Goal: Task Accomplishment & Management: Manage account settings

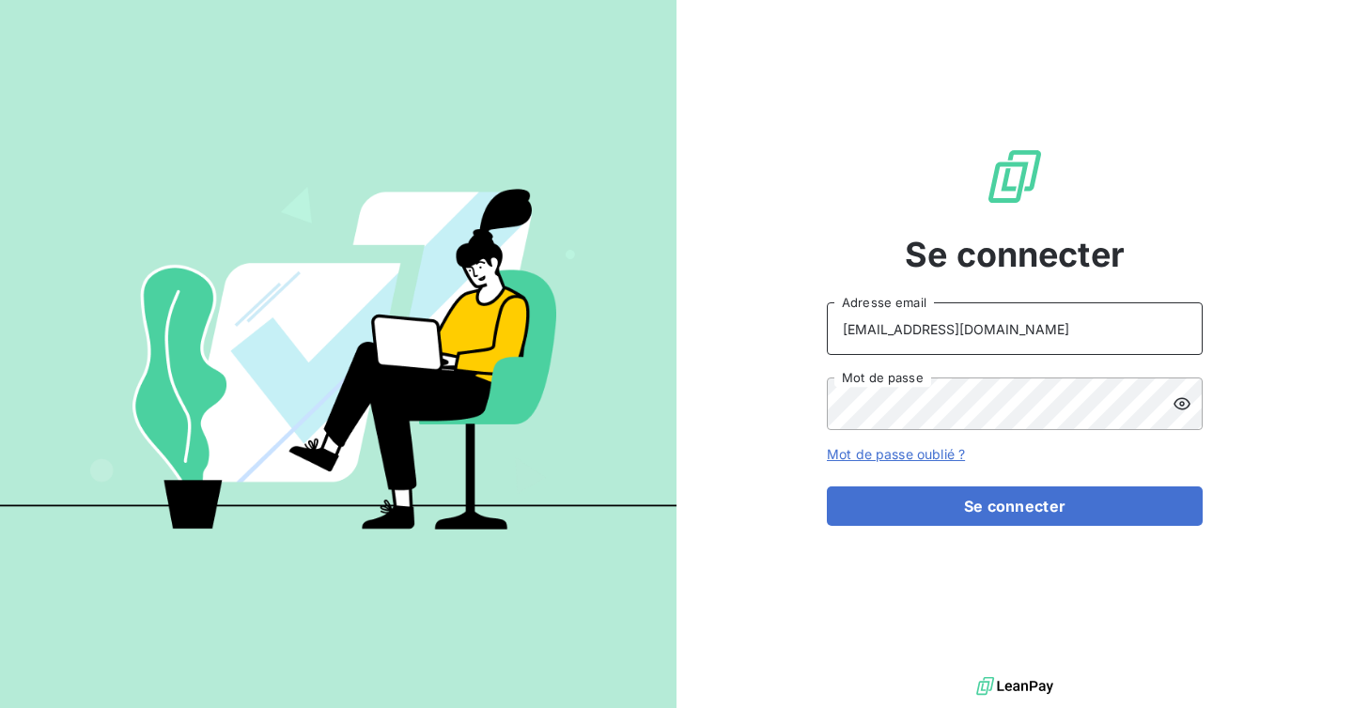
click at [957, 317] on input "[EMAIL_ADDRESS][DOMAIN_NAME]" at bounding box center [1015, 328] width 376 height 53
type input "admin@kiloutou"
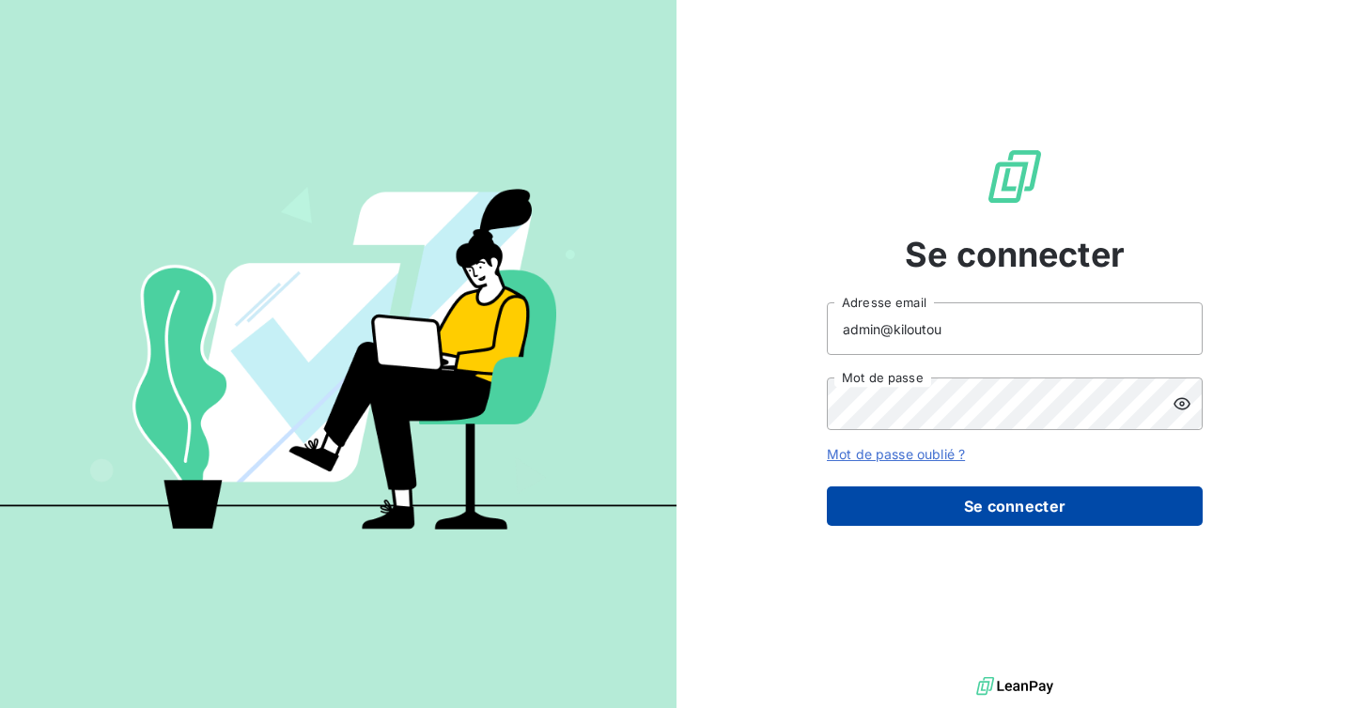
click at [976, 501] on button "Se connecter" at bounding box center [1015, 506] width 376 height 39
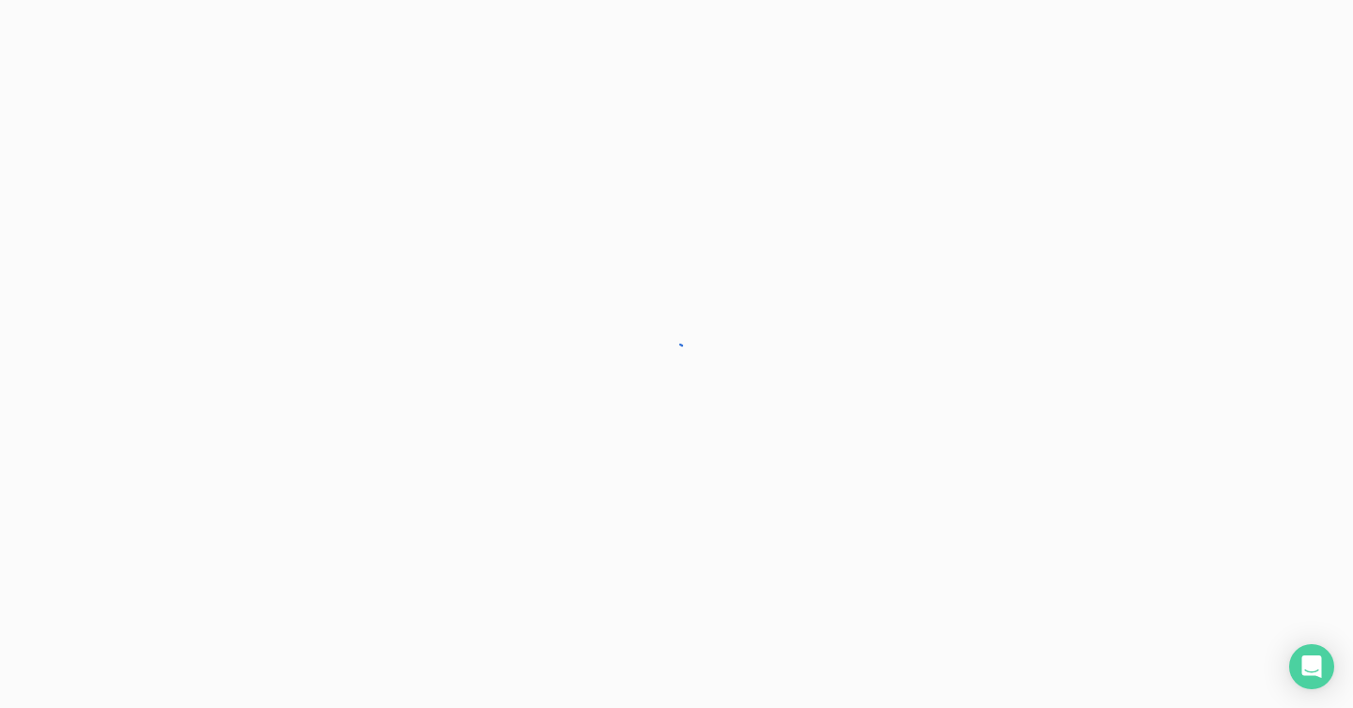
click at [1111, 503] on div at bounding box center [676, 354] width 1353 height 708
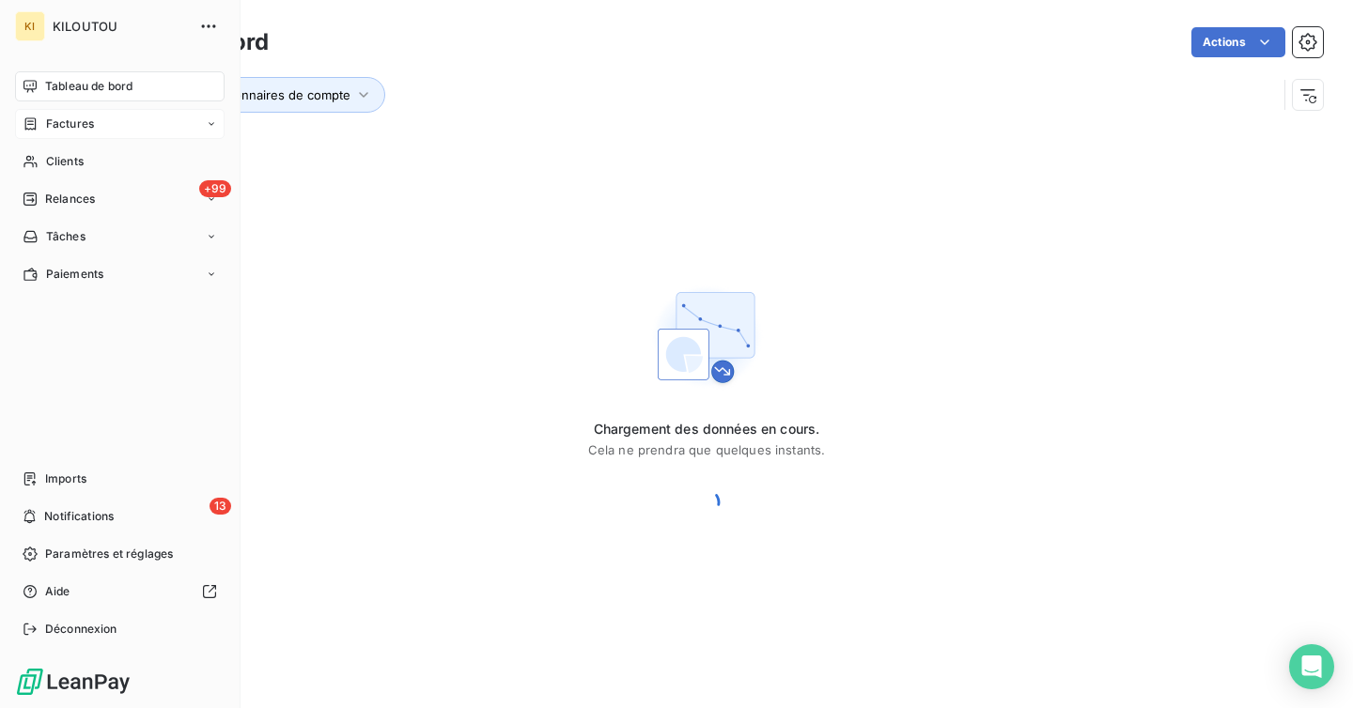
click at [54, 121] on span "Factures" at bounding box center [70, 124] width 48 height 17
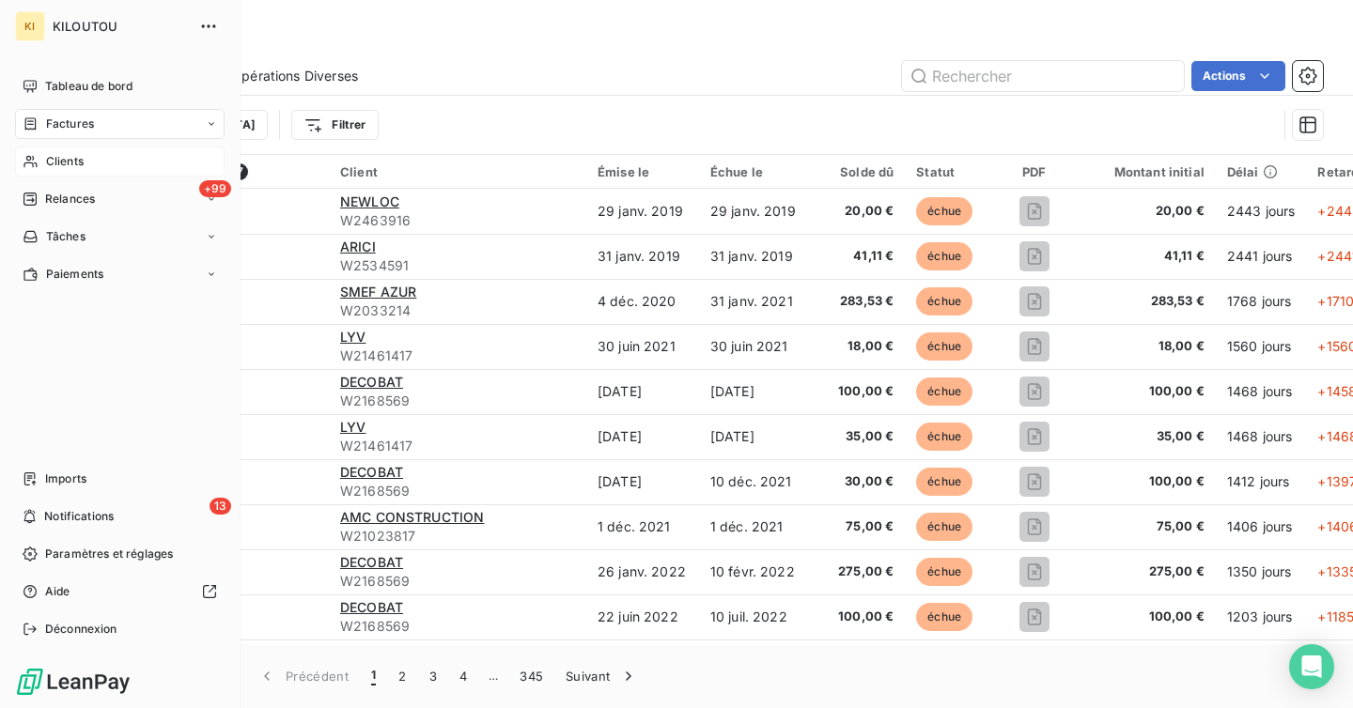
click at [65, 163] on span "Clients" at bounding box center [65, 161] width 38 height 17
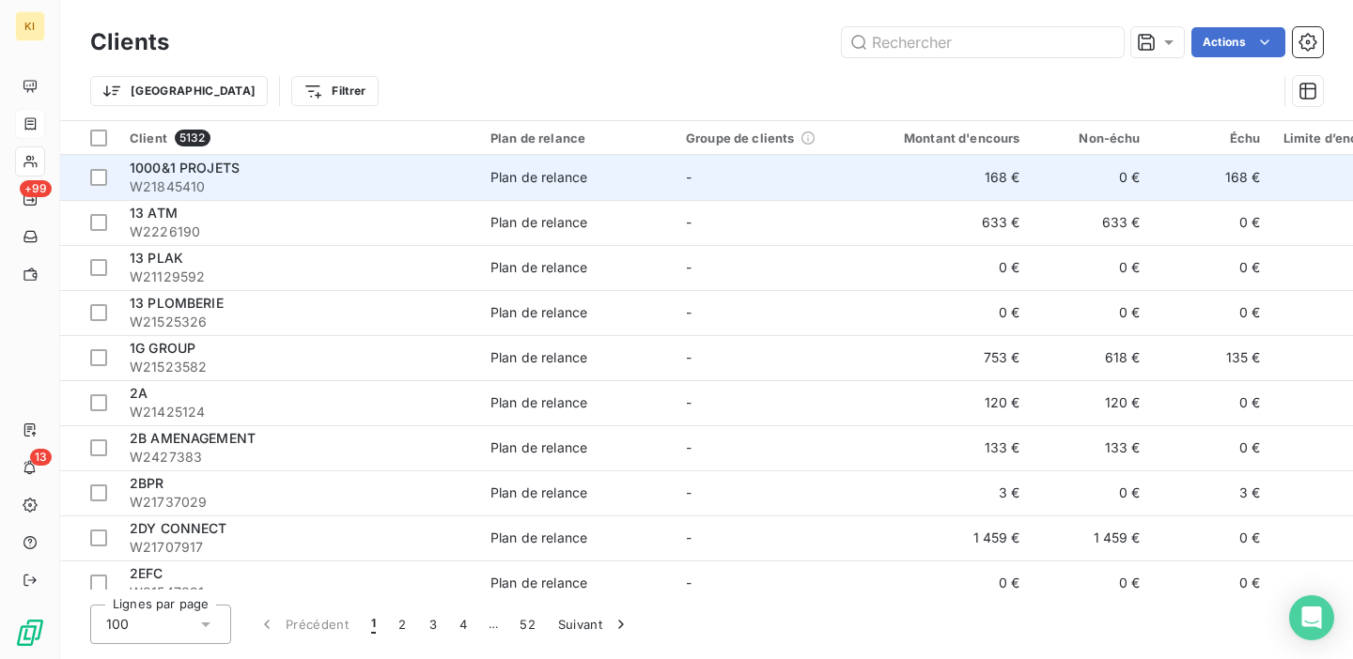
click at [777, 189] on td "-" at bounding box center [771, 177] width 195 height 45
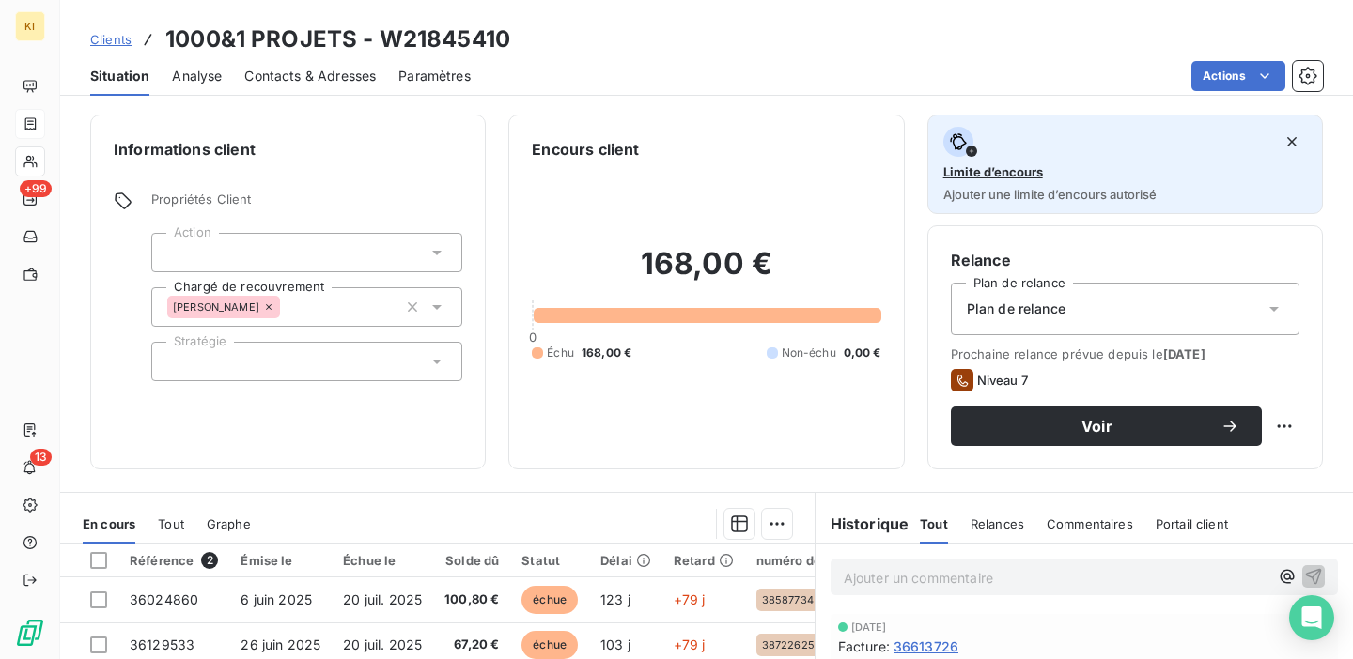
click at [1019, 173] on span "Limite d’encours" at bounding box center [993, 171] width 100 height 15
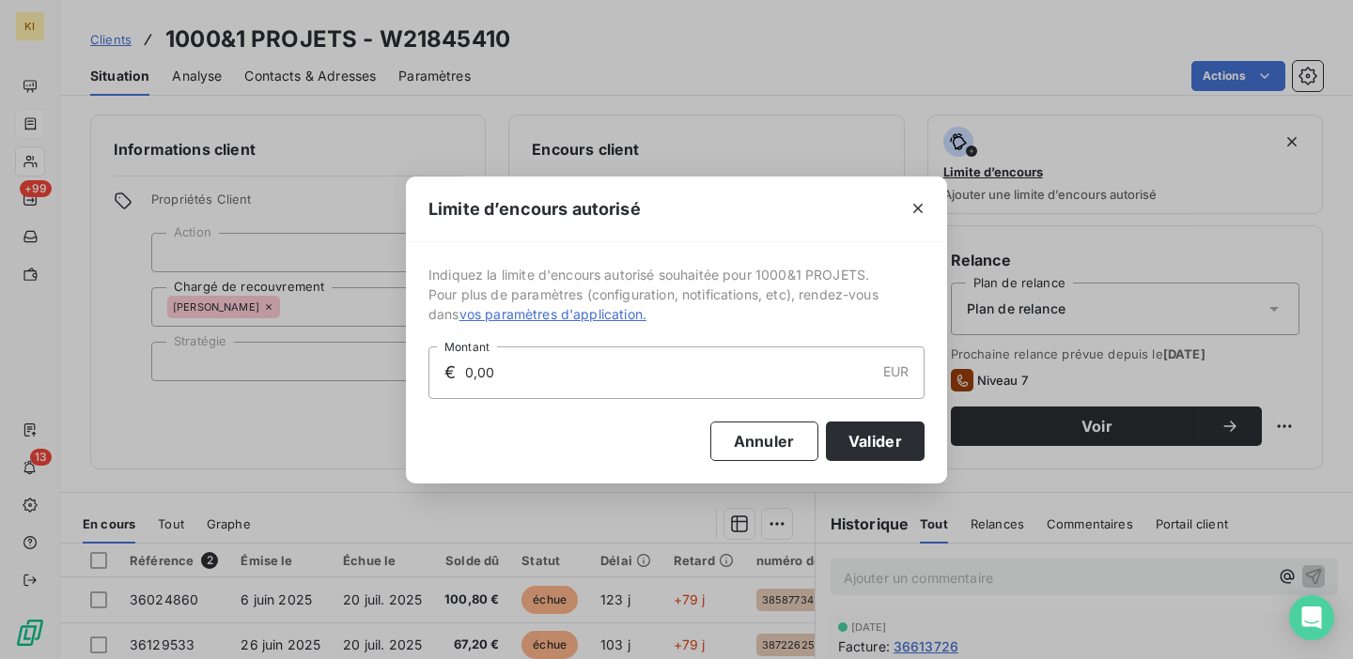
click at [677, 370] on input "0,00" at bounding box center [668, 373] width 411 height 51
type input "0,00"
click at [472, 376] on input "0,00" at bounding box center [668, 373] width 411 height 51
type input "150,00"
click at [739, 443] on button "Annuler" at bounding box center [764, 441] width 108 height 39
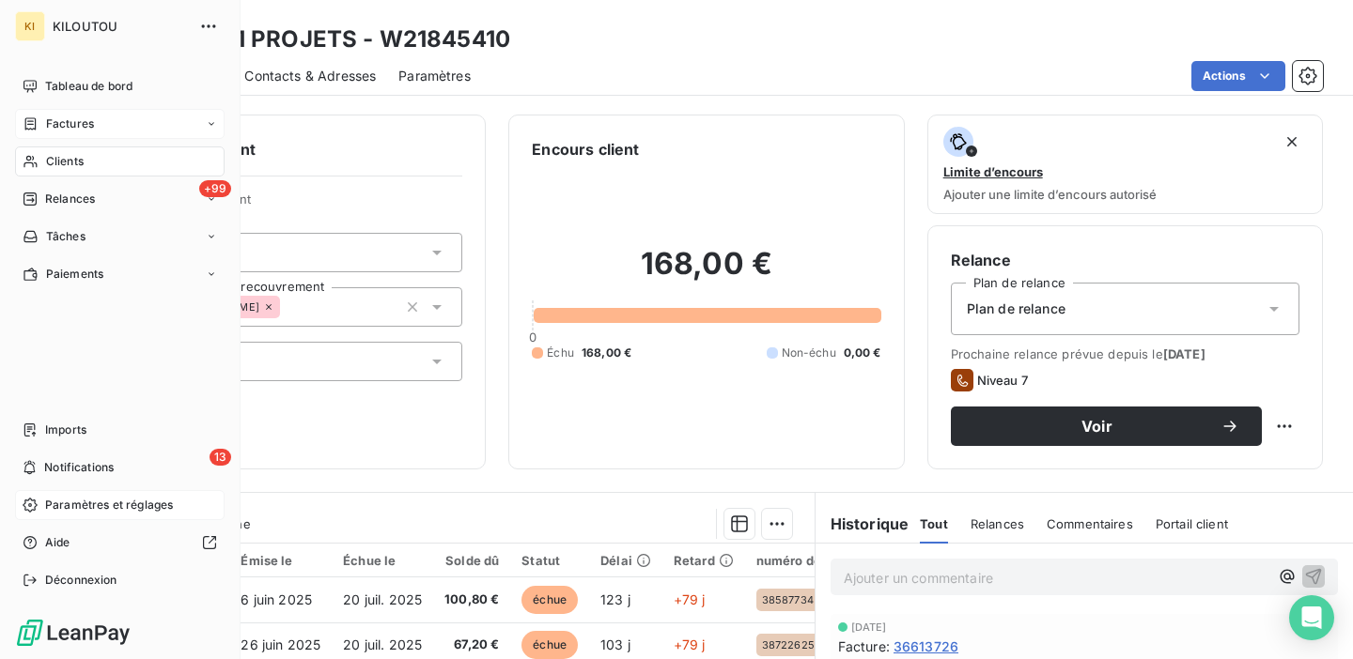
click at [54, 513] on span "Paramètres et réglages" at bounding box center [109, 505] width 128 height 17
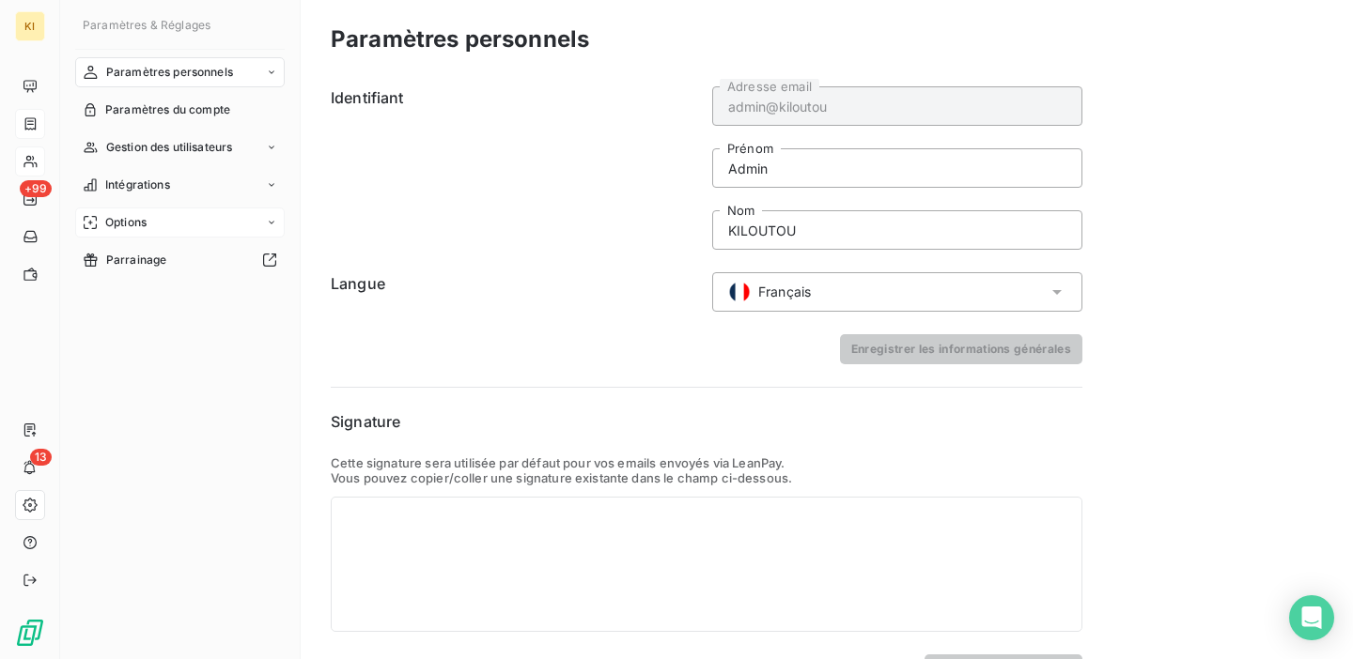
click at [166, 228] on div "Options" at bounding box center [179, 223] width 209 height 30
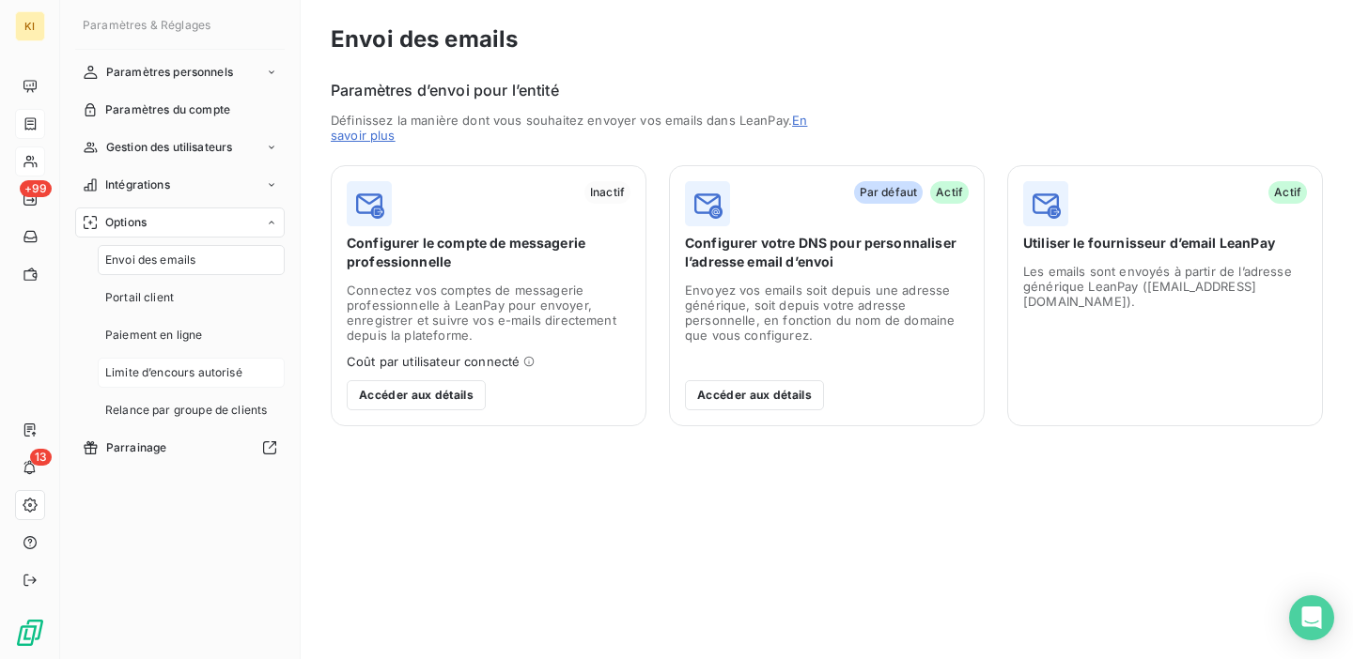
click at [156, 370] on span "Limite d’encours autorisé" at bounding box center [173, 372] width 137 height 17
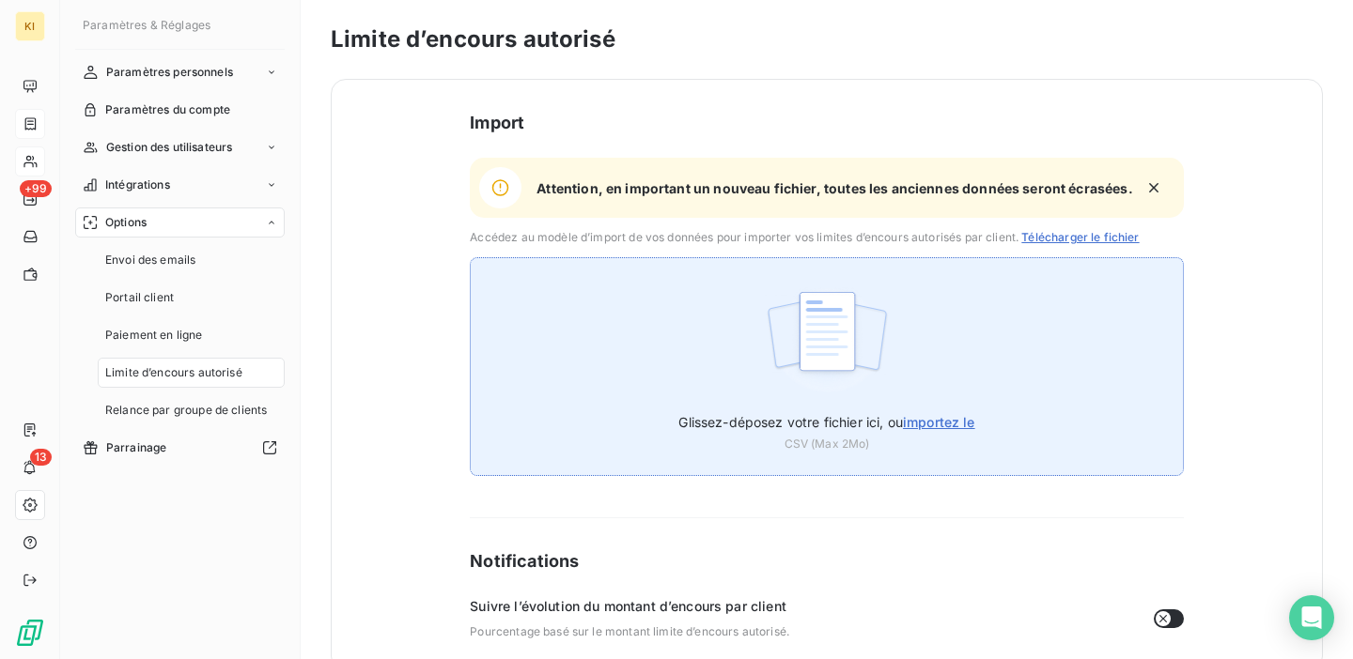
scroll to position [35, 0]
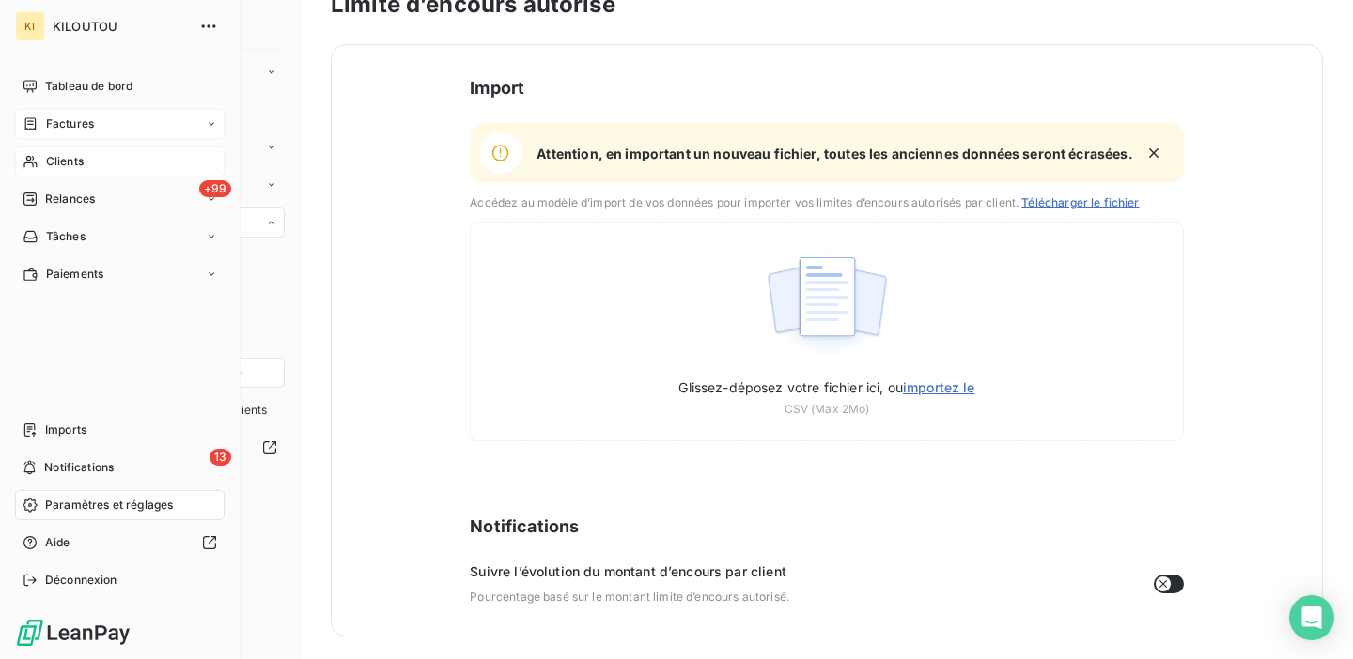
click at [34, 172] on div "Clients" at bounding box center [119, 162] width 209 height 30
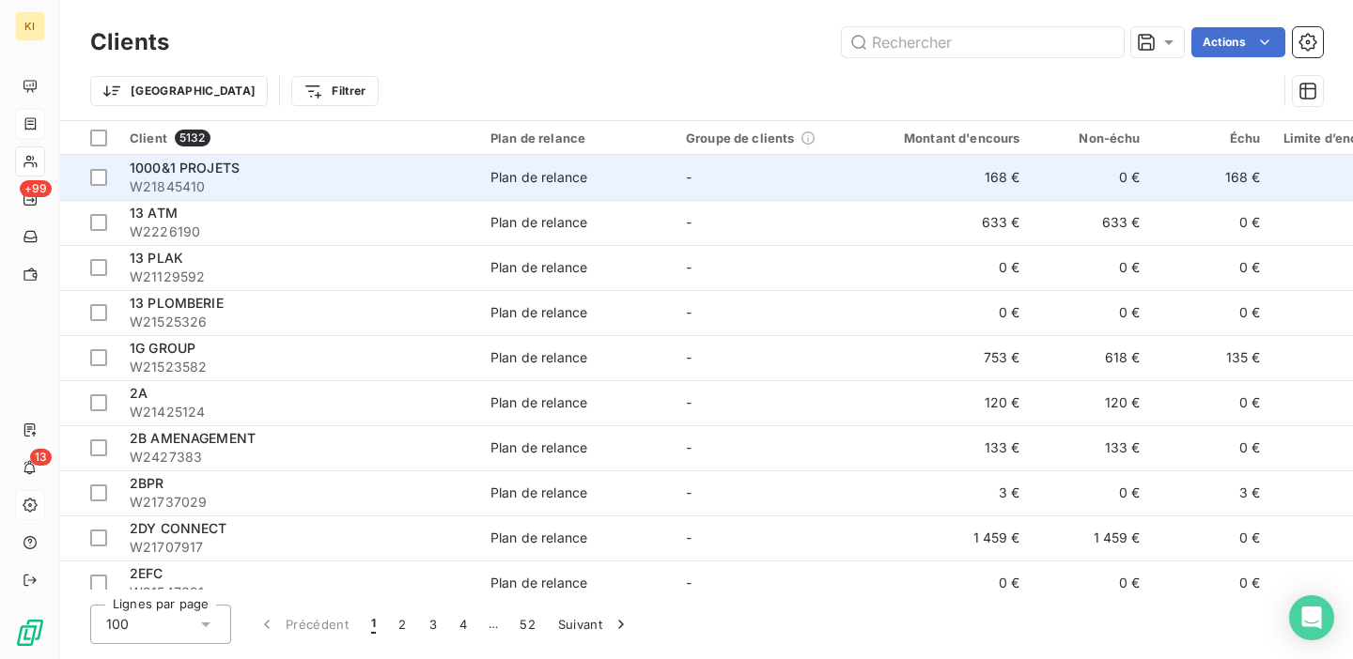
click at [640, 186] on span "Plan de relance" at bounding box center [576, 177] width 173 height 19
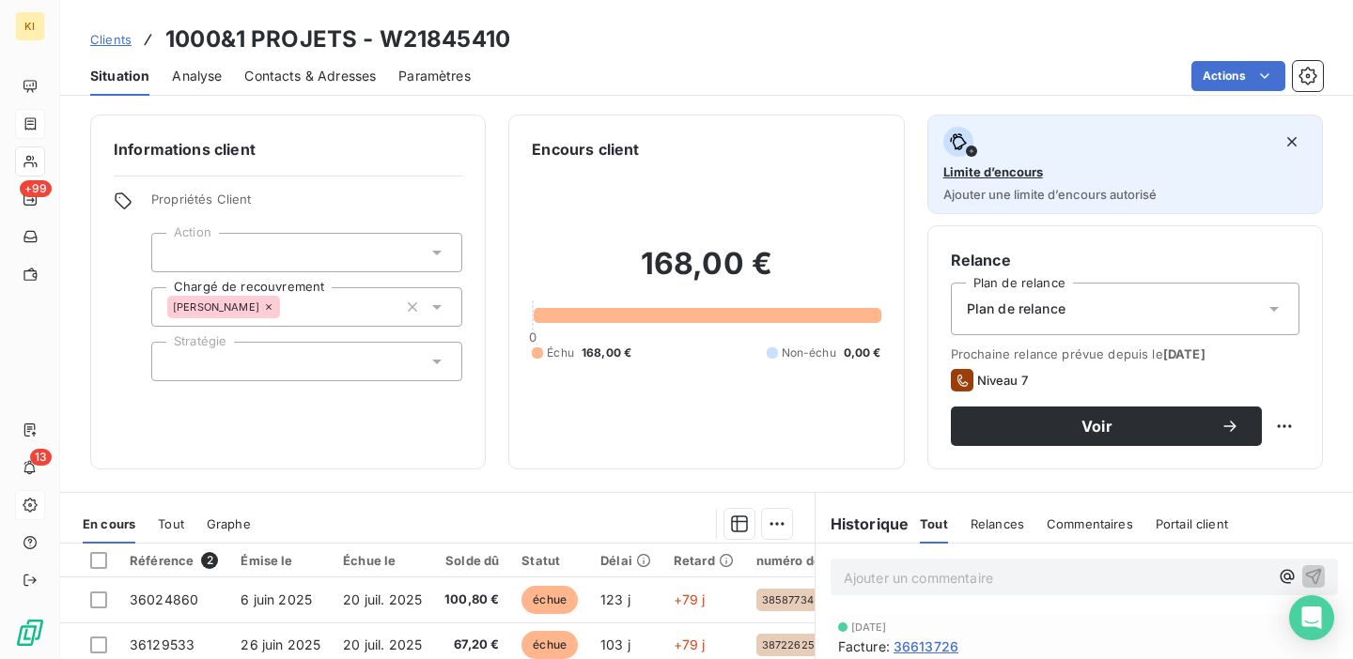
click at [1102, 166] on div "Limite d’encours Ajouter une limite d’encours autorisé" at bounding box center [1124, 164] width 363 height 75
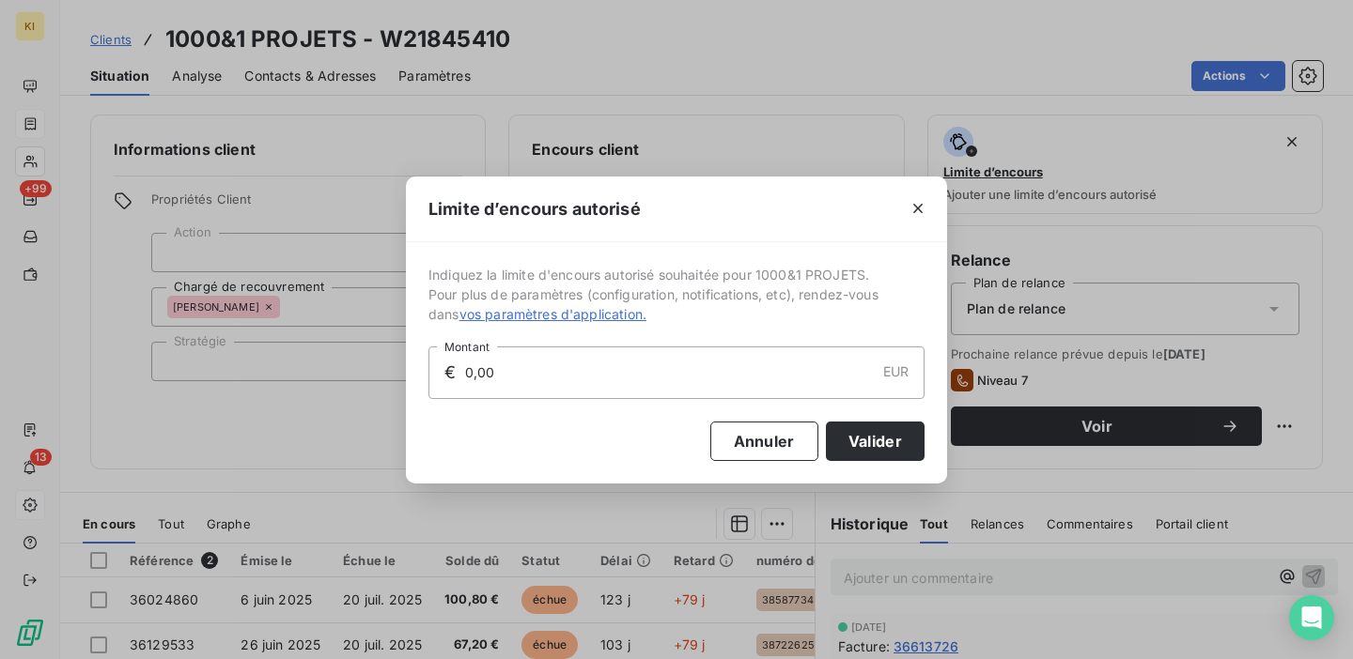
click at [470, 378] on input "0,00" at bounding box center [668, 373] width 411 height 51
type input "150,00"
click at [864, 441] on button "Valider" at bounding box center [875, 441] width 99 height 39
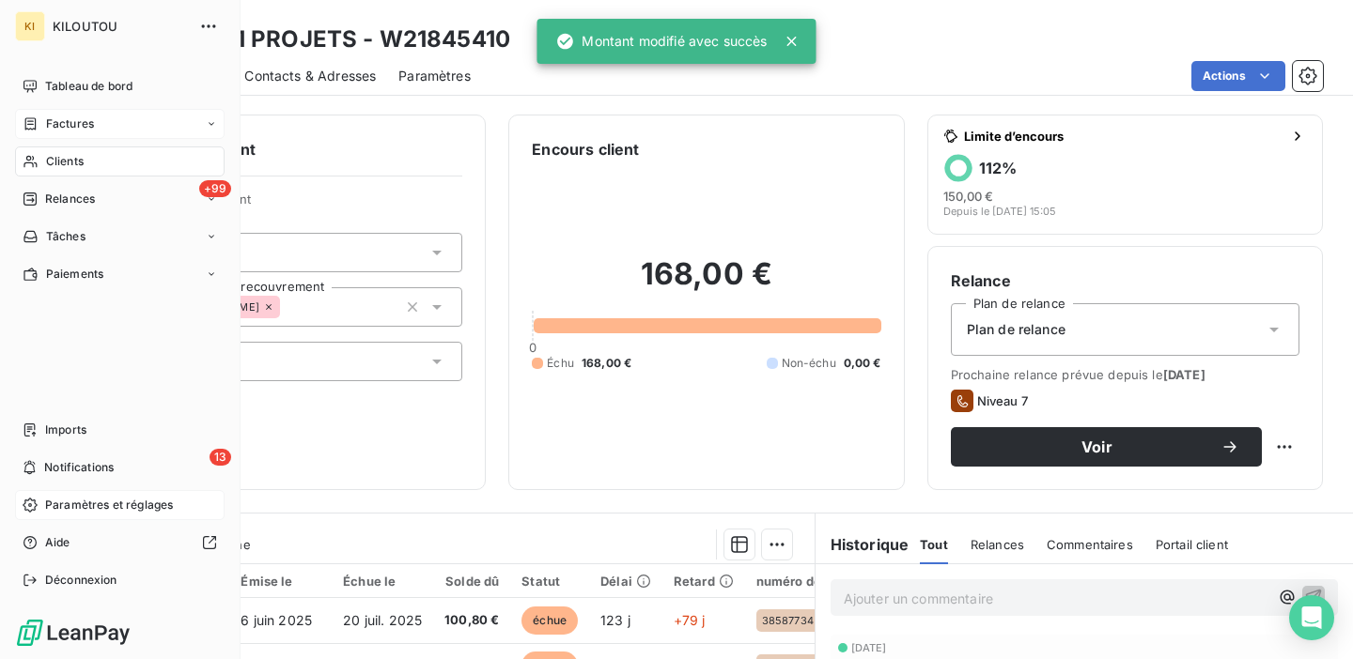
click at [45, 147] on div "Clients" at bounding box center [119, 162] width 209 height 30
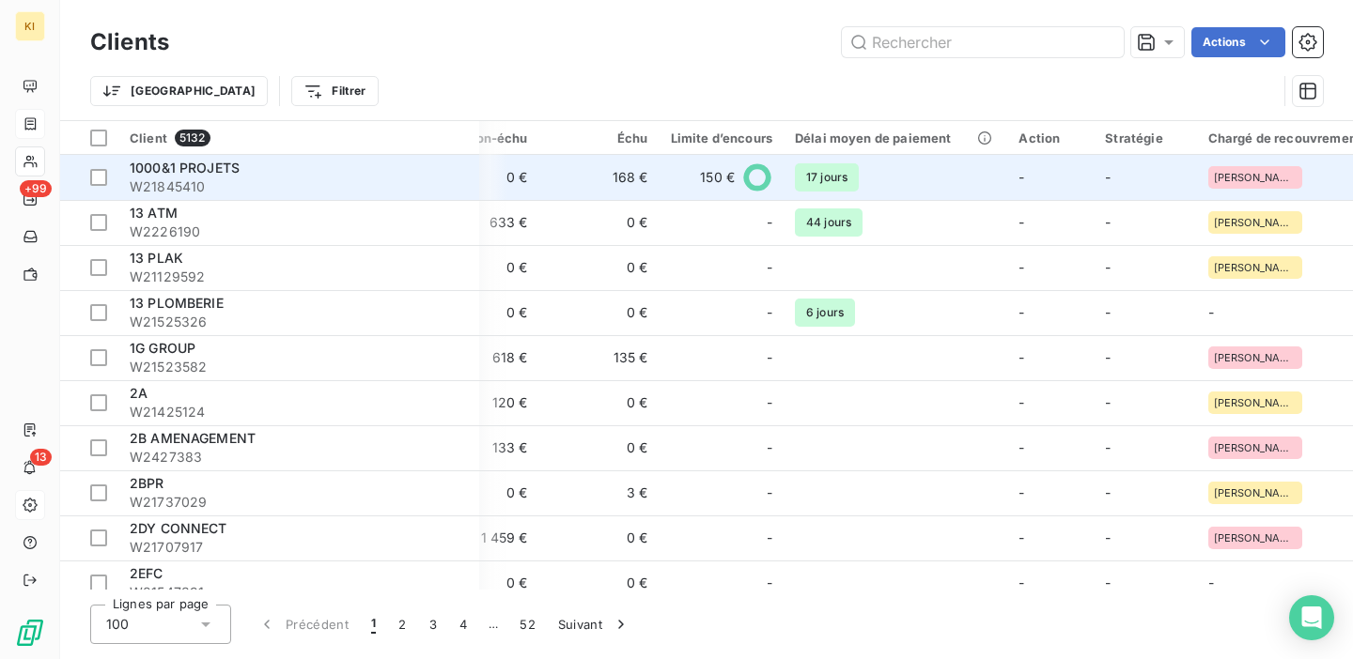
scroll to position [0, 586]
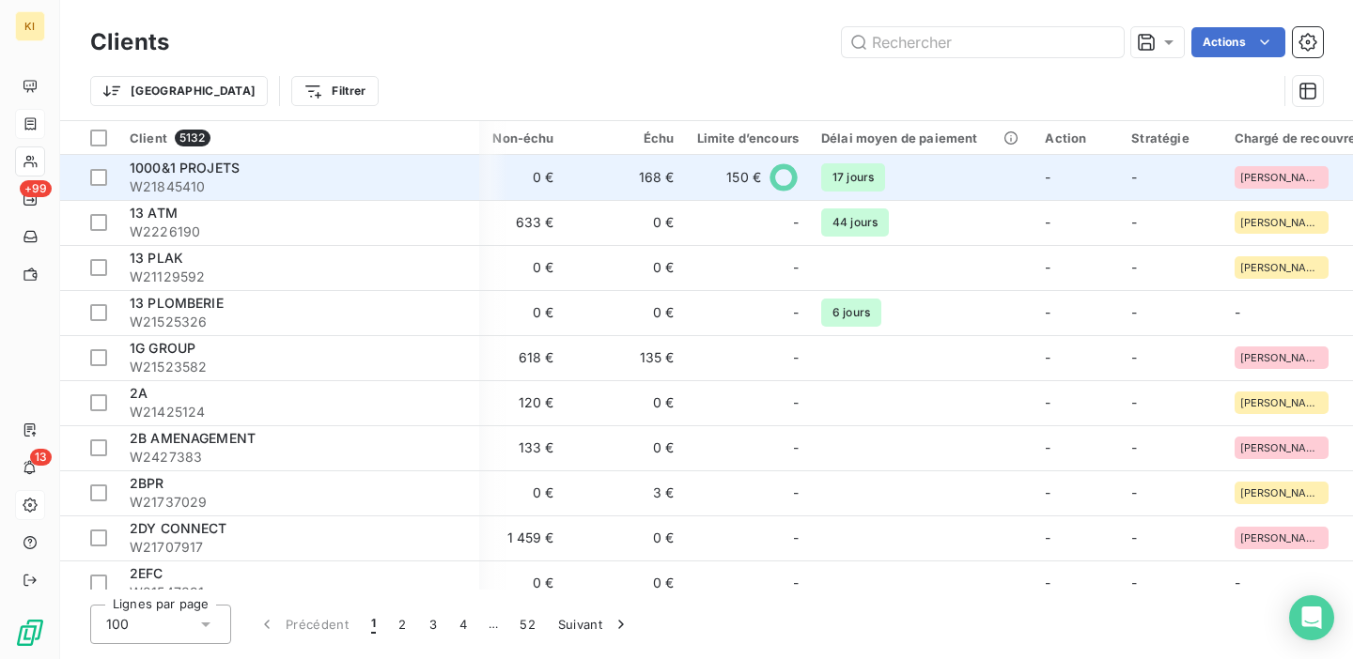
click at [713, 177] on div "150 €" at bounding box center [747, 177] width 101 height 30
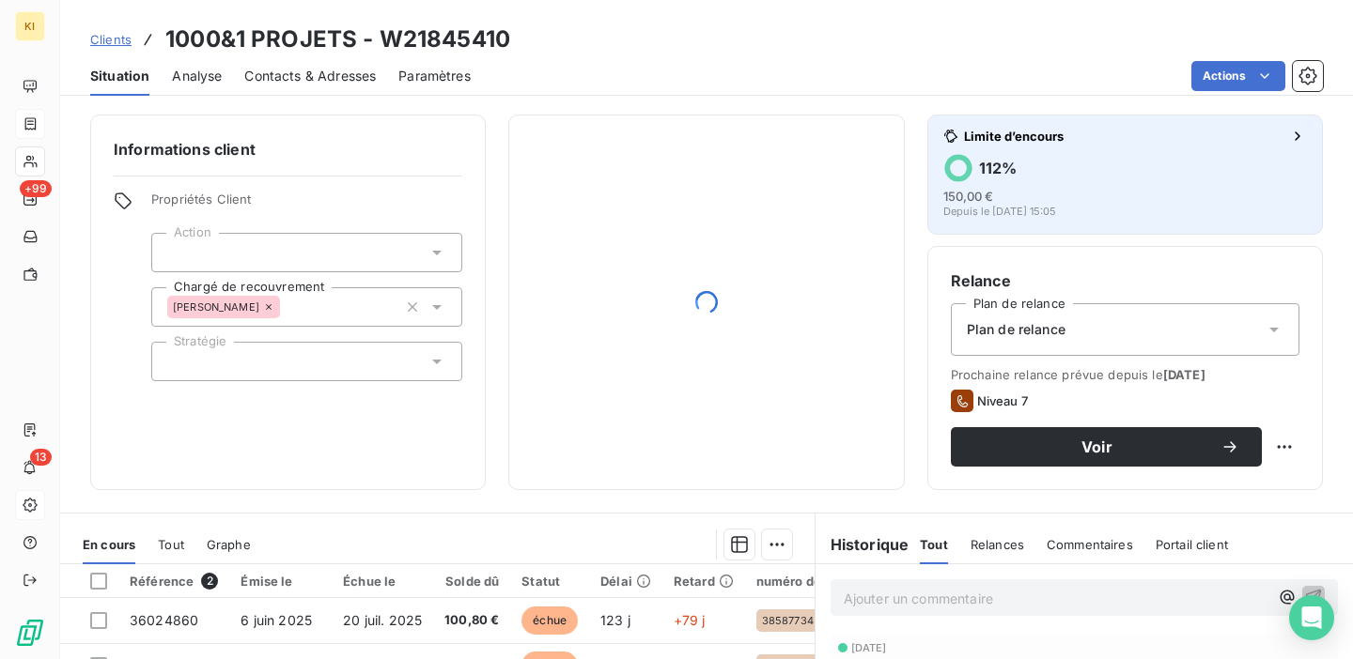
click at [1240, 143] on span "Limite d’encours" at bounding box center [1123, 136] width 318 height 15
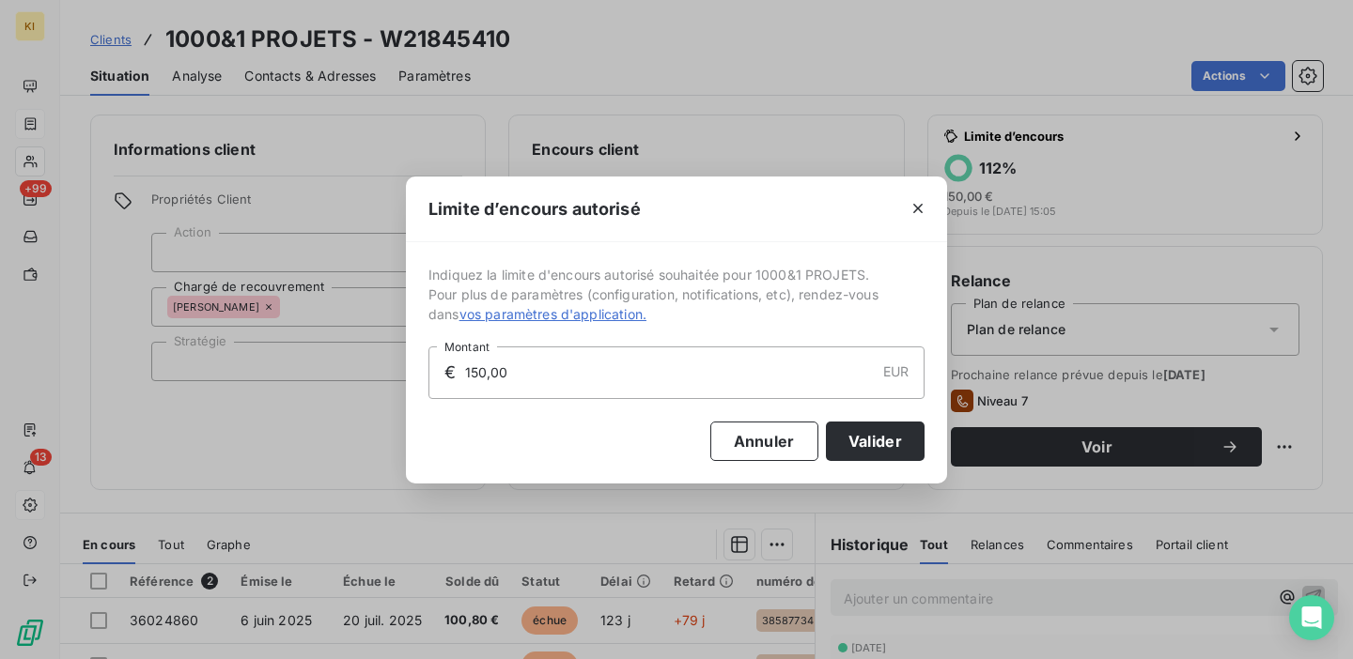
click at [682, 373] on input "150,00" at bounding box center [668, 373] width 411 height 51
click at [483, 371] on input "150,00" at bounding box center [668, 373] width 411 height 51
type input "0,00"
click at [893, 432] on button "Valider" at bounding box center [875, 441] width 99 height 39
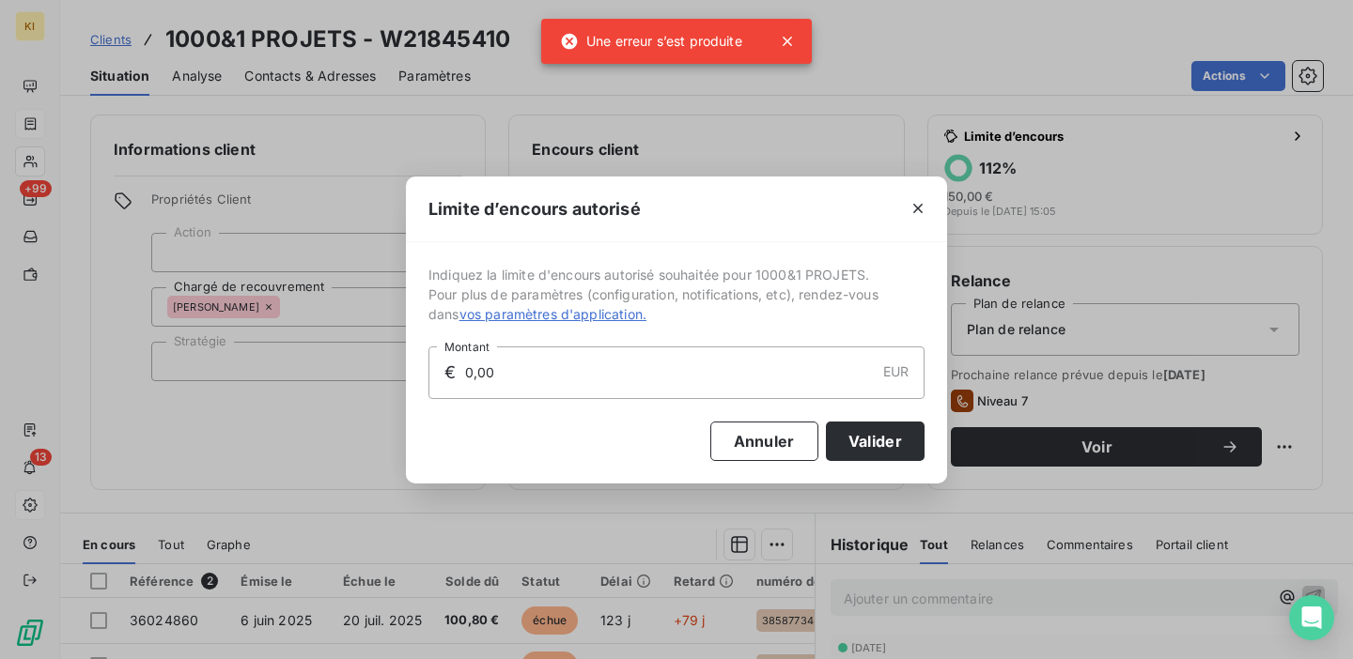
click at [797, 30] on div "Limite d’encours autorisé Indiquez la limite d'encours autorisé souhaitée pour …" at bounding box center [676, 329] width 1353 height 659
click at [788, 32] on div "Limite d’encours autorisé Indiquez la limite d'encours autorisé souhaitée pour …" at bounding box center [676, 329] width 1353 height 659
click at [786, 36] on div "Limite d’encours autorisé Indiquez la limite d'encours autorisé souhaitée pour …" at bounding box center [676, 329] width 1353 height 659
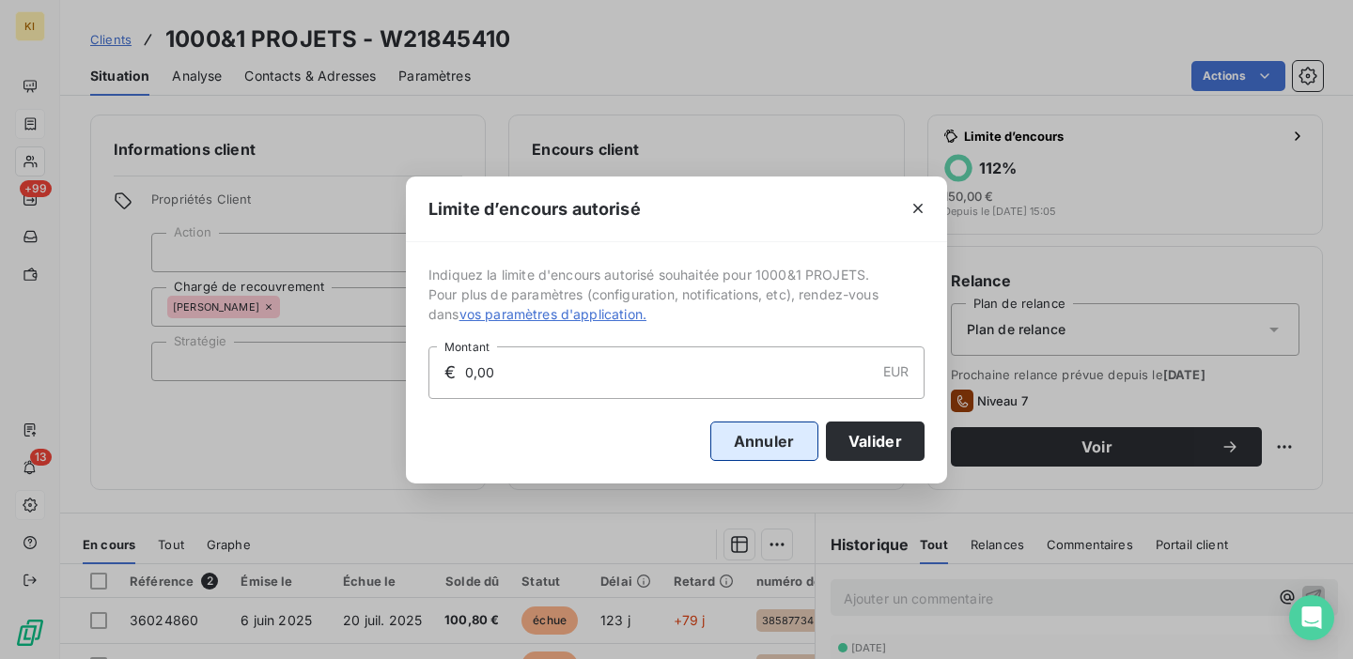
click at [783, 439] on button "Annuler" at bounding box center [764, 441] width 108 height 39
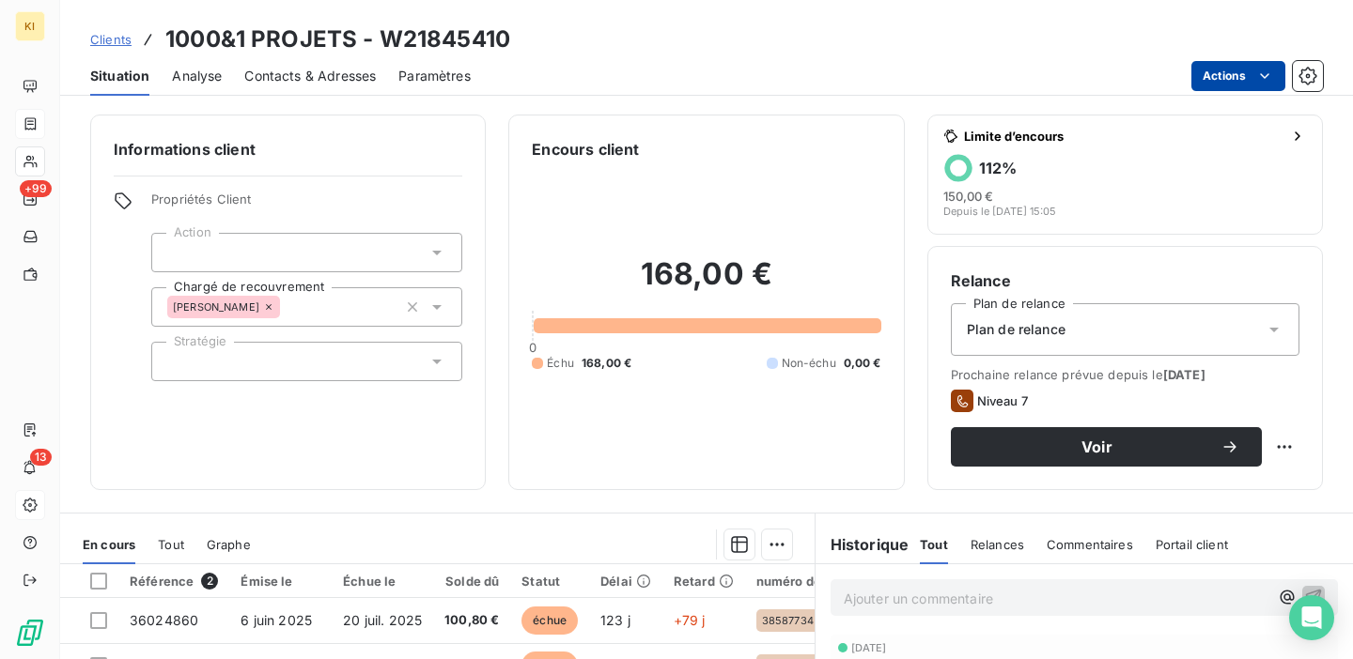
click at [1251, 66] on html "KI +99 13 Clients 1000&1 PROJETS - W21845410 Situation Analyse Contacts & Adres…" at bounding box center [676, 329] width 1353 height 659
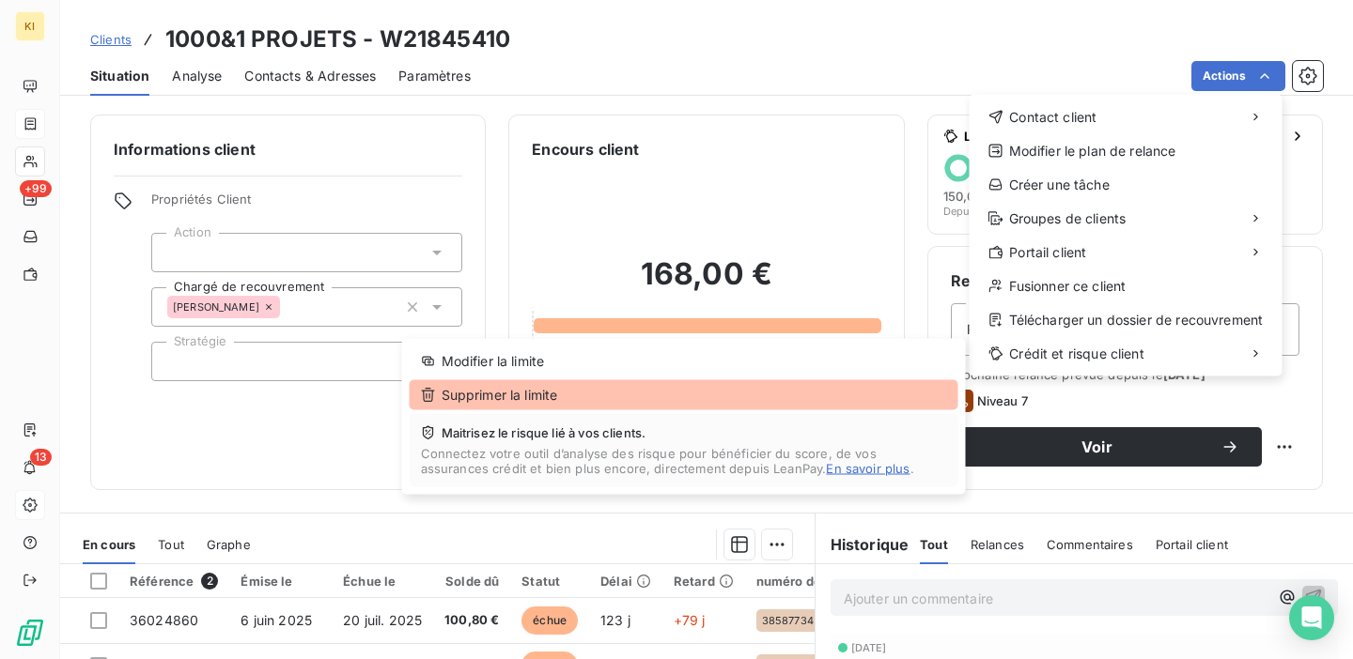
click at [839, 394] on div "Supprimer la limite" at bounding box center [684, 395] width 549 height 30
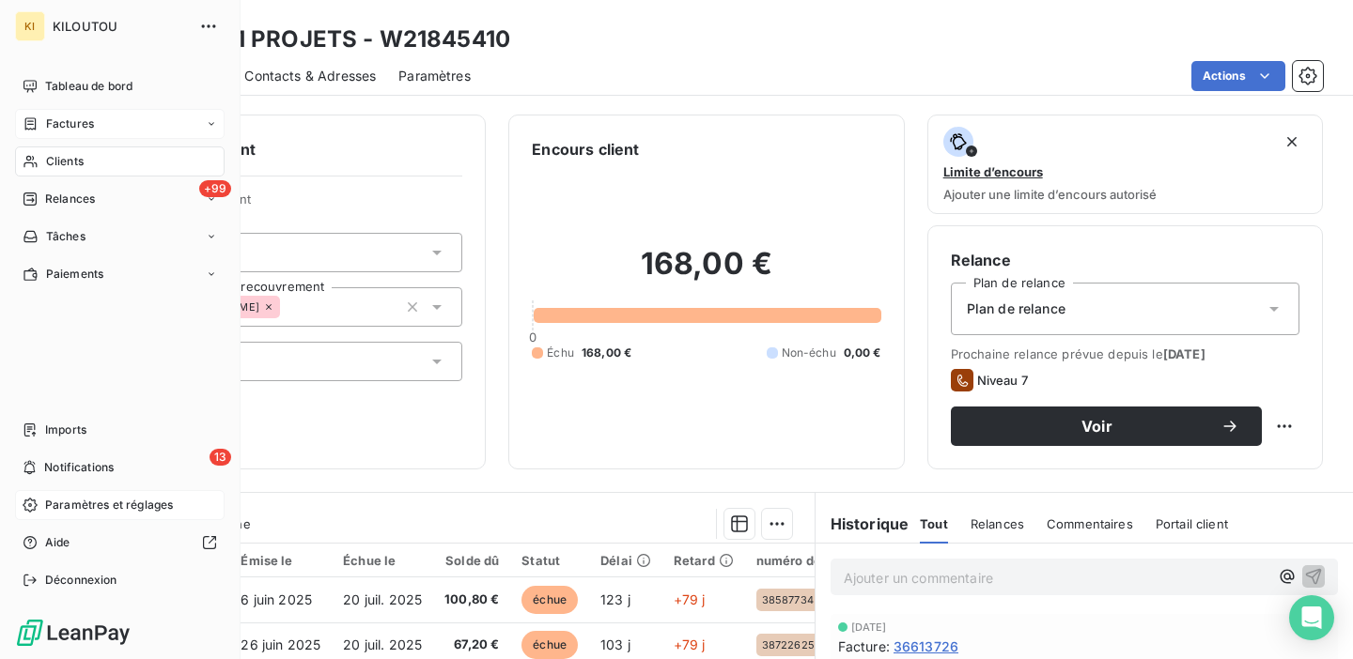
click at [60, 178] on nav "Tableau de bord Factures Clients +99 Relances Tâches Paiements" at bounding box center [119, 180] width 209 height 218
click at [68, 165] on span "Clients" at bounding box center [65, 161] width 38 height 17
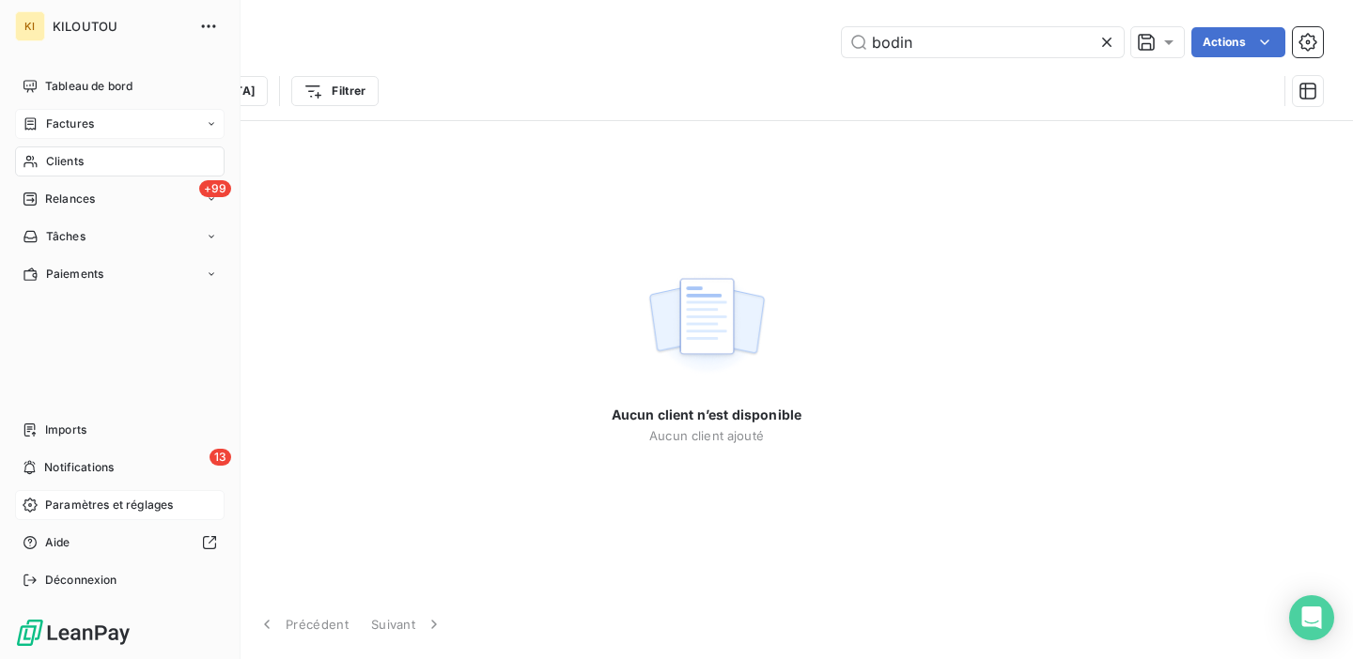
type input "bodin"
click at [29, 162] on icon at bounding box center [29, 162] width 13 height 12
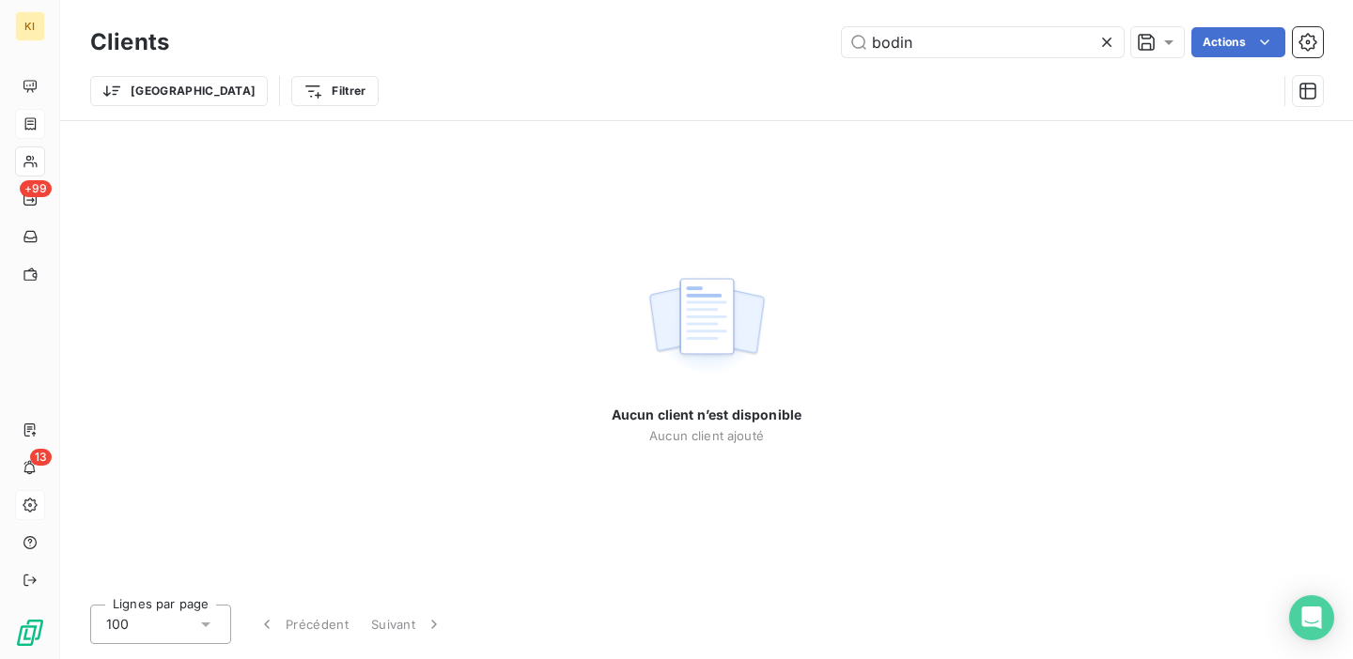
click at [1101, 40] on icon at bounding box center [1106, 42] width 19 height 19
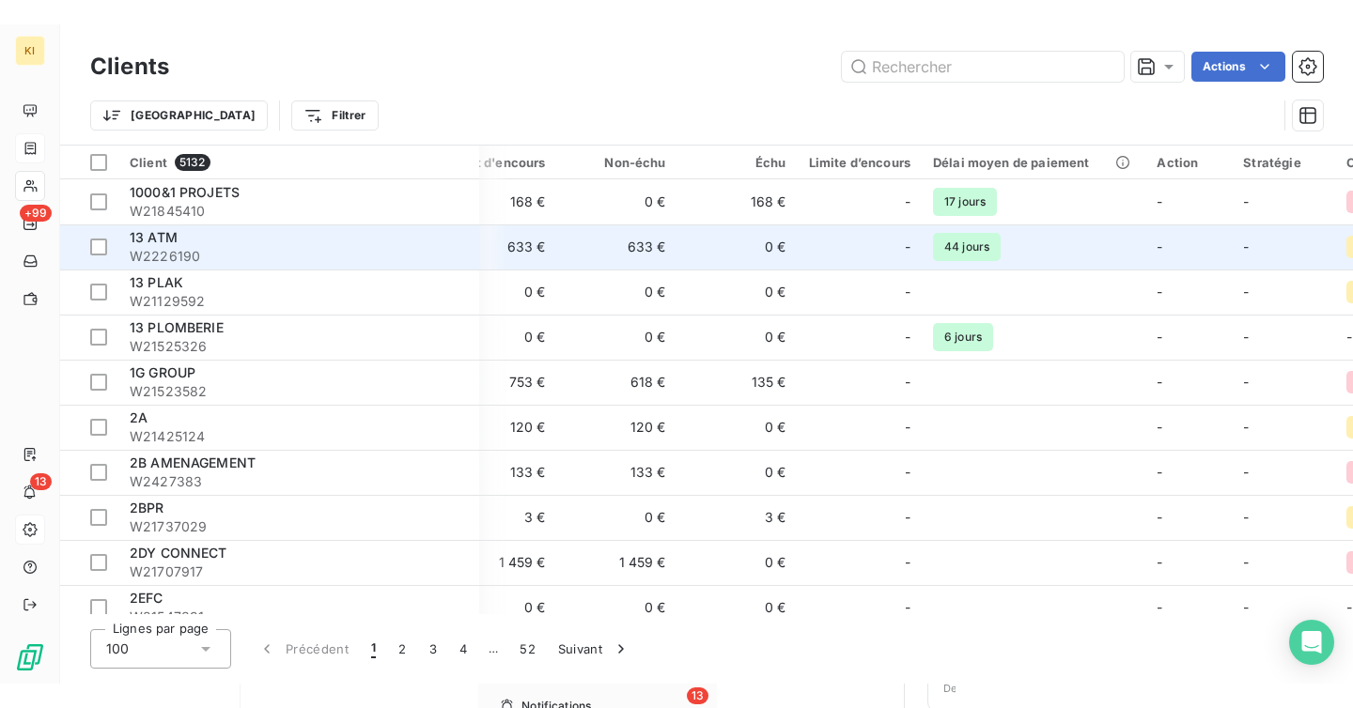
scroll to position [0, 652]
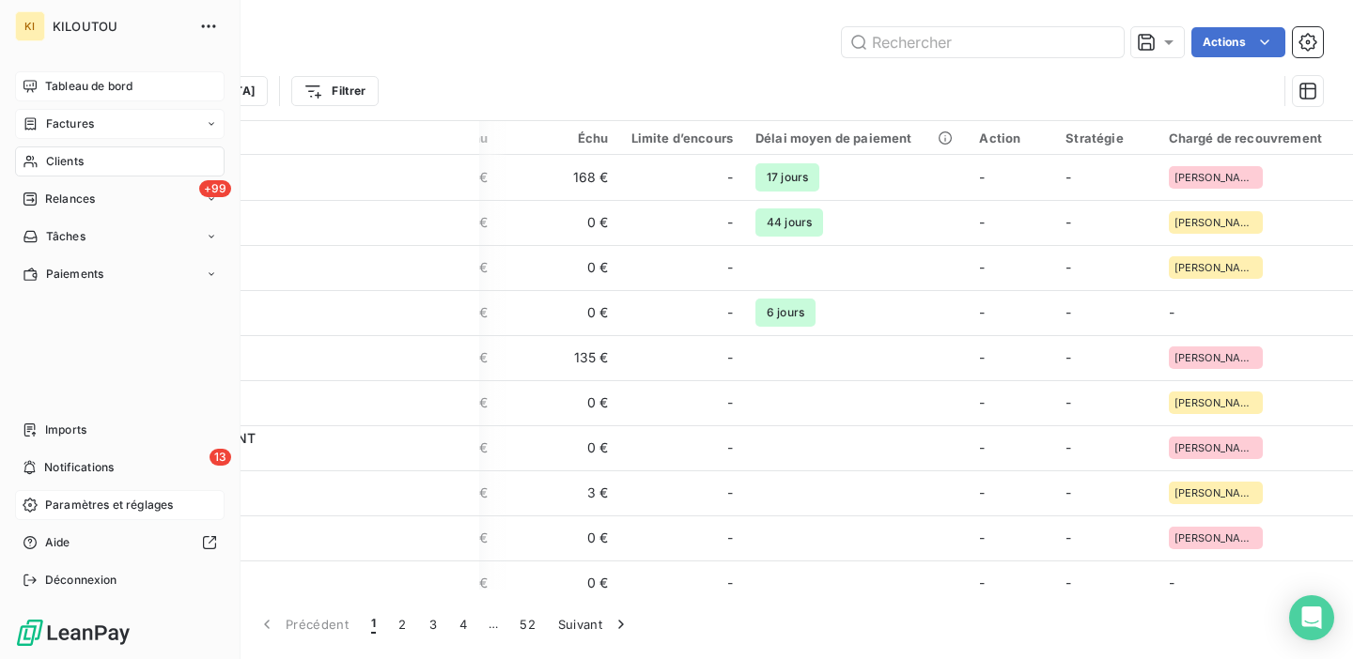
click at [51, 78] on span "Tableau de bord" at bounding box center [88, 86] width 87 height 17
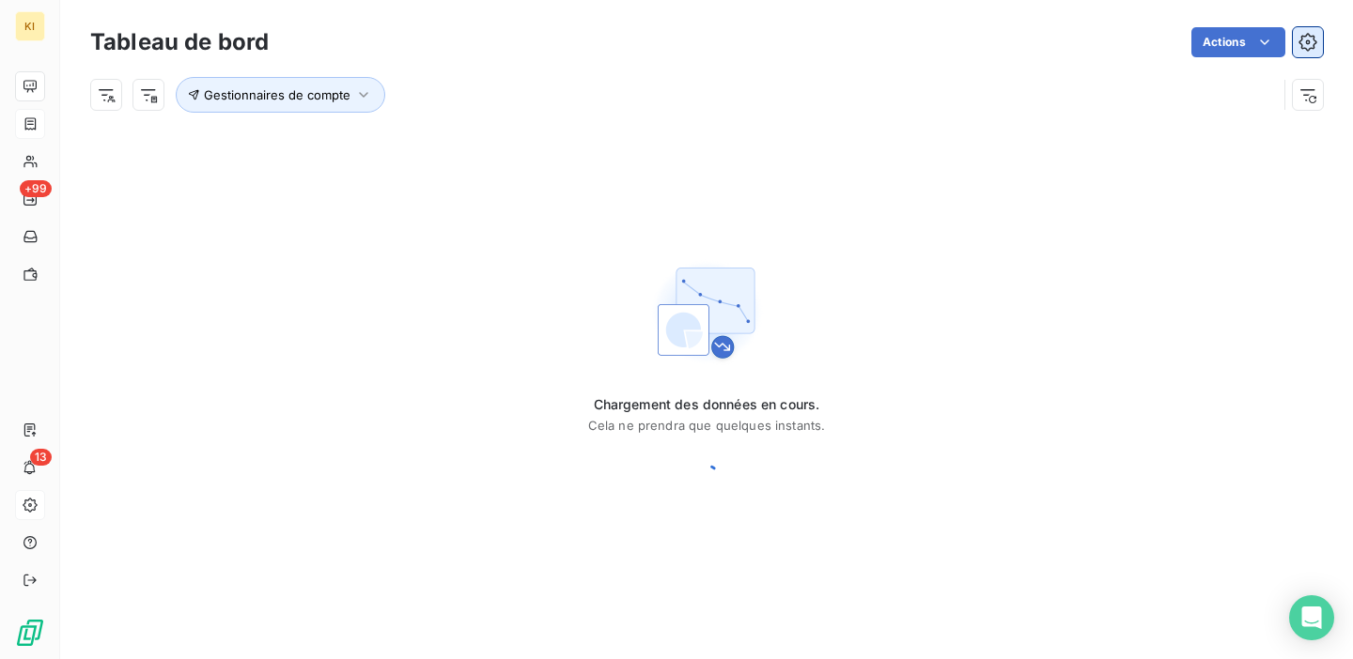
click at [1310, 47] on icon "button" at bounding box center [1307, 42] width 19 height 19
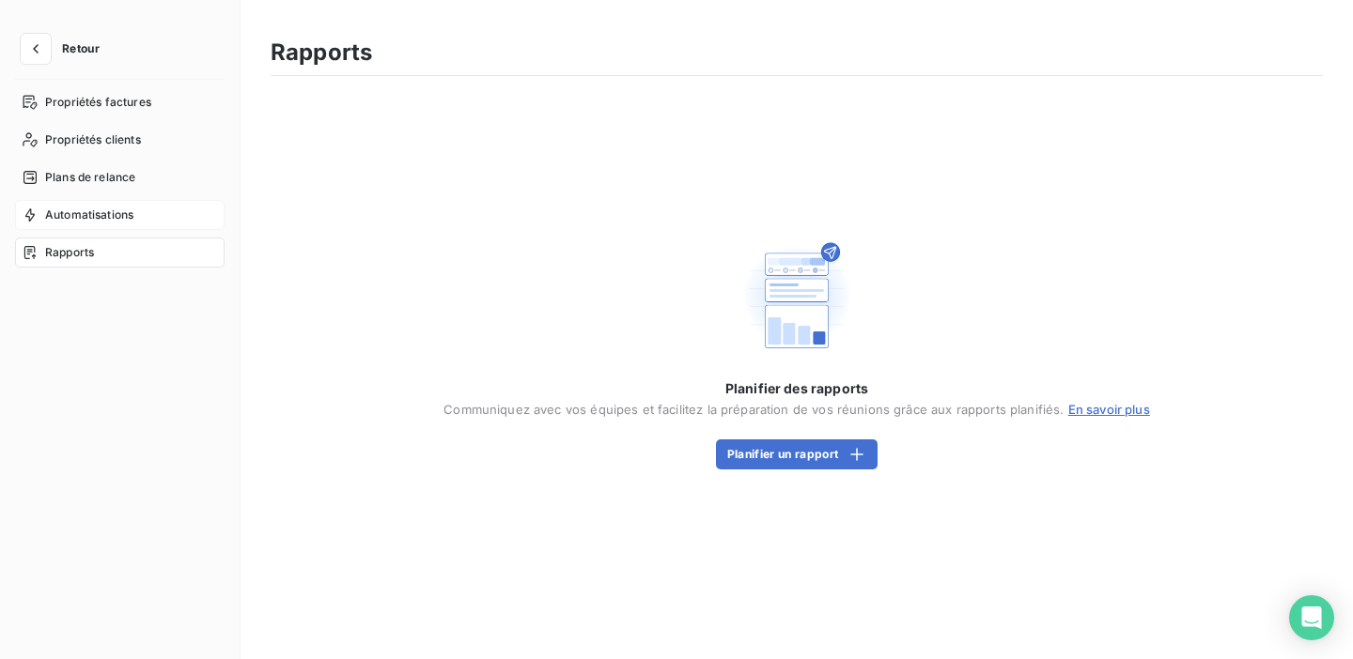
click at [91, 224] on div "Automatisations" at bounding box center [119, 215] width 209 height 30
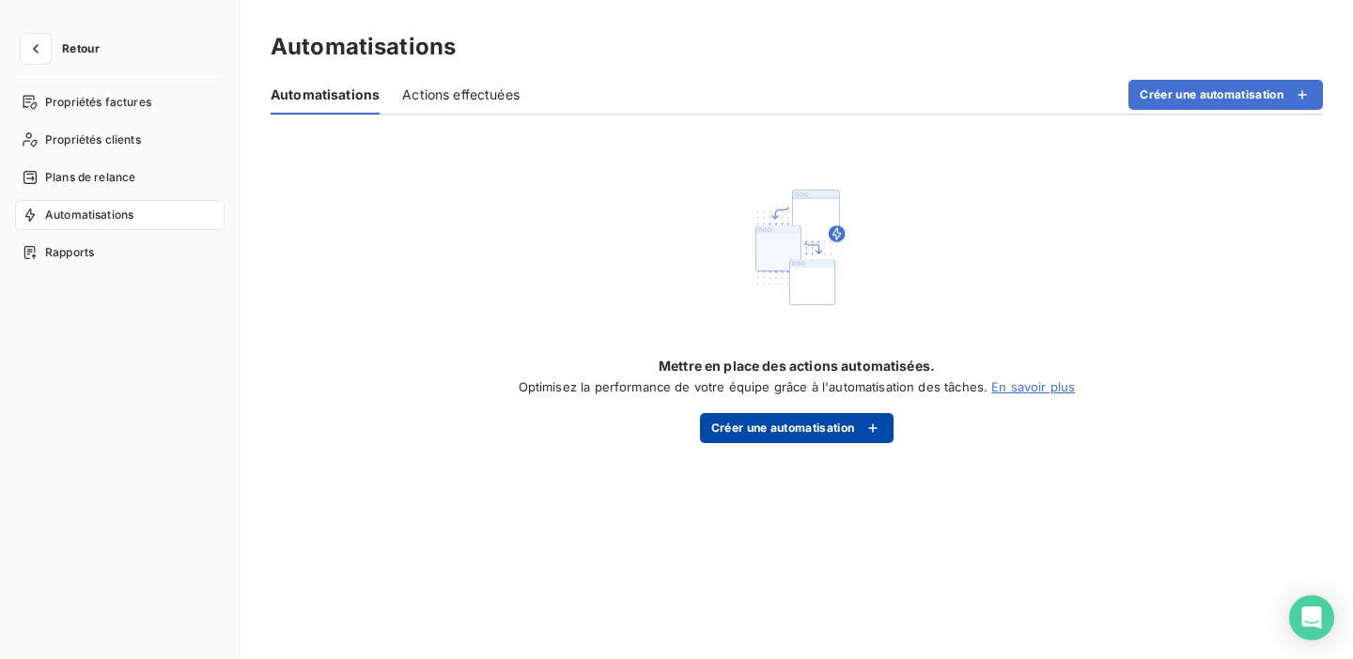
click at [767, 439] on button "Créer une automatisation" at bounding box center [797, 428] width 194 height 30
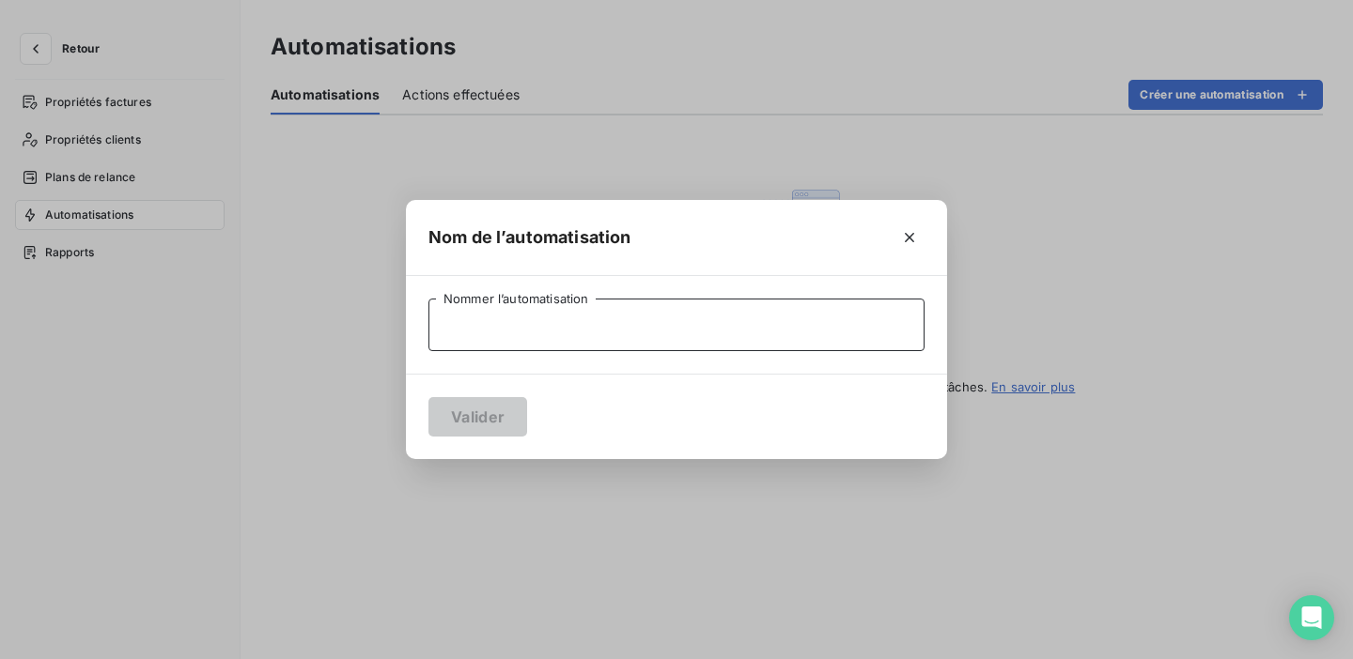
click at [632, 322] on input "Nommer l’automatisation" at bounding box center [676, 325] width 496 height 53
type input "Clients No Mail"
click at [457, 425] on button "Valider" at bounding box center [477, 416] width 99 height 39
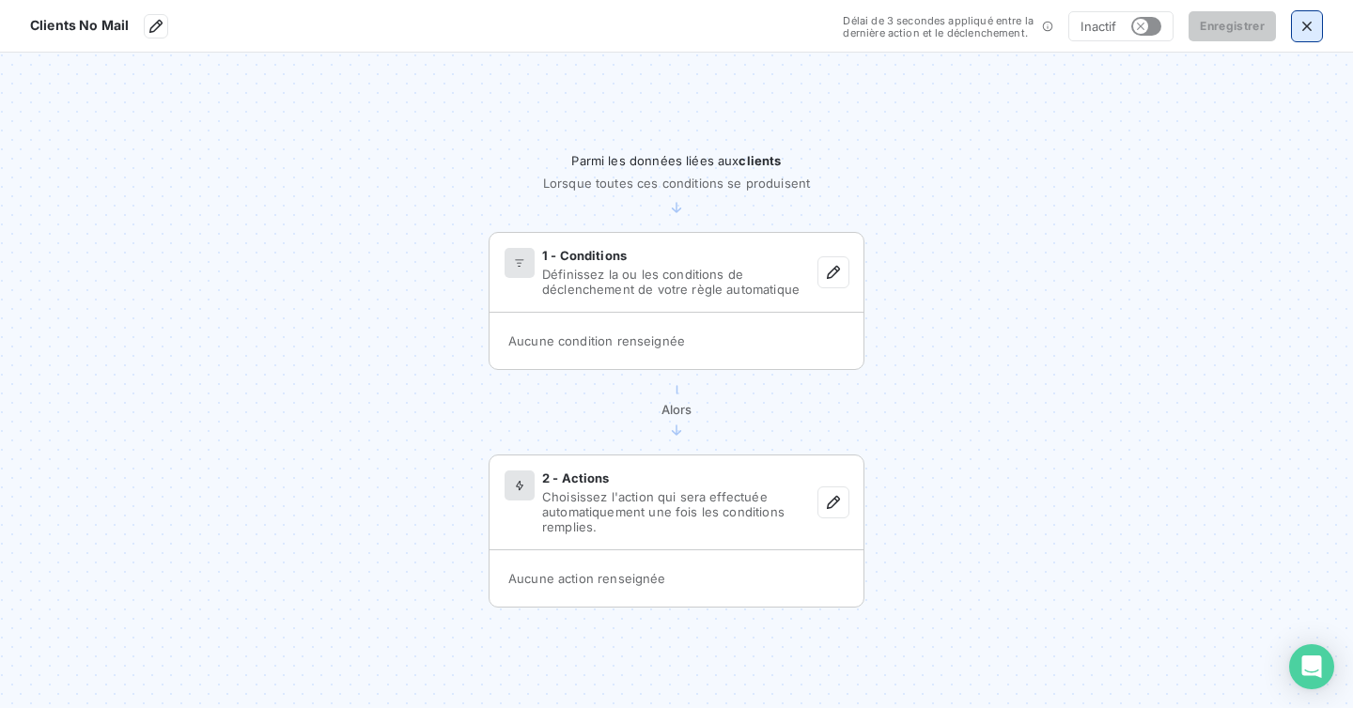
click at [1305, 19] on icon "button" at bounding box center [1306, 26] width 19 height 19
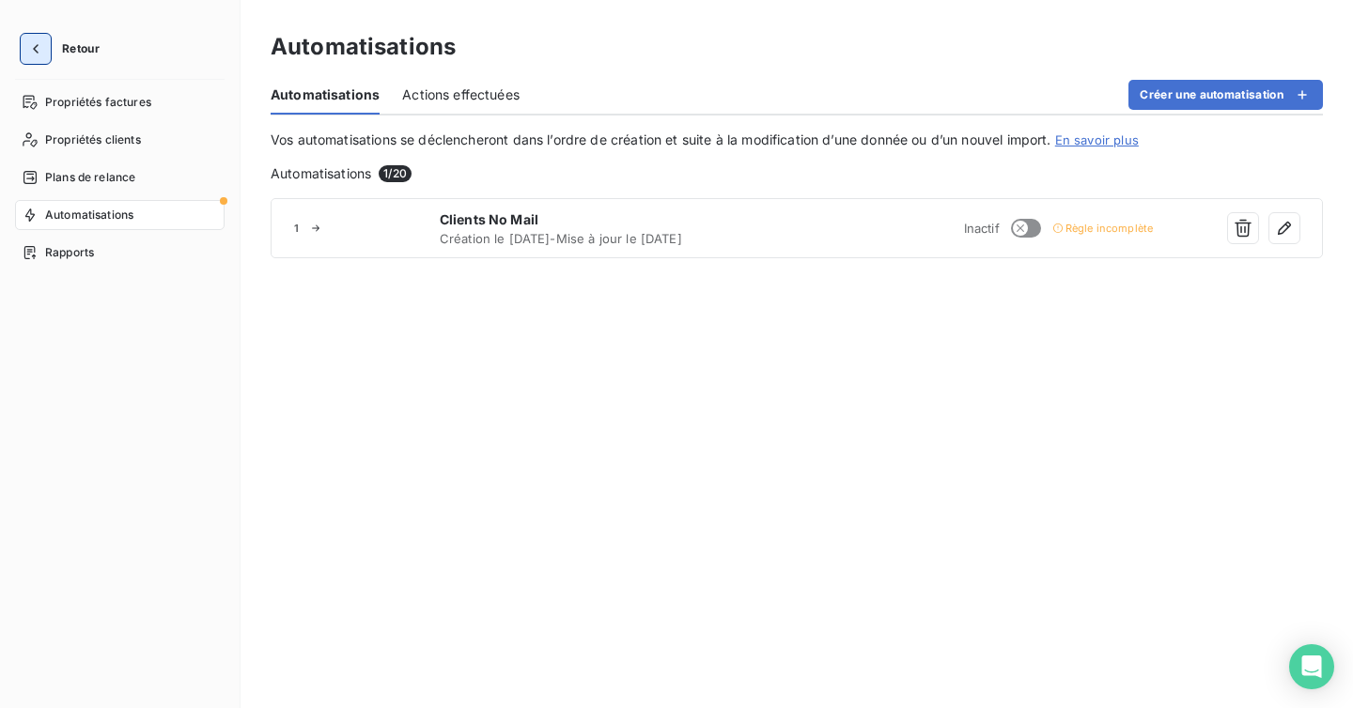
click at [21, 46] on button "button" at bounding box center [36, 49] width 30 height 30
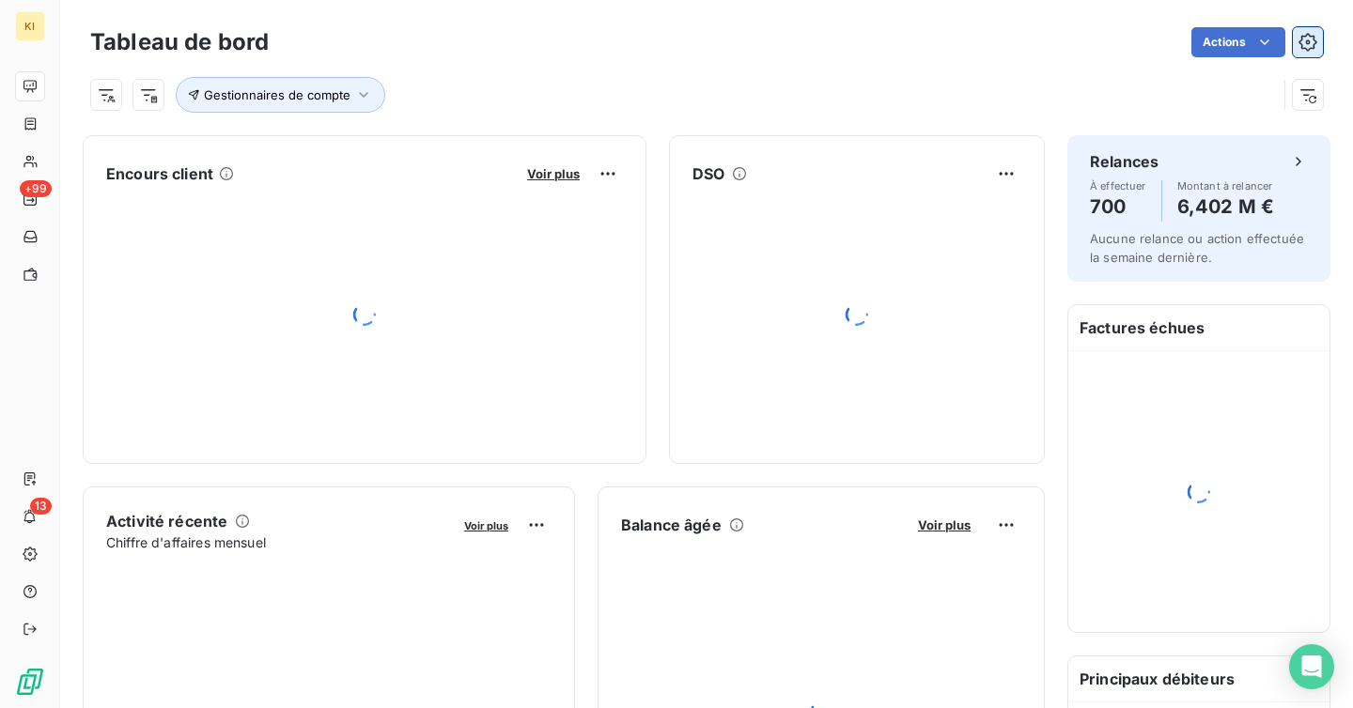
click at [1317, 35] on button "button" at bounding box center [1307, 42] width 30 height 30
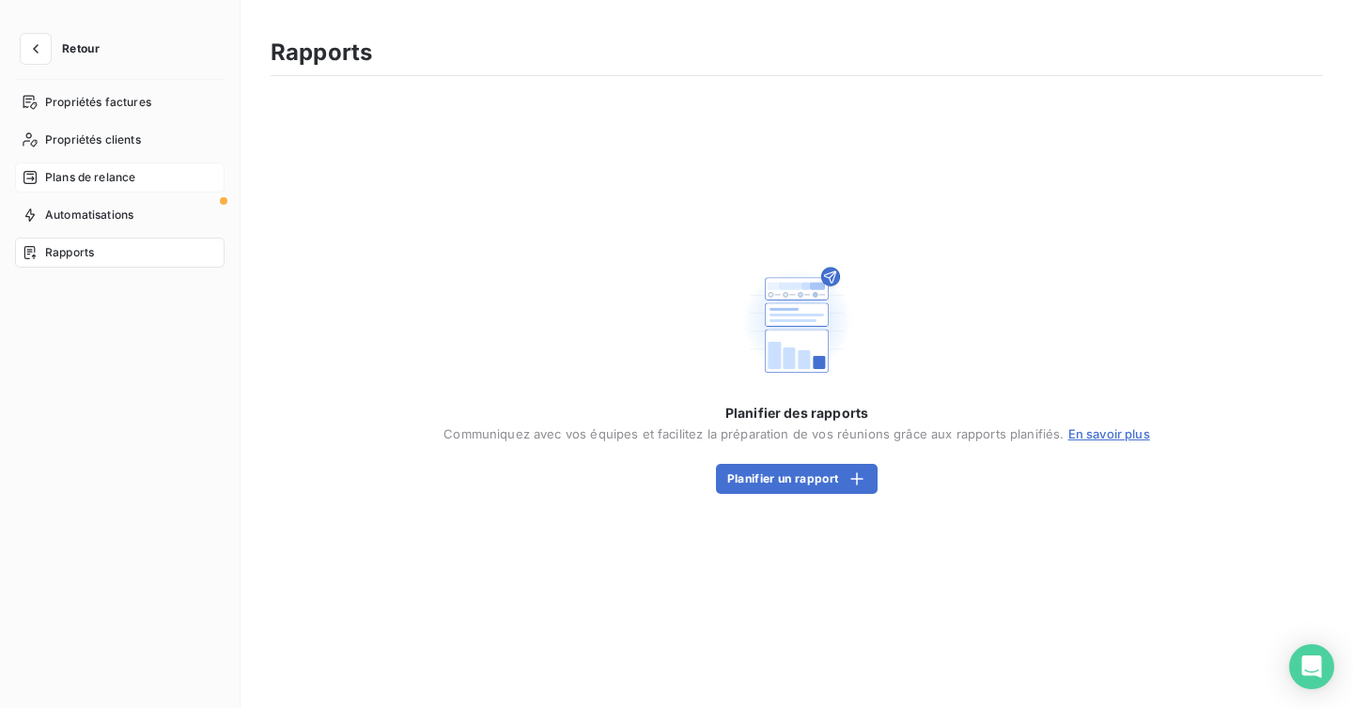
click at [125, 177] on span "Plans de relance" at bounding box center [90, 177] width 90 height 17
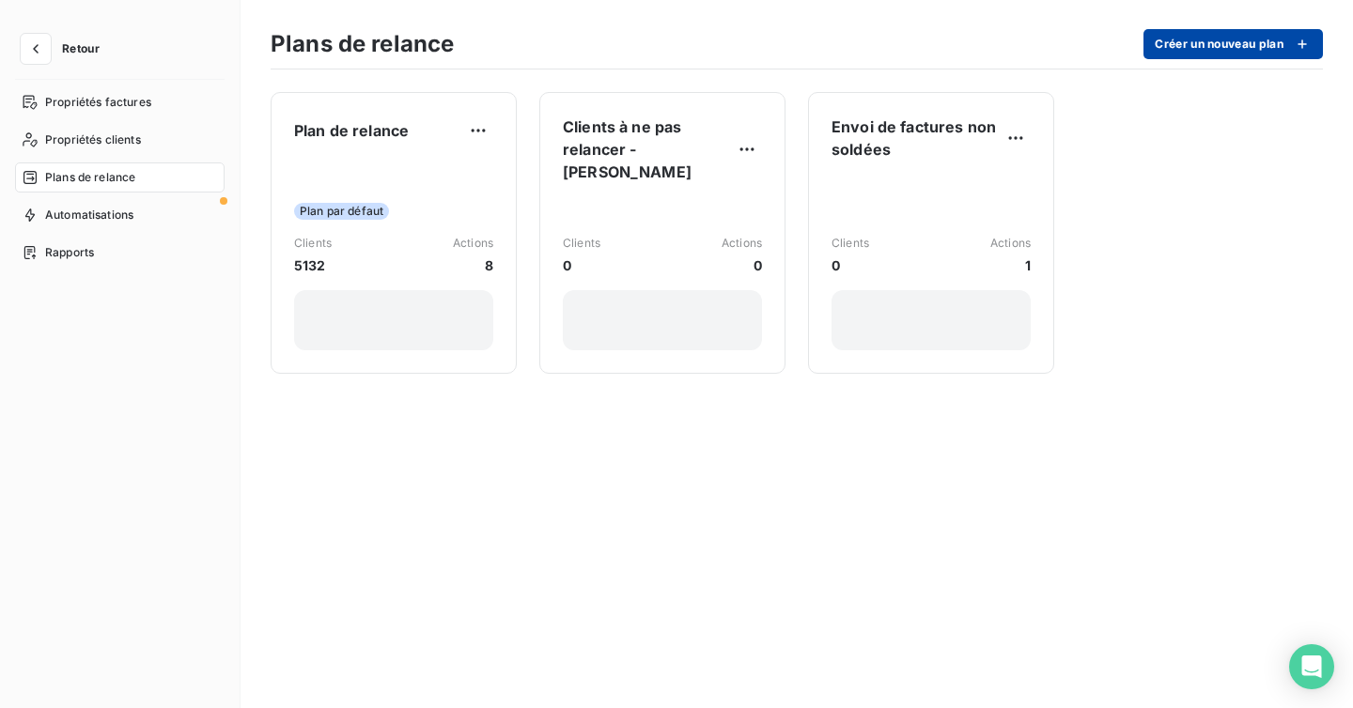
click at [1244, 36] on button "Créer un nouveau plan" at bounding box center [1232, 44] width 179 height 30
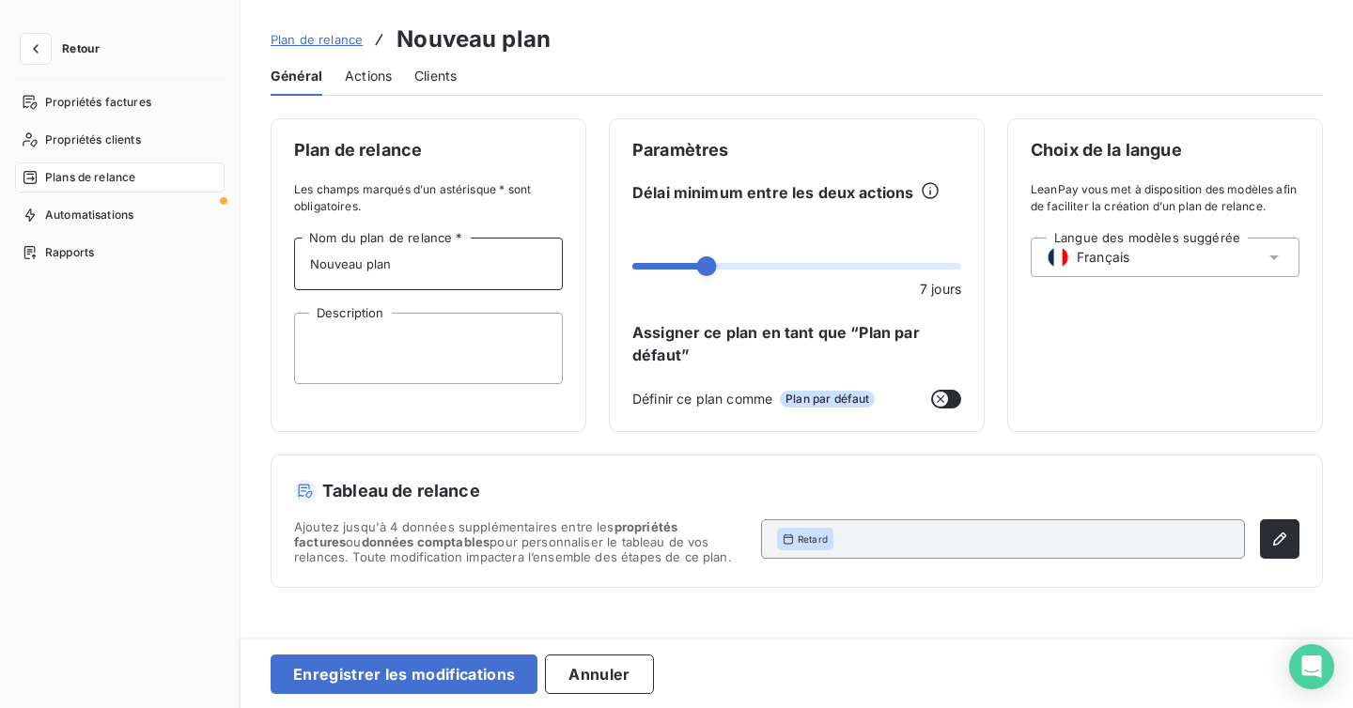
click at [446, 267] on input "Nouveau plan" at bounding box center [428, 264] width 269 height 53
type input "Clients à ne pas relancer -"
click at [604, 676] on button "Annuler" at bounding box center [599, 674] width 108 height 39
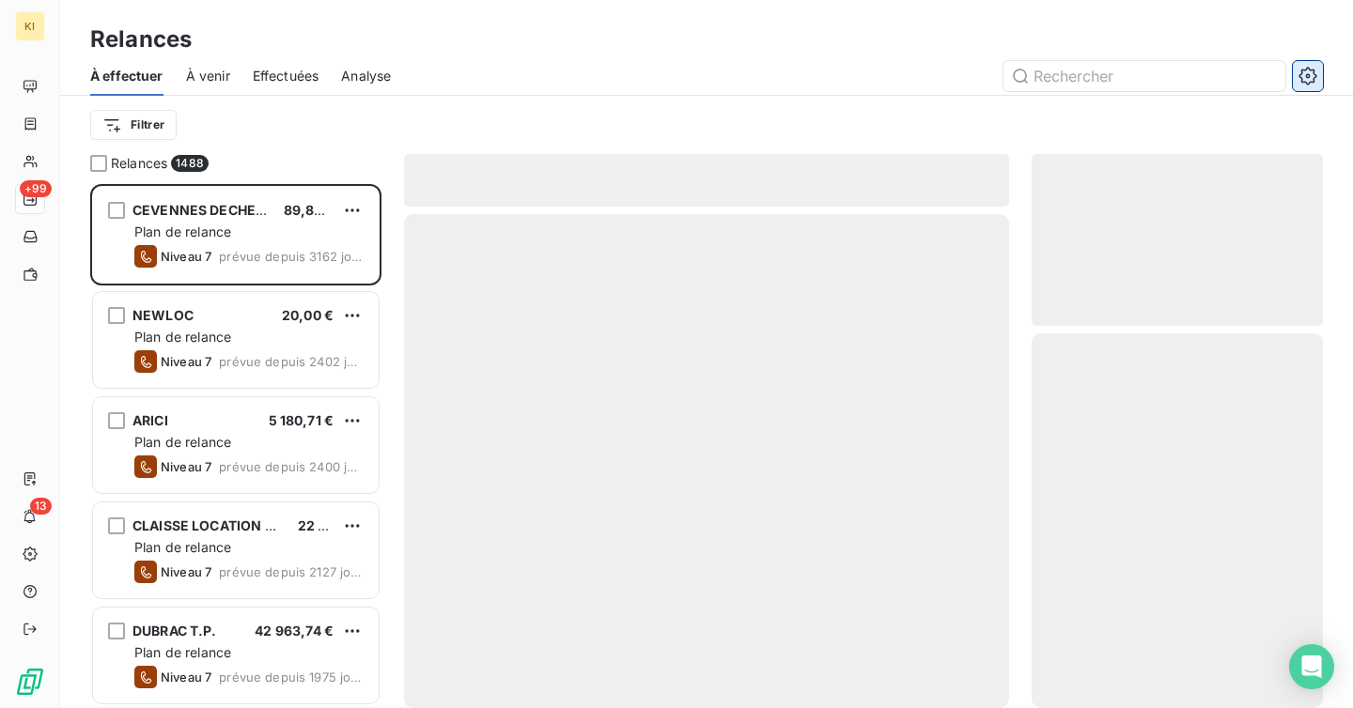
scroll to position [524, 291]
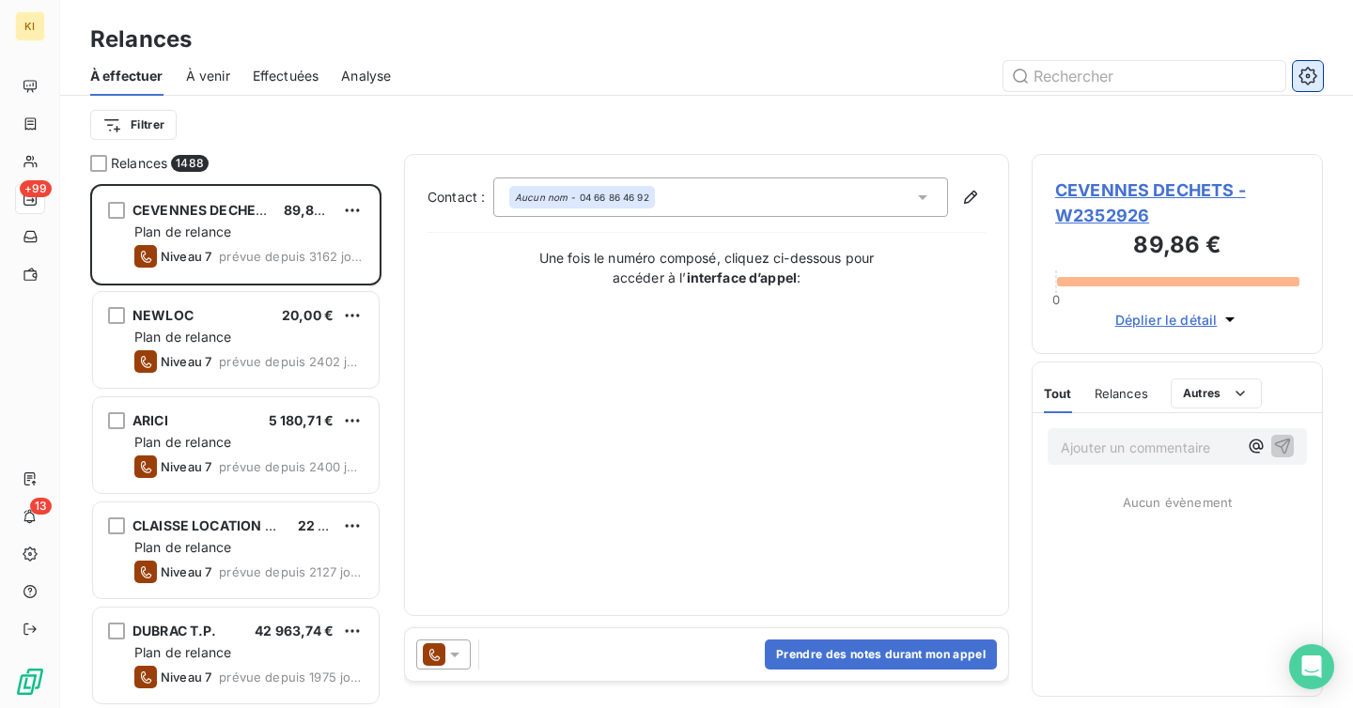
click at [1316, 68] on icon "button" at bounding box center [1307, 76] width 19 height 19
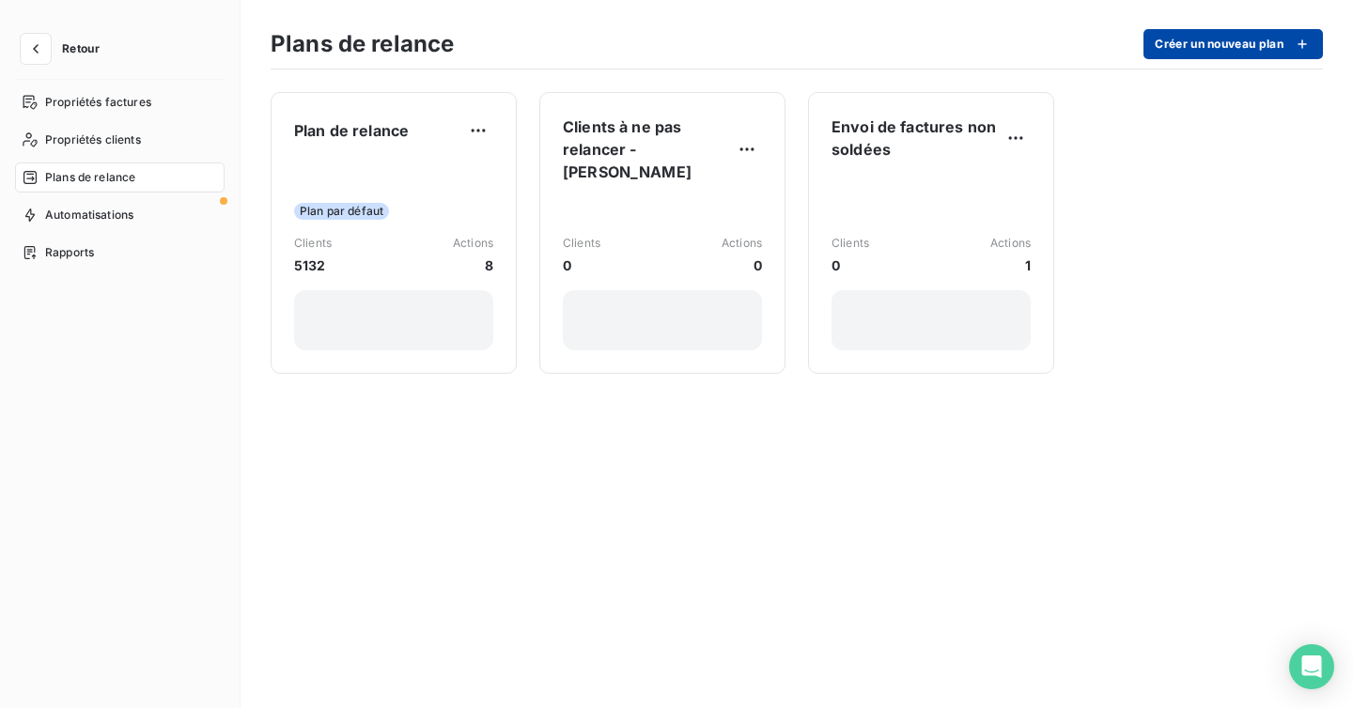
click at [1219, 37] on button "Créer un nouveau plan" at bounding box center [1232, 44] width 179 height 30
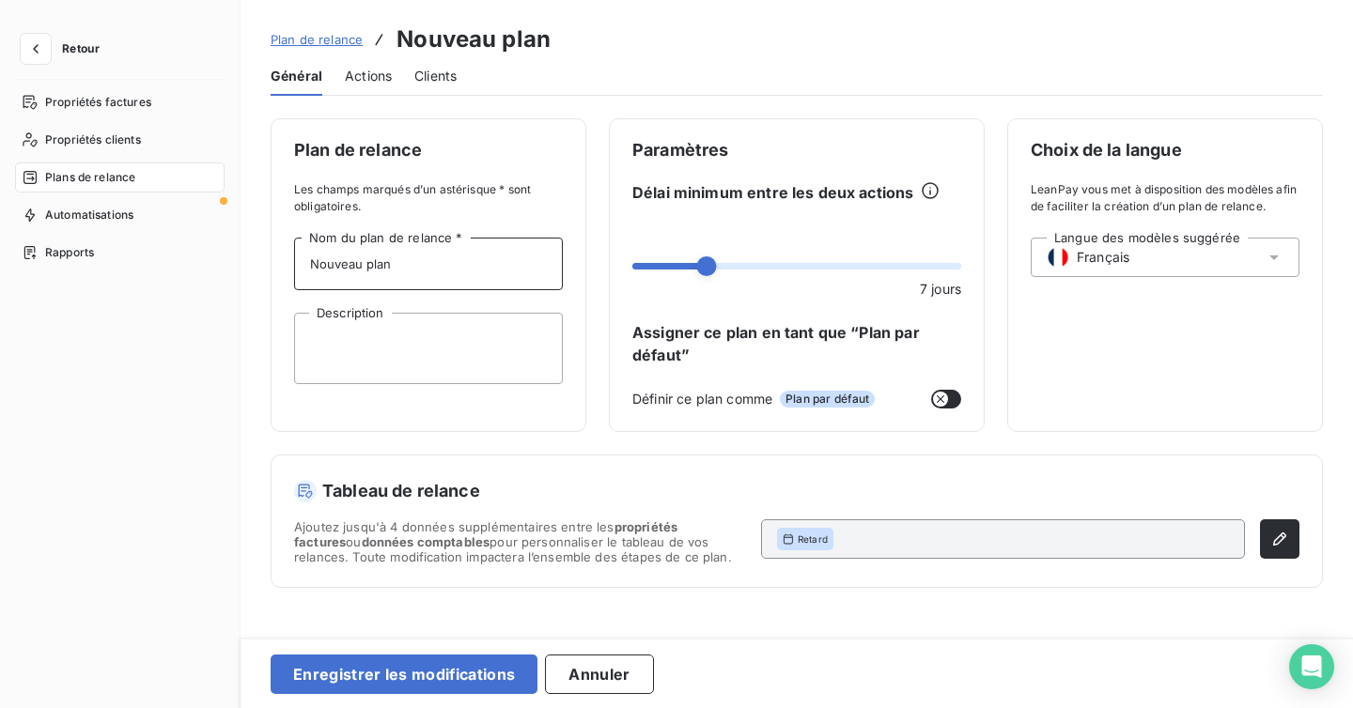
click at [432, 260] on input "Nouveau plan" at bounding box center [428, 264] width 269 height 53
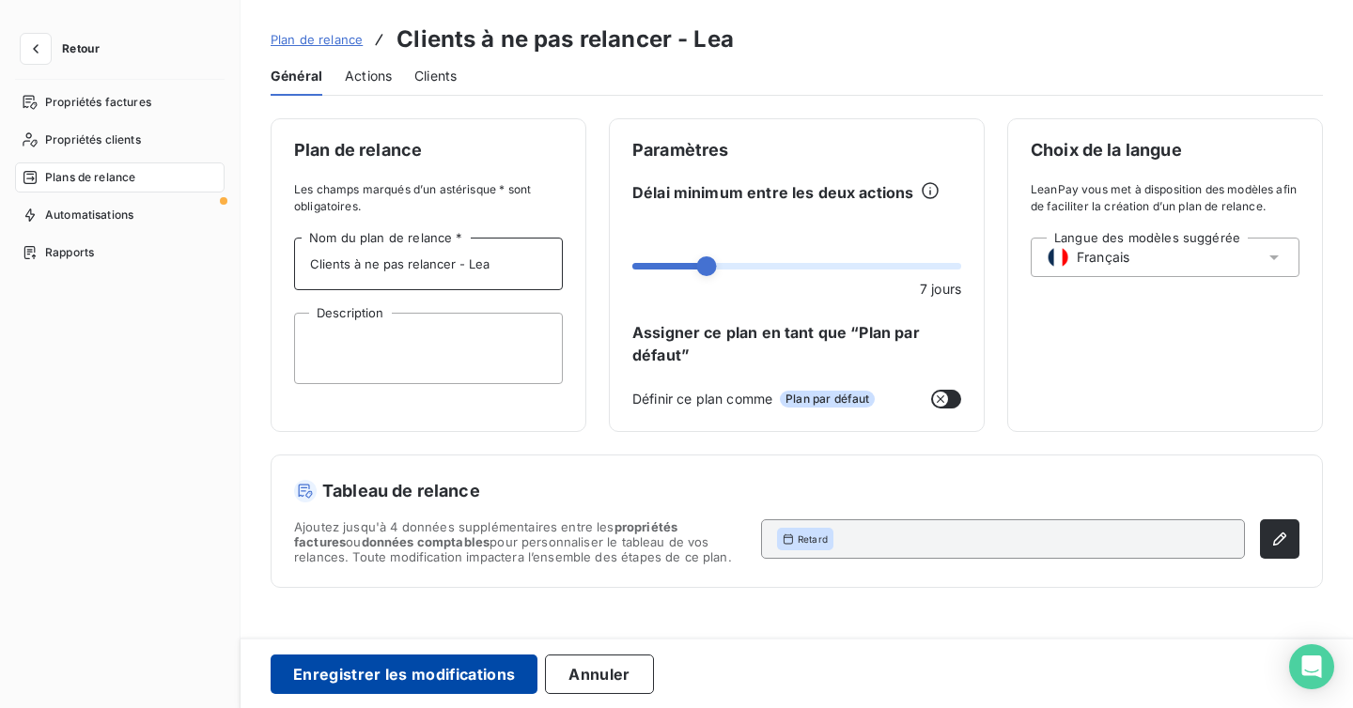
type input "Clients à ne pas relancer - Lea"
click at [388, 673] on button "Enregistrer les modifications" at bounding box center [404, 674] width 267 height 39
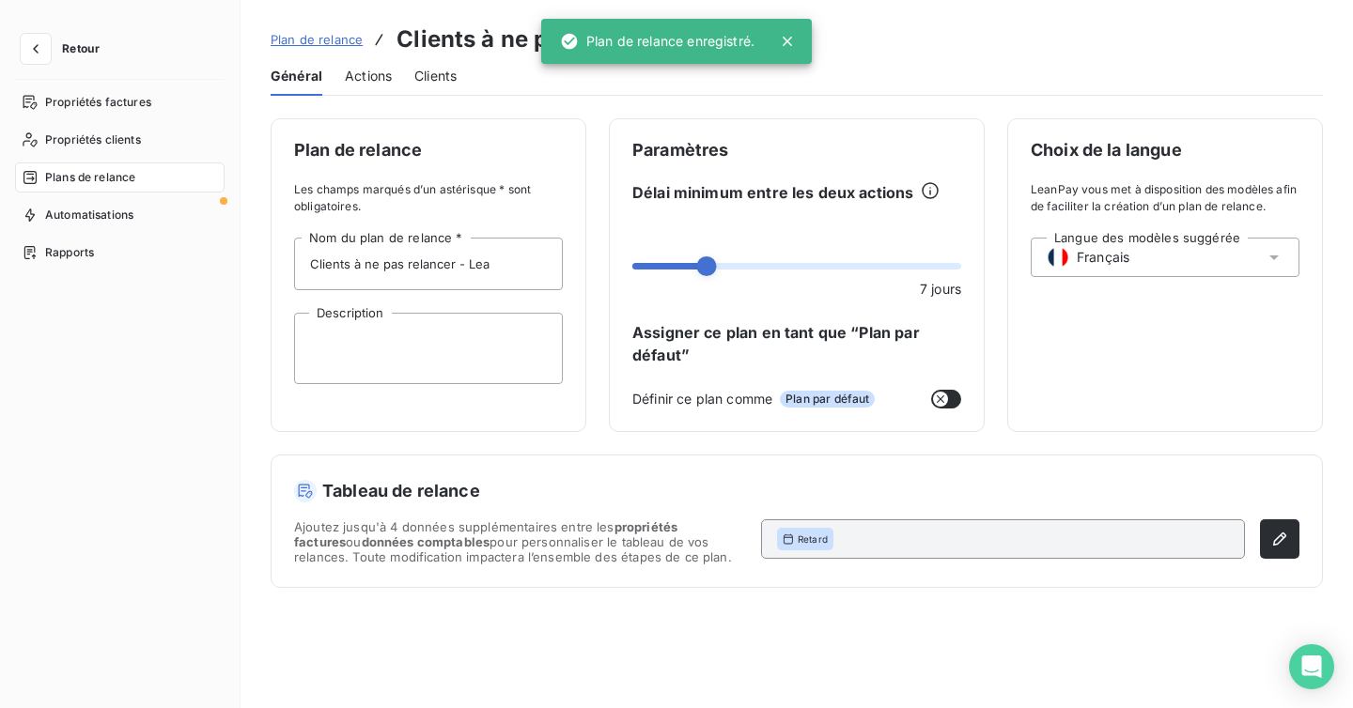
click at [321, 45] on span "Plan de relance" at bounding box center [317, 39] width 92 height 15
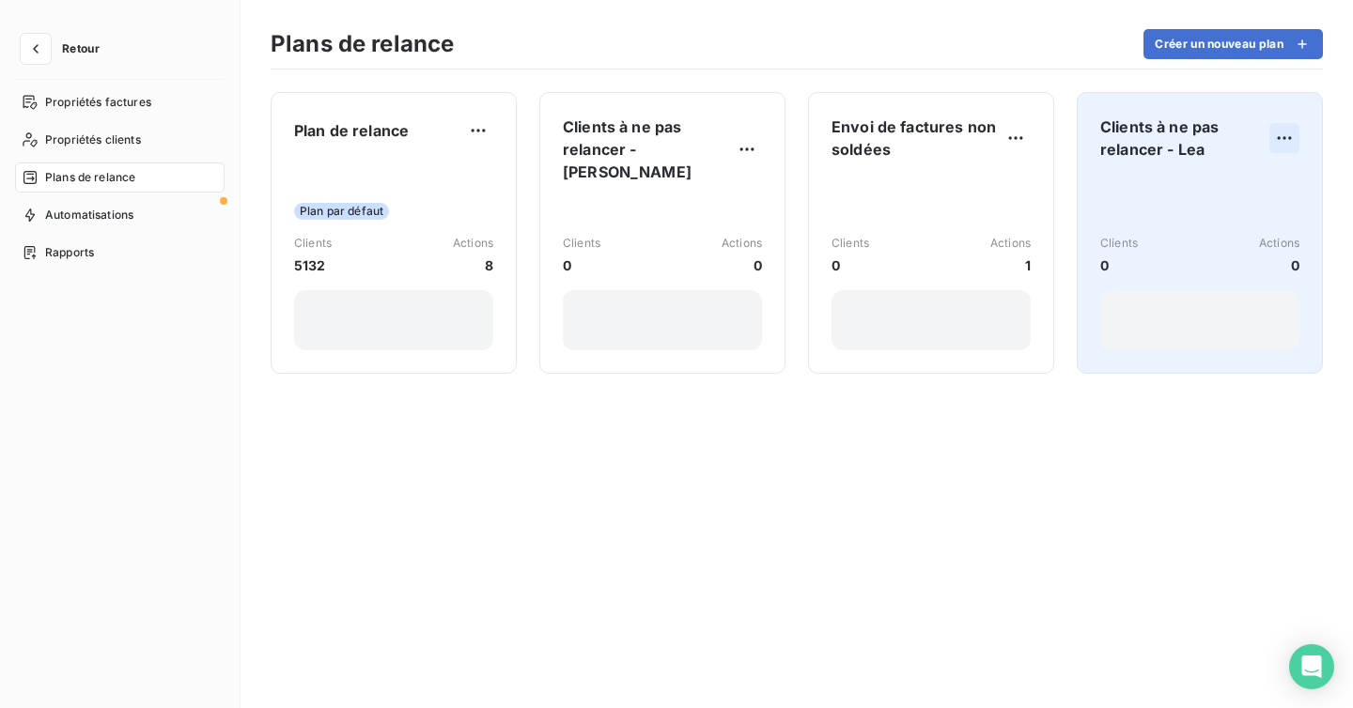
click at [1279, 131] on html "Retour Propriétés factures Propriétés clients Plans de relance Automatisations …" at bounding box center [676, 354] width 1353 height 708
click at [1245, 211] on div "Supprimer" at bounding box center [1237, 213] width 108 height 30
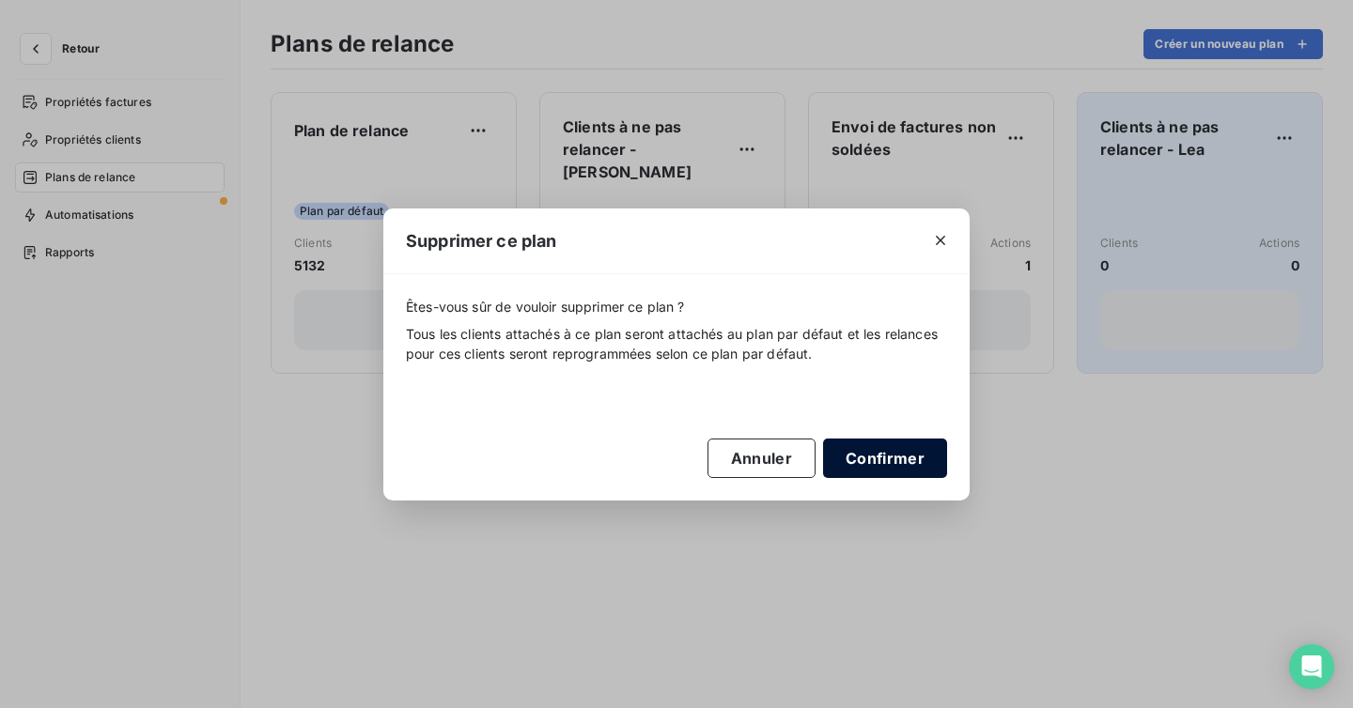
click at [859, 461] on button "Confirmer" at bounding box center [885, 458] width 124 height 39
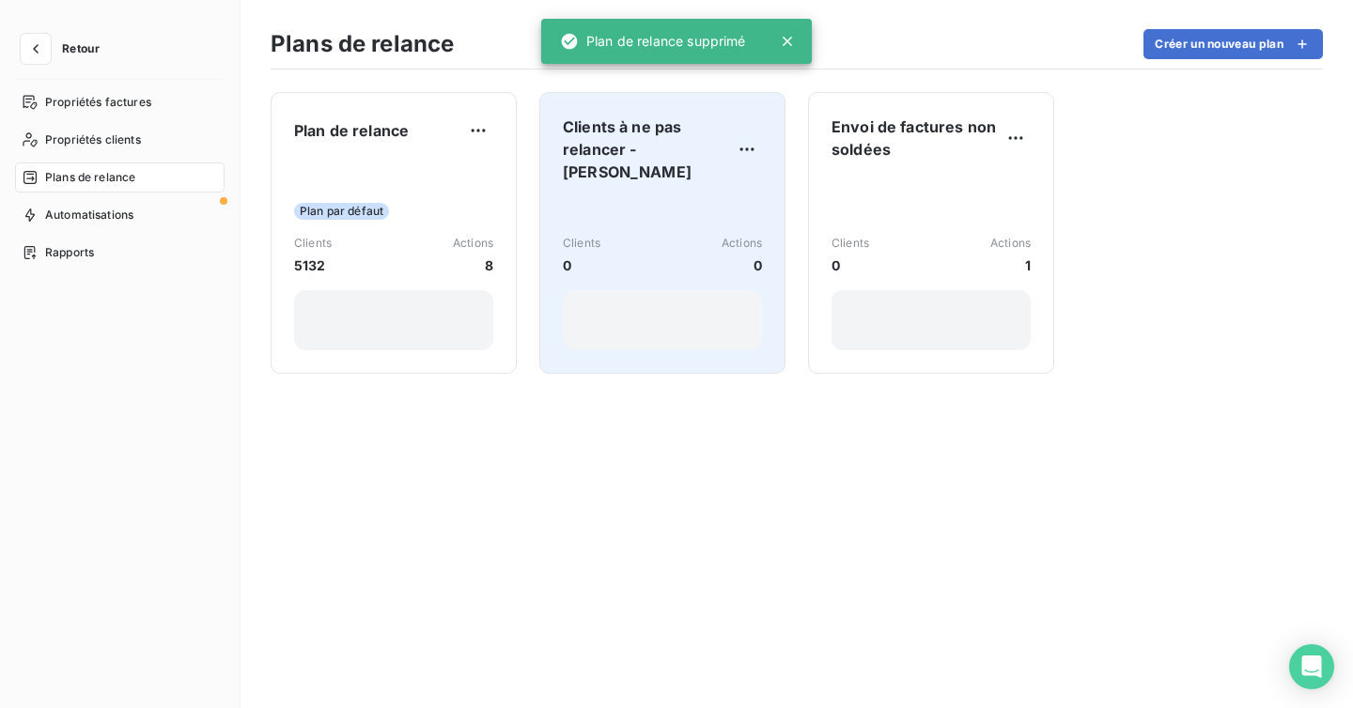
click at [684, 205] on div "Clients 0 Actions 0" at bounding box center [662, 274] width 199 height 152
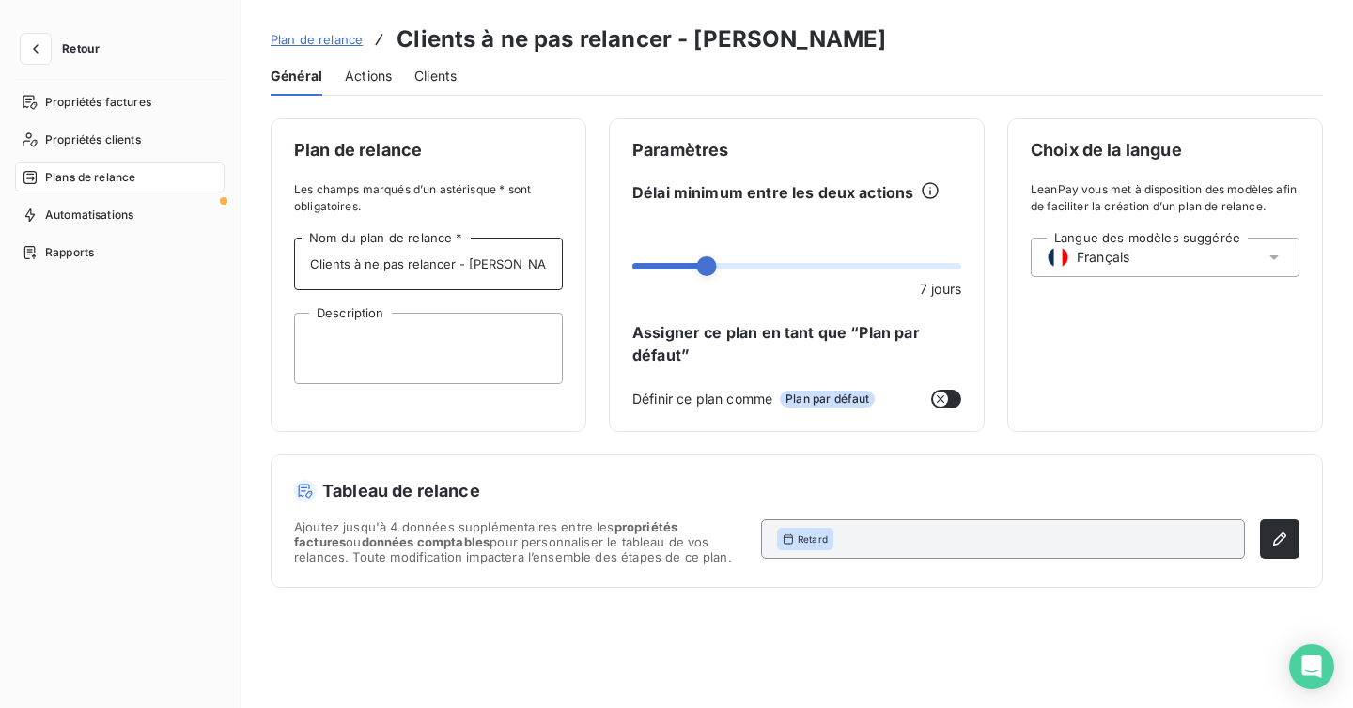
drag, startPoint x: 515, startPoint y: 267, endPoint x: 450, endPoint y: 266, distance: 64.8
click at [450, 264] on input "Clients à ne pas relancer - Caroline" at bounding box center [428, 264] width 269 height 53
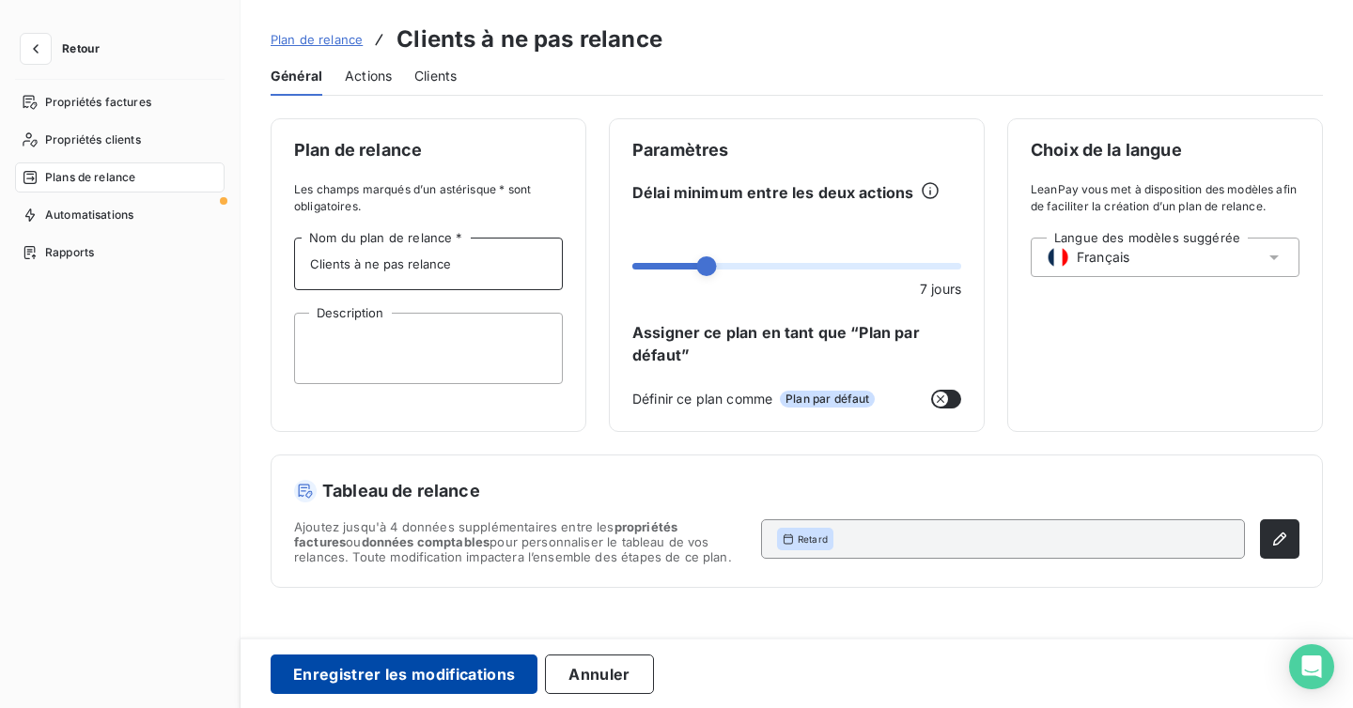
type input "Clients à ne pas relance"
click at [457, 682] on button "Enregistrer les modifications" at bounding box center [404, 674] width 267 height 39
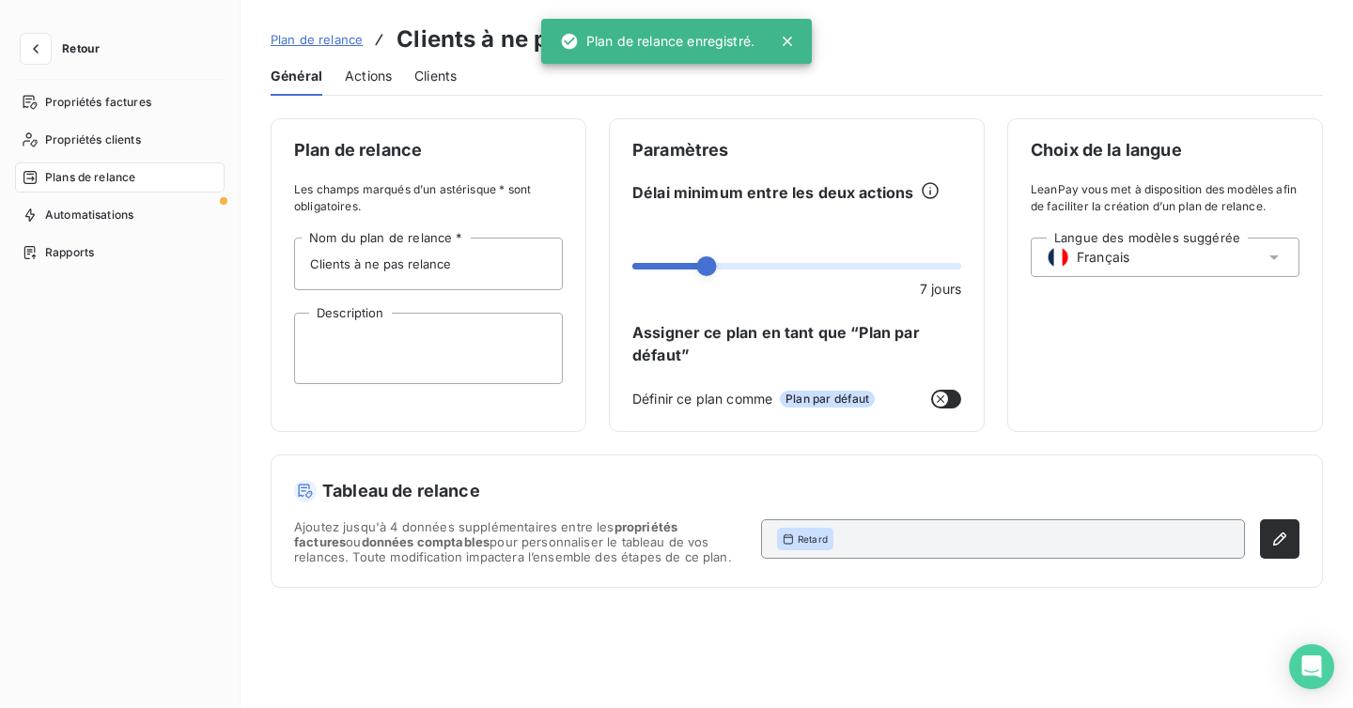
click at [328, 30] on link "Plan de relance" at bounding box center [317, 39] width 92 height 19
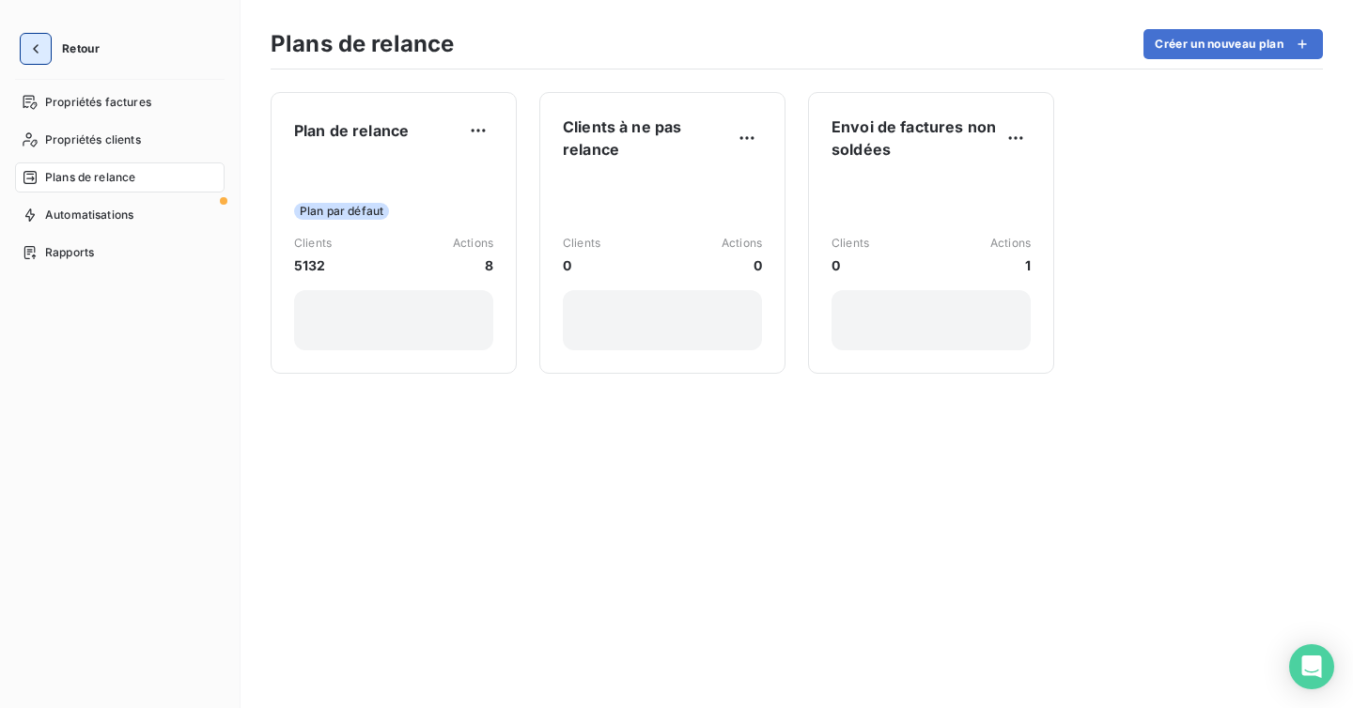
click at [32, 54] on icon "button" at bounding box center [35, 48] width 19 height 19
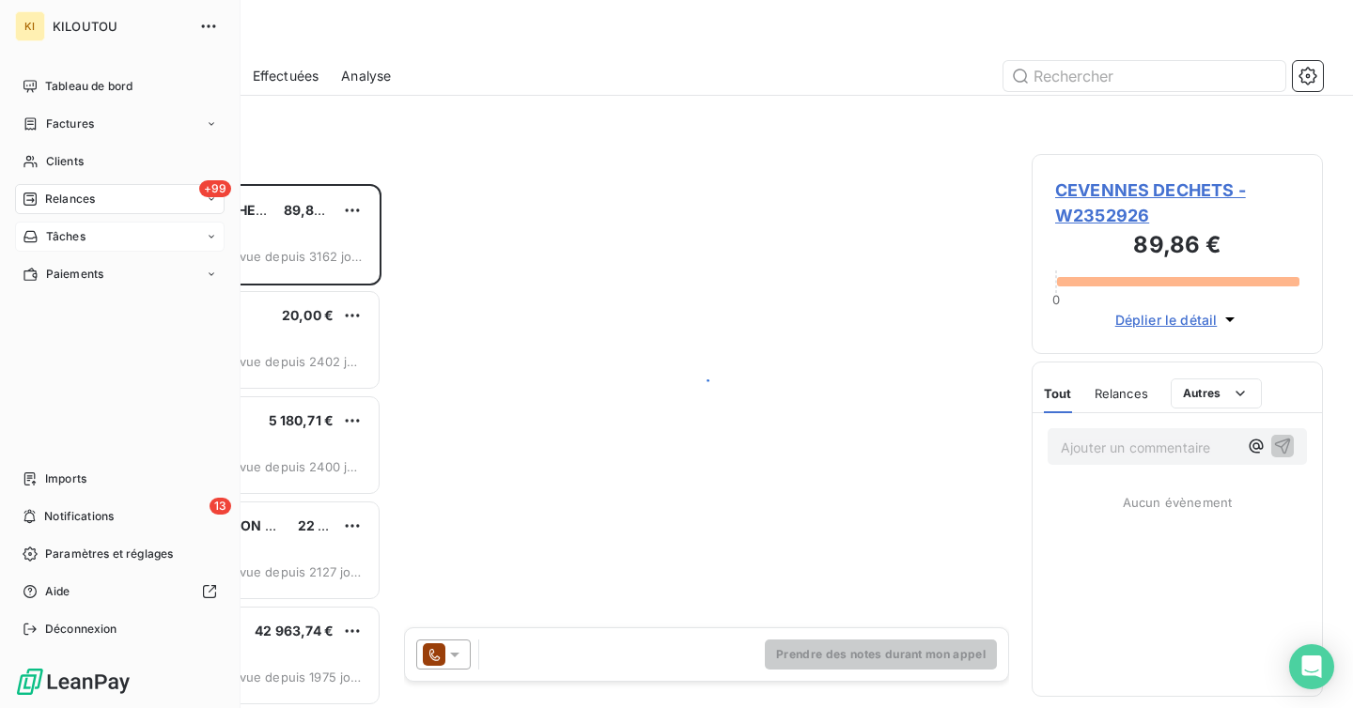
scroll to position [524, 291]
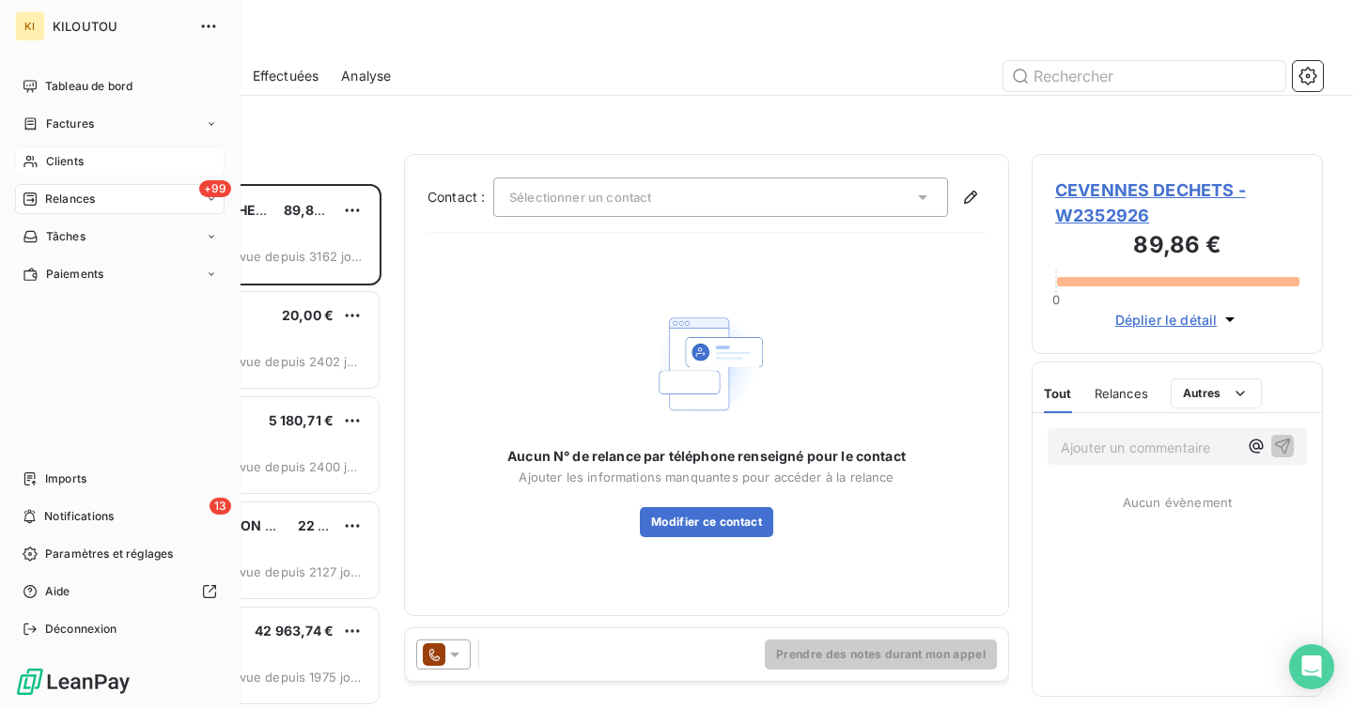
click at [128, 156] on div "Clients" at bounding box center [119, 162] width 209 height 30
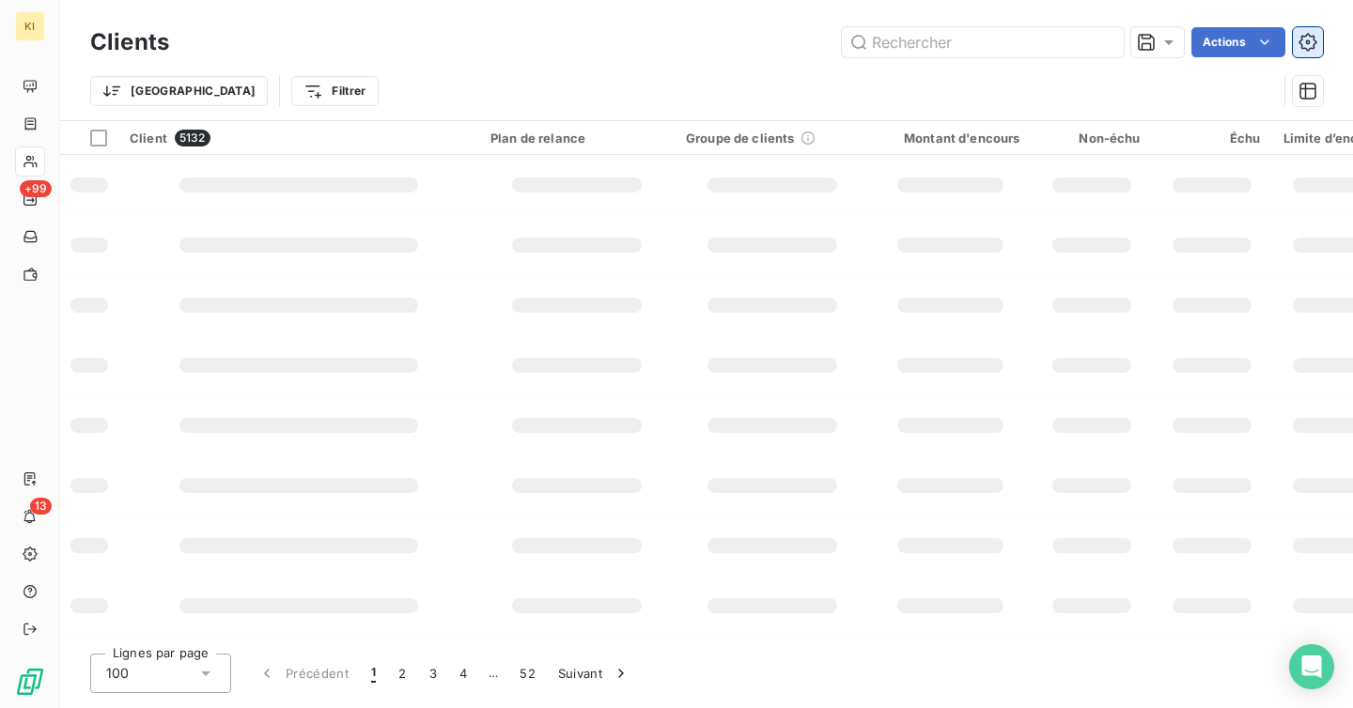
click at [1308, 44] on icon "button" at bounding box center [1307, 42] width 19 height 19
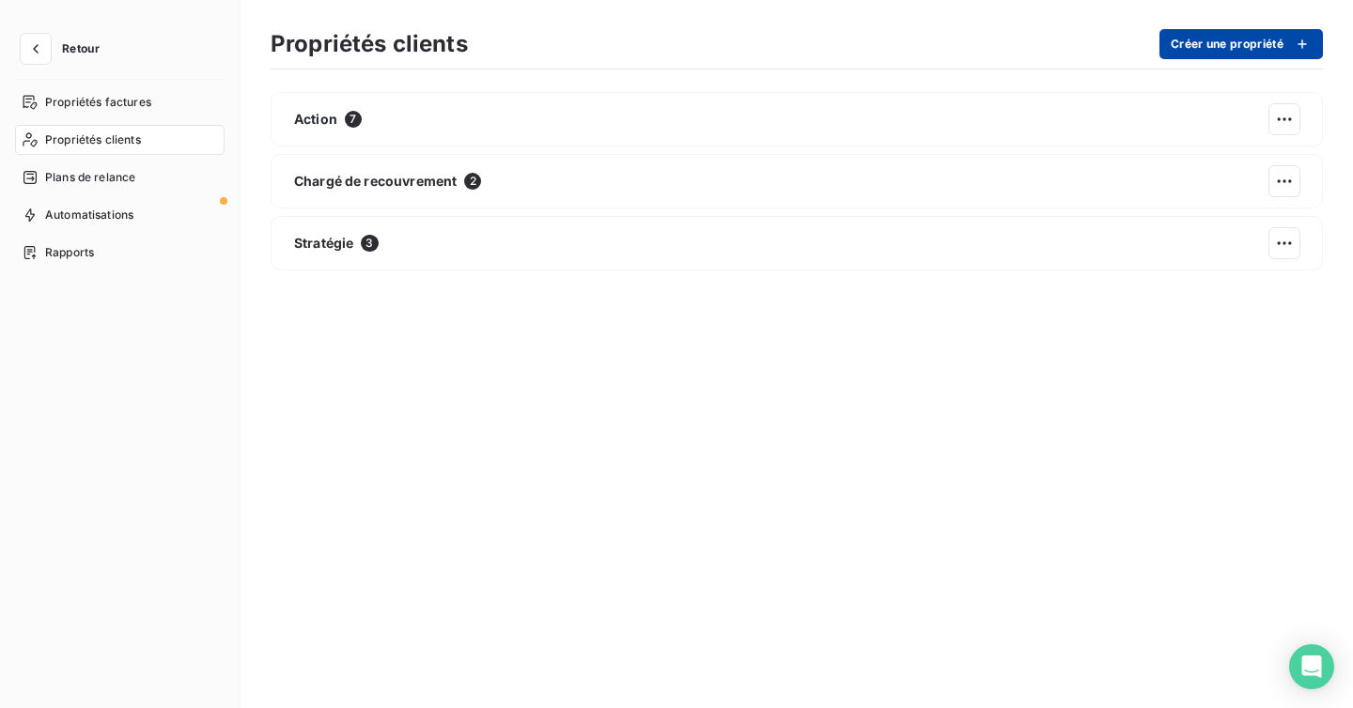
click at [1260, 47] on button "Créer une propriété" at bounding box center [1240, 44] width 163 height 30
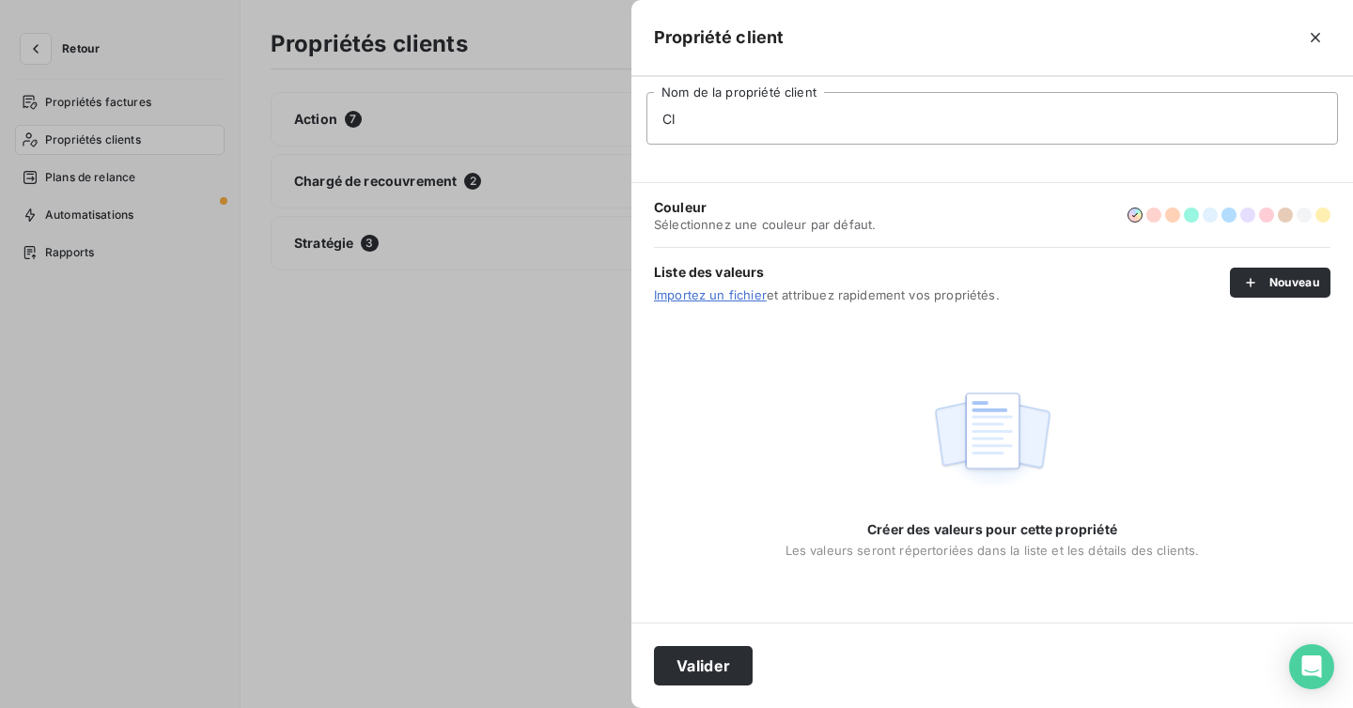
type input "C"
type input "No Mail"
click at [703, 679] on button "Valider" at bounding box center [703, 665] width 99 height 39
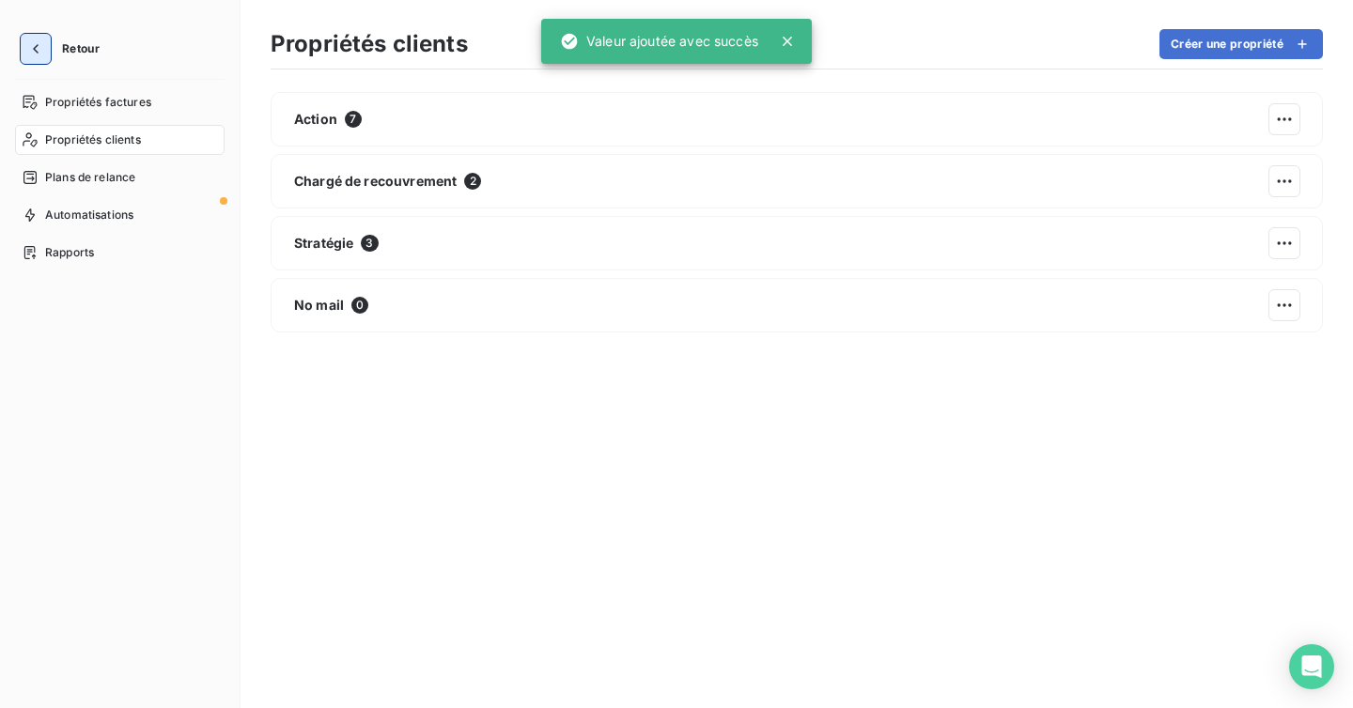
click at [32, 44] on icon "button" at bounding box center [35, 48] width 19 height 19
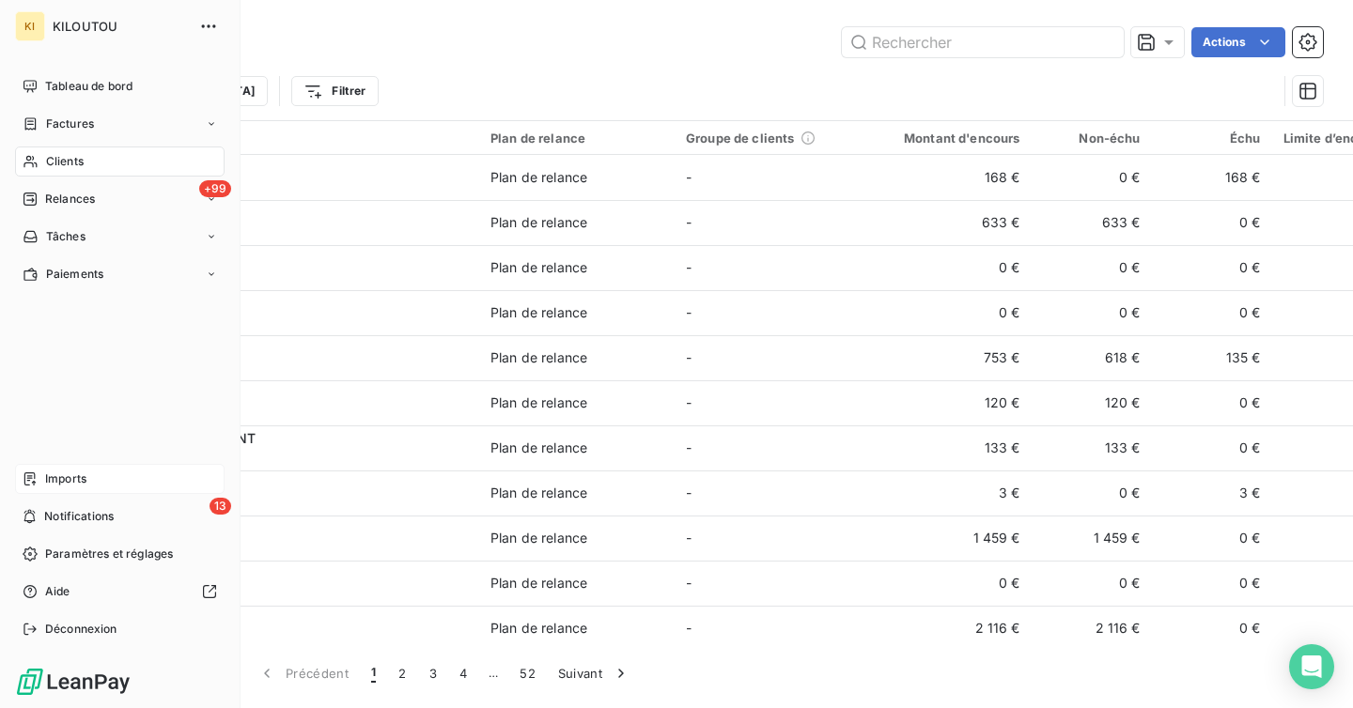
click at [59, 474] on span "Imports" at bounding box center [65, 479] width 41 height 17
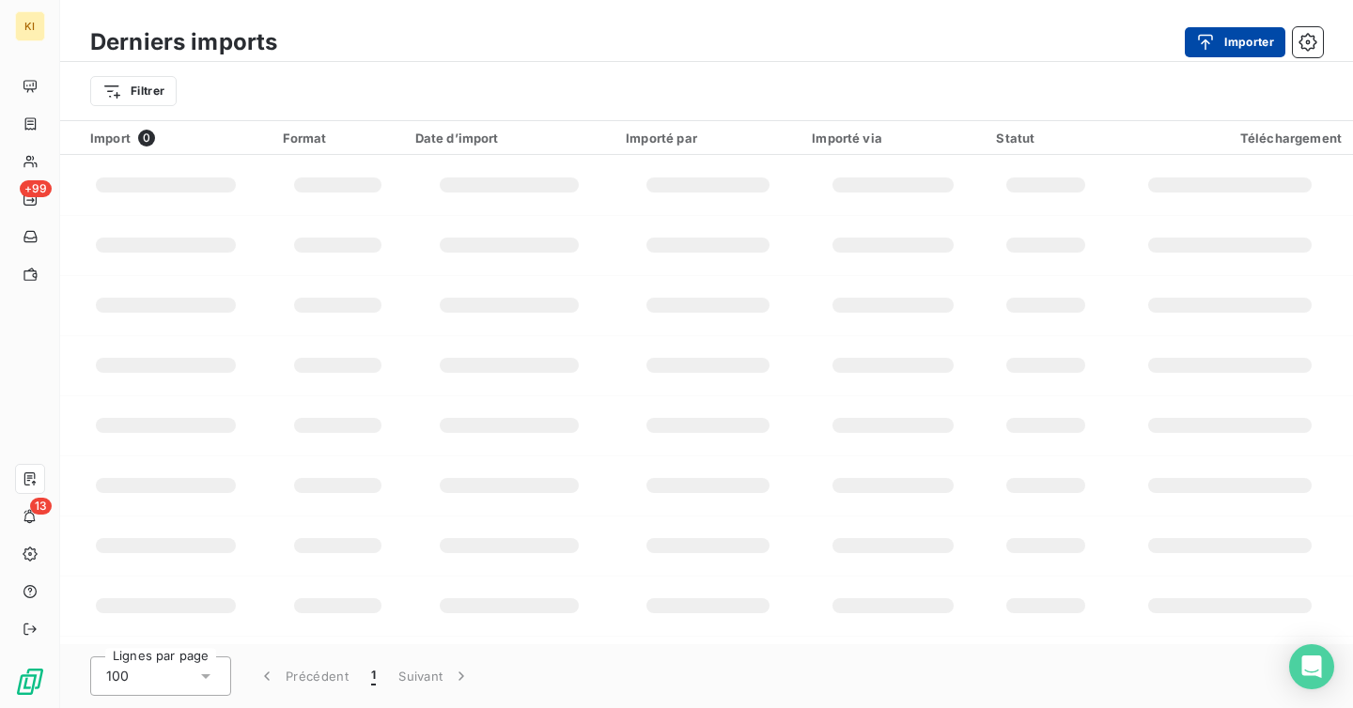
click at [1227, 48] on button "Importer" at bounding box center [1234, 42] width 101 height 30
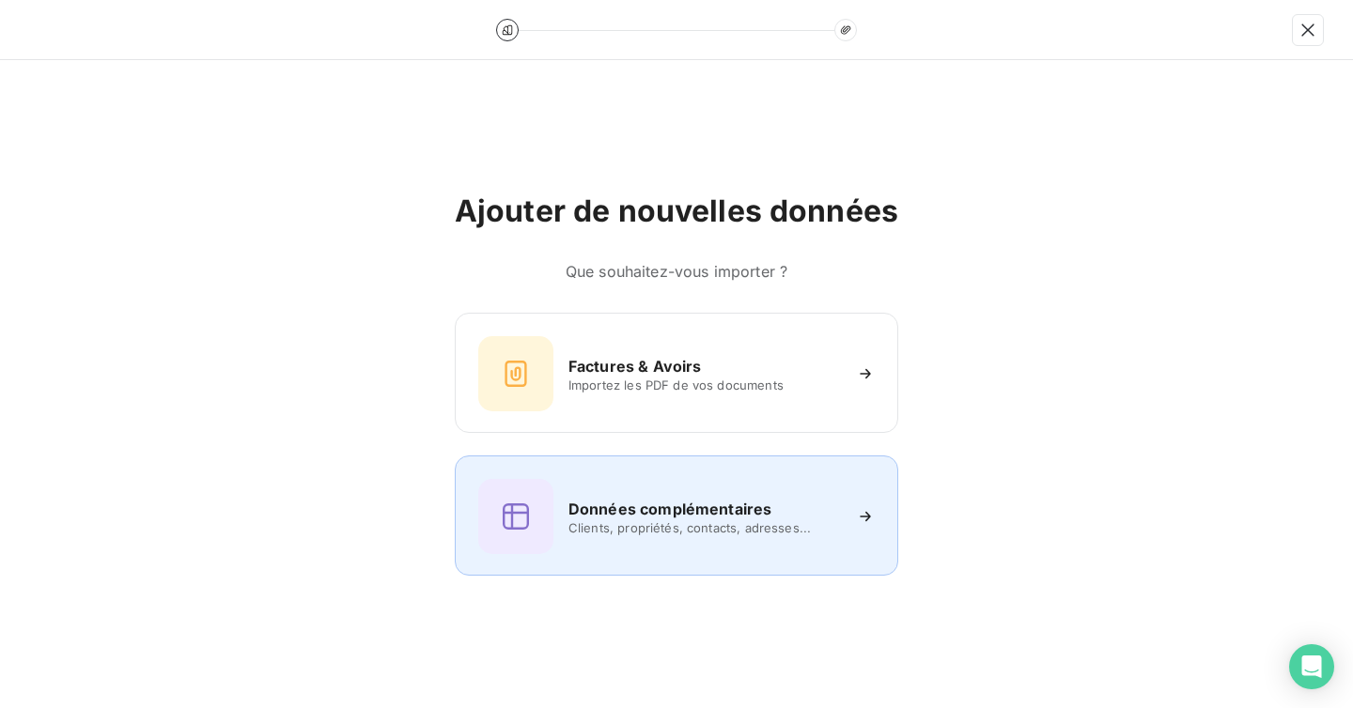
click at [714, 521] on span "Clients, propriétés, contacts, adresses..." at bounding box center [704, 527] width 272 height 15
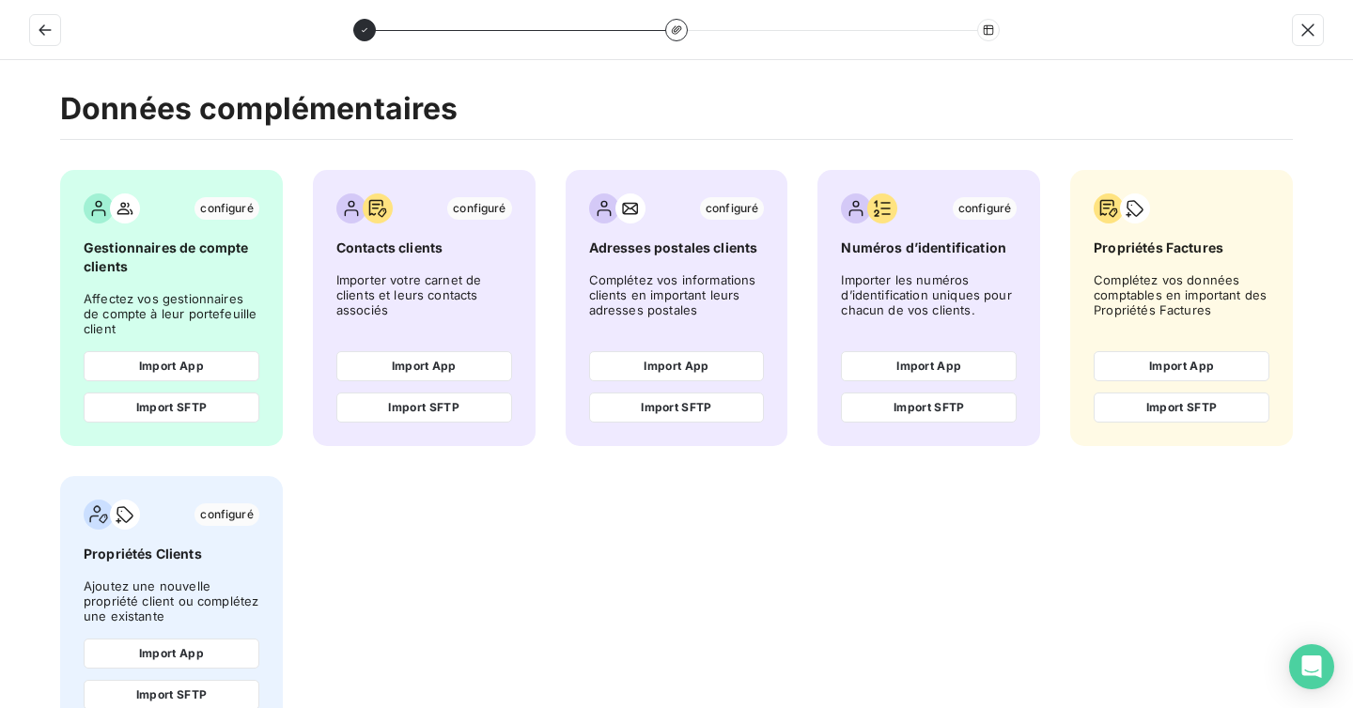
scroll to position [55, 0]
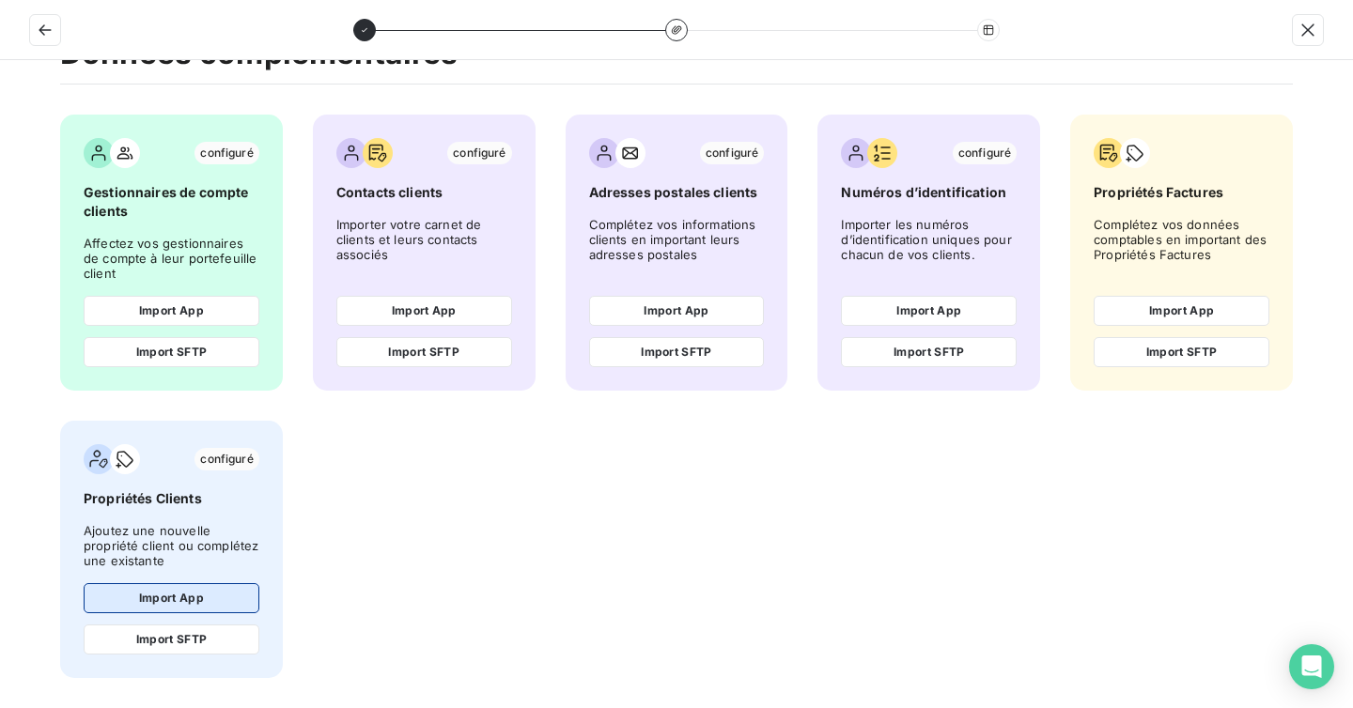
click at [174, 594] on button "Import App" at bounding box center [172, 598] width 176 height 30
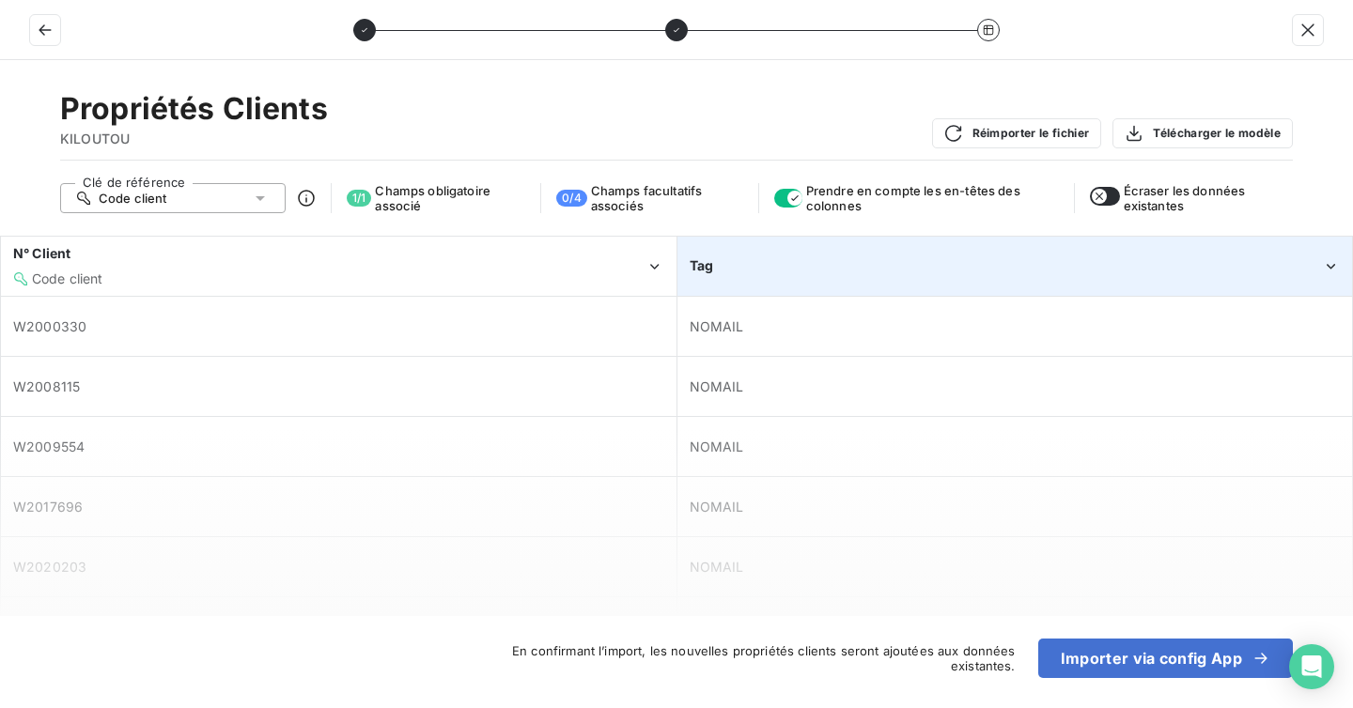
click at [841, 255] on div "Tag" at bounding box center [1014, 266] width 673 height 57
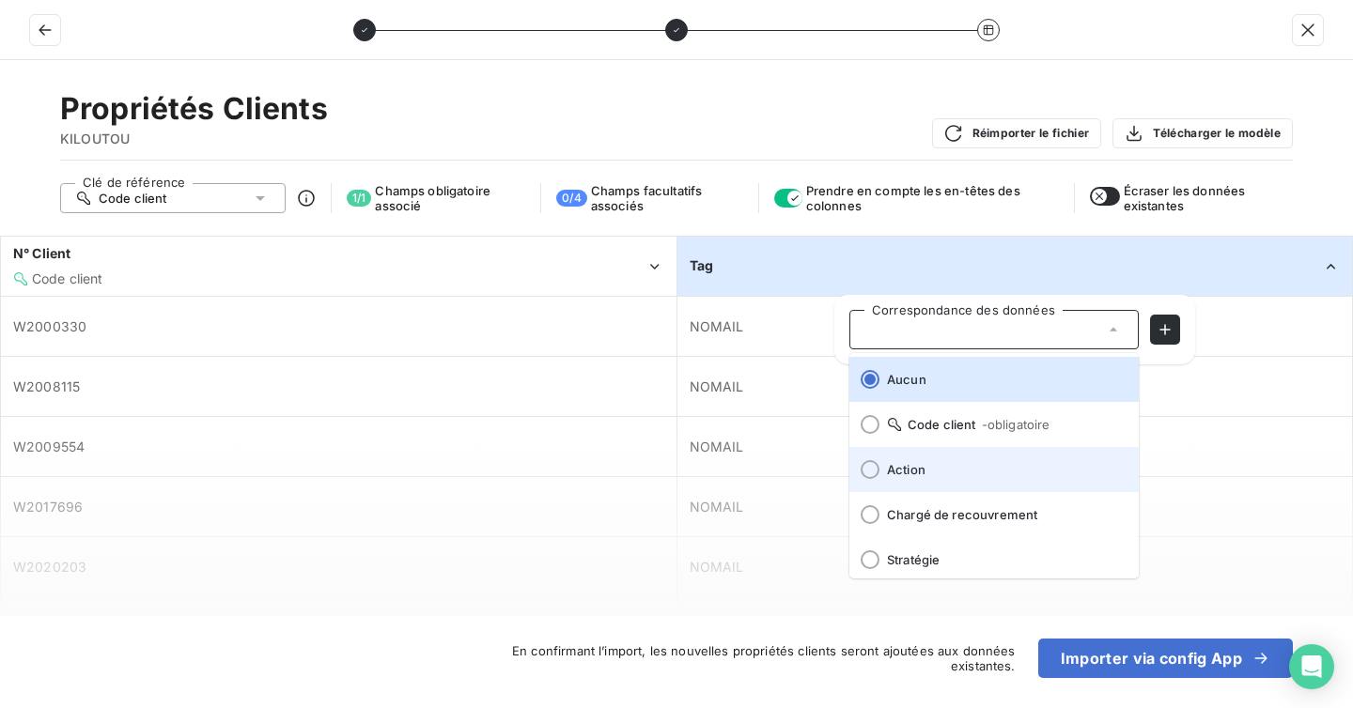
scroll to position [53, 0]
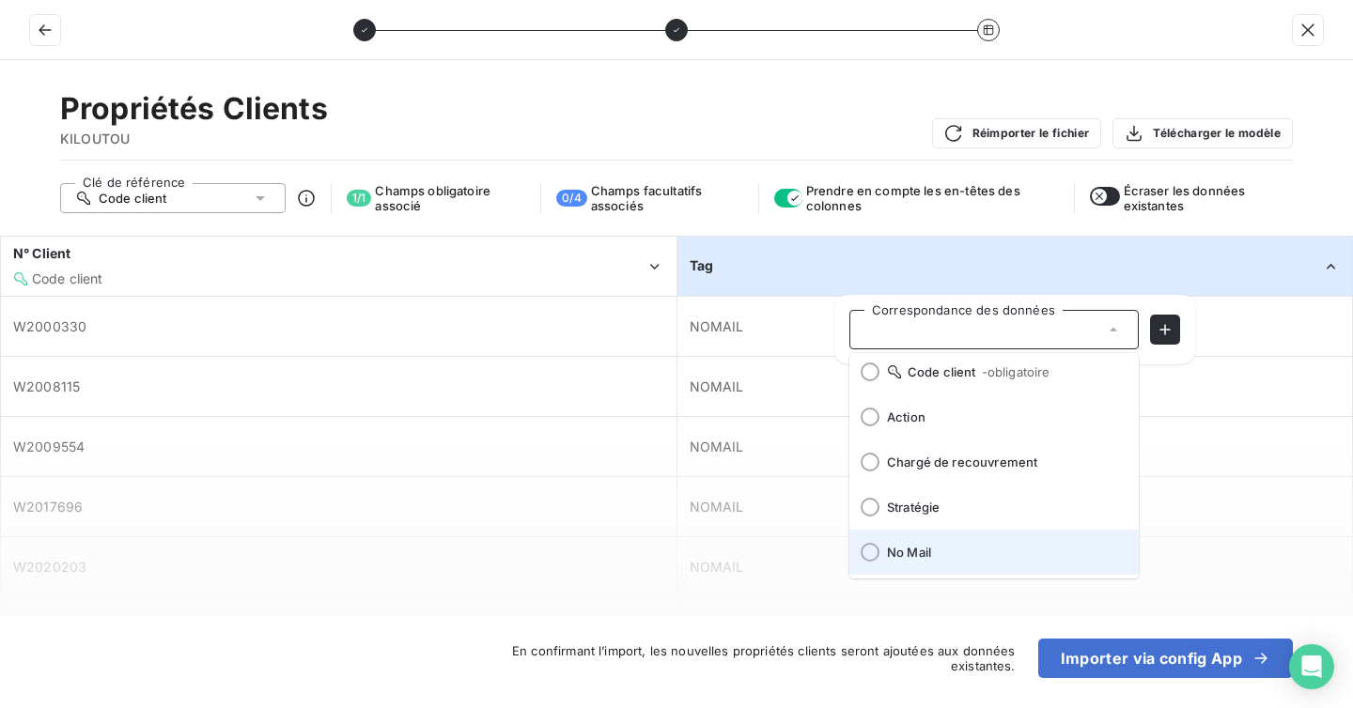
click at [872, 558] on div at bounding box center [869, 552] width 19 height 19
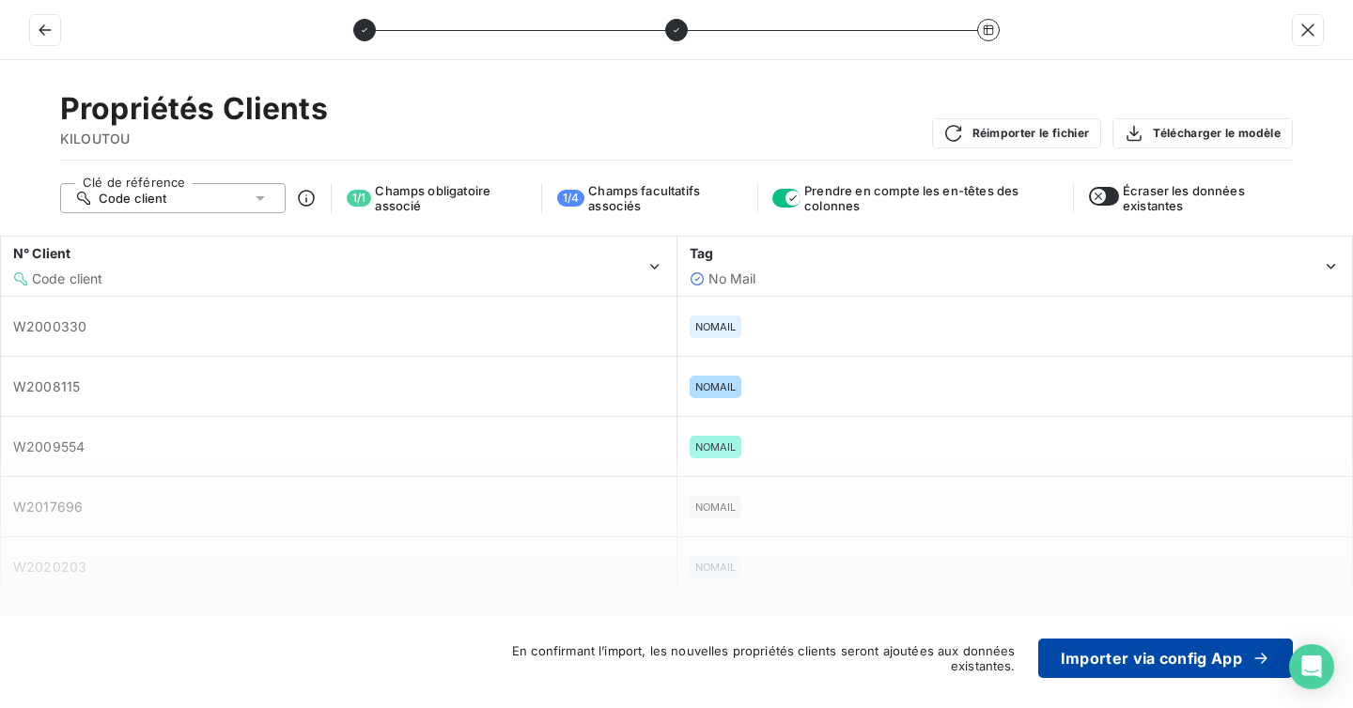
click at [1098, 660] on button "Importer via config App" at bounding box center [1165, 658] width 255 height 39
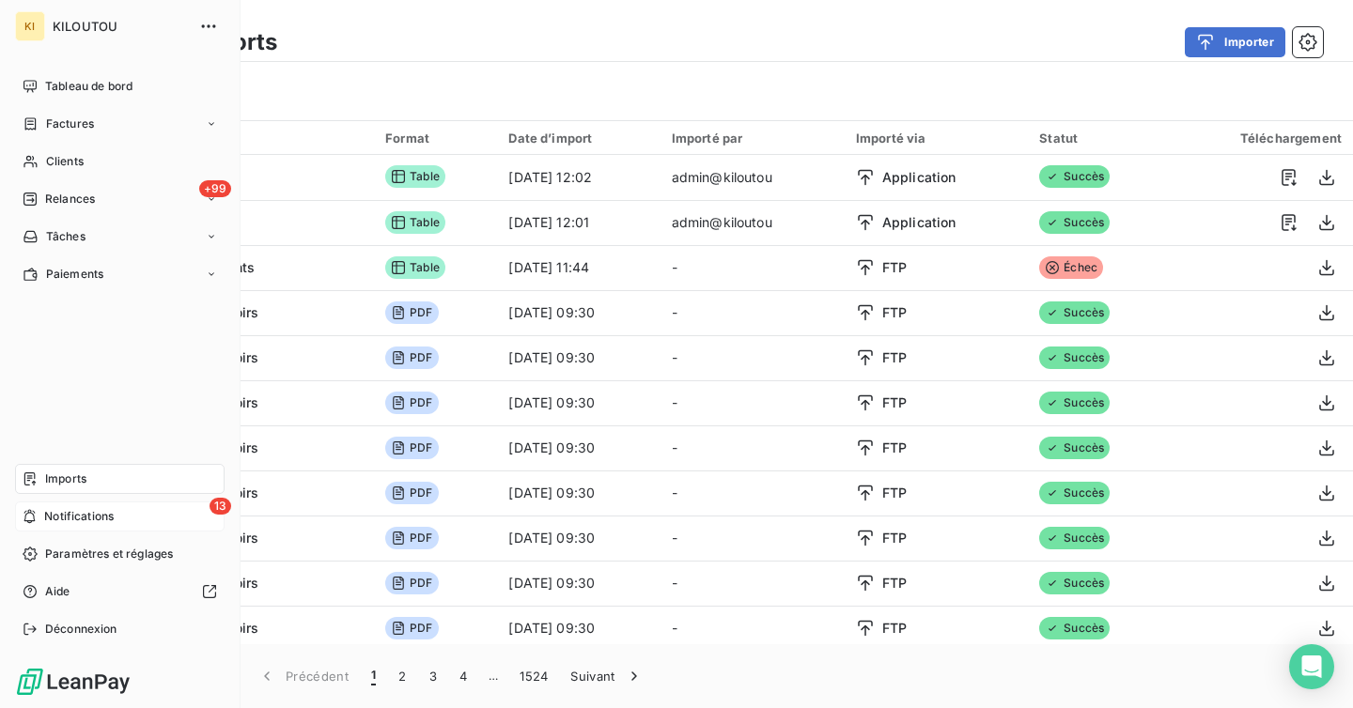
click at [32, 517] on icon at bounding box center [30, 516] width 14 height 15
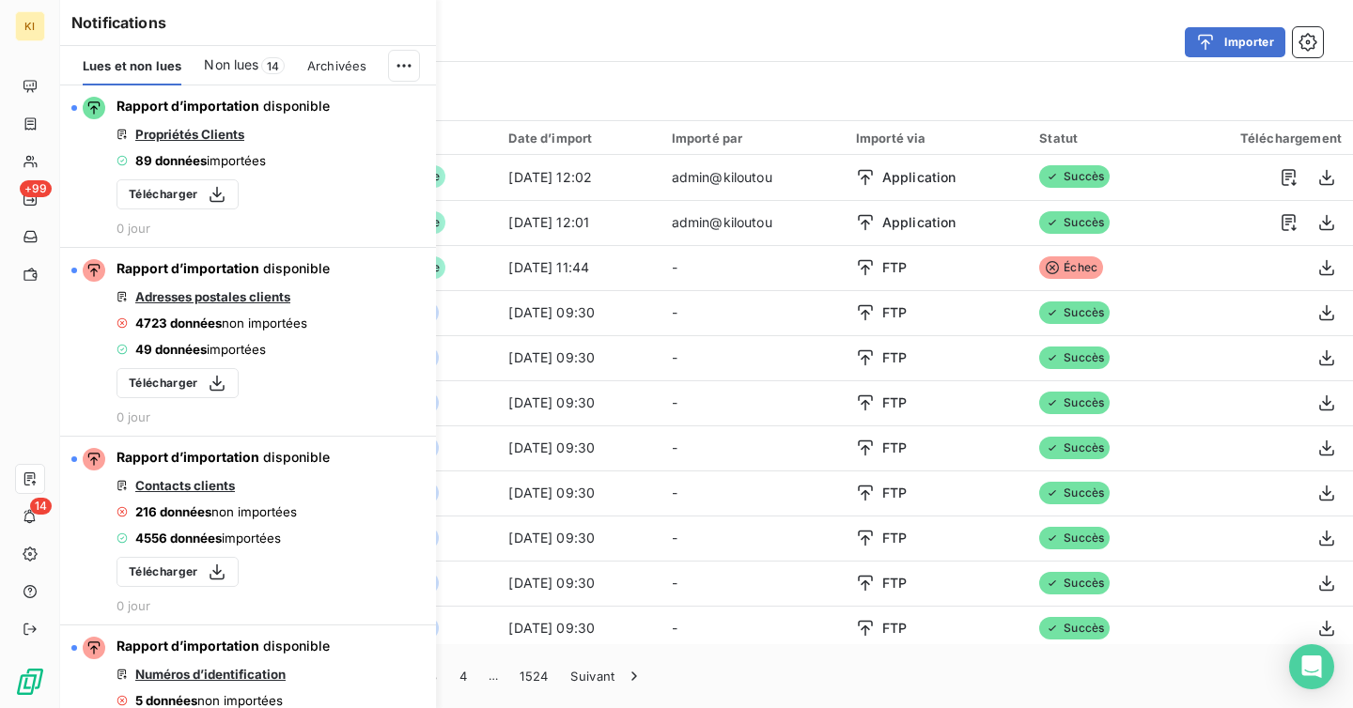
click at [538, 68] on div "Filtrer" at bounding box center [706, 91] width 1292 height 58
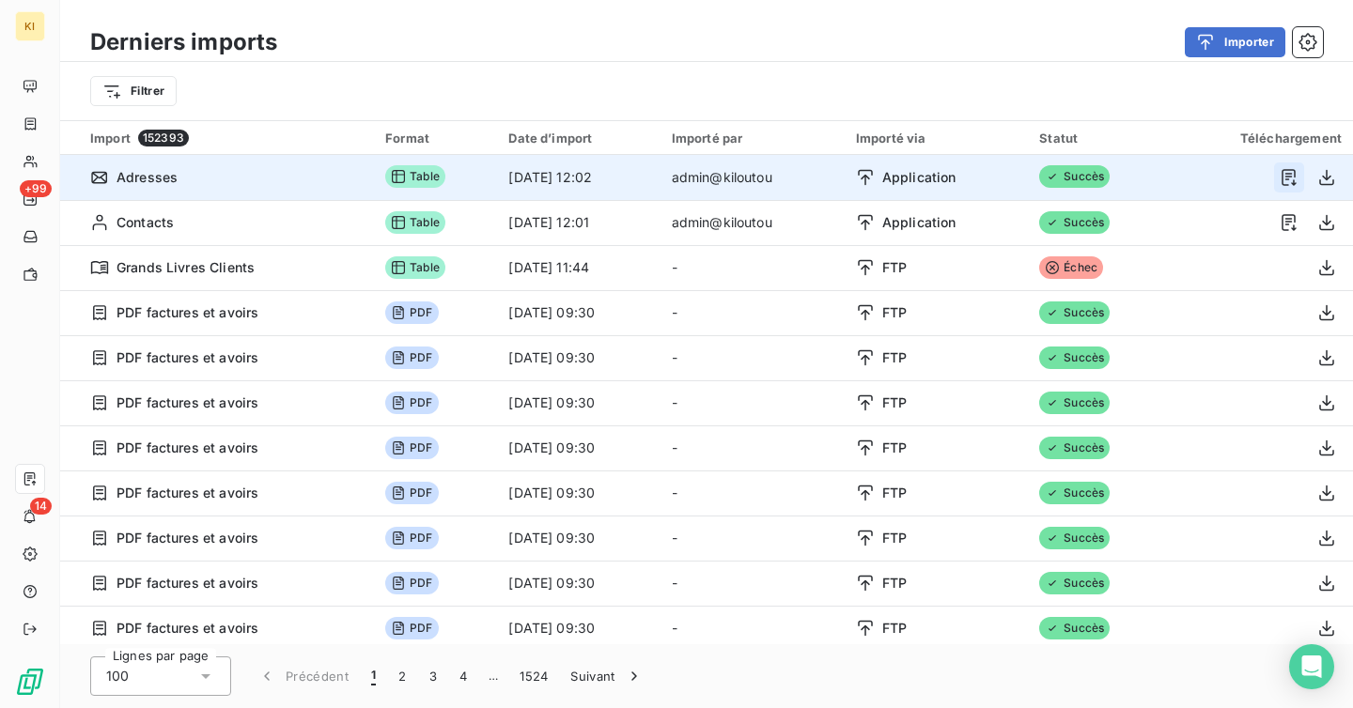
click at [1282, 177] on icon "button" at bounding box center [1288, 177] width 19 height 19
click at [1281, 177] on icon "button" at bounding box center [1288, 177] width 14 height 17
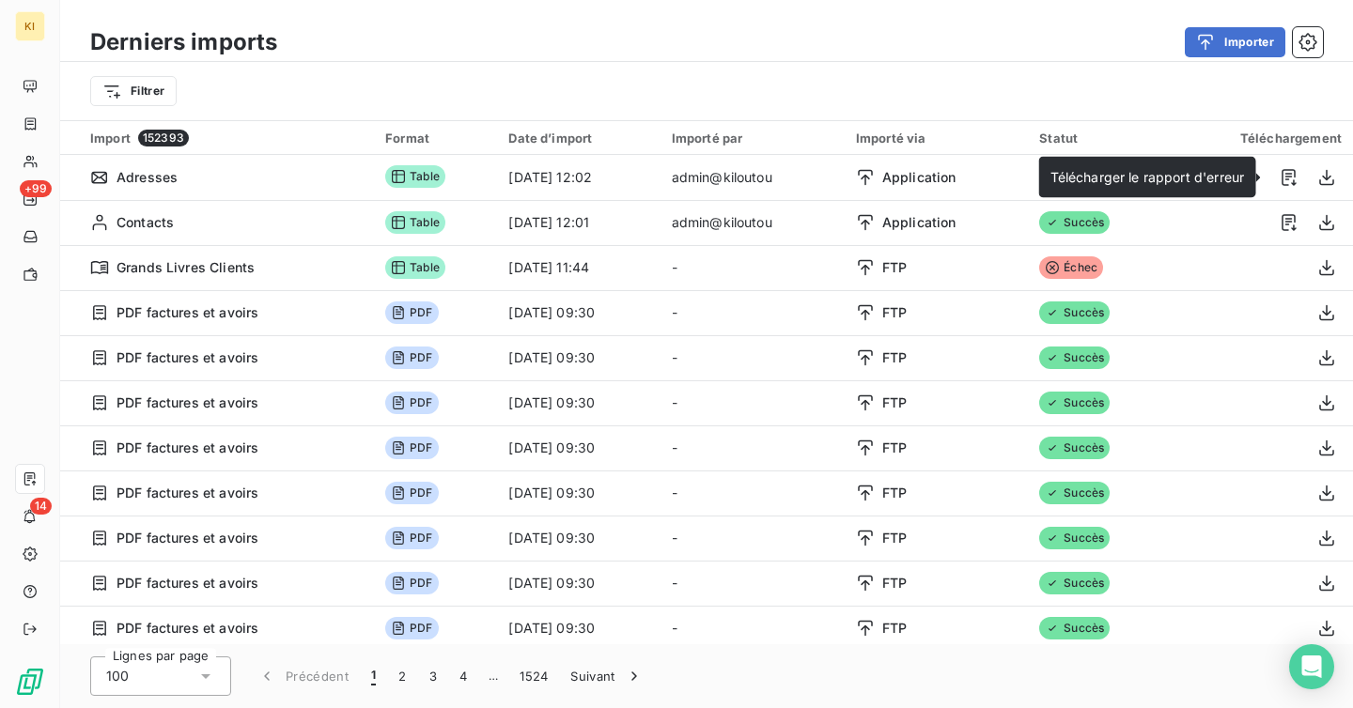
click at [675, 71] on div "Filtrer" at bounding box center [706, 91] width 1292 height 58
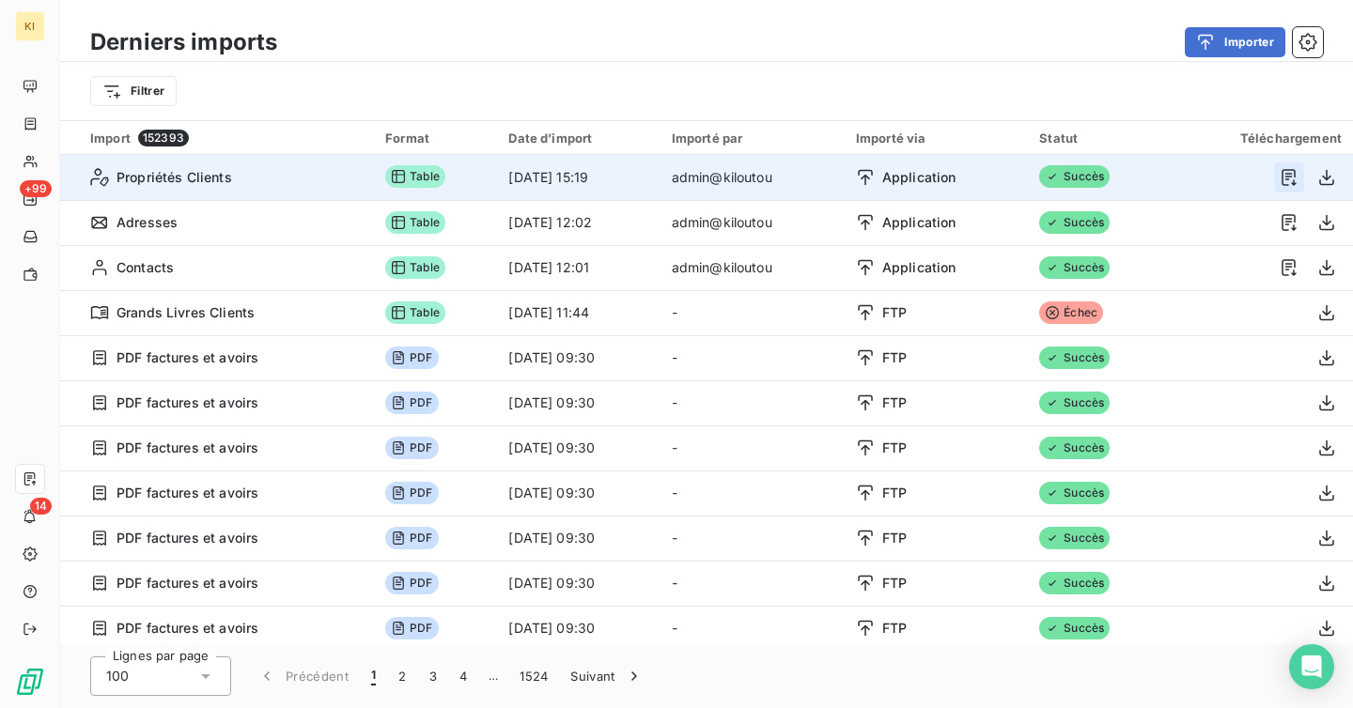
click at [1281, 176] on icon "button" at bounding box center [1288, 177] width 14 height 17
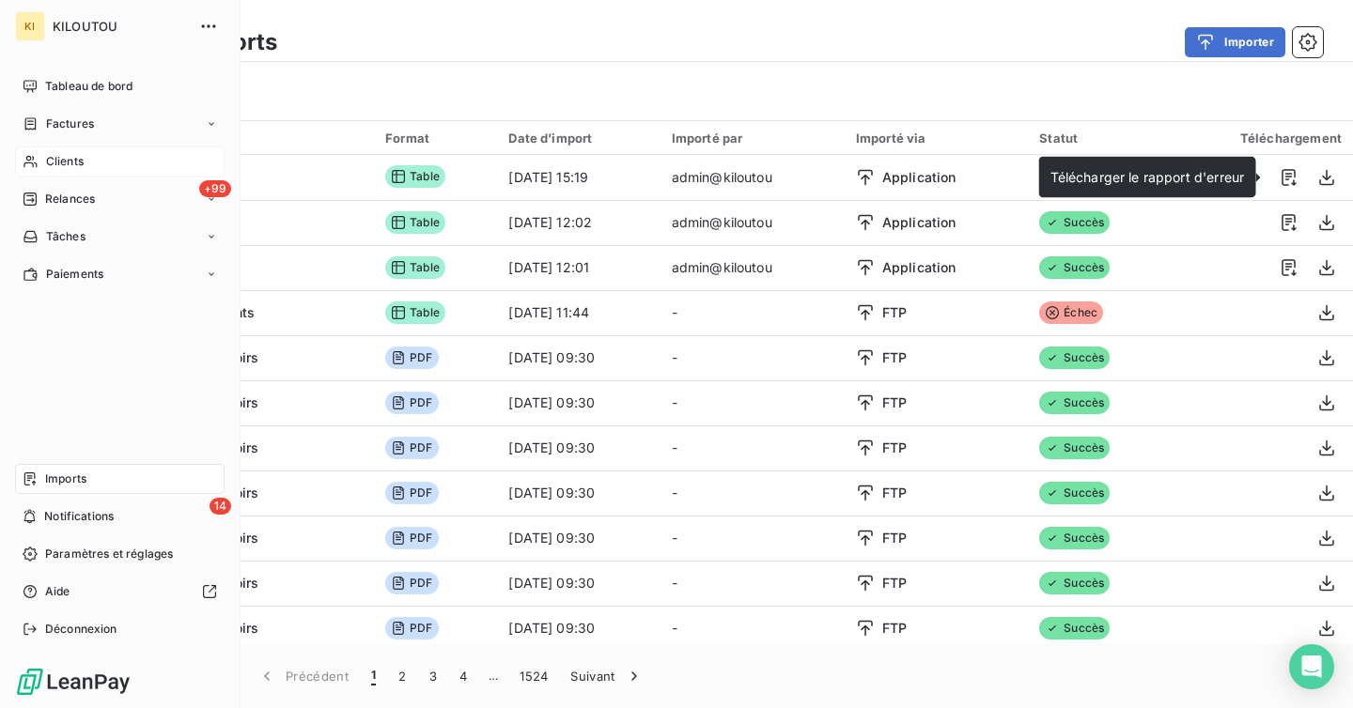
click at [30, 159] on icon at bounding box center [29, 162] width 13 height 12
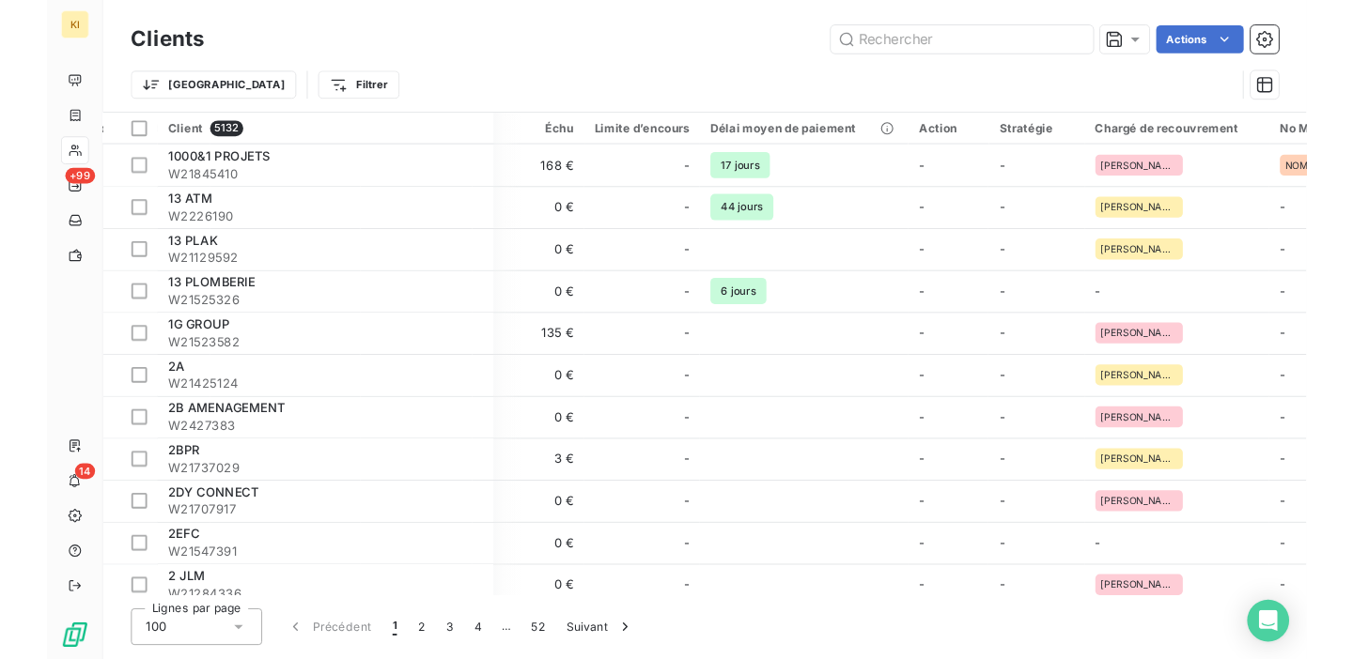
scroll to position [0, 743]
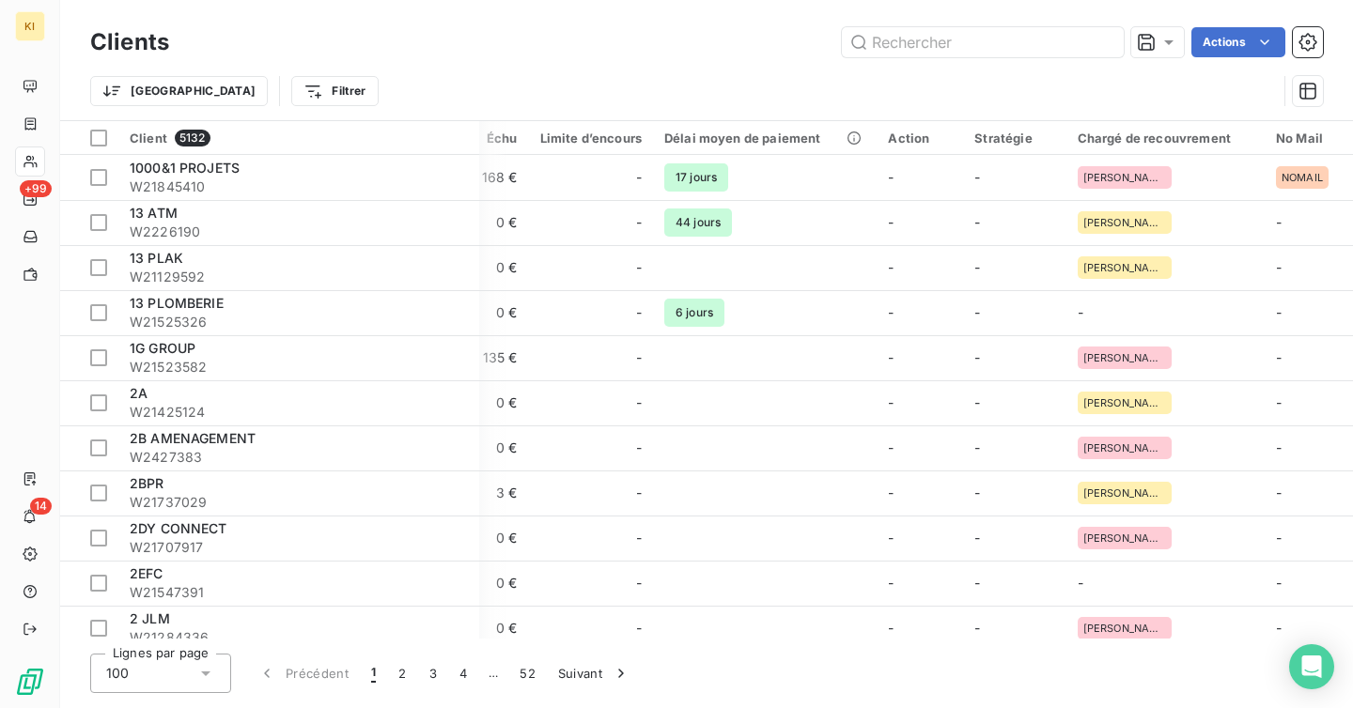
click at [686, 64] on div "Trier Filtrer" at bounding box center [706, 91] width 1232 height 58
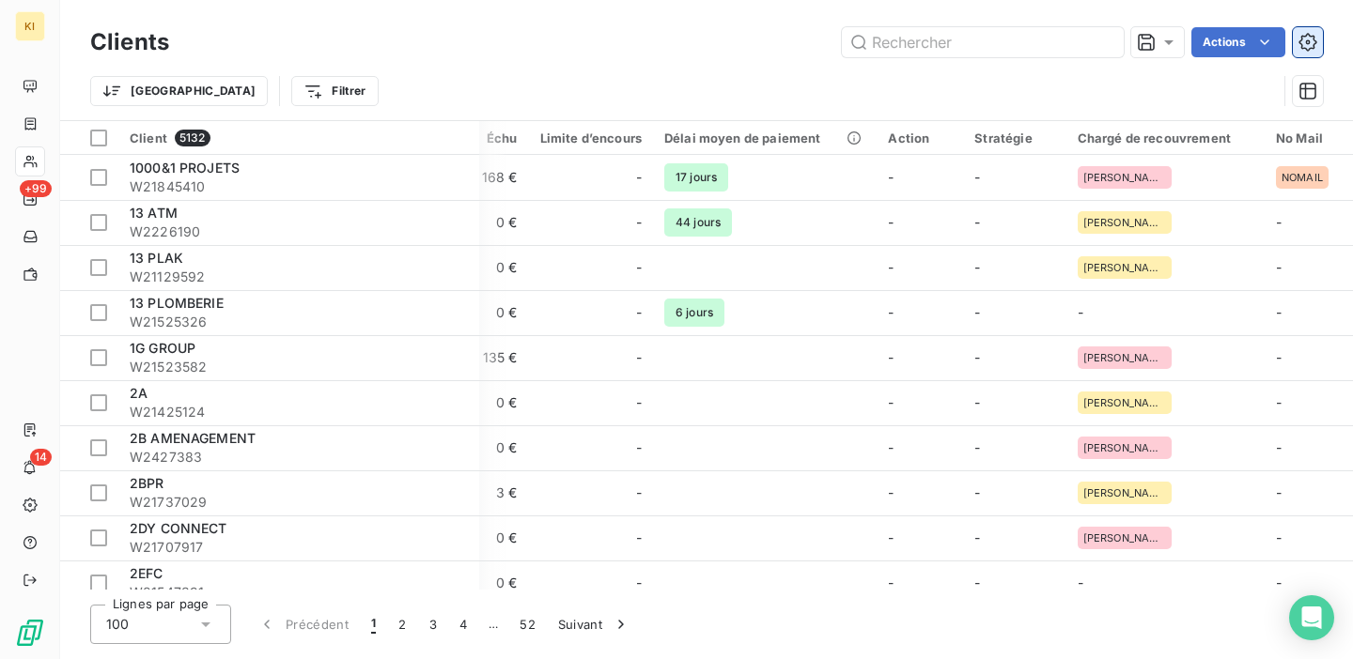
click at [1299, 39] on icon "button" at bounding box center [1307, 42] width 19 height 19
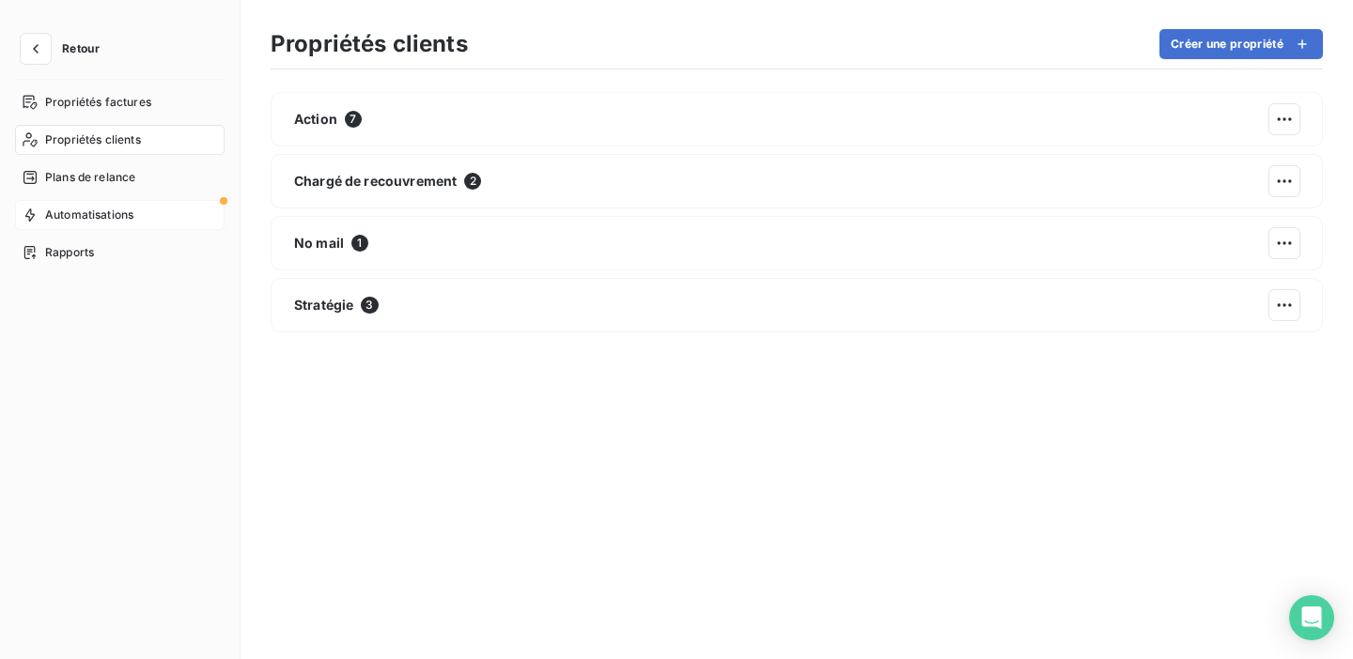
click at [125, 213] on span "Automatisations" at bounding box center [89, 215] width 88 height 17
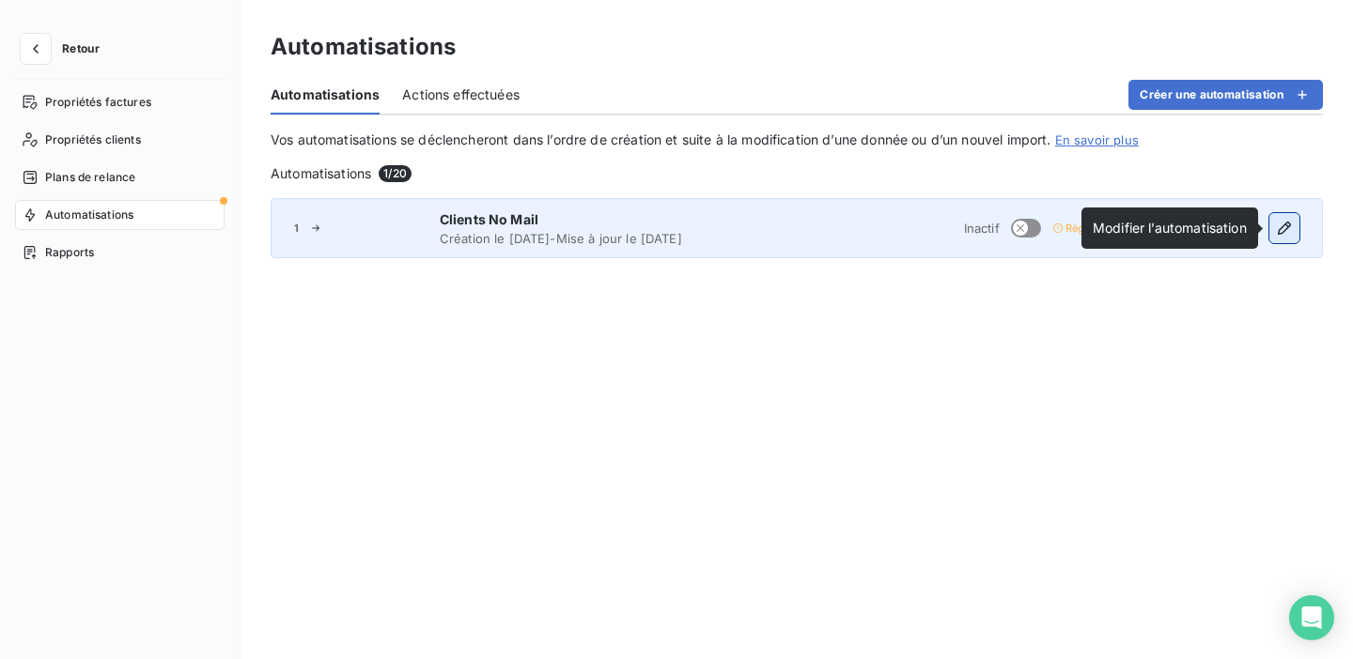
click at [1277, 224] on icon "button" at bounding box center [1284, 228] width 19 height 19
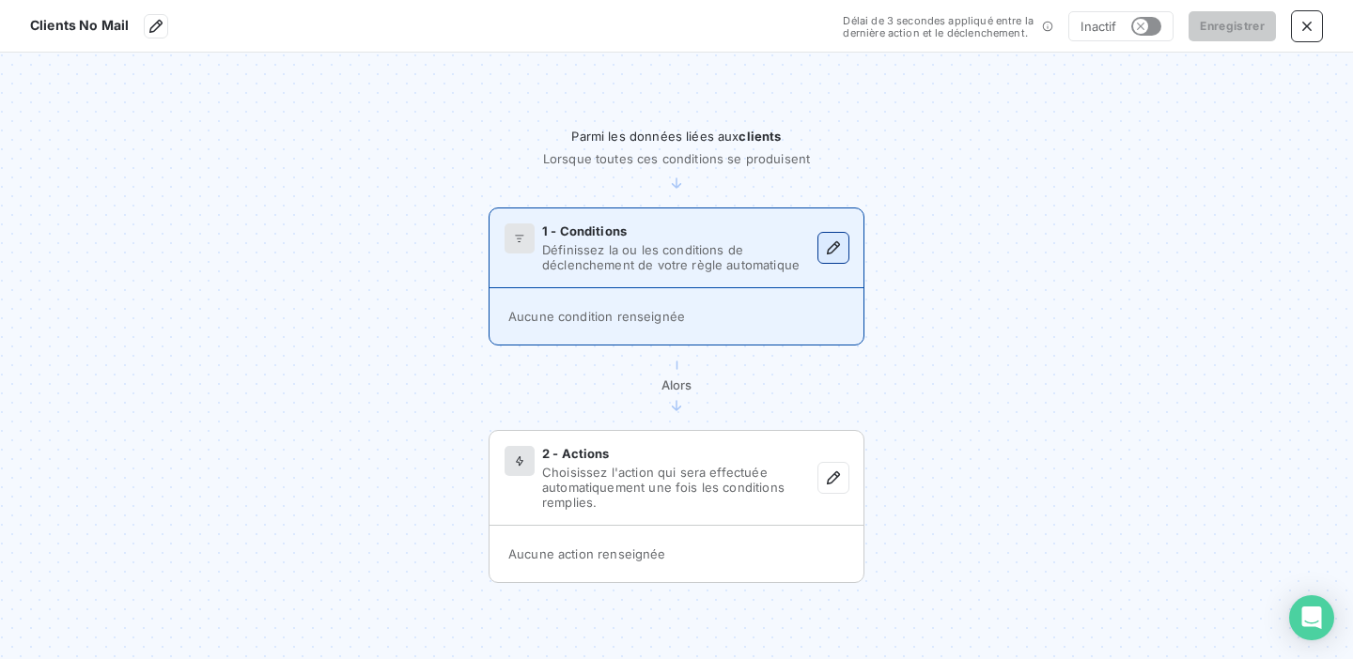
click at [832, 246] on icon "button" at bounding box center [833, 248] width 19 height 19
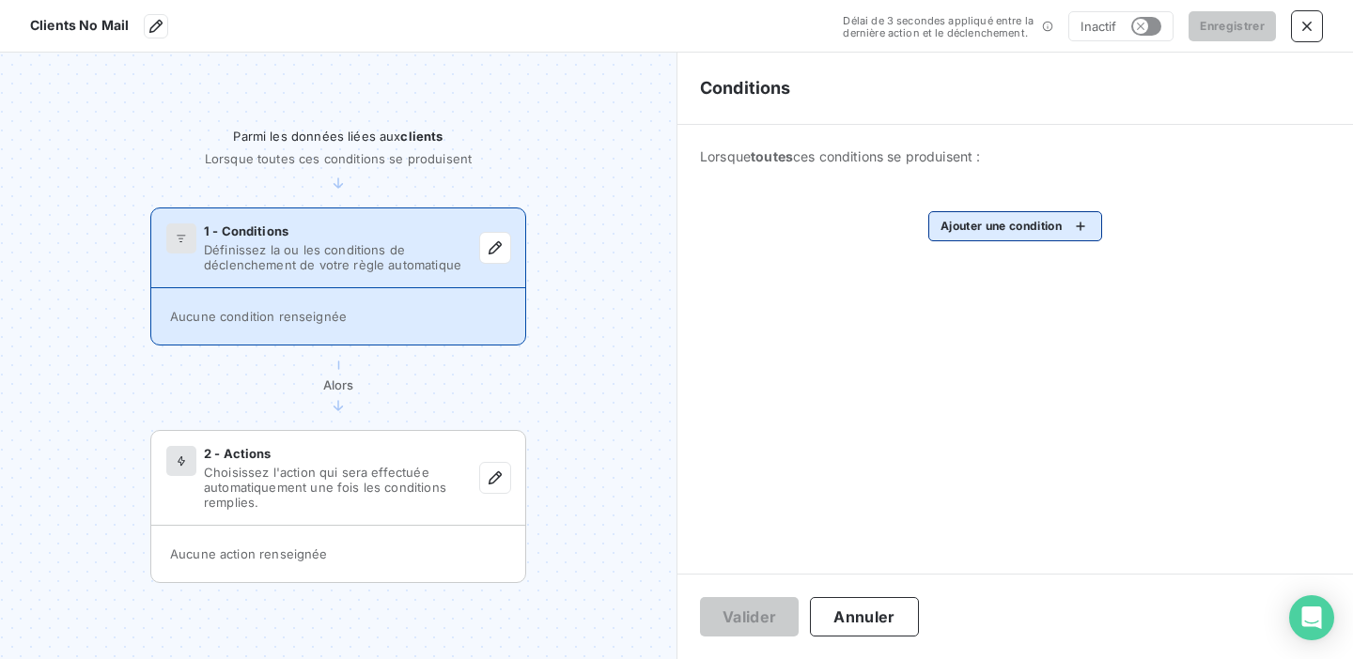
click at [959, 230] on html "Clients No Mail Délai de 3 secondes appliqué entre la dernière action et le déc…" at bounding box center [676, 329] width 1353 height 659
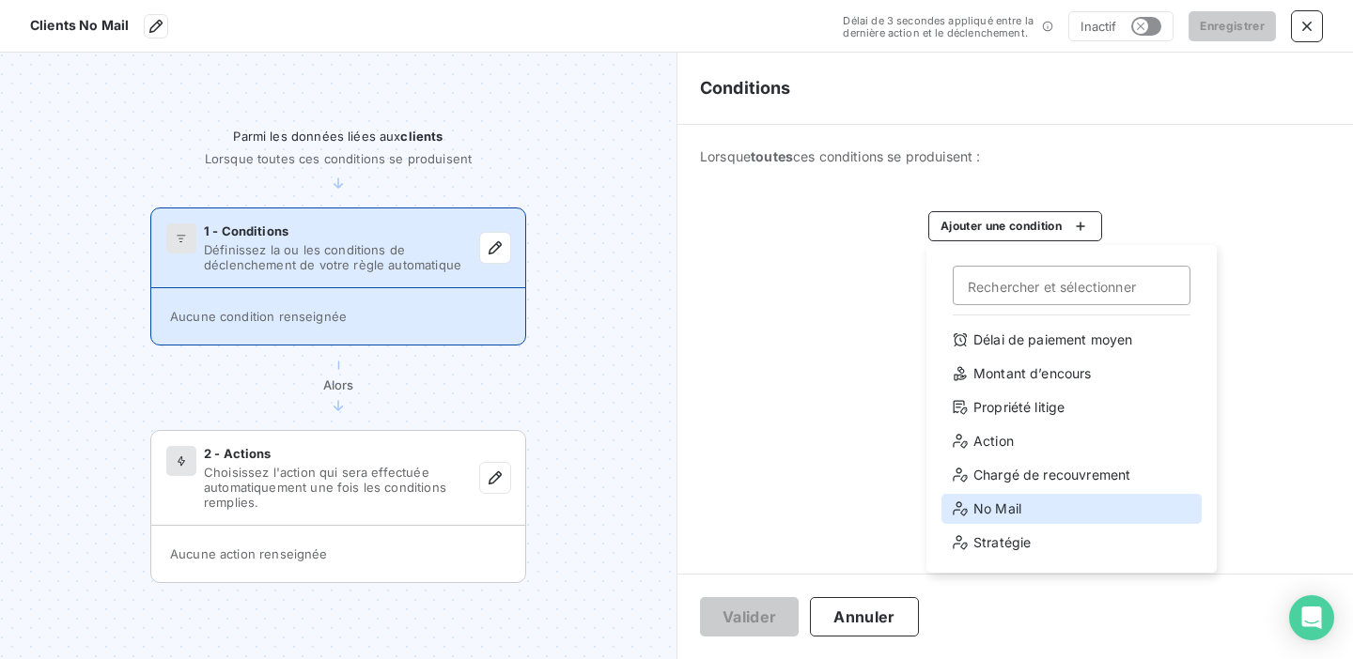
click at [1005, 504] on div "No Mail" at bounding box center [1071, 509] width 260 height 30
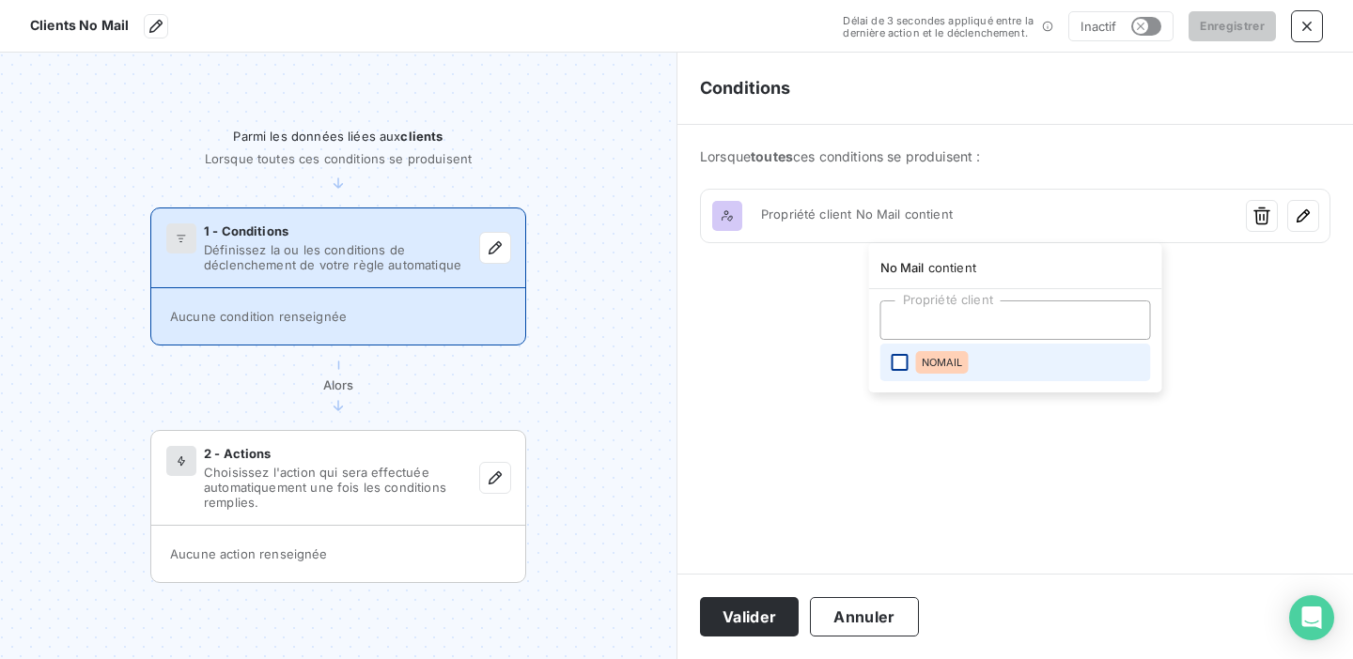
click at [901, 359] on div at bounding box center [899, 362] width 17 height 17
click at [829, 483] on html "Clients No Mail Délai de 3 secondes appliqué entre la dernière action et le déc…" at bounding box center [676, 329] width 1353 height 659
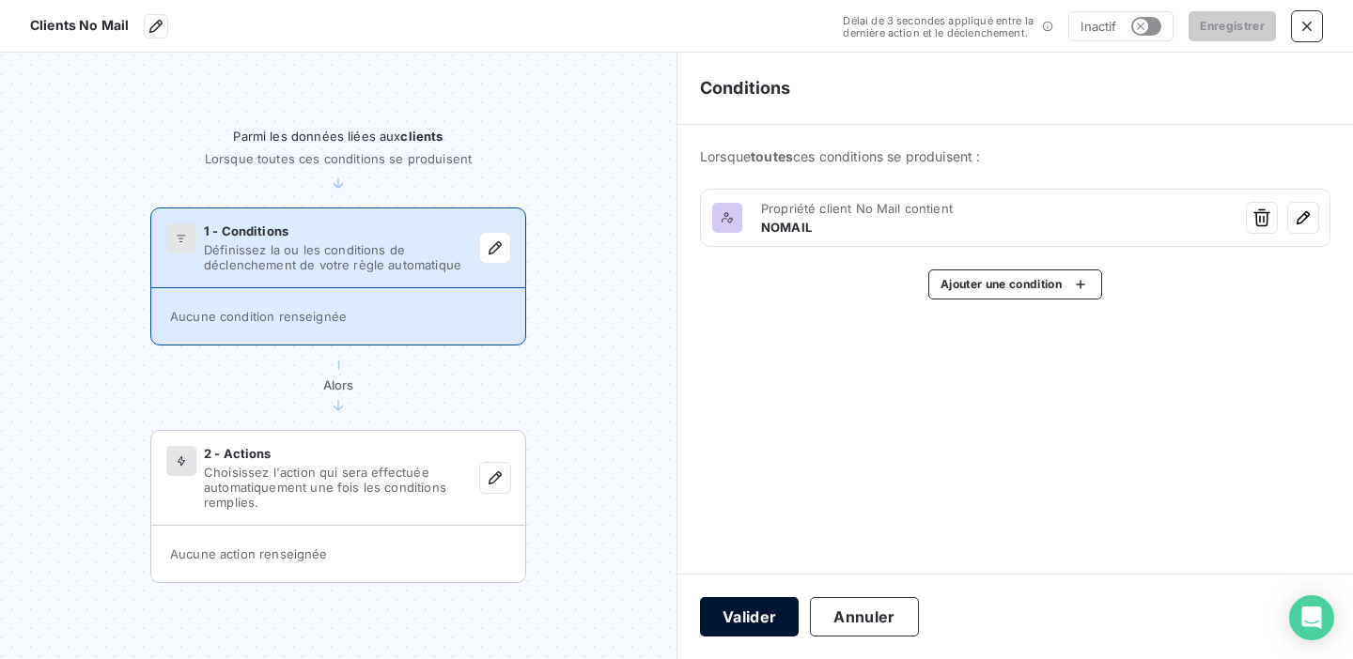
click at [769, 612] on button "Valider" at bounding box center [749, 616] width 99 height 39
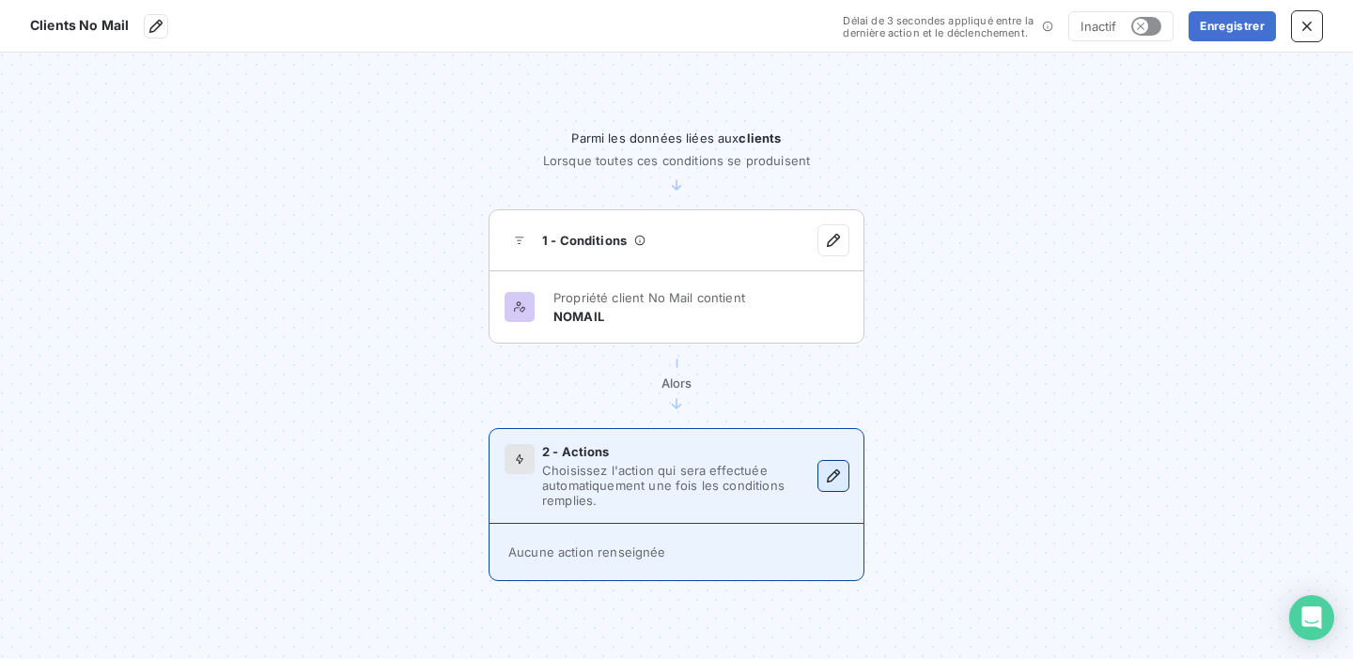
click at [831, 485] on icon "button" at bounding box center [833, 476] width 19 height 19
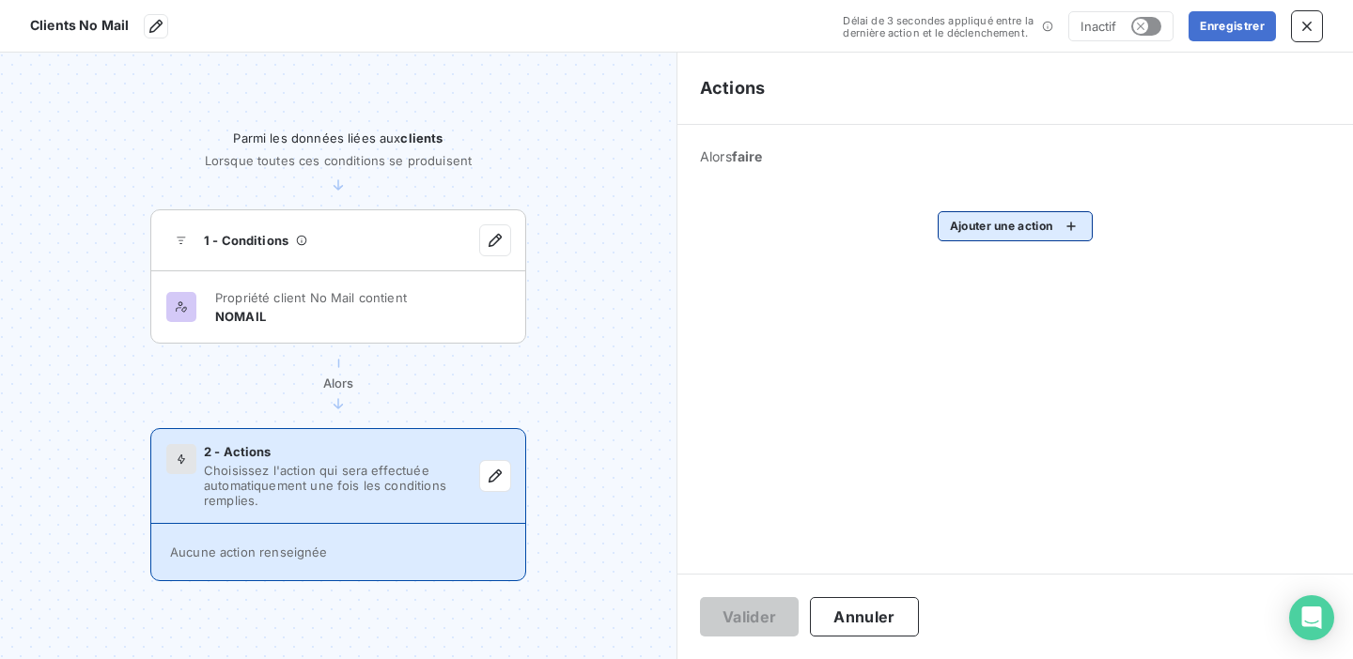
click at [1017, 222] on html "Clients No Mail Délai de 3 secondes appliqué entre la dernière action et le déc…" at bounding box center [676, 329] width 1353 height 659
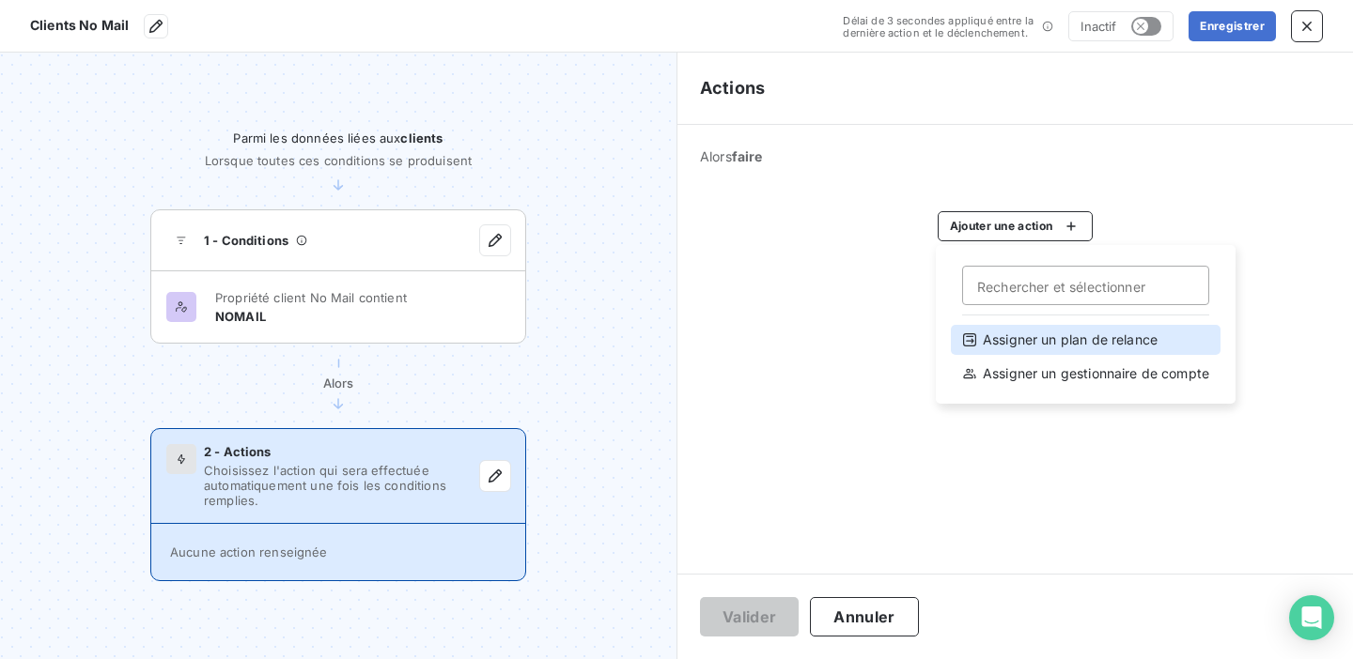
click at [1050, 344] on div "Assigner un plan de relance" at bounding box center [1086, 340] width 270 height 30
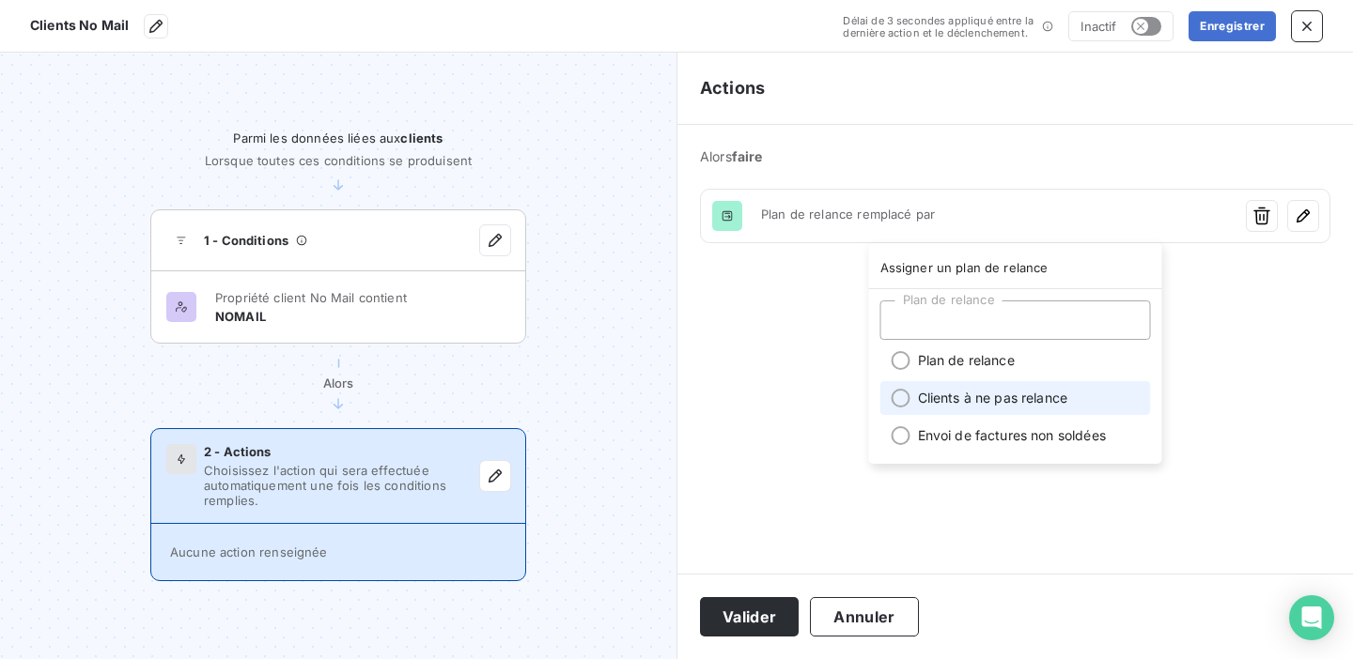
click at [962, 404] on li "Clients à ne pas relance" at bounding box center [1015, 398] width 271 height 34
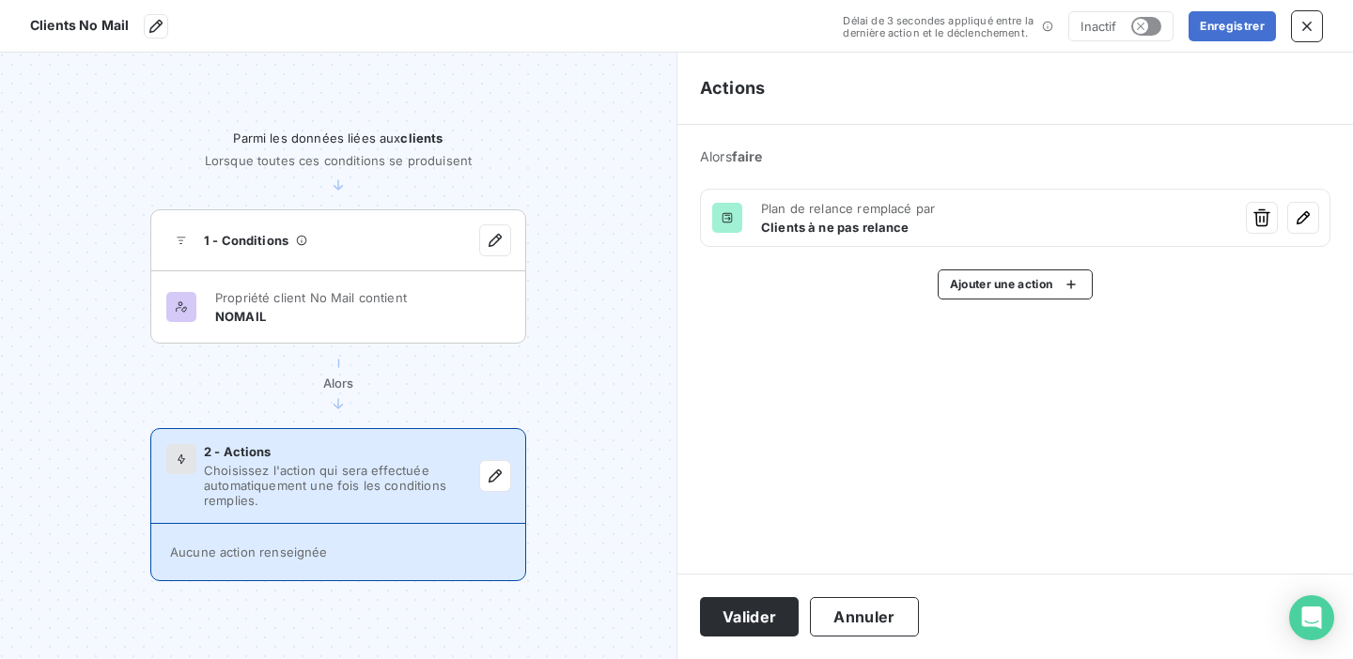
click at [774, 623] on html "Clients No Mail Délai de 3 secondes appliqué entre la dernière action et le déc…" at bounding box center [676, 329] width 1353 height 659
click at [762, 619] on button "Valider" at bounding box center [749, 616] width 99 height 39
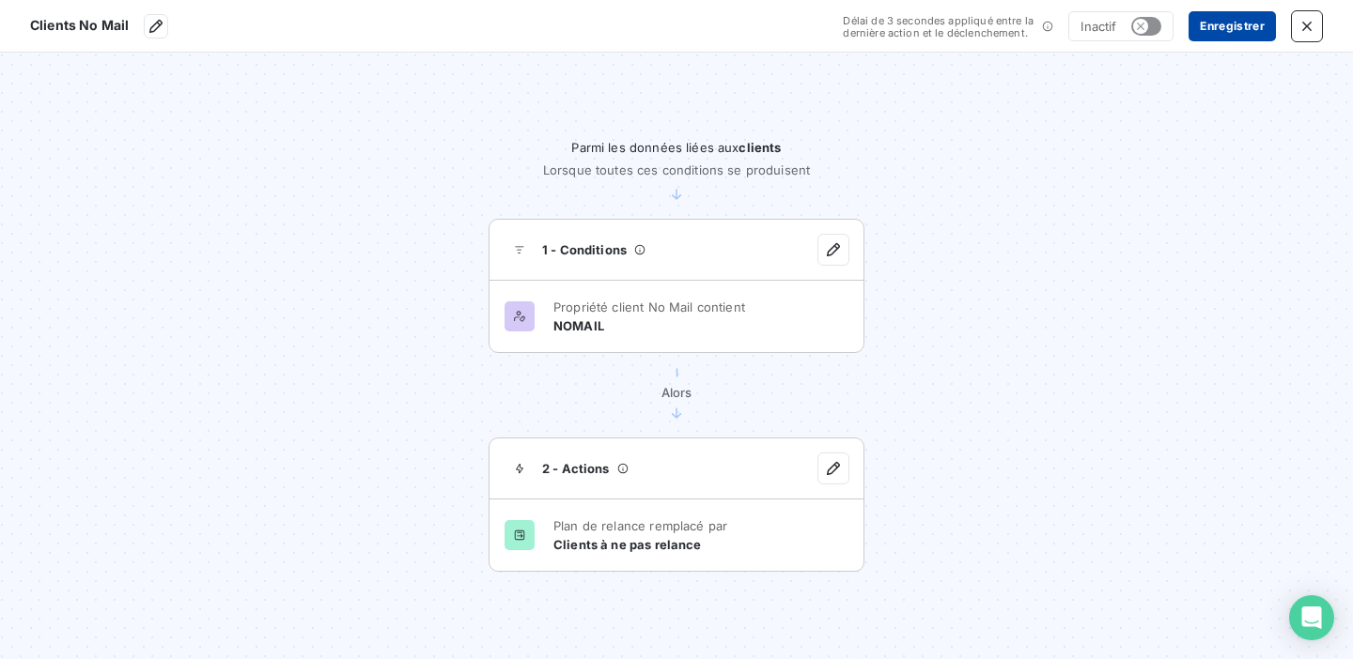
click at [1249, 29] on button "Enregistrer" at bounding box center [1231, 26] width 87 height 30
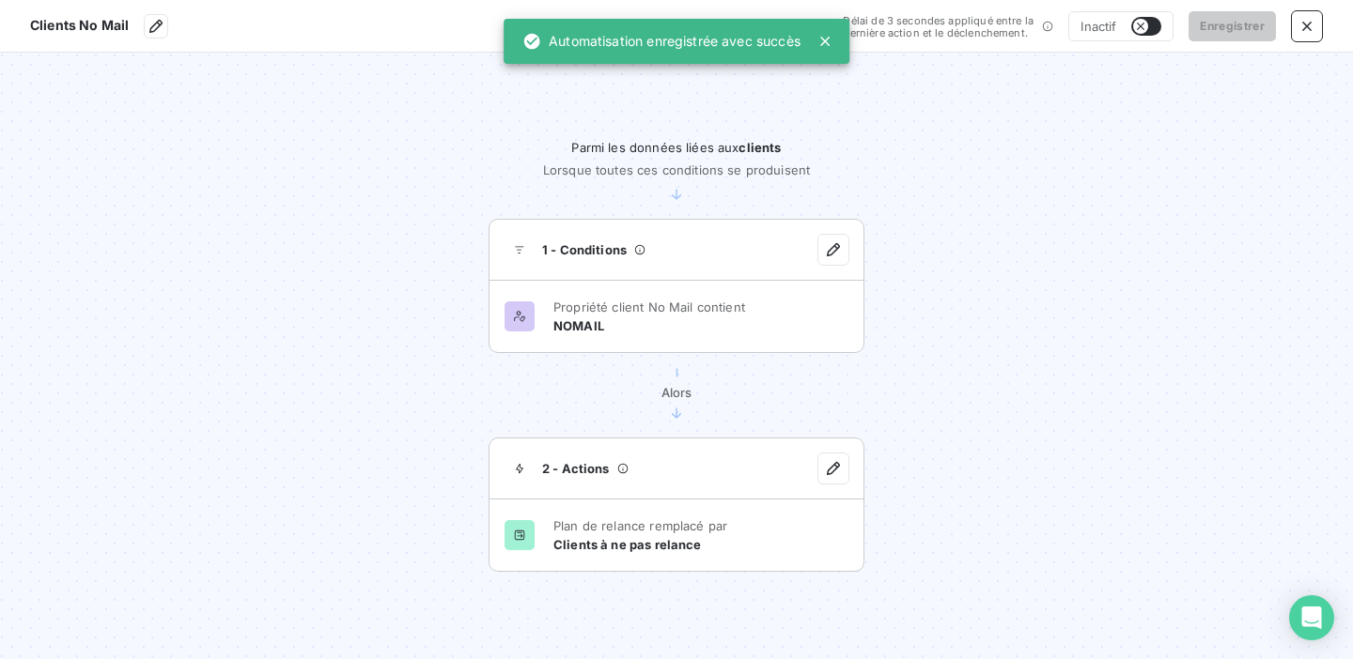
click at [1151, 28] on button "button" at bounding box center [1146, 26] width 30 height 19
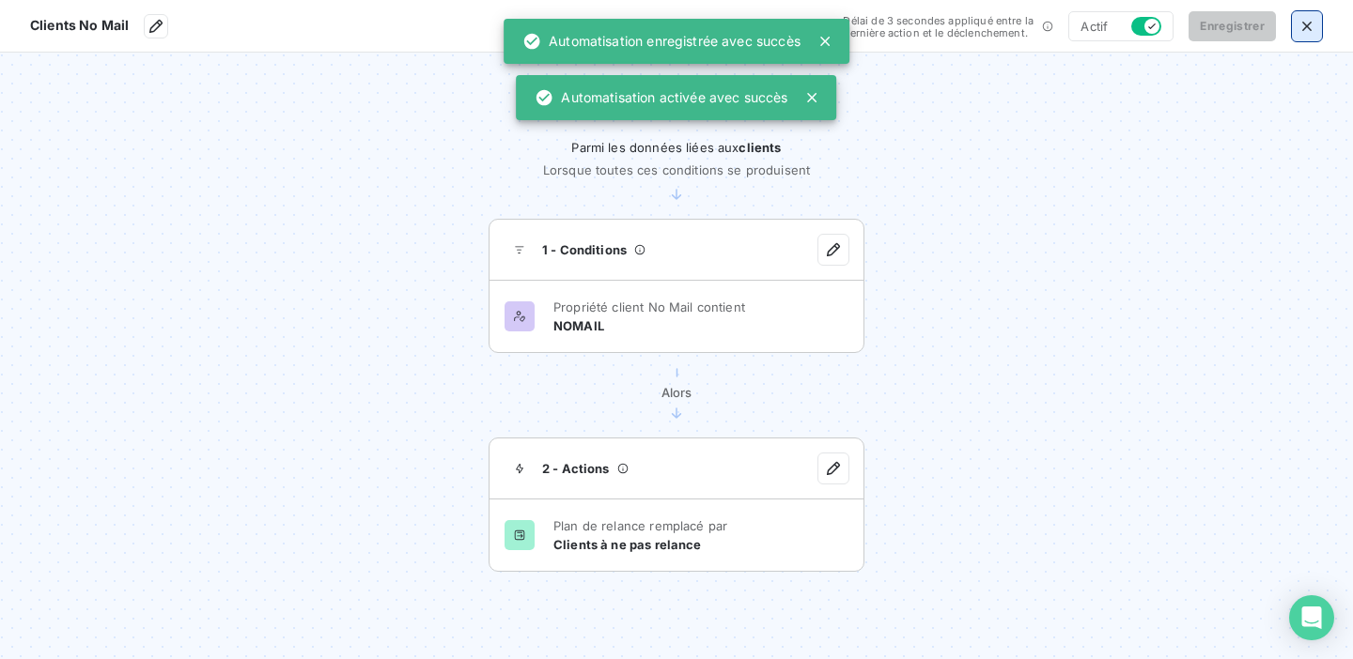
click at [1305, 29] on icon "button" at bounding box center [1306, 26] width 19 height 19
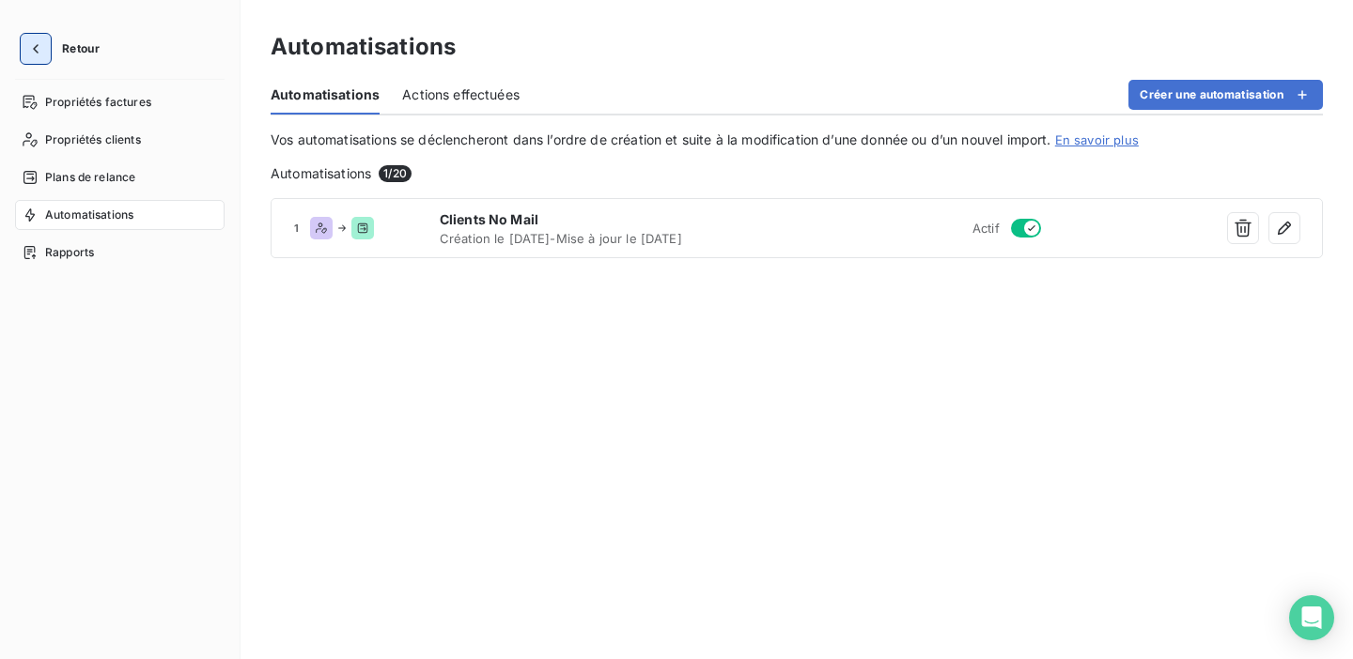
click at [45, 55] on button "button" at bounding box center [36, 49] width 30 height 30
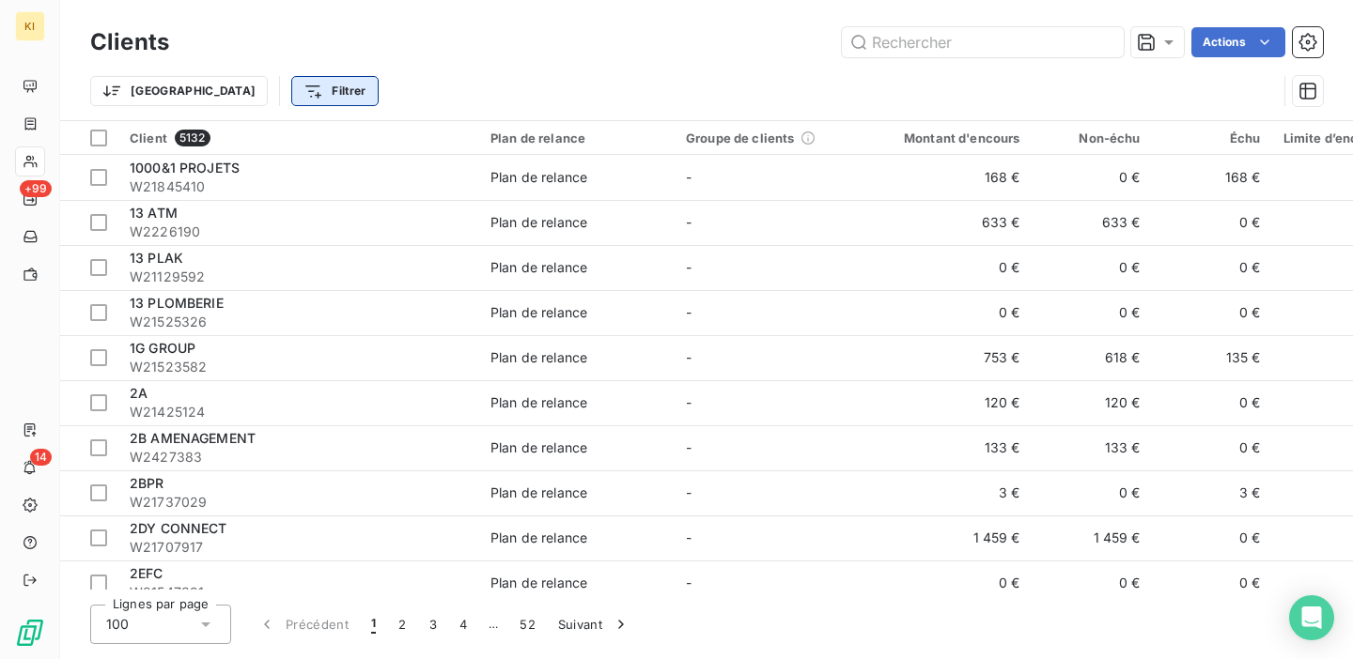
click at [253, 91] on html "KI +99 14 Clients Actions Trier Filtrer Client 5132 Plan de relance Groupe de c…" at bounding box center [676, 329] width 1353 height 659
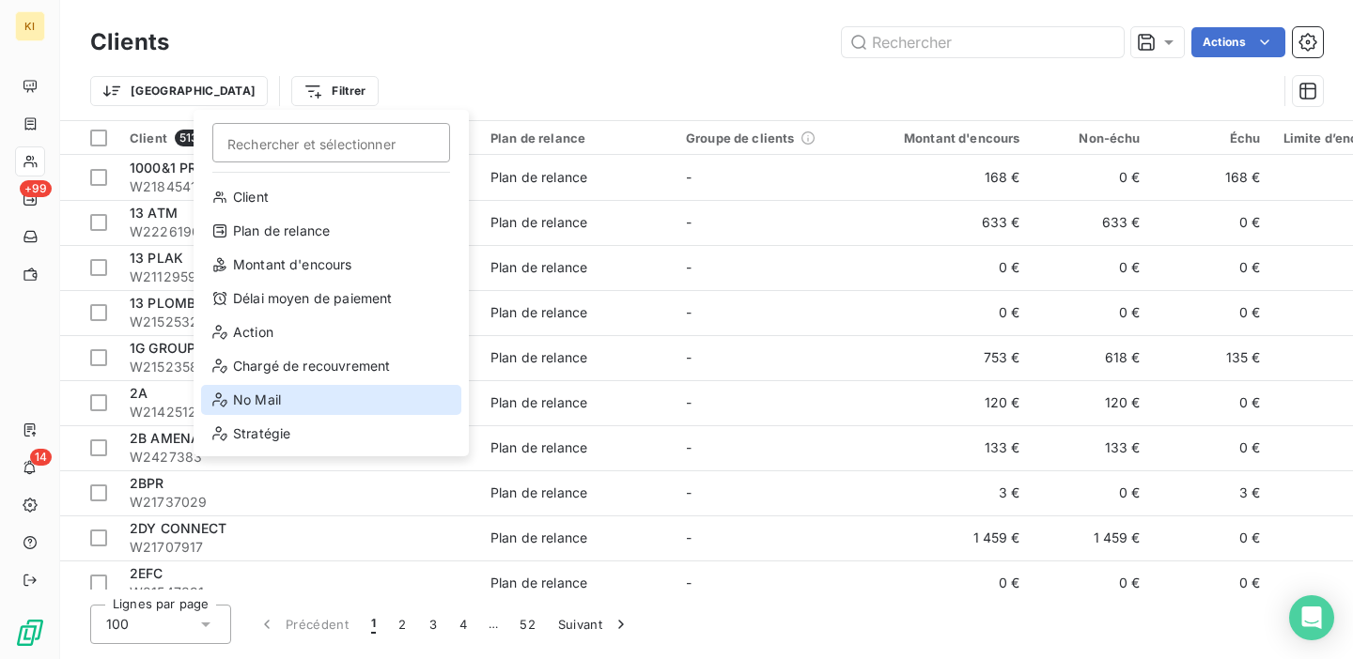
click at [299, 408] on div "No Mail" at bounding box center [331, 400] width 260 height 30
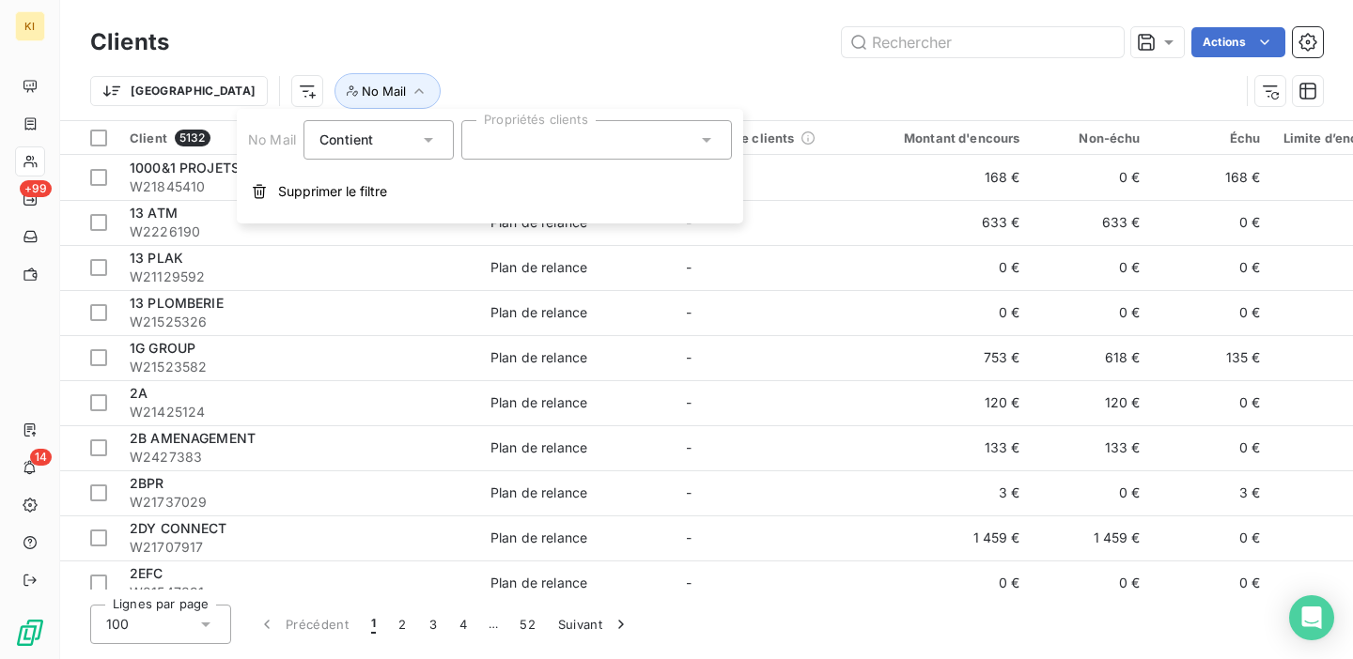
click at [566, 124] on div at bounding box center [596, 139] width 271 height 39
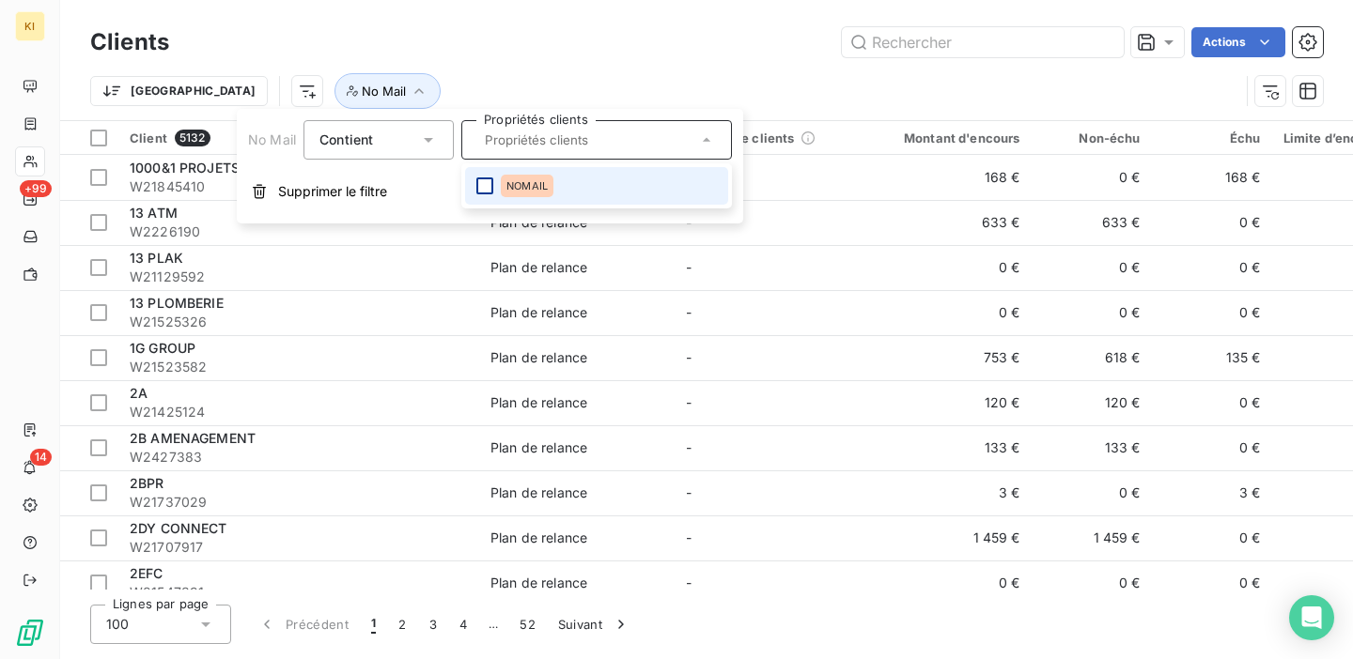
click at [483, 188] on div at bounding box center [484, 186] width 17 height 17
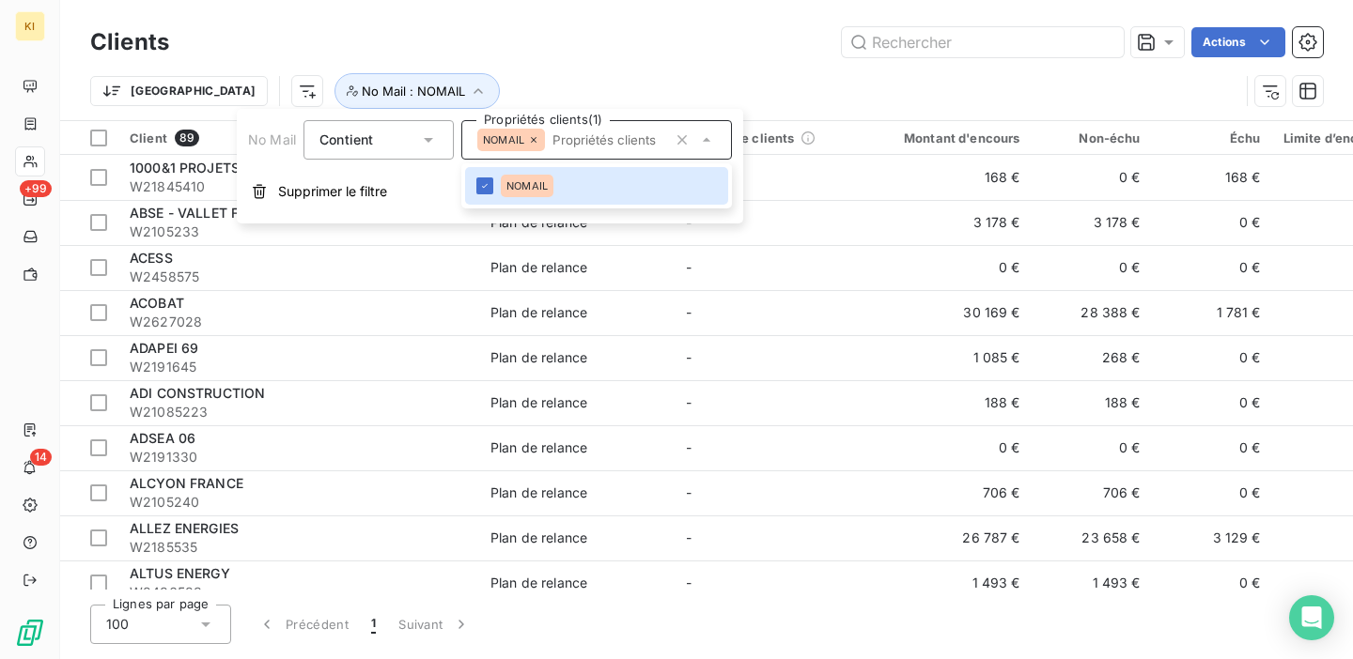
click at [496, 61] on div "Clients Actions" at bounding box center [706, 42] width 1232 height 39
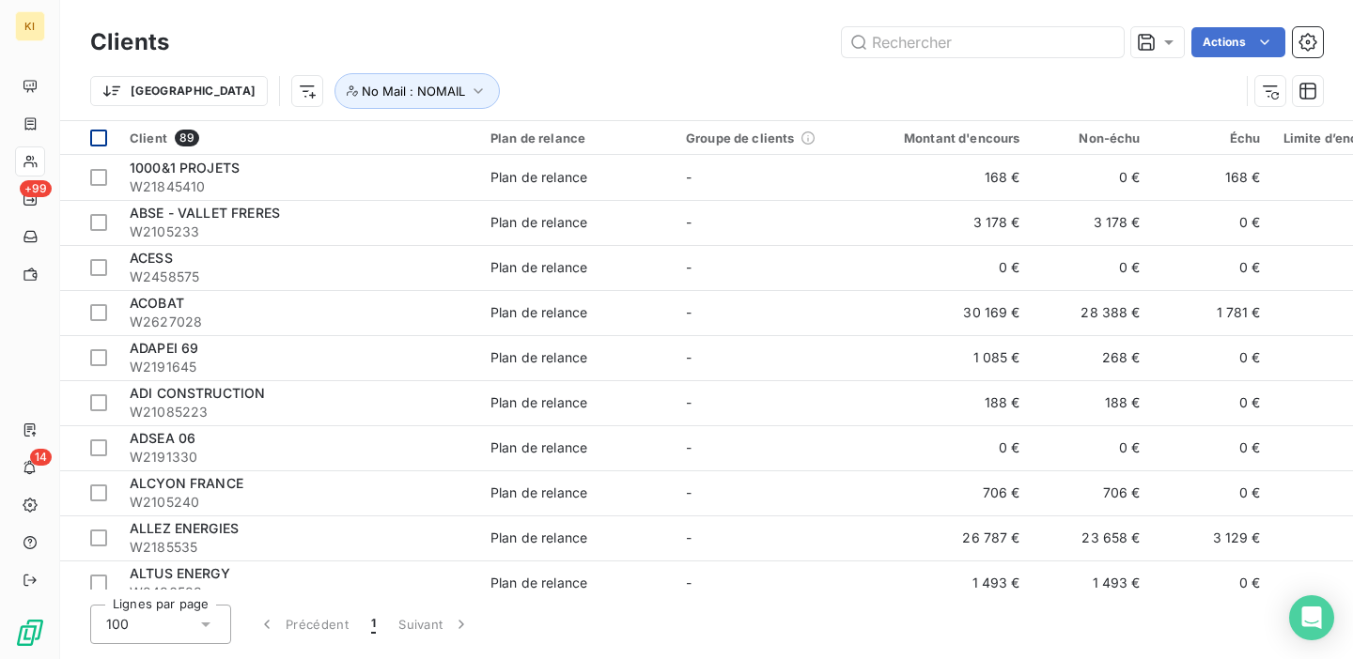
click at [104, 135] on div at bounding box center [98, 138] width 17 height 17
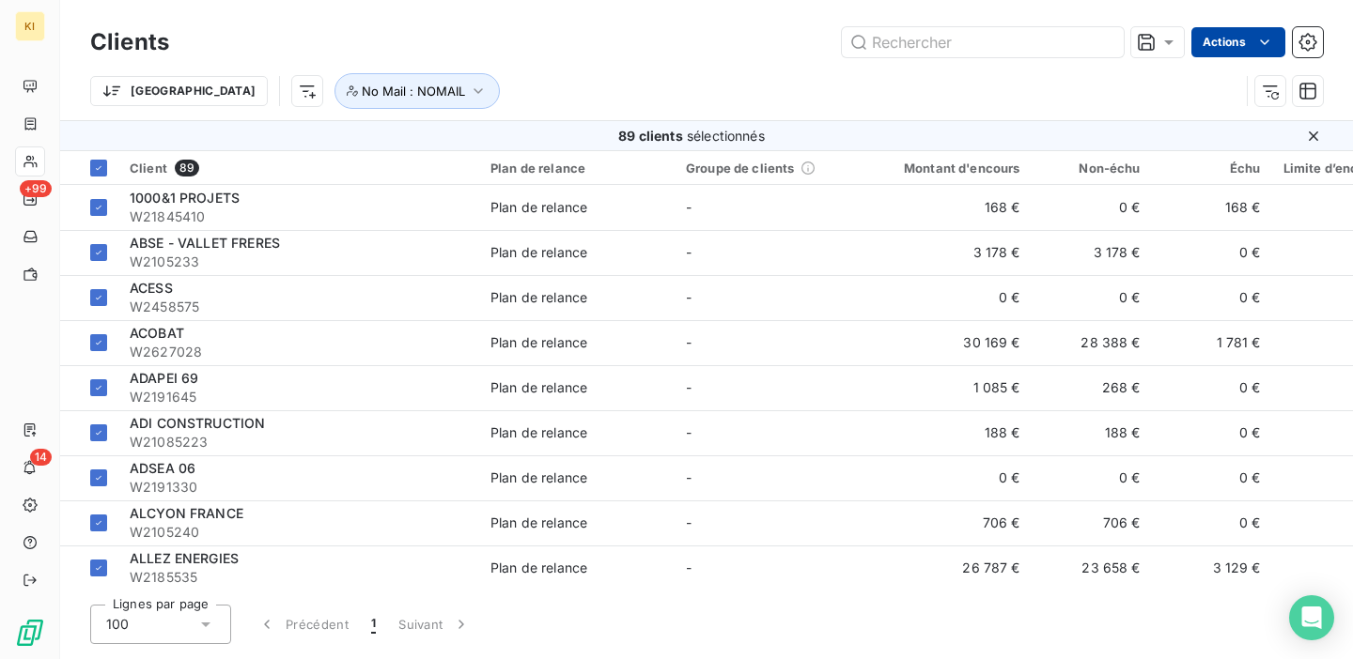
click at [1235, 46] on html "KI +99 14 Clients Actions Trier No Mail : NOMAIL 89 clients sélectionnés Client…" at bounding box center [676, 329] width 1353 height 659
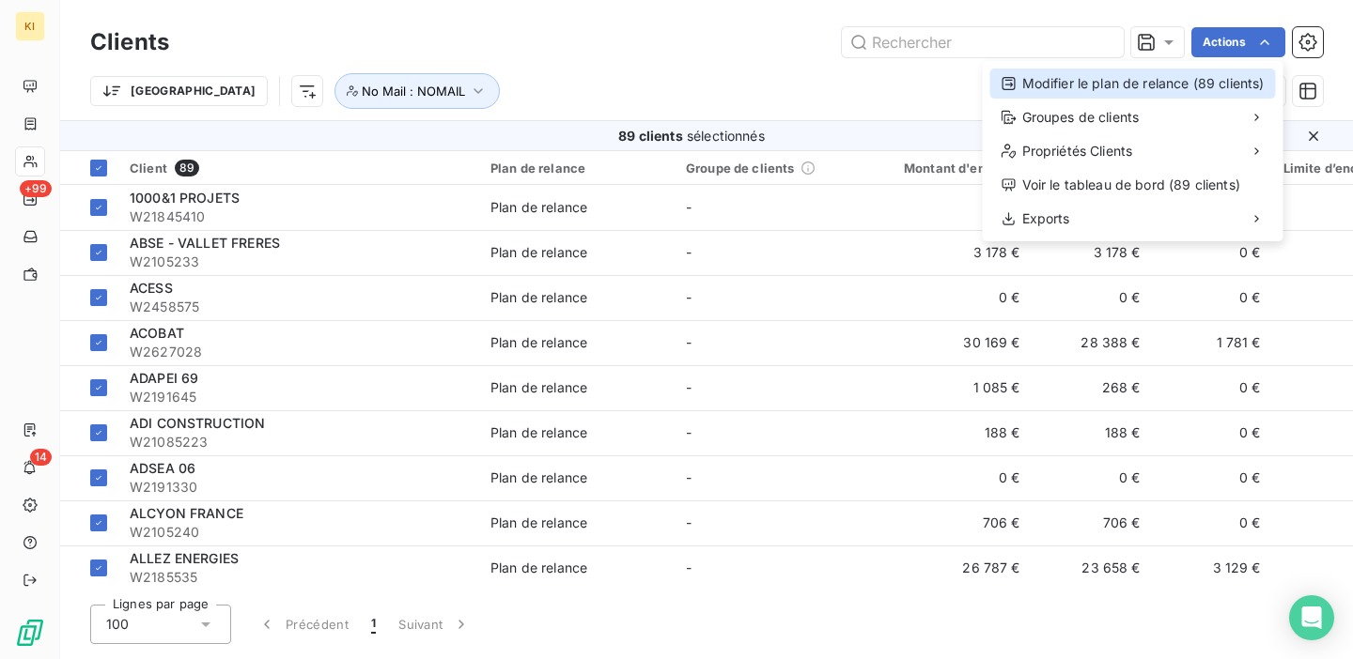
click at [1200, 88] on div "Modifier le plan de relance (89 clients)" at bounding box center [1133, 84] width 286 height 30
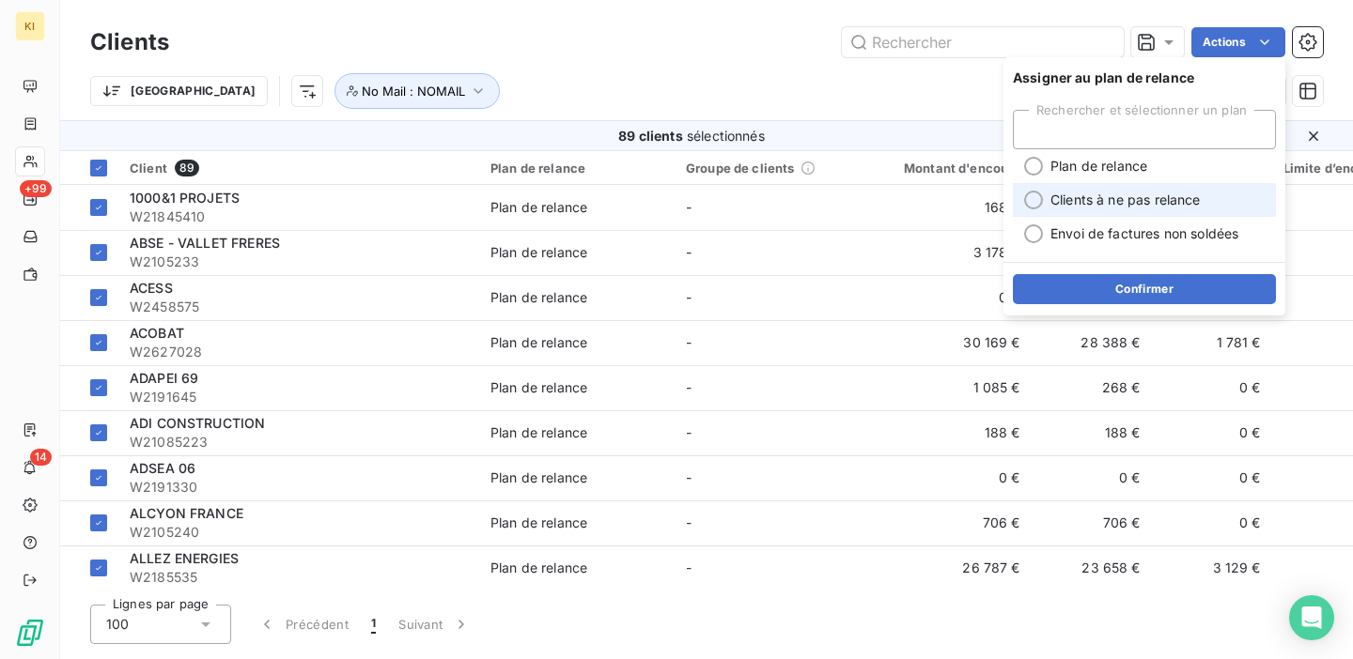
click at [1134, 196] on span "Clients à ne pas relance" at bounding box center [1125, 200] width 150 height 19
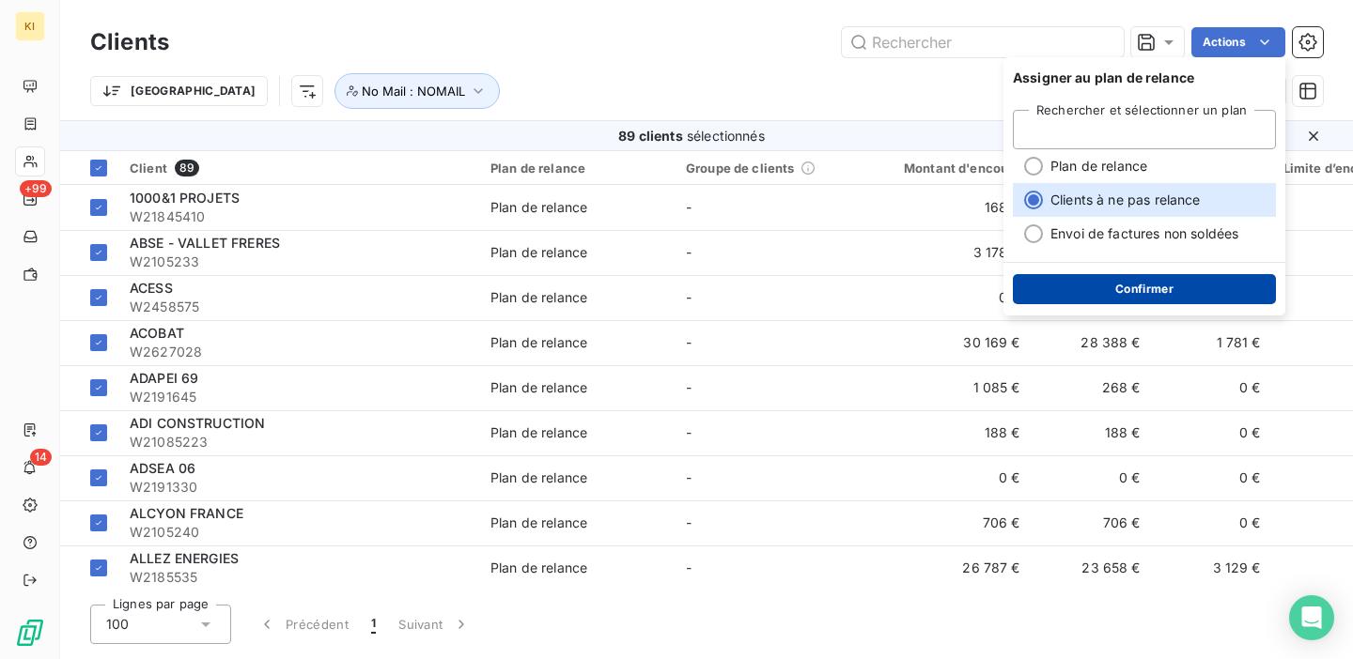
click at [1106, 286] on button "Confirmer" at bounding box center [1144, 289] width 263 height 30
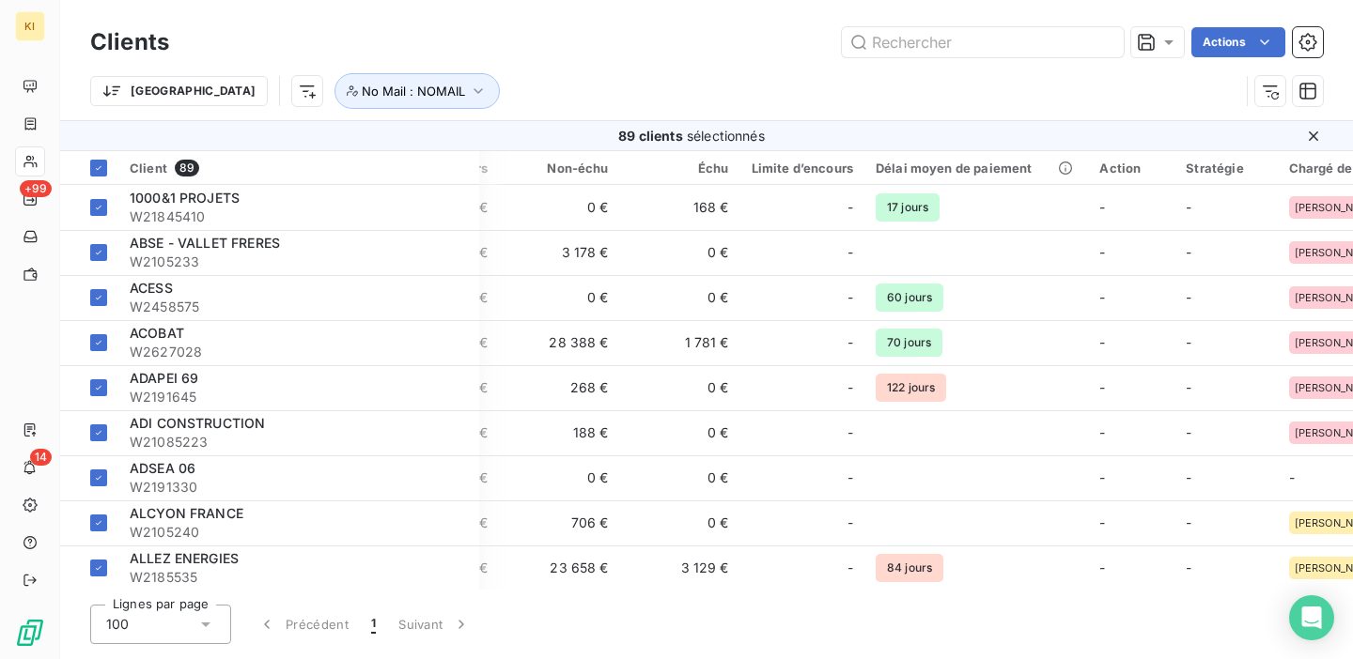
scroll to position [0, 743]
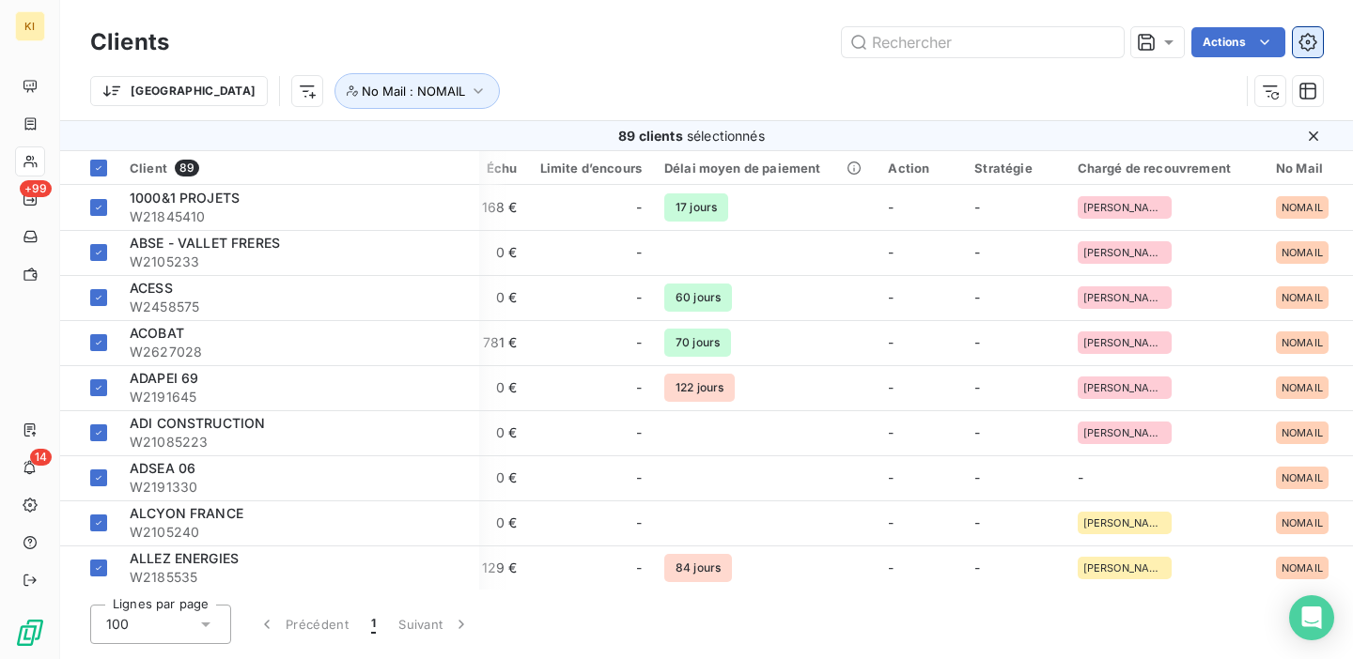
click at [1306, 49] on icon "button" at bounding box center [1307, 42] width 18 height 18
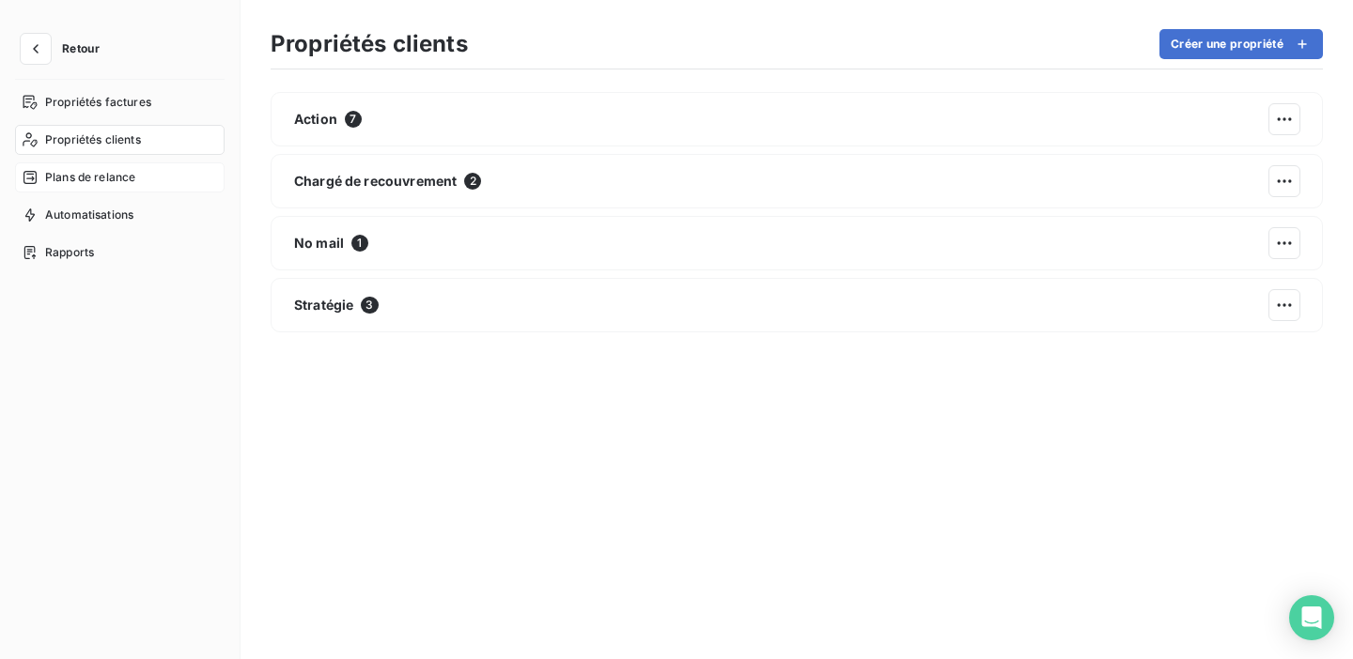
click at [111, 174] on span "Plans de relance" at bounding box center [90, 177] width 90 height 17
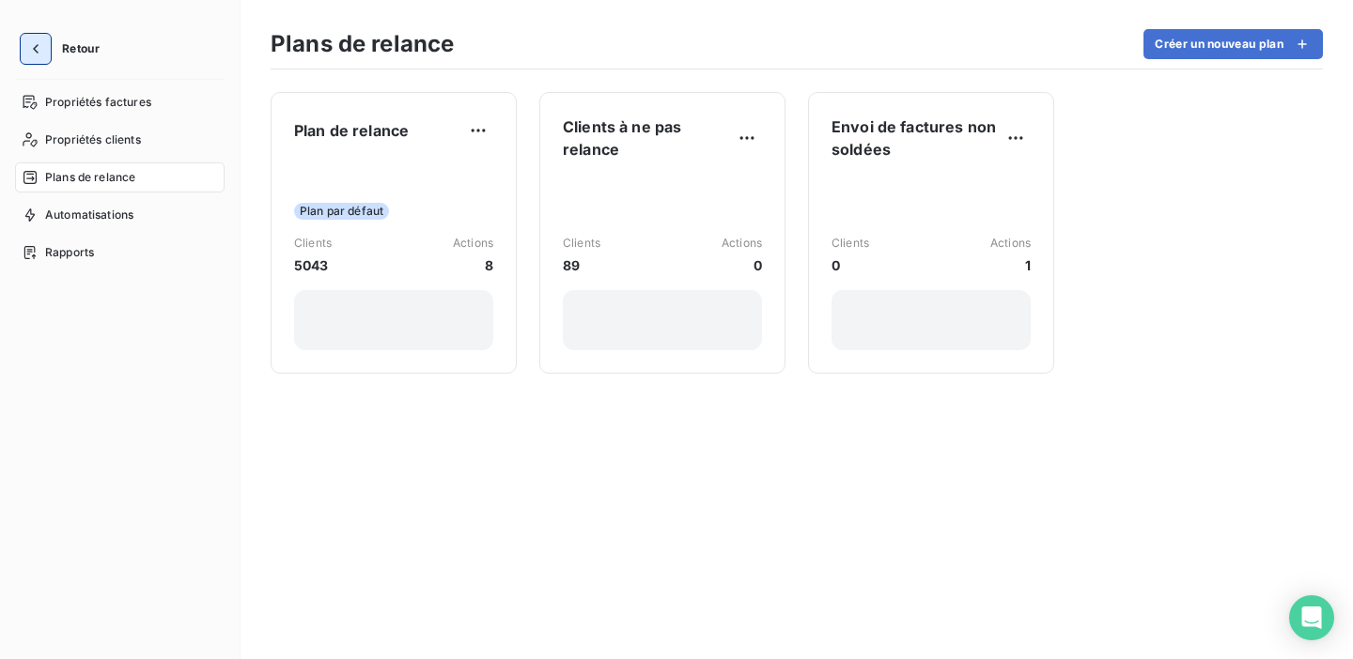
click at [32, 55] on icon "button" at bounding box center [35, 48] width 19 height 19
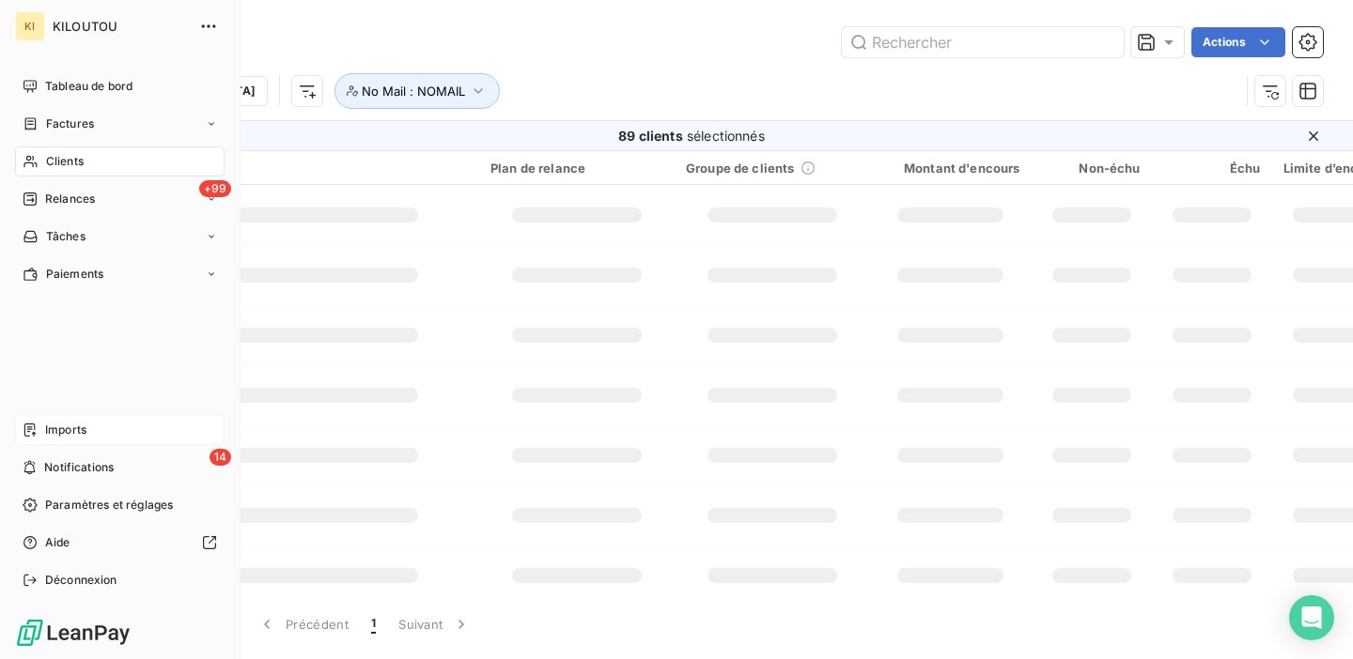
click at [61, 436] on span "Imports" at bounding box center [65, 430] width 41 height 17
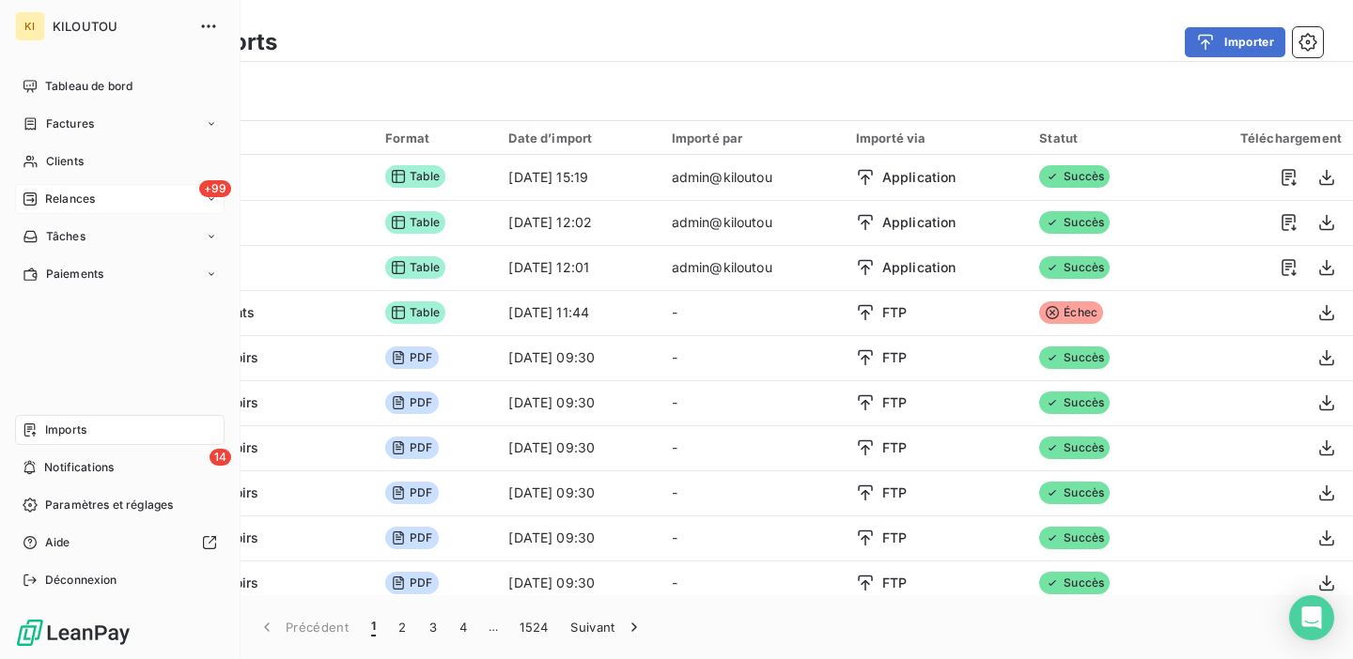
click at [79, 193] on span "Relances" at bounding box center [70, 199] width 50 height 17
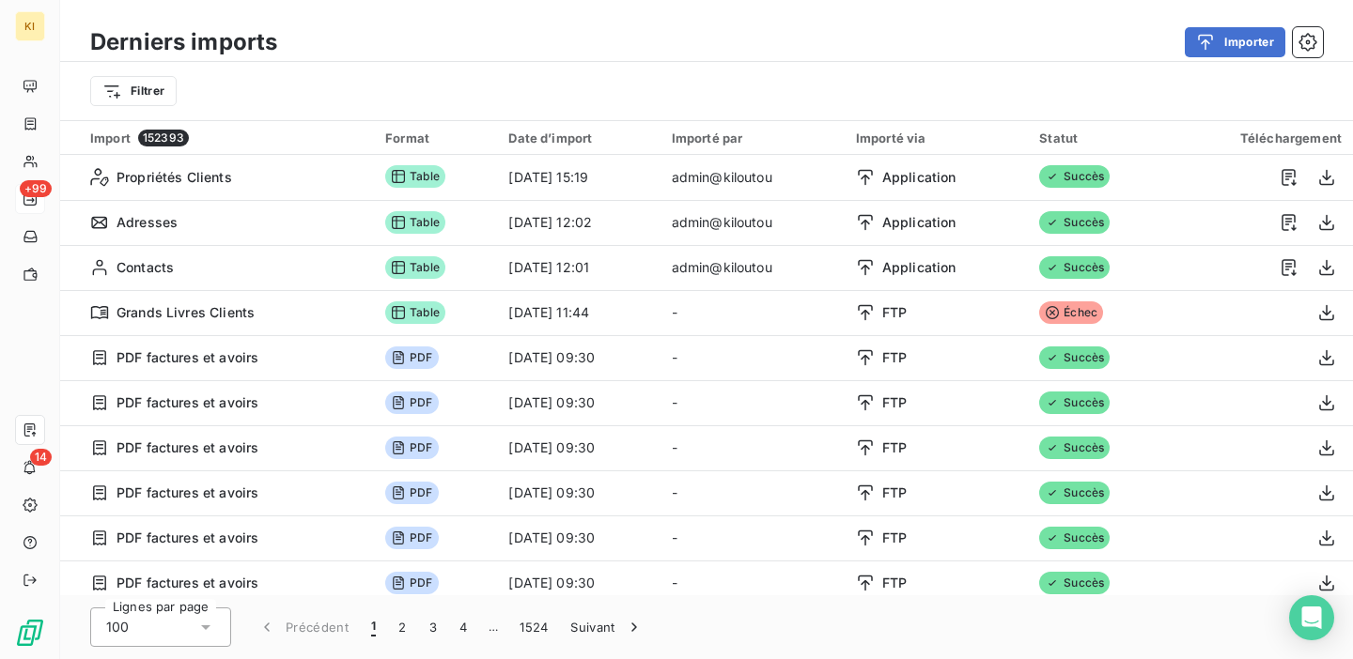
click at [1322, 41] on div "Derniers imports Importer" at bounding box center [706, 42] width 1292 height 39
click at [1306, 44] on icon "button" at bounding box center [1307, 42] width 19 height 19
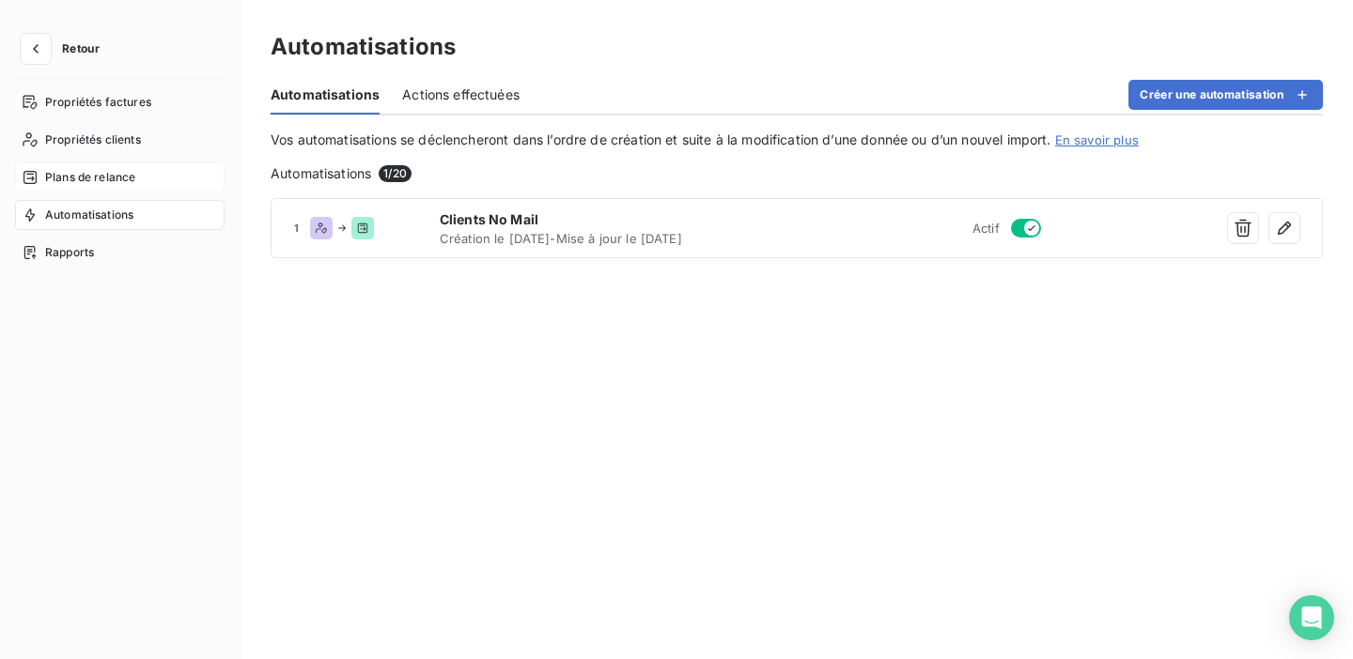
click at [70, 183] on span "Plans de relance" at bounding box center [90, 177] width 90 height 17
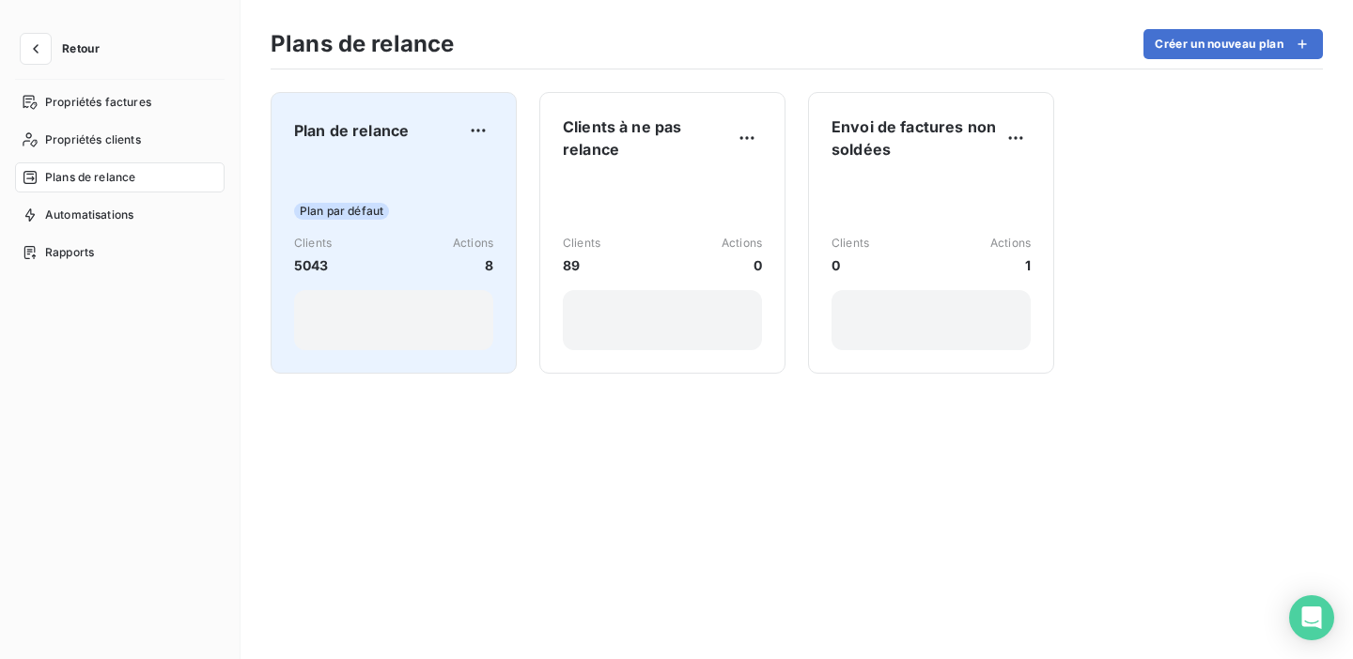
click at [440, 187] on div "Plan par défaut Clients 5043 Actions 8" at bounding box center [393, 256] width 199 height 190
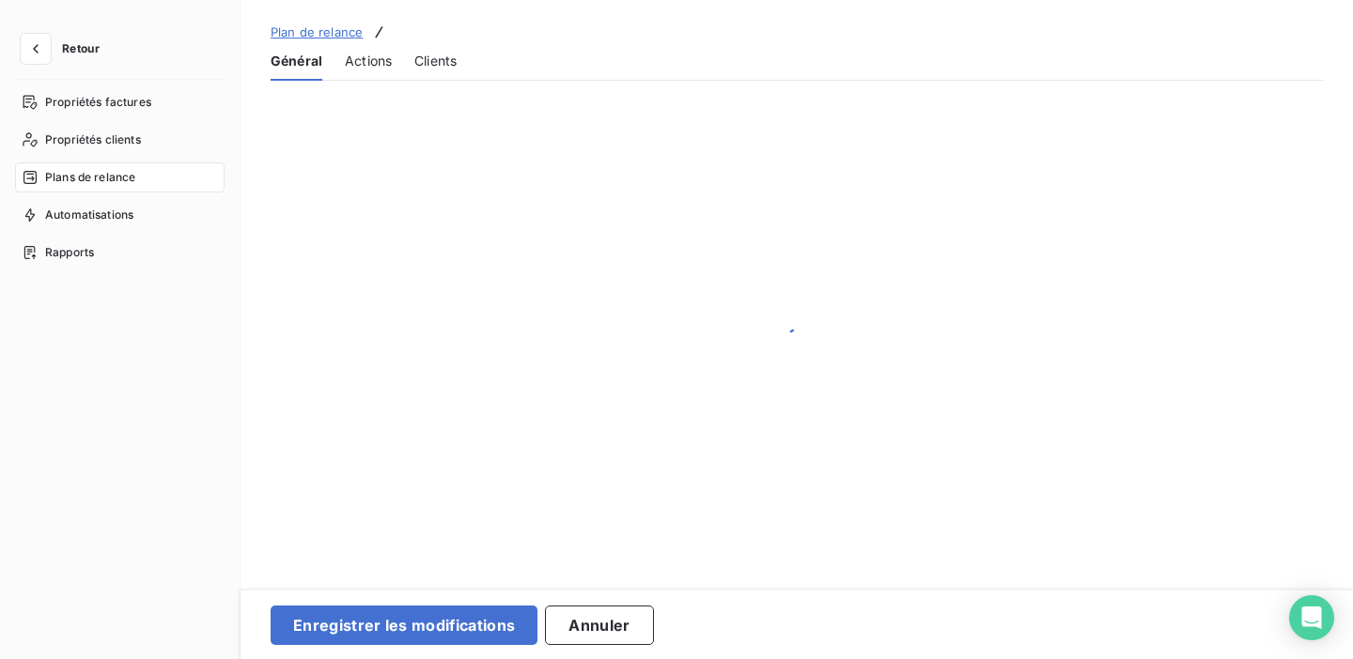
click at [363, 60] on span "Actions" at bounding box center [368, 61] width 47 height 19
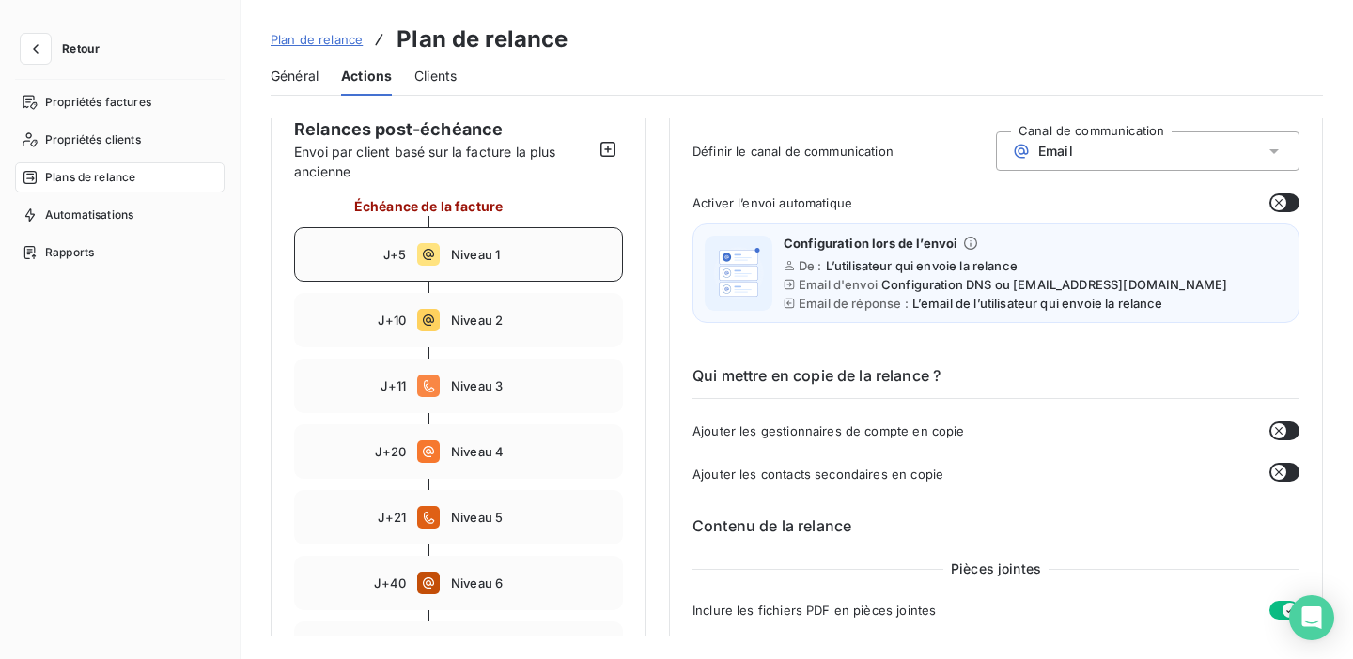
click at [531, 263] on div "J+5 Niveau 1" at bounding box center [458, 254] width 329 height 54
type input "5"
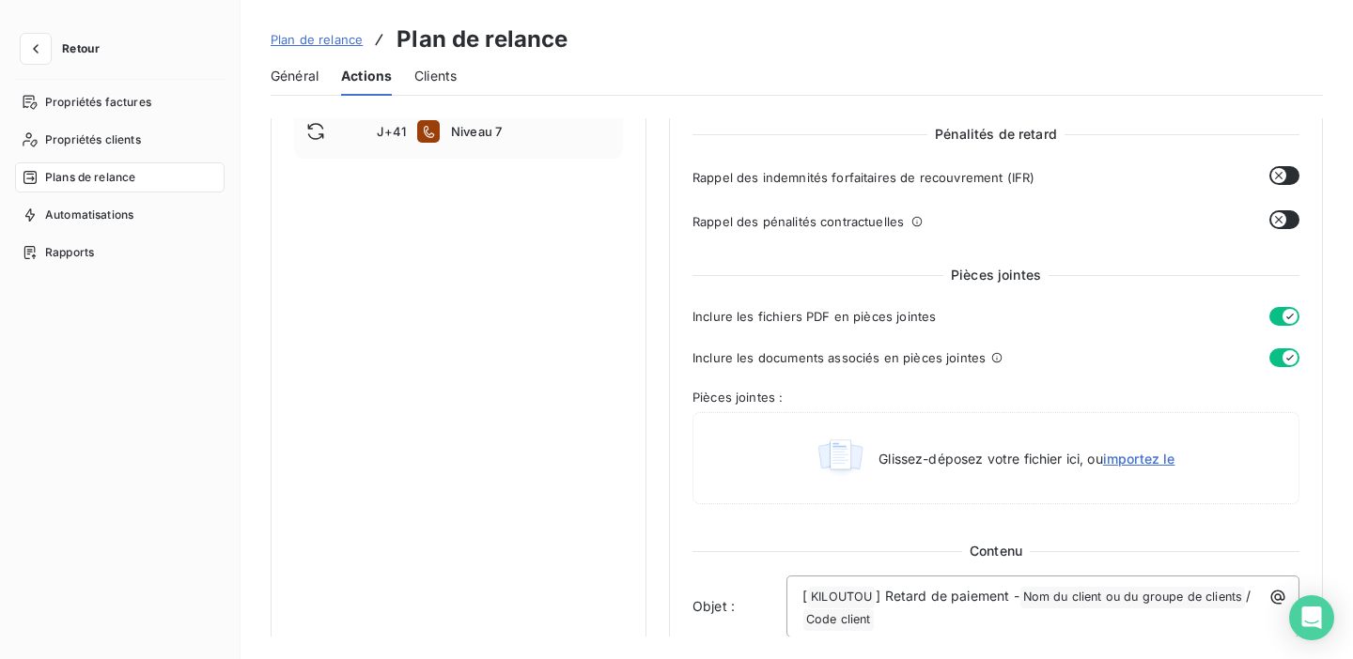
scroll to position [701, 0]
click at [30, 42] on icon "button" at bounding box center [35, 48] width 19 height 19
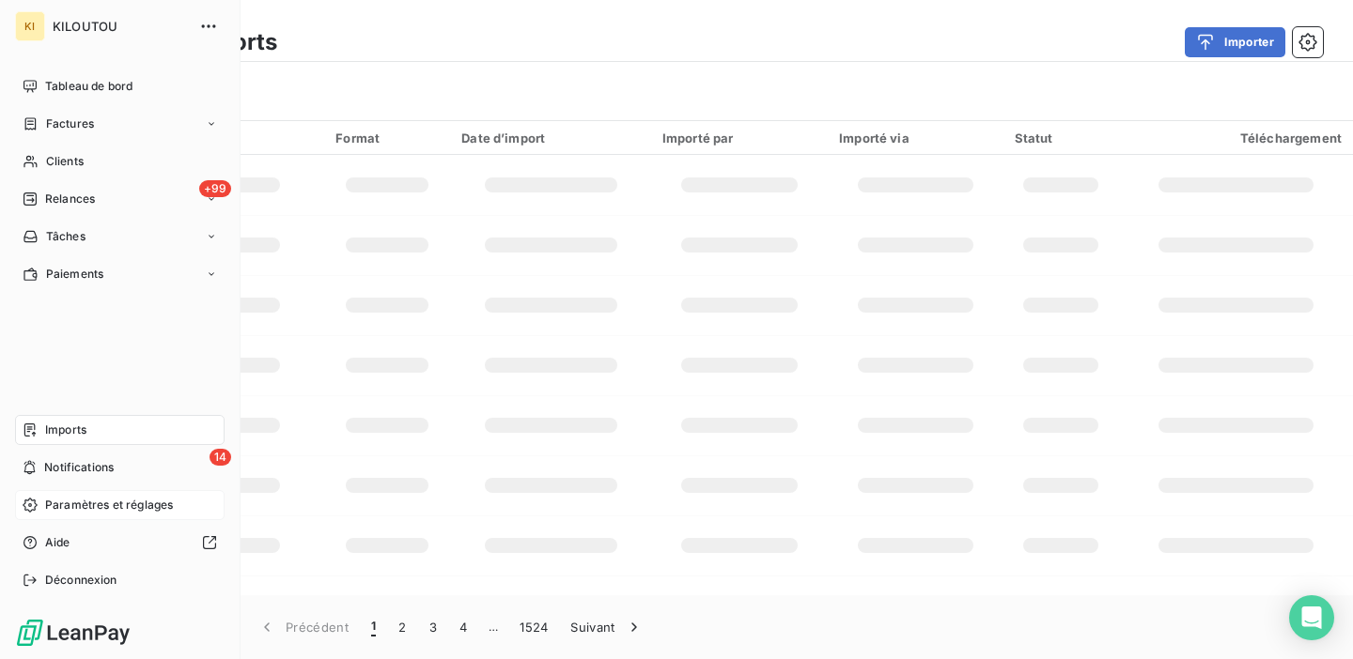
click at [117, 507] on span "Paramètres et réglages" at bounding box center [109, 505] width 128 height 17
click at [105, 512] on span "Paramètres et réglages" at bounding box center [109, 505] width 128 height 17
click at [107, 506] on span "Paramètres et réglages" at bounding box center [109, 505] width 128 height 17
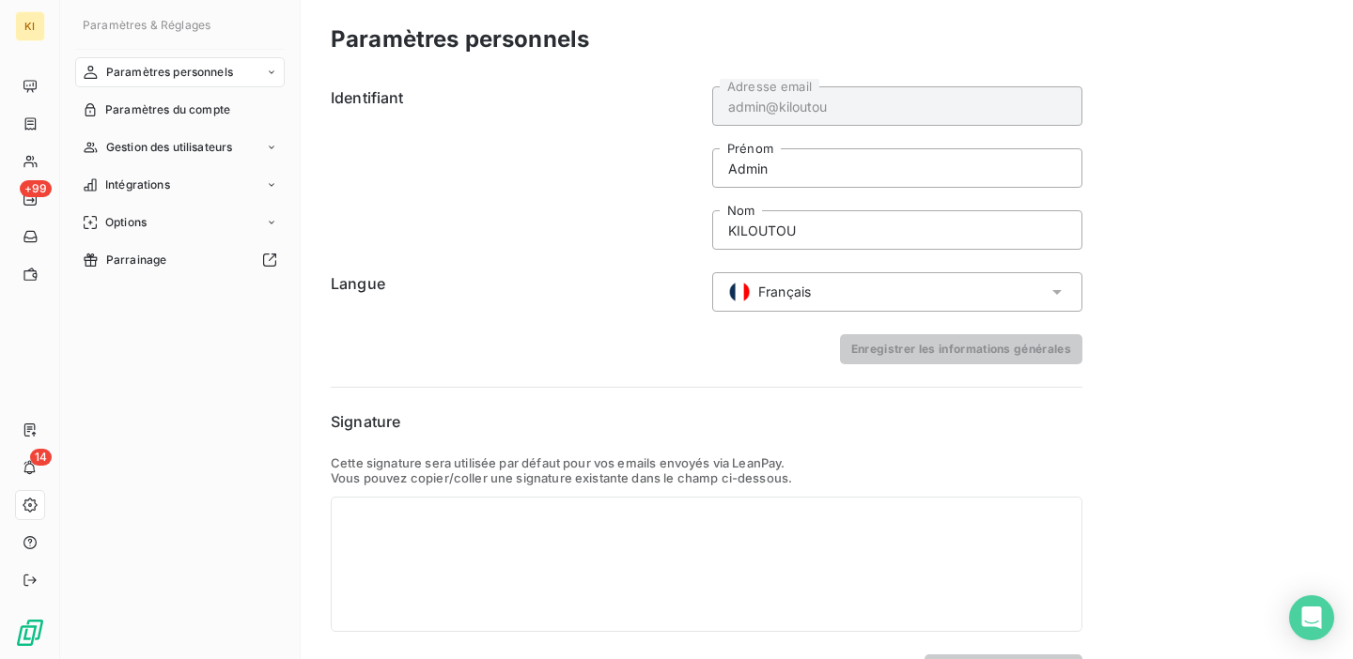
scroll to position [48, 0]
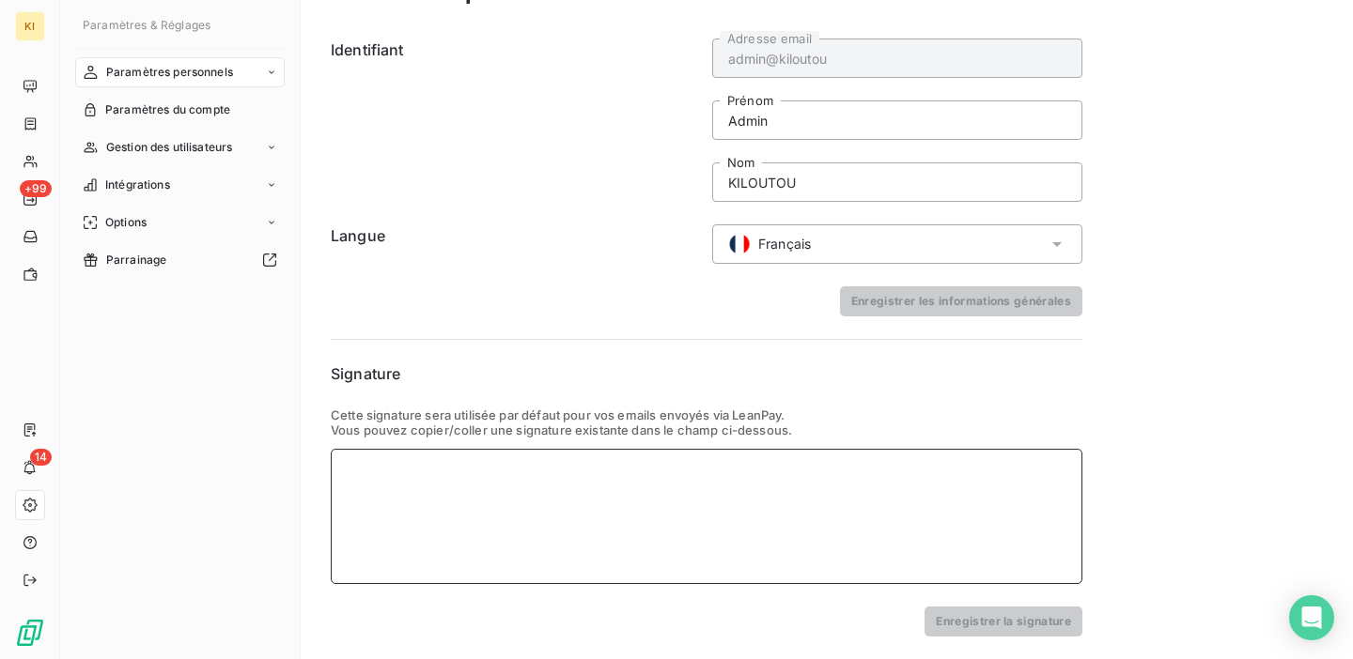
click at [584, 456] on div at bounding box center [706, 516] width 751 height 135
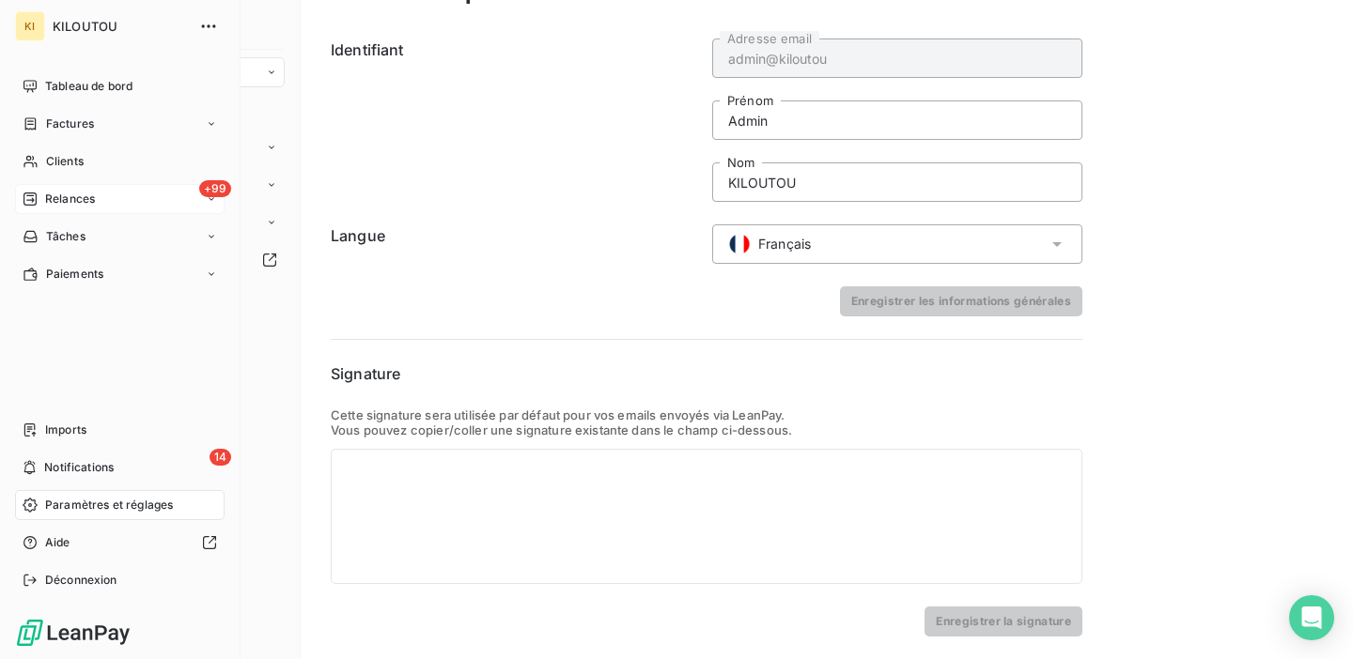
click at [64, 202] on span "Relances" at bounding box center [70, 199] width 50 height 17
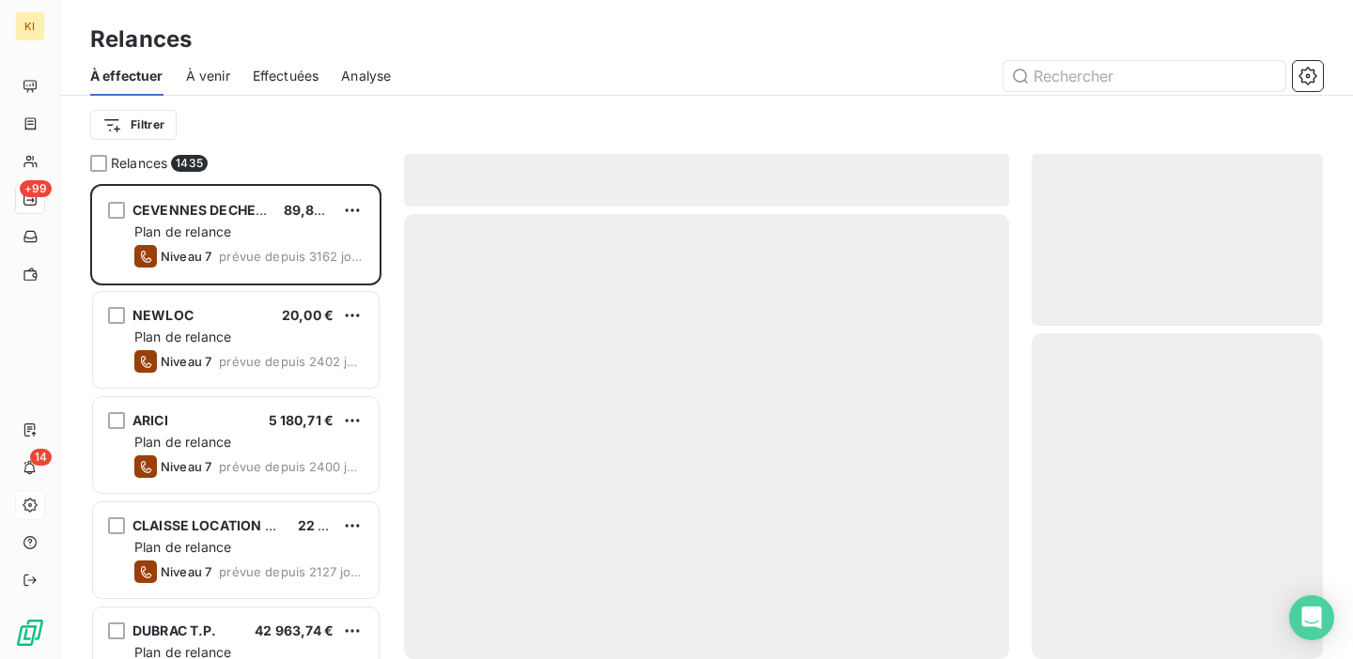
scroll to position [475, 291]
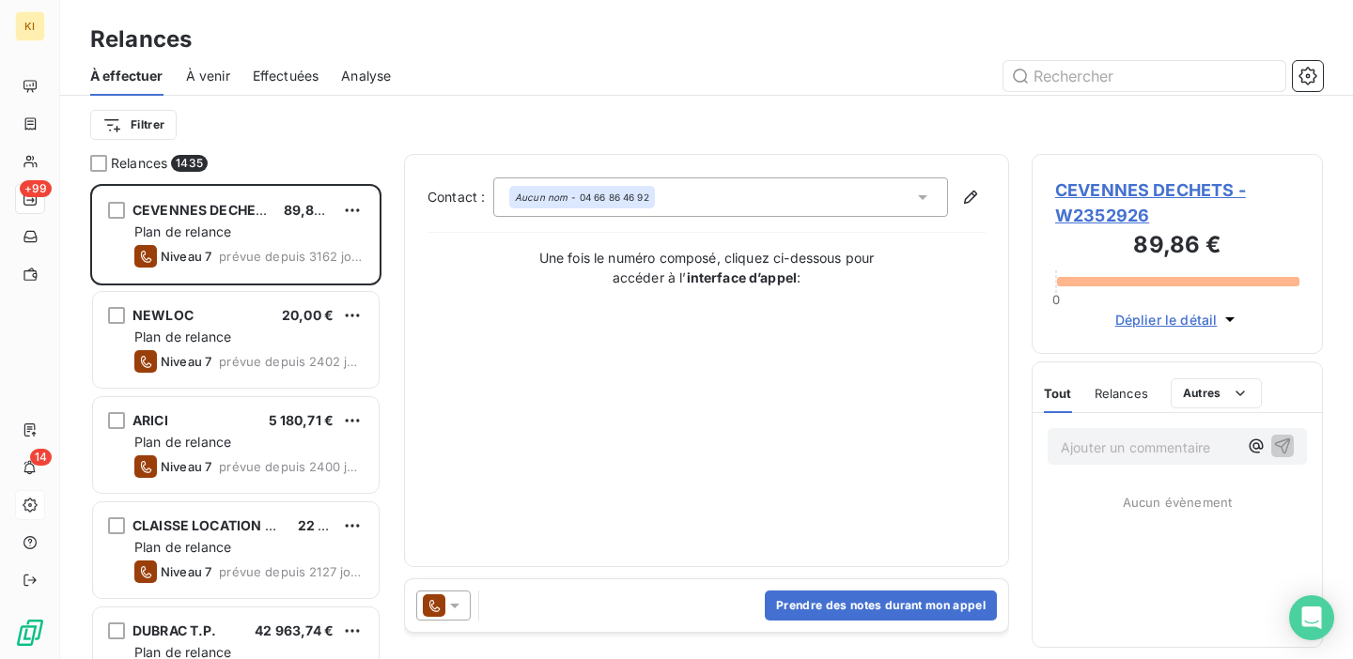
click at [307, 83] on span "Effectuées" at bounding box center [286, 76] width 67 height 19
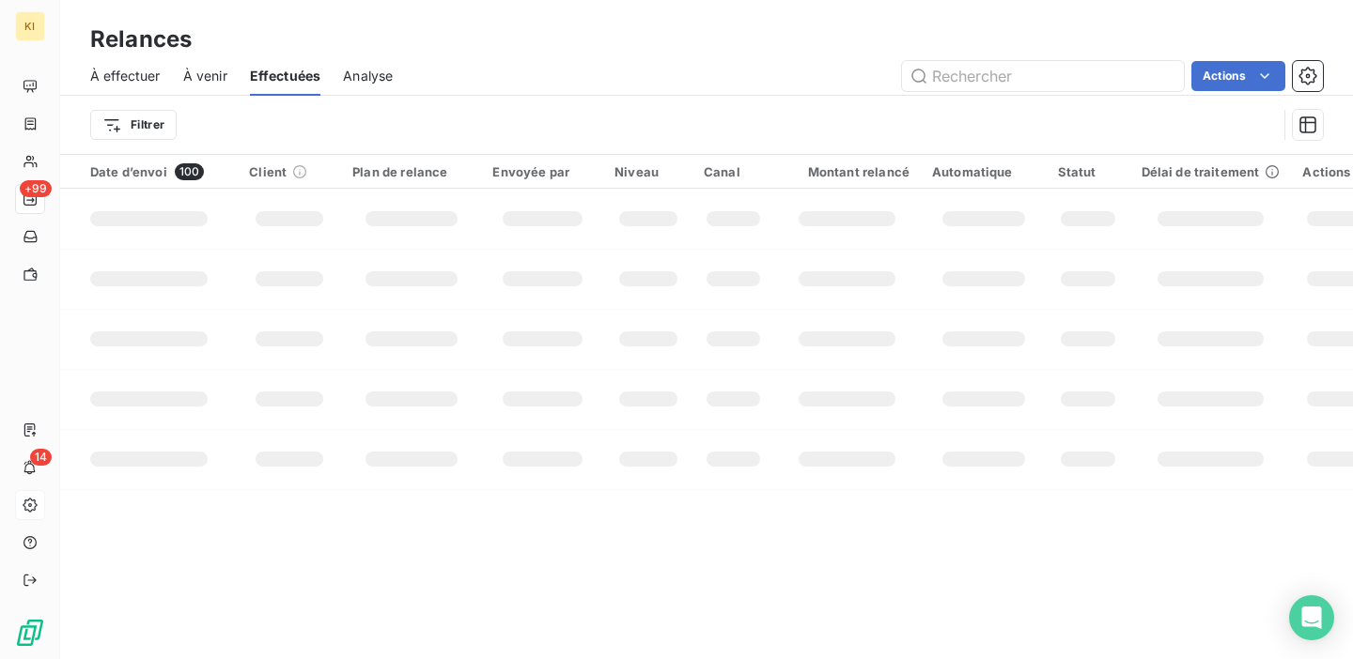
click at [119, 79] on span "À effectuer" at bounding box center [125, 76] width 70 height 19
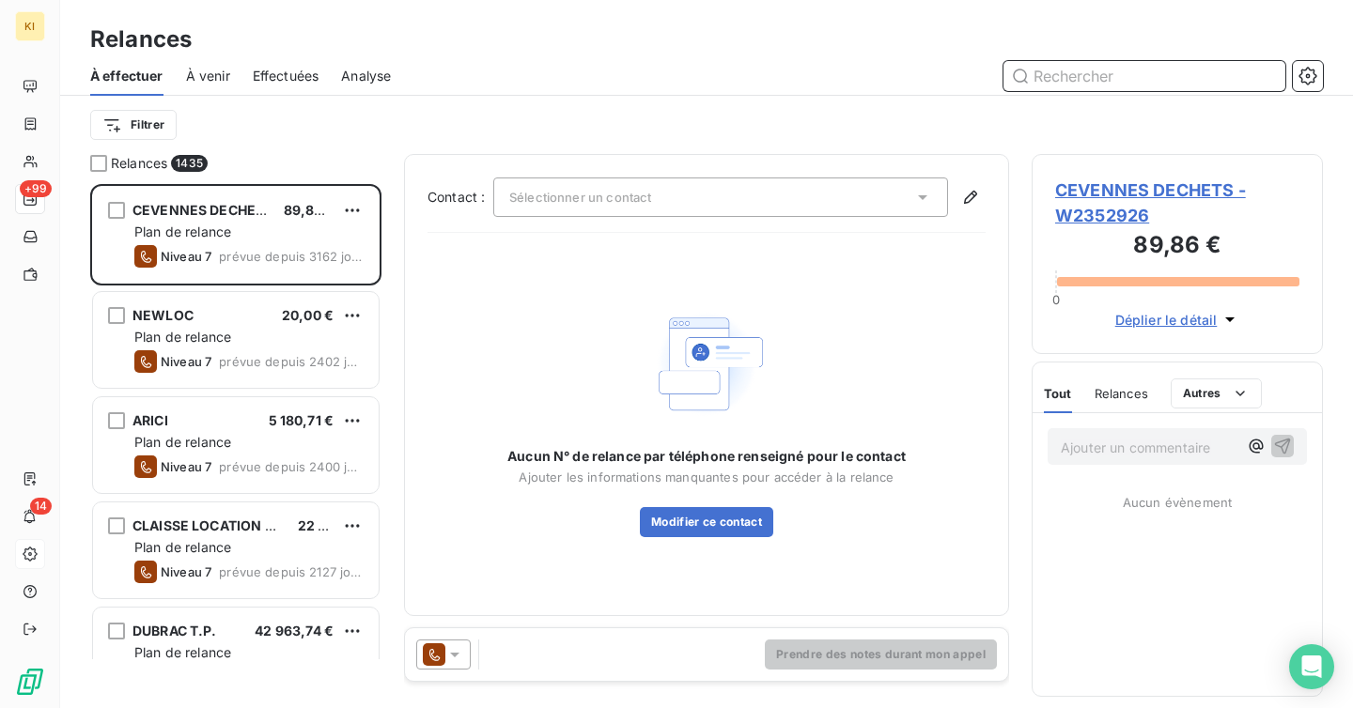
scroll to position [524, 291]
click at [264, 83] on span "Effectuées" at bounding box center [286, 76] width 67 height 19
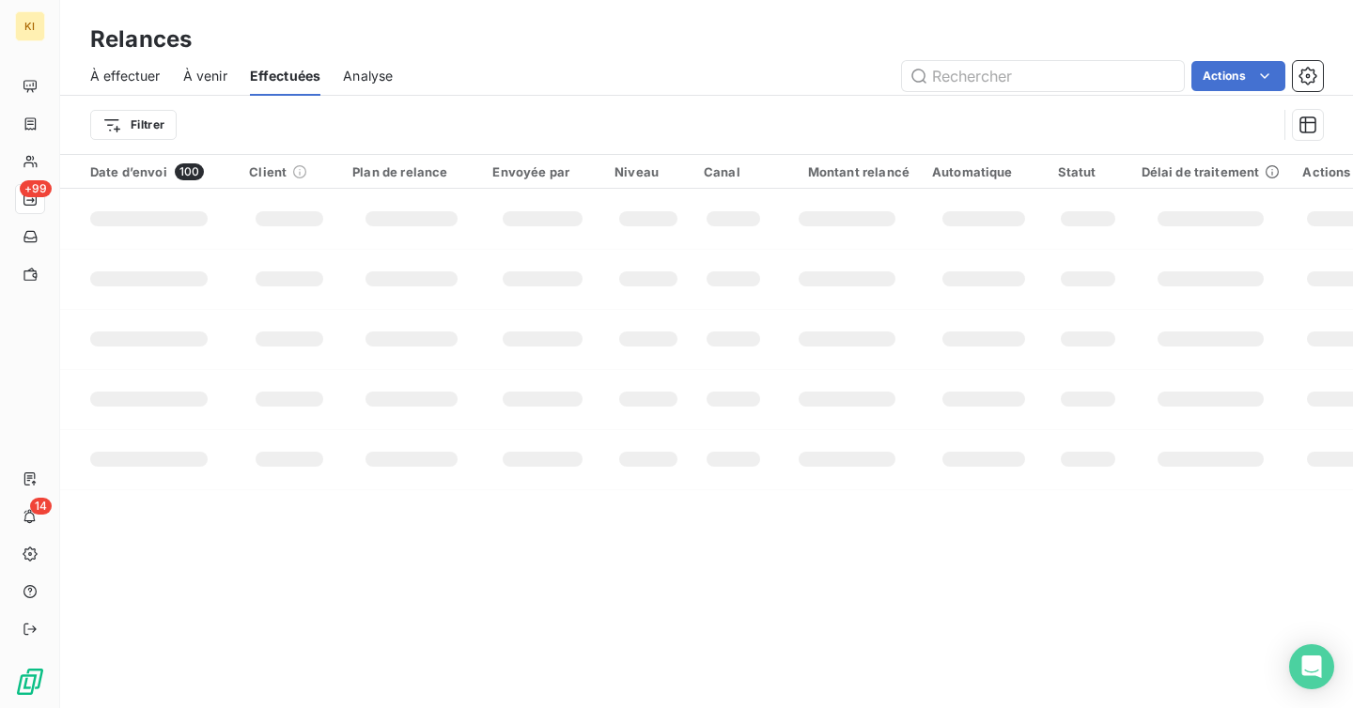
click at [543, 92] on div "À effectuer À venir Effectuées Analyse Actions" at bounding box center [706, 75] width 1292 height 39
click at [528, 130] on div "Filtrer" at bounding box center [683, 125] width 1186 height 36
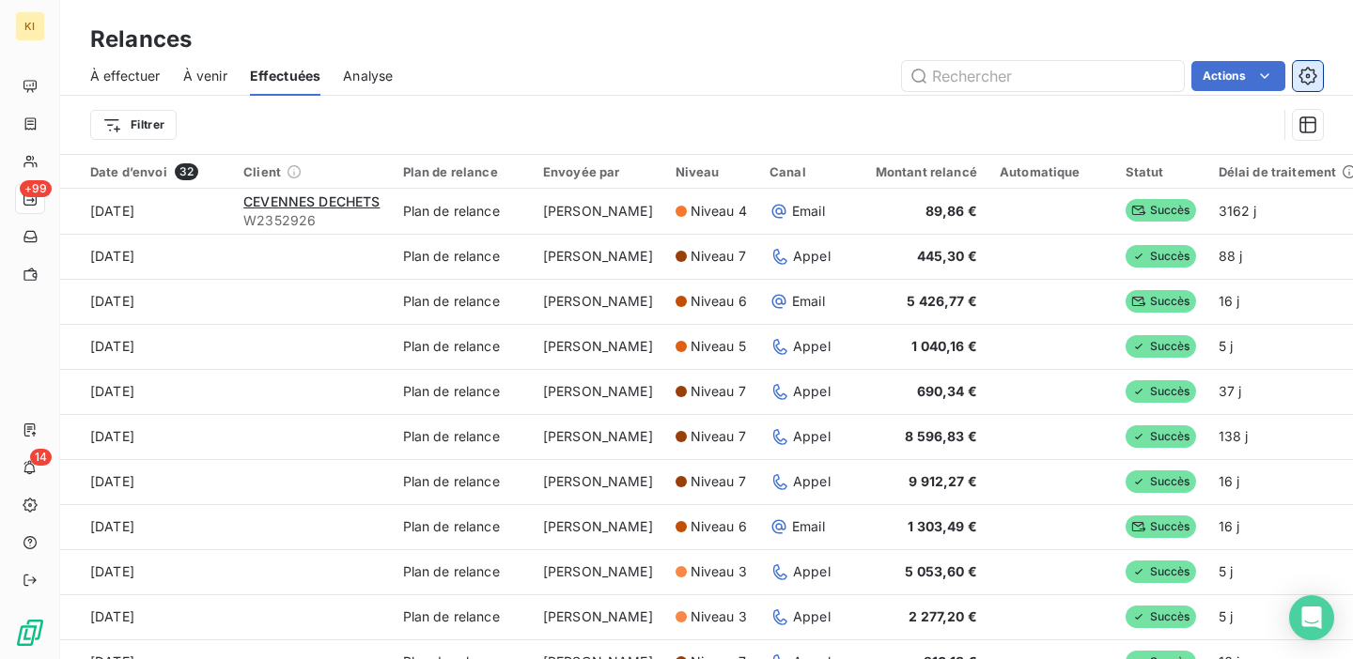
click at [1307, 85] on icon "button" at bounding box center [1307, 76] width 19 height 19
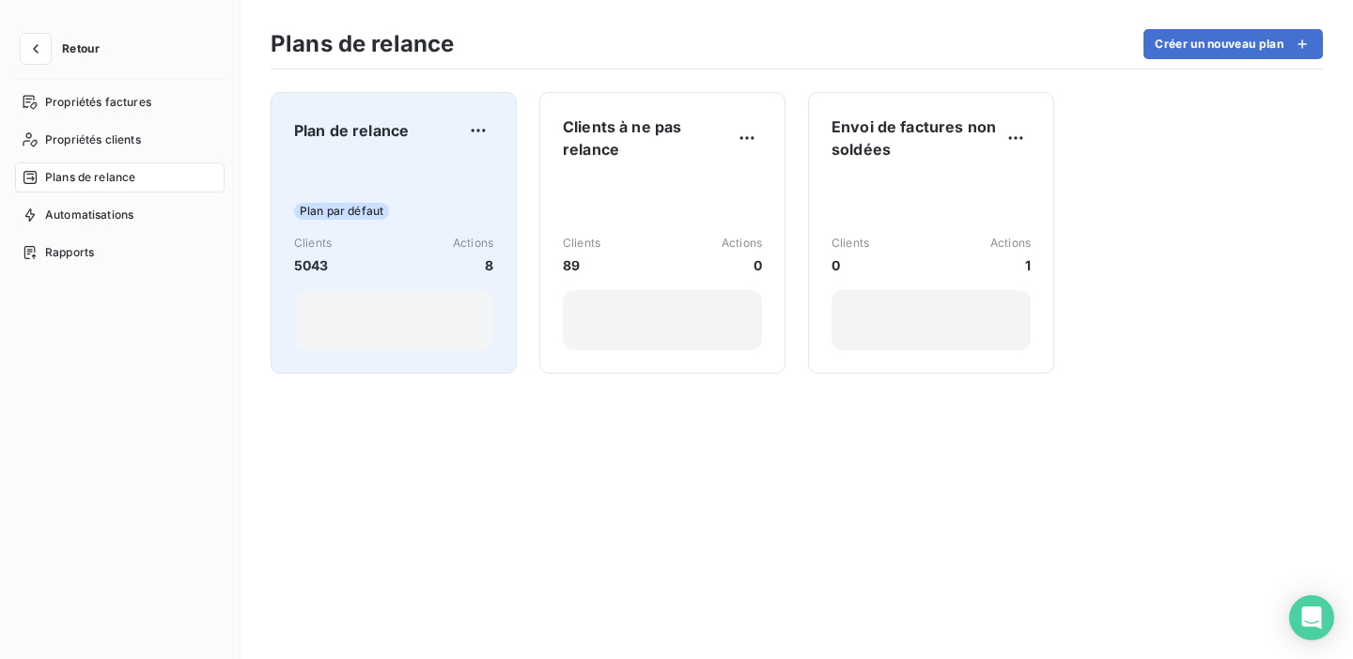
click at [461, 185] on div "Plan par défaut Clients 5043 Actions 8" at bounding box center [393, 256] width 199 height 190
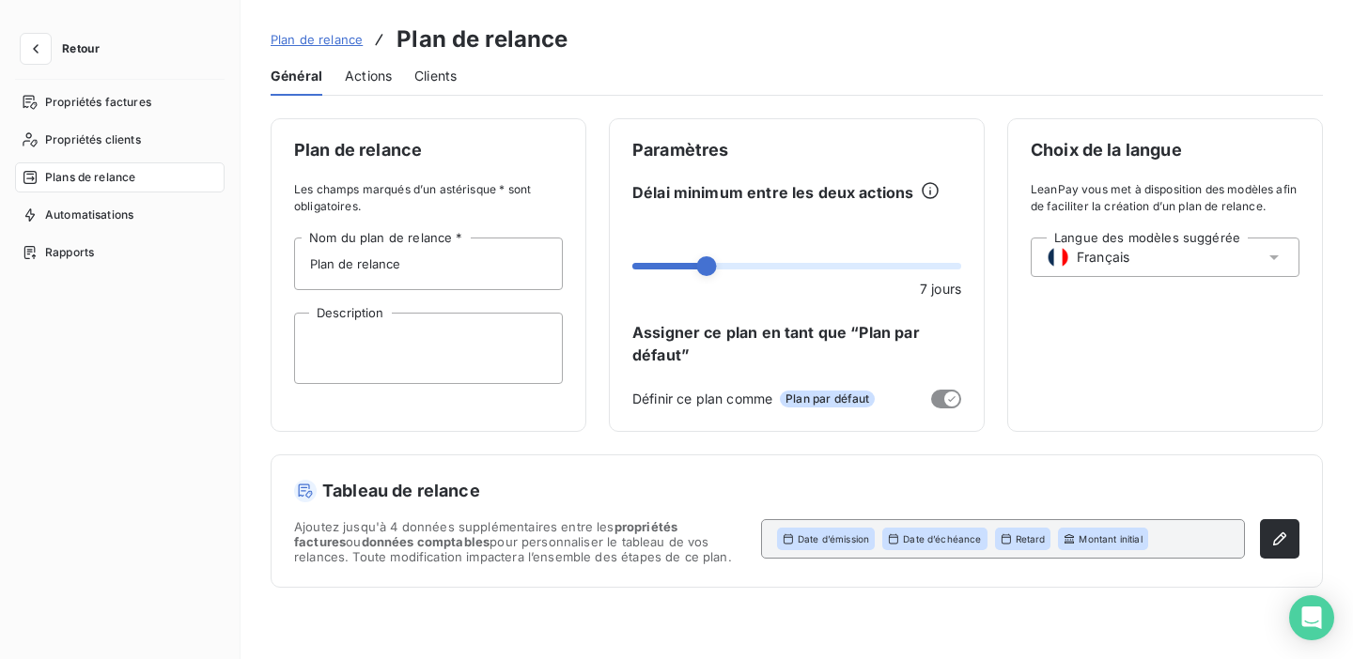
click at [361, 74] on span "Actions" at bounding box center [368, 76] width 47 height 19
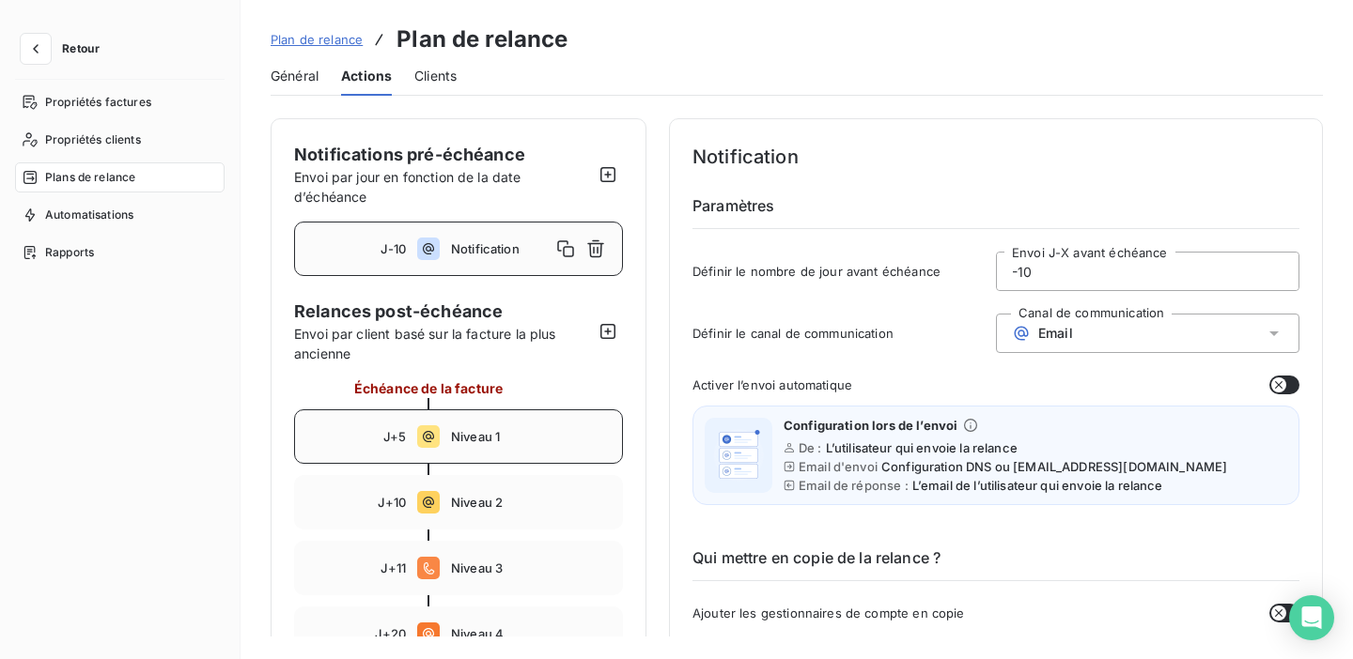
click at [495, 418] on div "J+5 Niveau 1" at bounding box center [458, 437] width 329 height 54
type input "5"
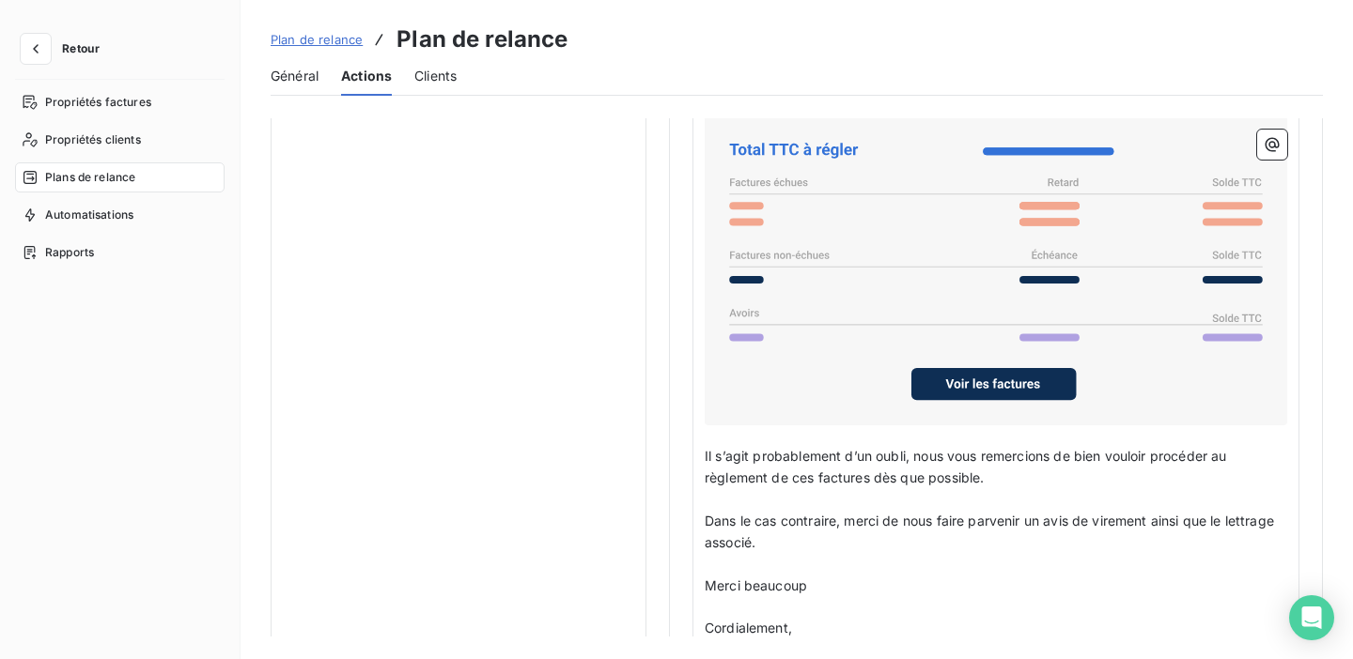
scroll to position [1503, 0]
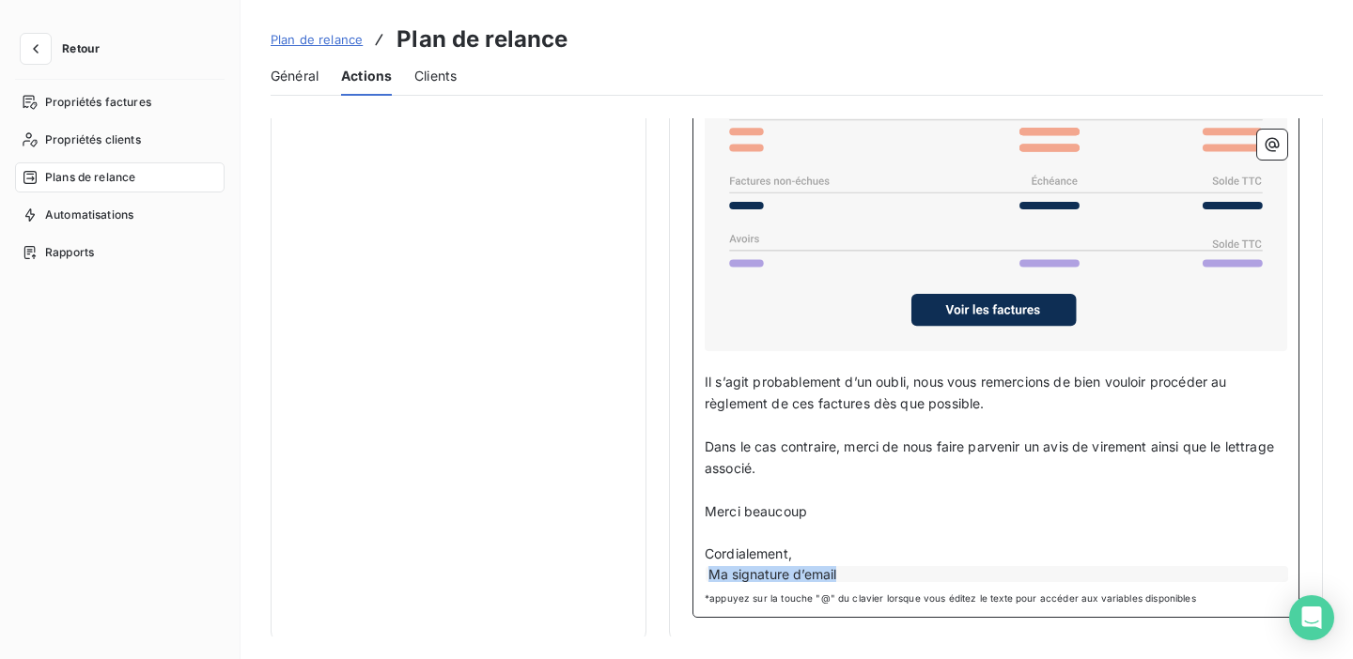
drag, startPoint x: 859, startPoint y: 567, endPoint x: 709, endPoint y: 564, distance: 150.3
click at [709, 566] on div "Ma signature d’email" at bounding box center [996, 574] width 582 height 16
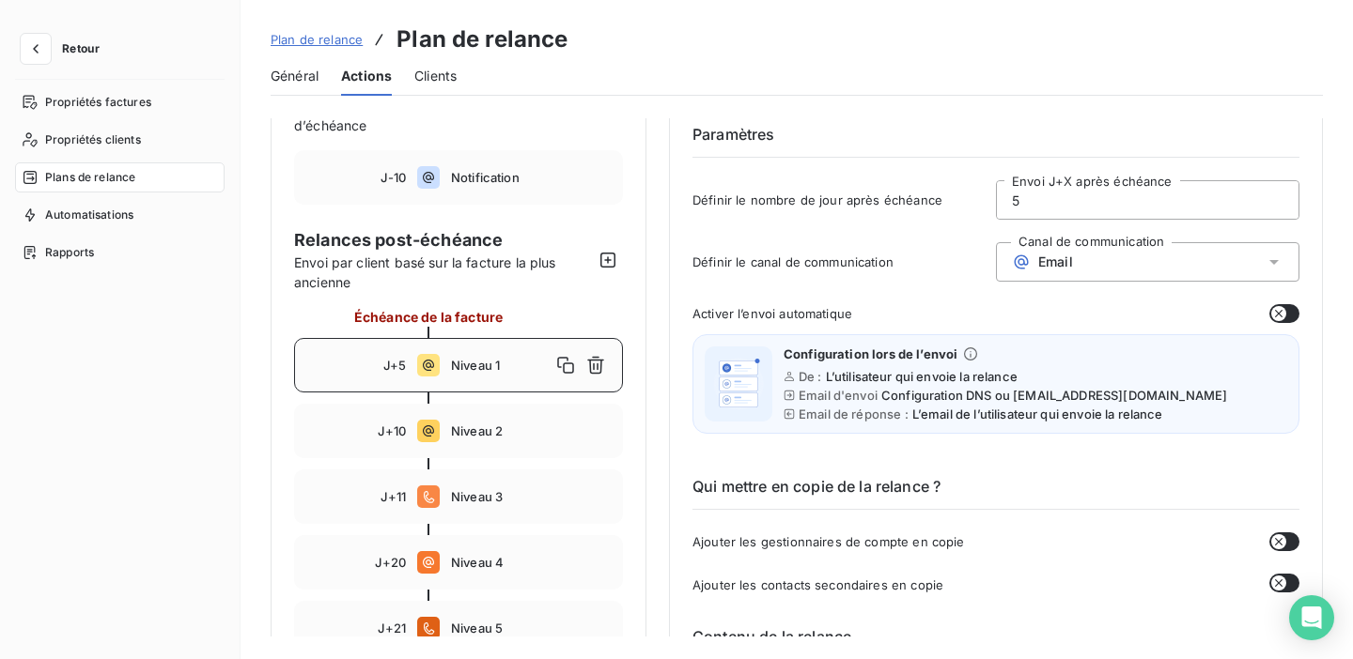
scroll to position [0, 0]
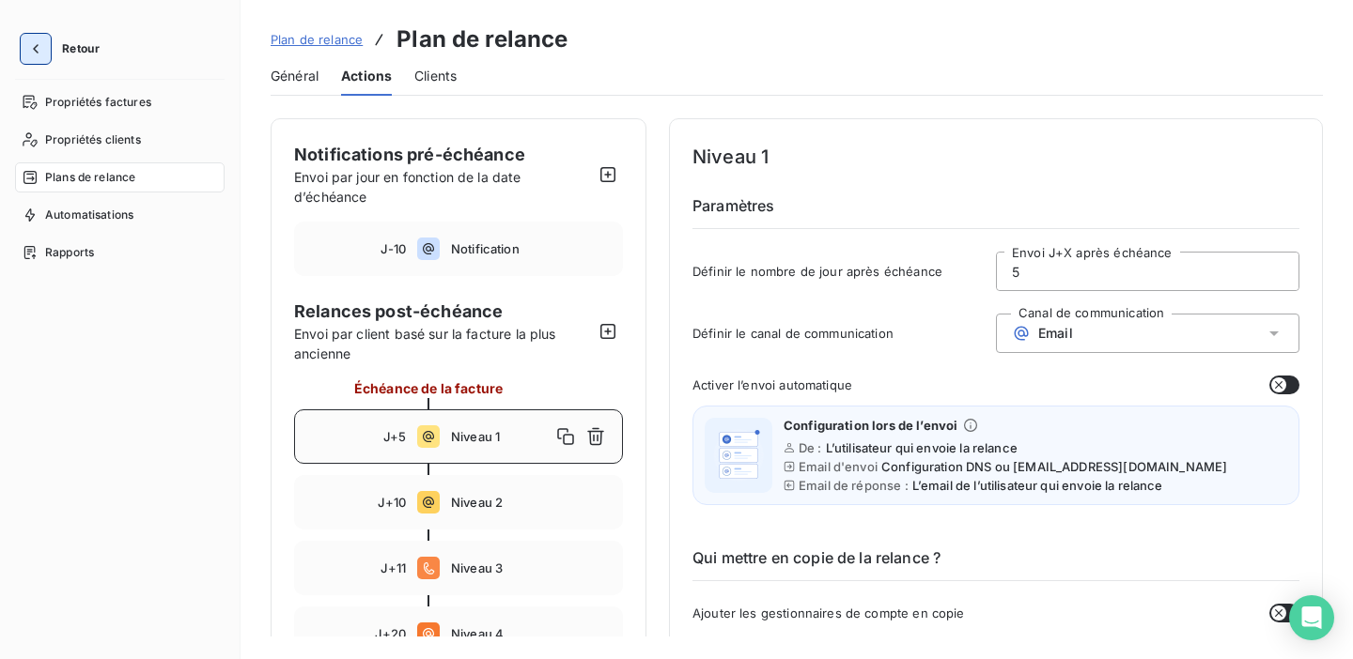
click at [37, 44] on icon "button" at bounding box center [36, 48] width 6 height 9
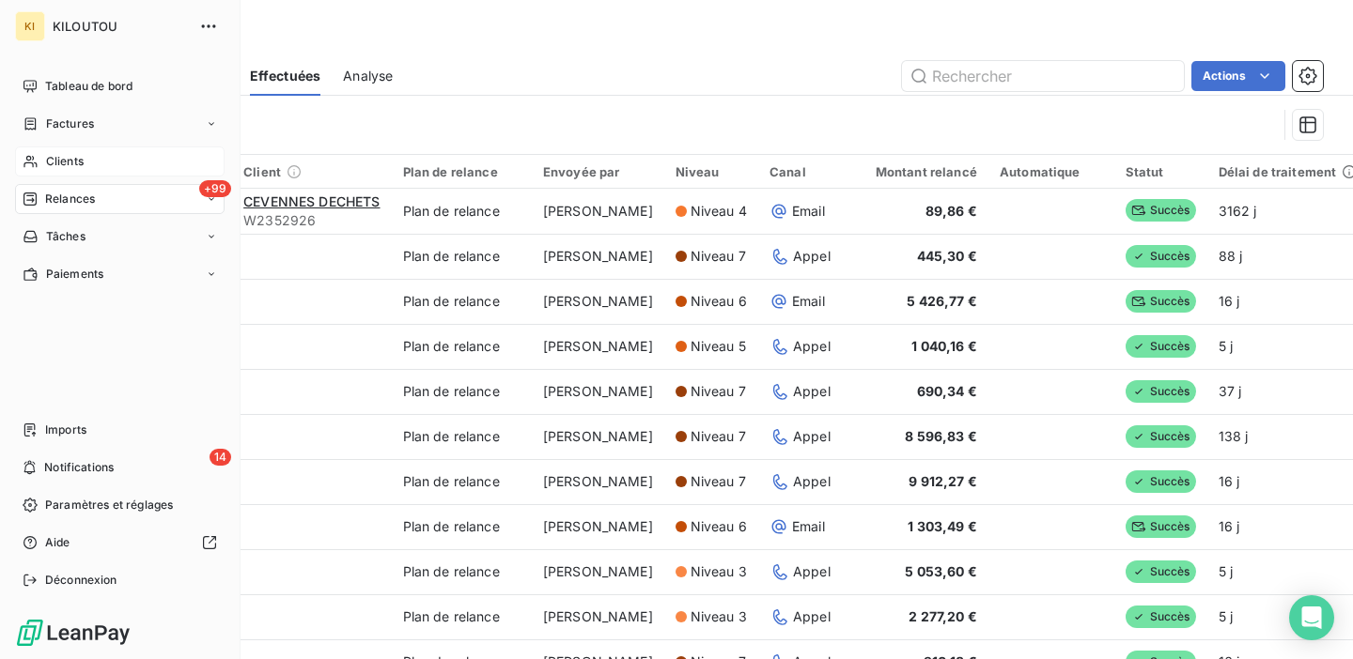
click at [54, 171] on div "Clients" at bounding box center [119, 162] width 209 height 30
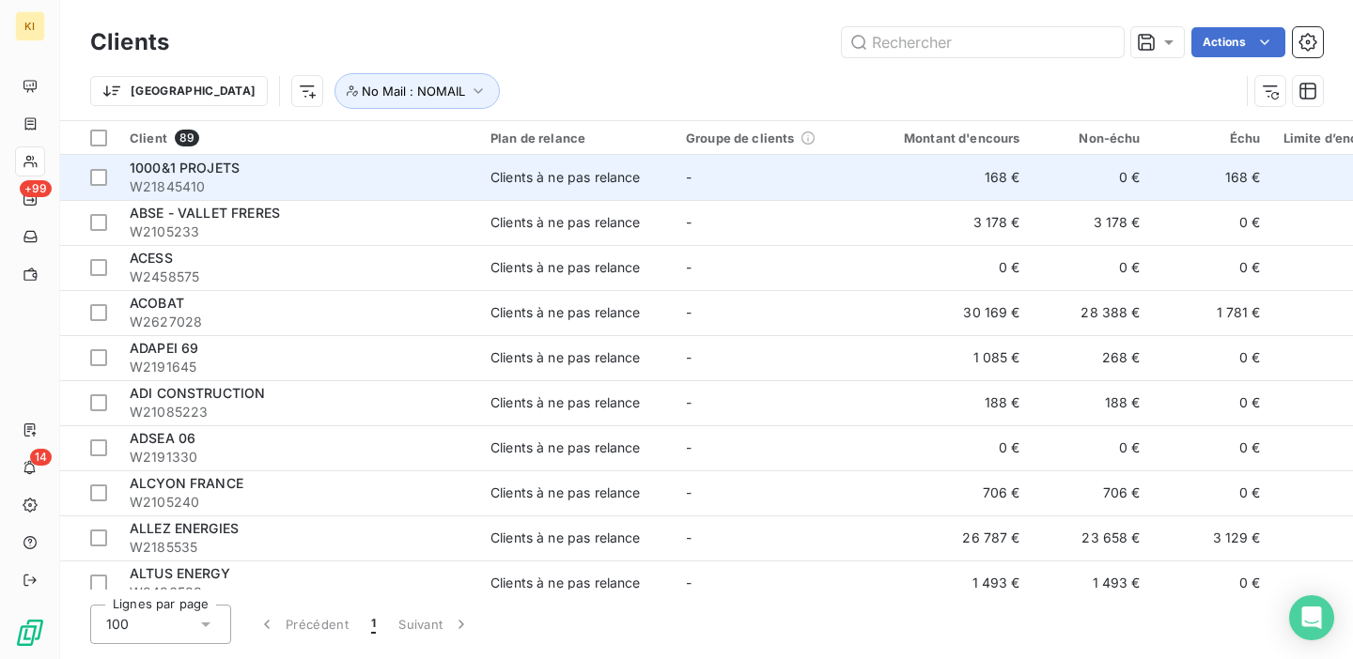
click at [673, 192] on td "Clients à ne pas relance" at bounding box center [576, 177] width 195 height 45
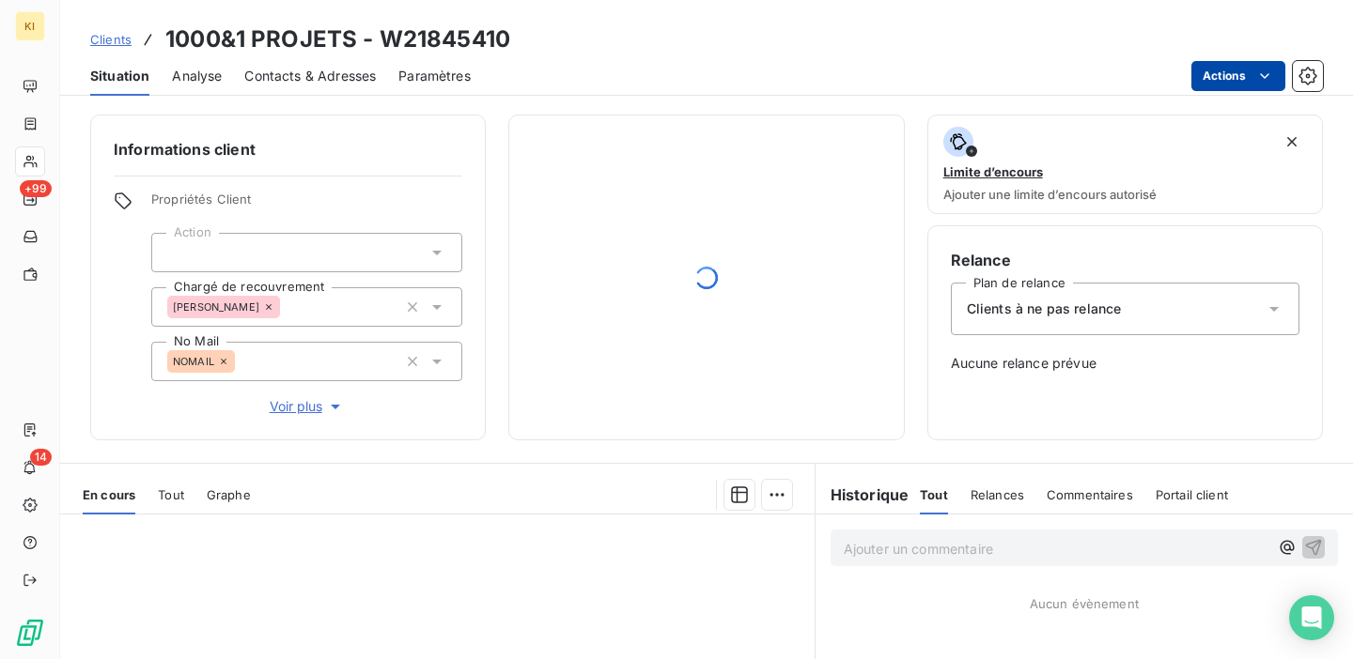
click at [1227, 77] on html "KI +99 14 Clients 1000&1 PROJETS - W21845410 Situation Analyse Contacts & Adres…" at bounding box center [676, 329] width 1353 height 659
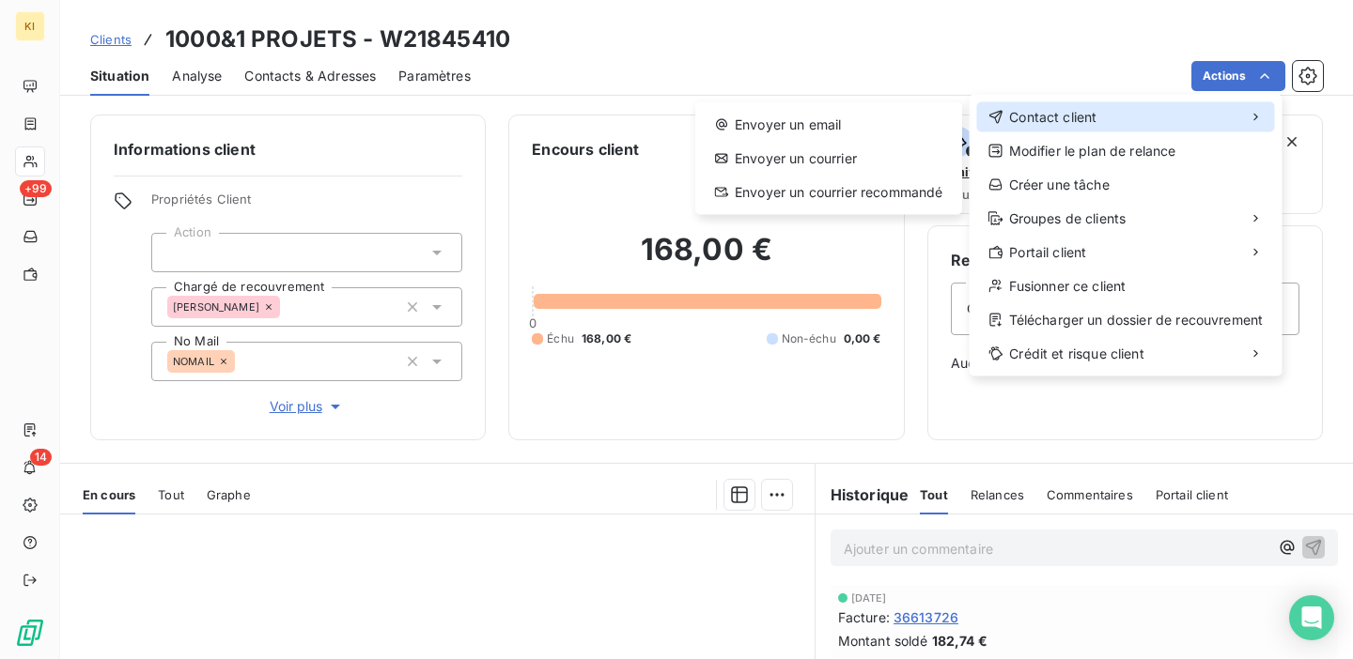
click at [1145, 119] on div "Contact client" at bounding box center [1126, 117] width 298 height 30
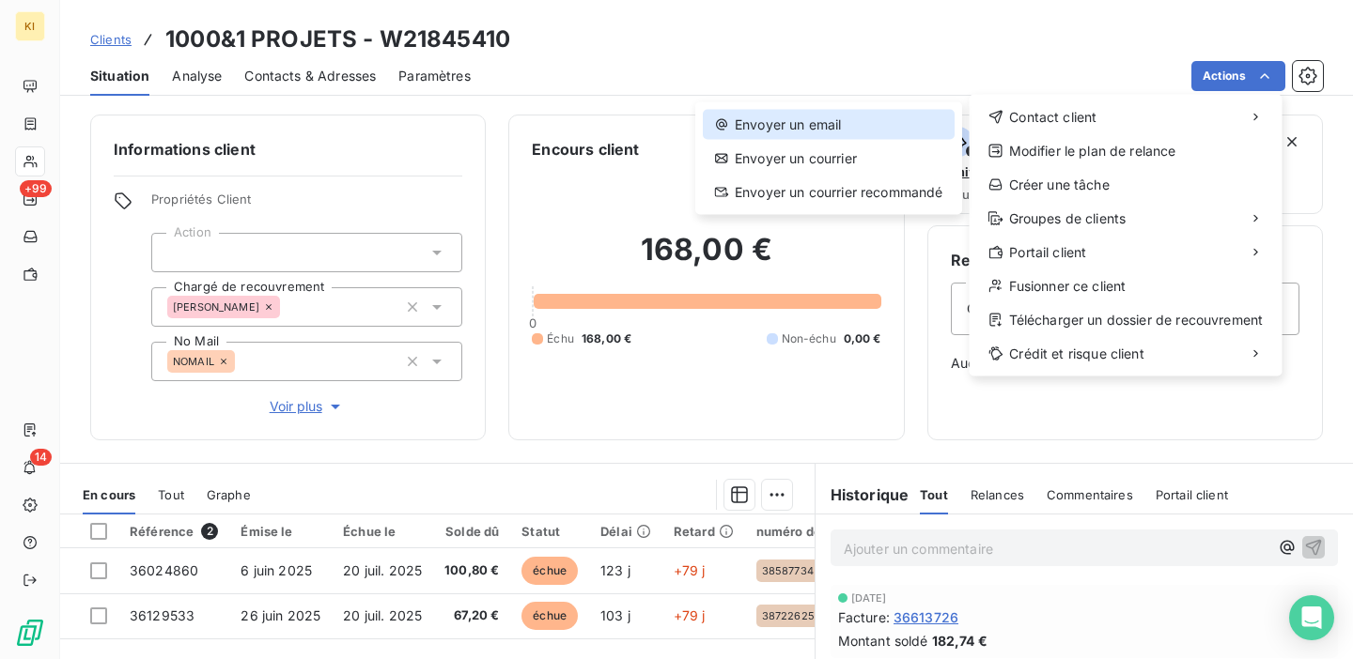
click at [862, 116] on div "Envoyer un email" at bounding box center [829, 125] width 252 height 30
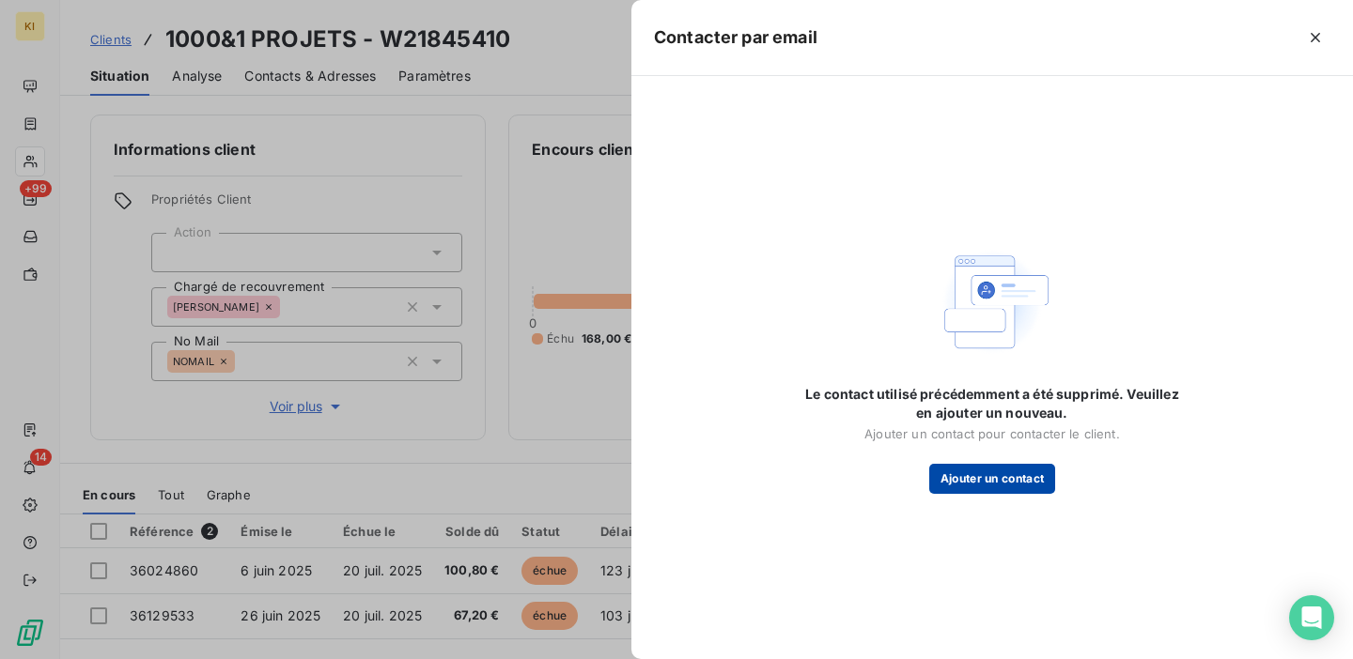
click at [1000, 479] on button "Ajouter un contact" at bounding box center [992, 479] width 127 height 30
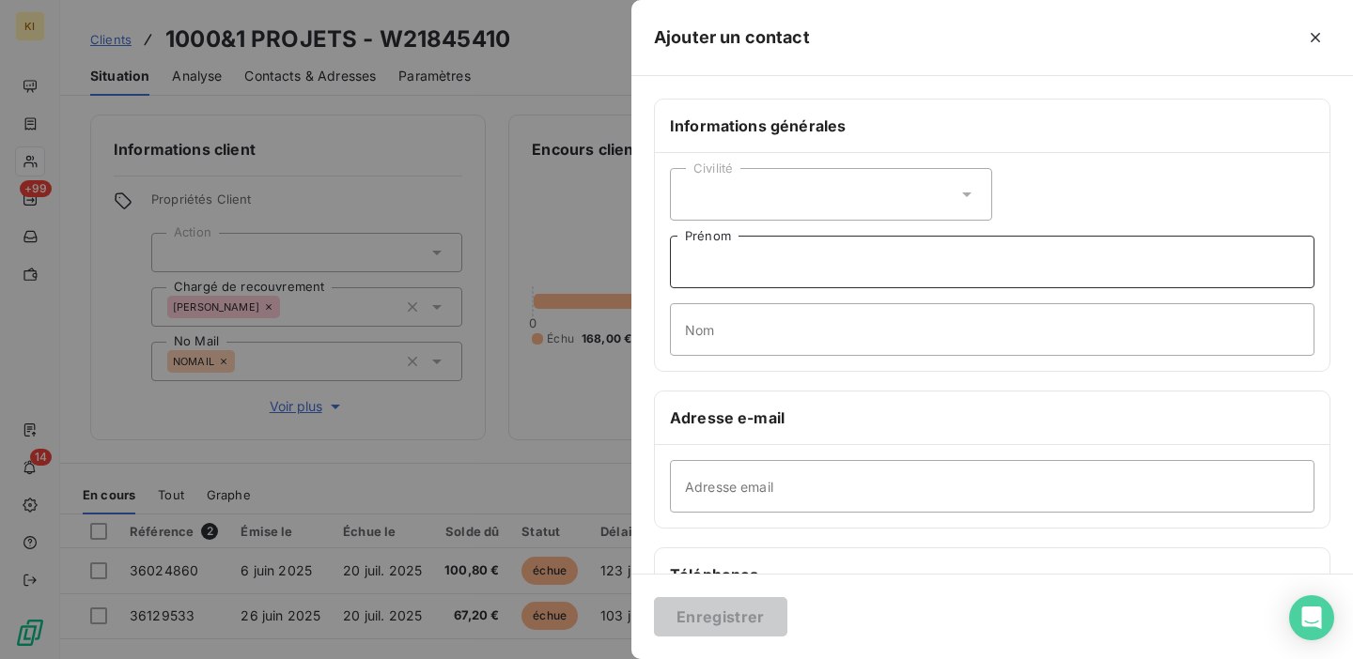
click at [755, 270] on input "Prénom" at bounding box center [992, 262] width 644 height 53
type input "Ninon"
type input "De Noose"
type input "[EMAIL_ADDRESS][DOMAIN_NAME]"
type input "0632199760"
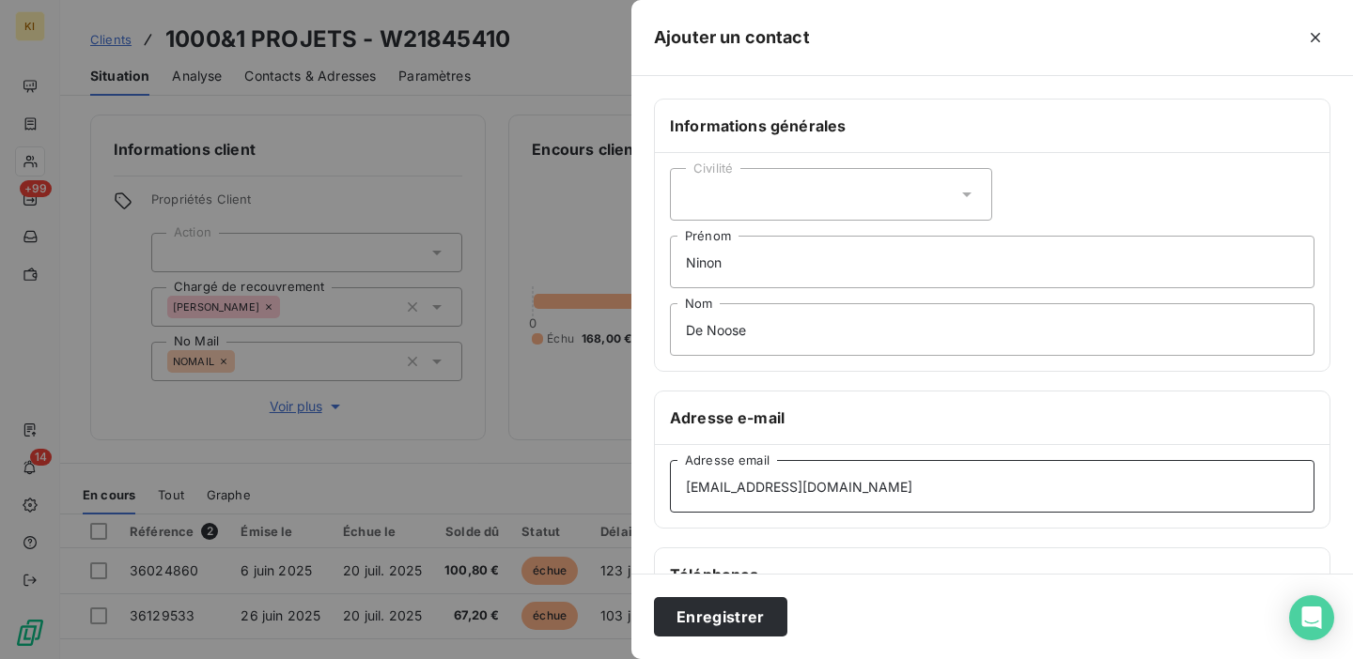
drag, startPoint x: 774, startPoint y: 487, endPoint x: 719, endPoint y: 478, distance: 55.1
click at [719, 478] on input "[EMAIL_ADDRESS][DOMAIN_NAME]" at bounding box center [992, 486] width 644 height 53
drag, startPoint x: 789, startPoint y: 486, endPoint x: 672, endPoint y: 468, distance: 118.8
click at [672, 468] on input "@[DOMAIN_NAME]" at bounding box center [992, 486] width 644 height 53
type input "[EMAIL_ADDRESS][DOMAIN_NAME]"
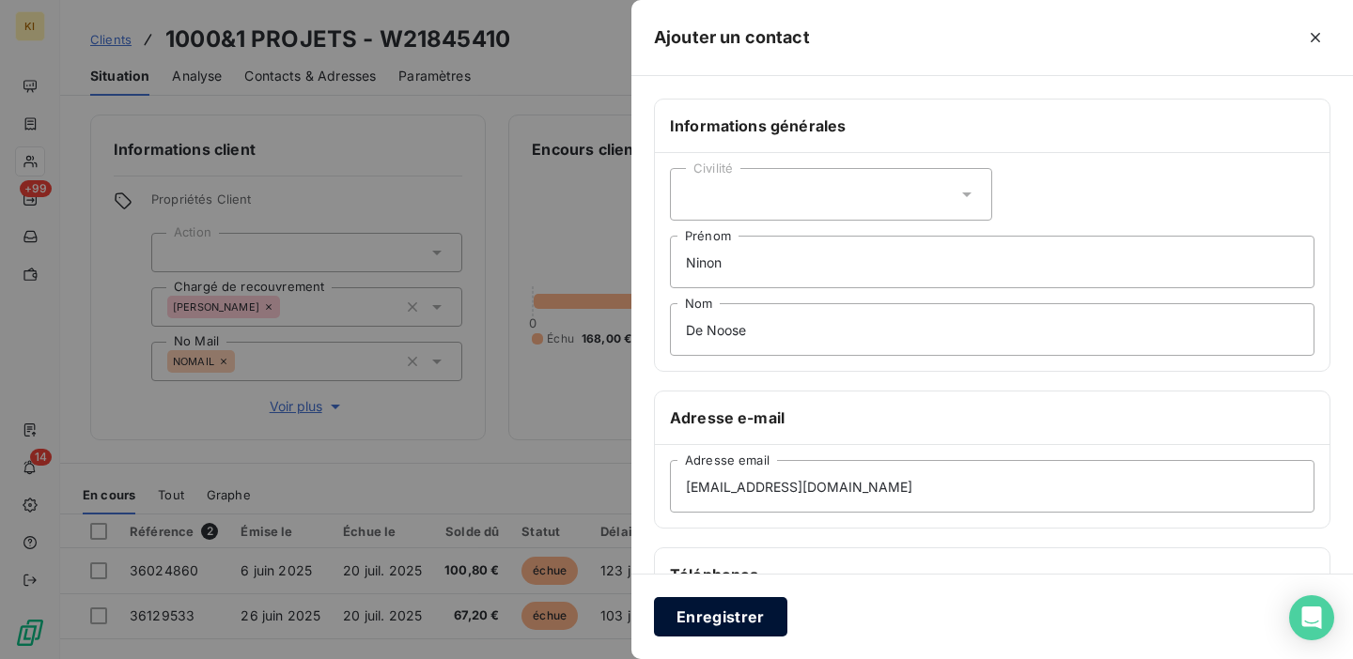
click at [725, 617] on button "Enregistrer" at bounding box center [720, 616] width 133 height 39
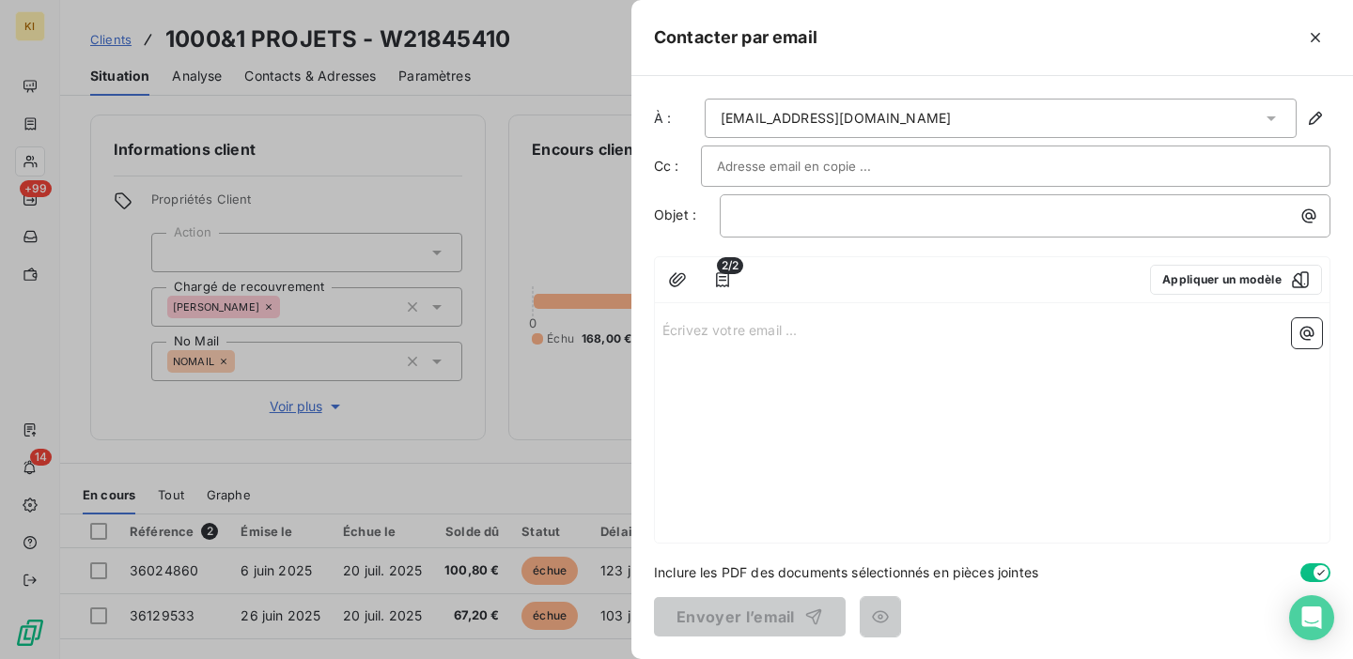
click at [945, 363] on div "Écrivez votre email ... ﻿" at bounding box center [992, 427] width 674 height 232
click at [868, 337] on p "Écrivez votre email ... ﻿" at bounding box center [991, 329] width 659 height 22
click at [1310, 332] on icon "button" at bounding box center [1306, 333] width 19 height 19
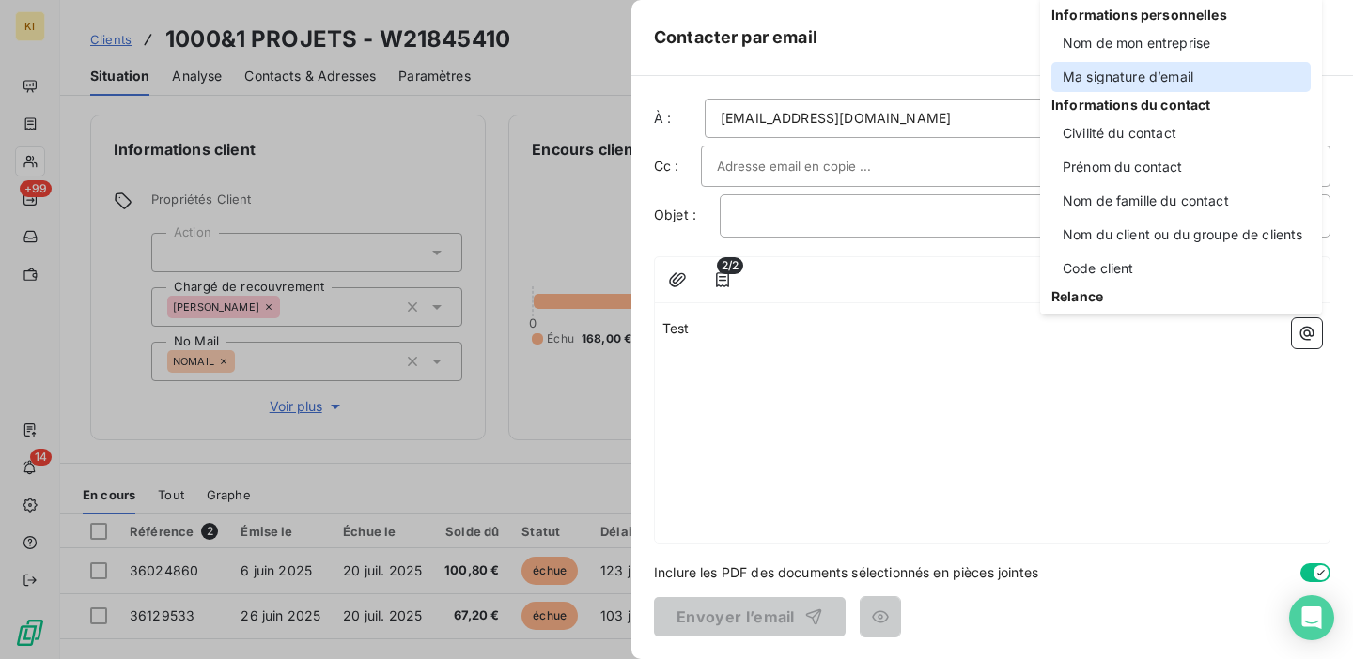
click at [1130, 84] on div "Ma signature d’email" at bounding box center [1180, 77] width 259 height 30
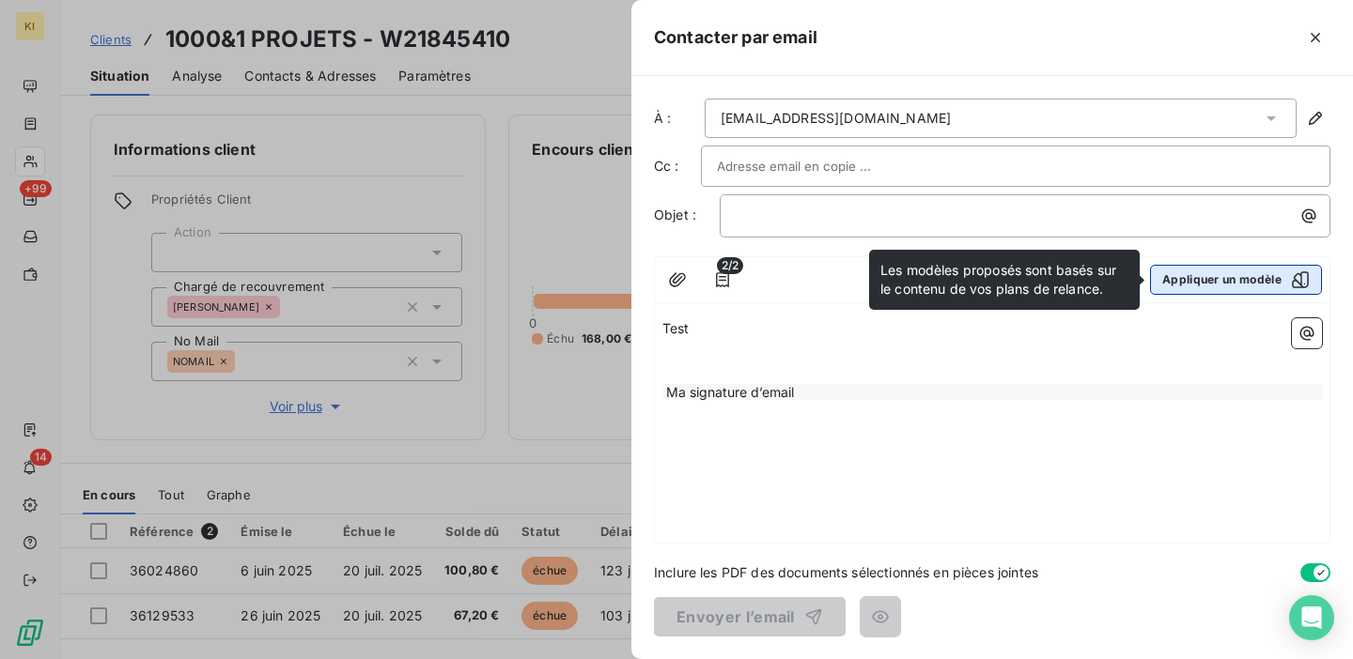
click at [1258, 266] on button "Appliquer un modèle" at bounding box center [1236, 280] width 172 height 30
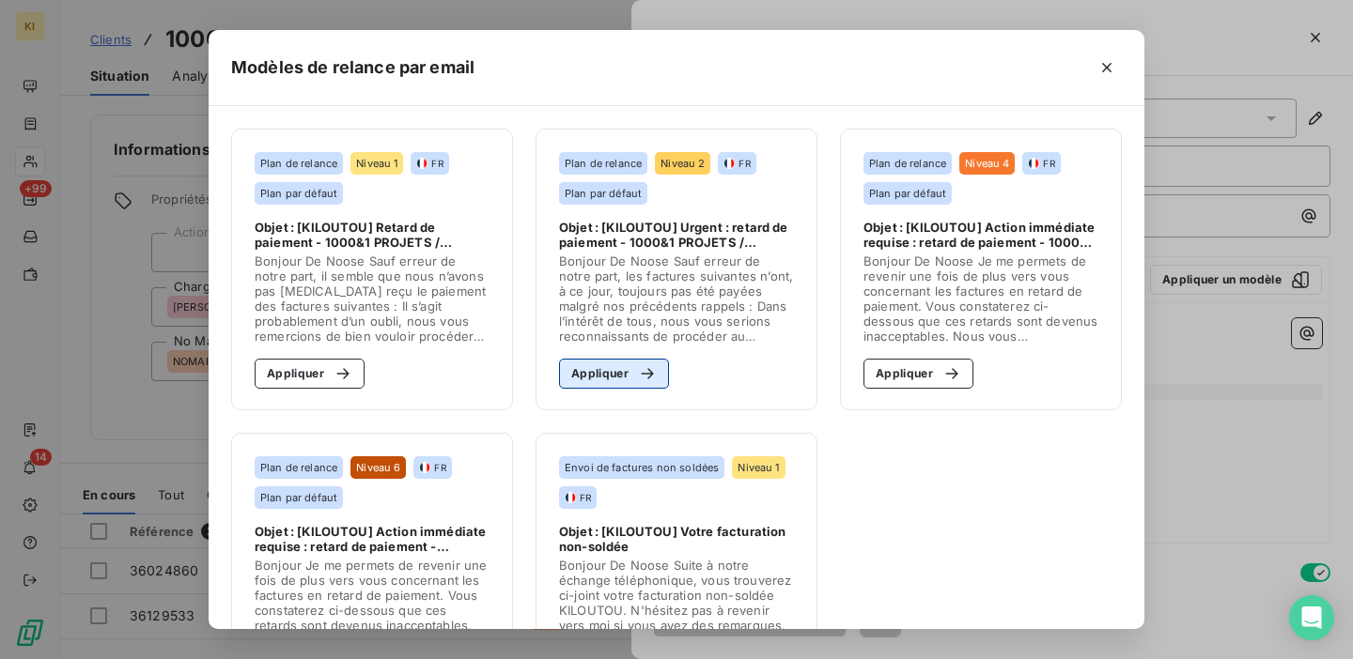
click at [633, 367] on div "button" at bounding box center [642, 373] width 28 height 19
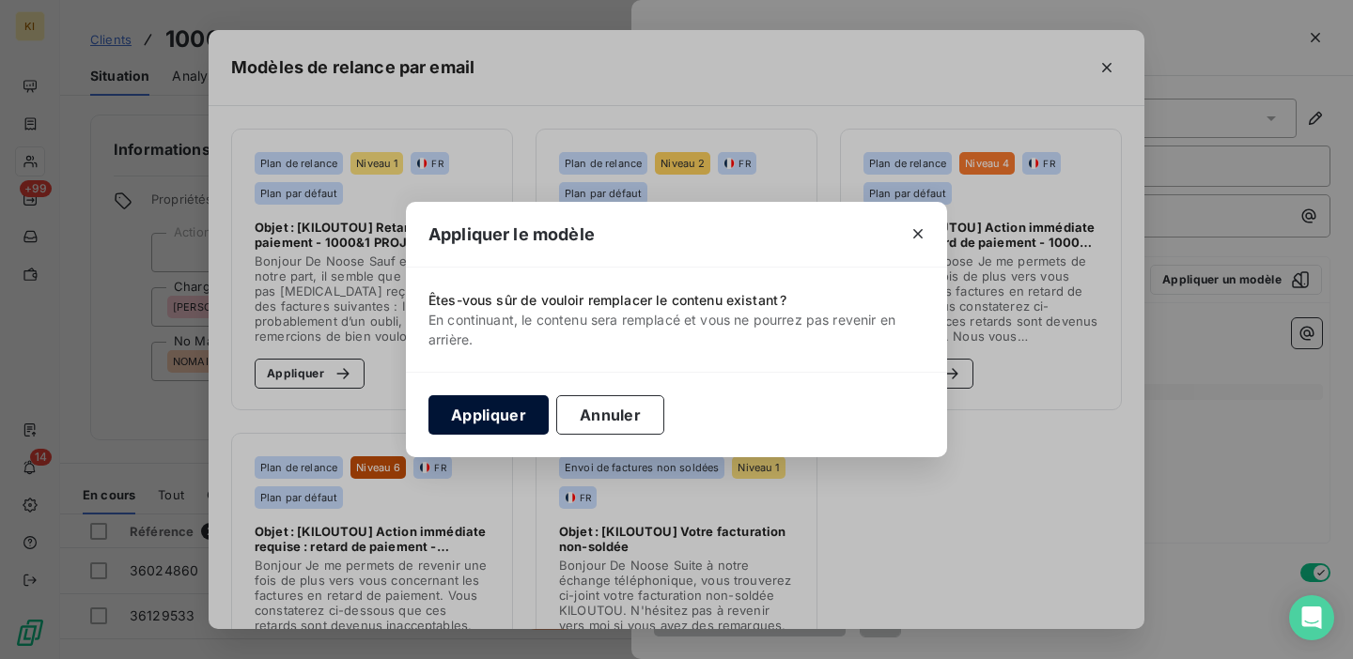
click at [492, 418] on button "Appliquer" at bounding box center [488, 414] width 120 height 39
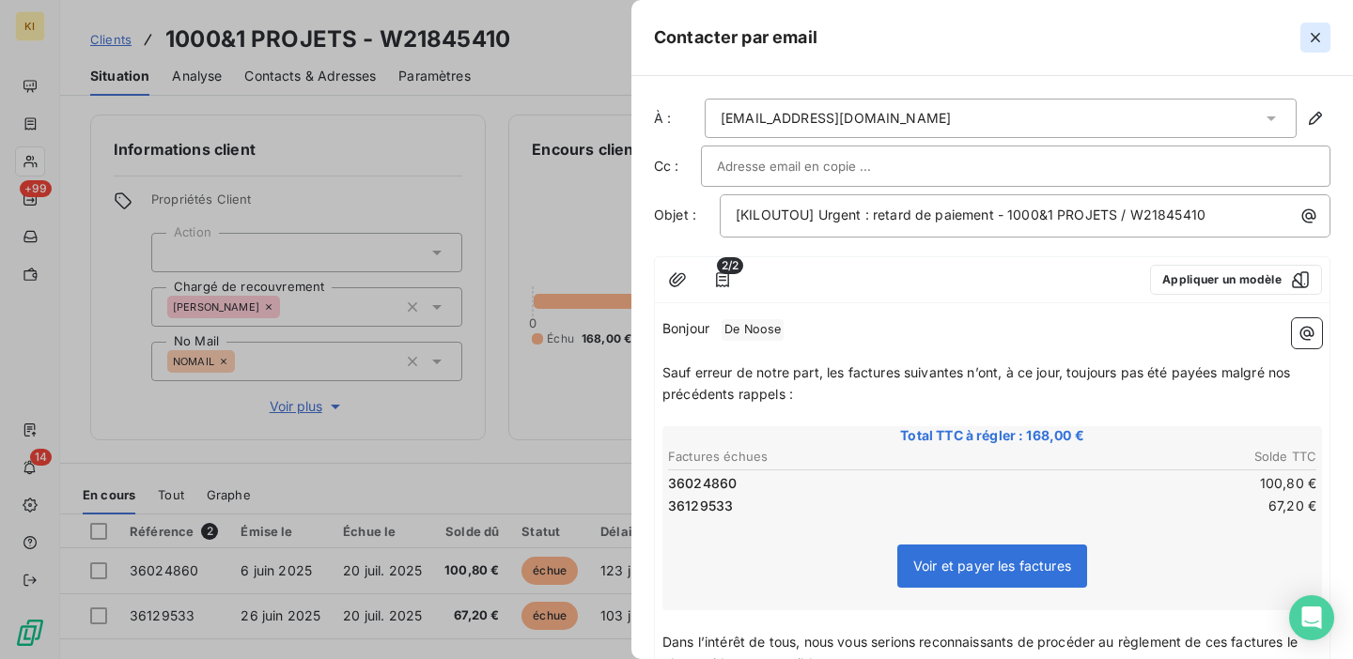
click at [1322, 46] on icon "button" at bounding box center [1315, 37] width 19 height 19
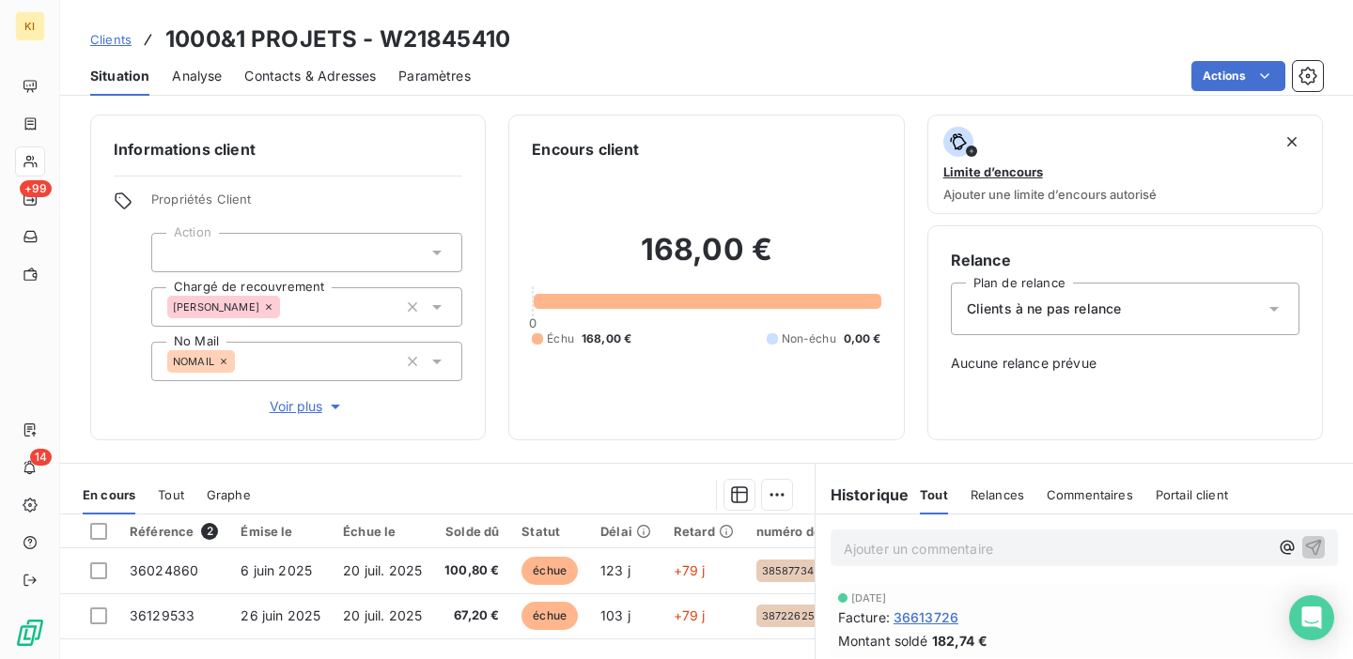
click at [320, 70] on span "Contacts & Adresses" at bounding box center [309, 76] width 131 height 19
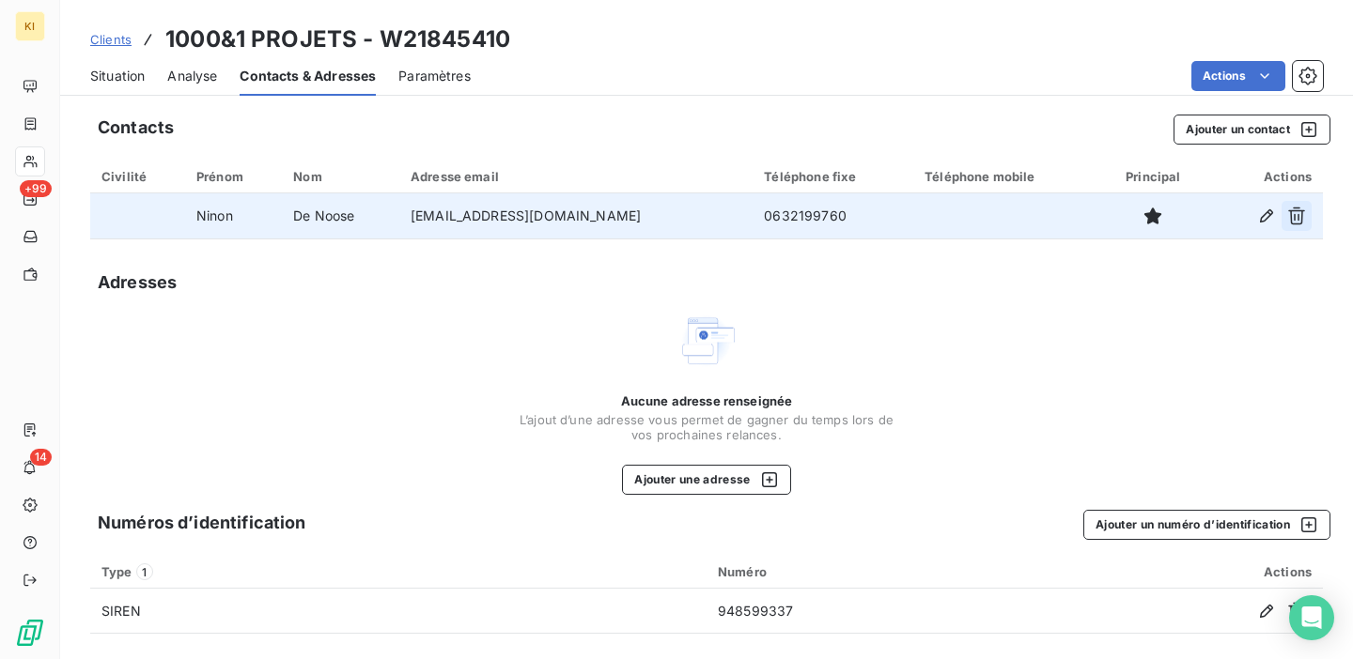
click at [1303, 214] on icon "button" at bounding box center [1296, 216] width 19 height 19
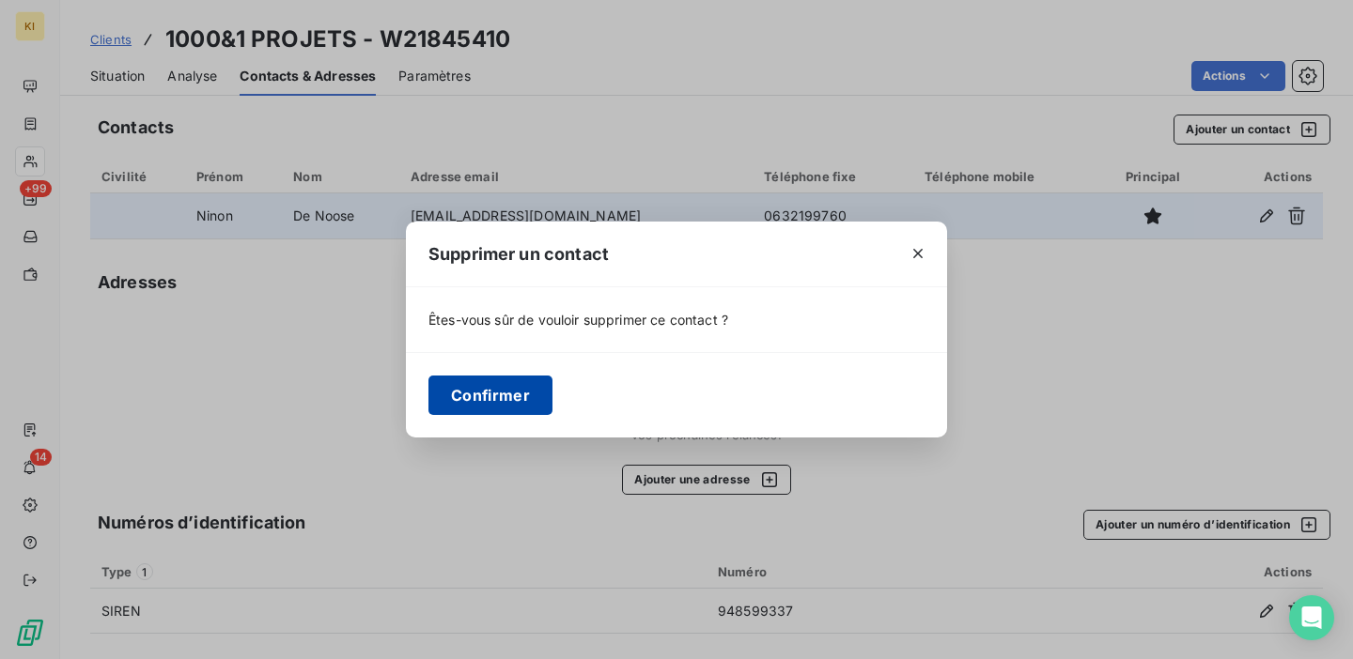
click at [496, 387] on button "Confirmer" at bounding box center [490, 395] width 124 height 39
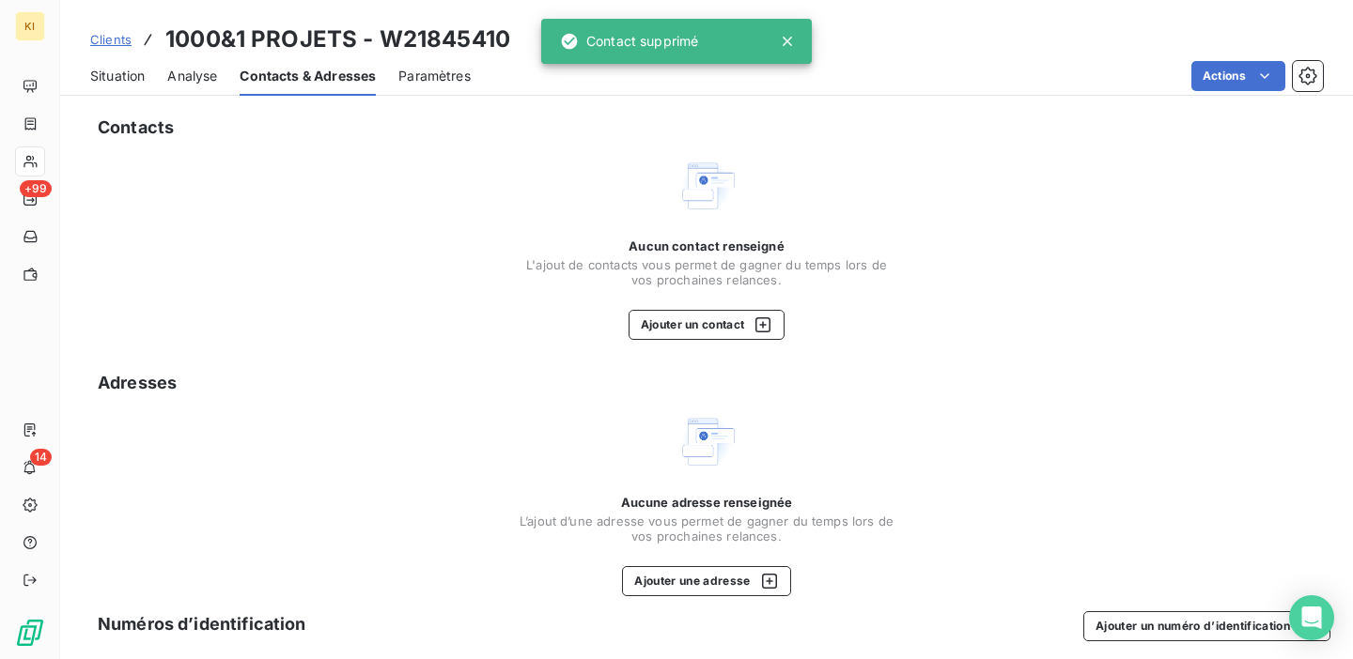
click at [116, 39] on span "Clients" at bounding box center [110, 39] width 41 height 15
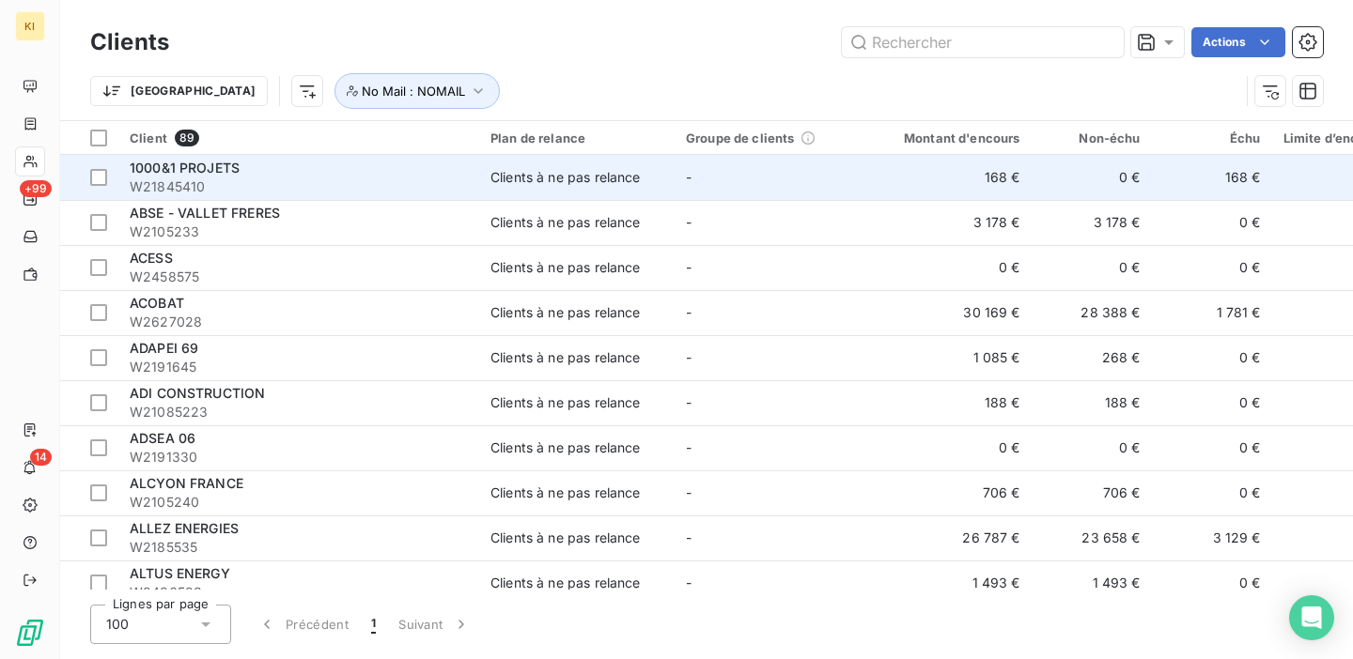
click at [465, 173] on div "1000&1 PROJETS" at bounding box center [299, 168] width 338 height 19
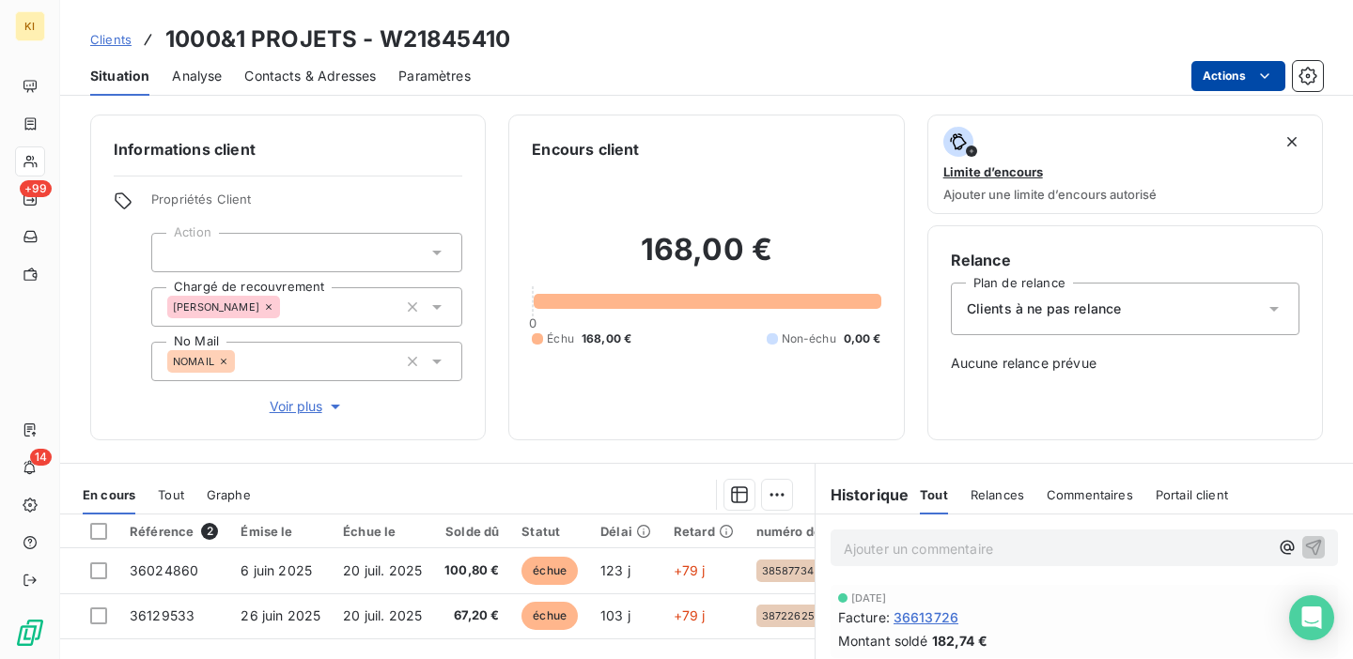
click at [1230, 79] on html "KI +99 14 Clients 1000&1 PROJETS - W21845410 Situation Analyse Contacts & Adres…" at bounding box center [676, 329] width 1353 height 659
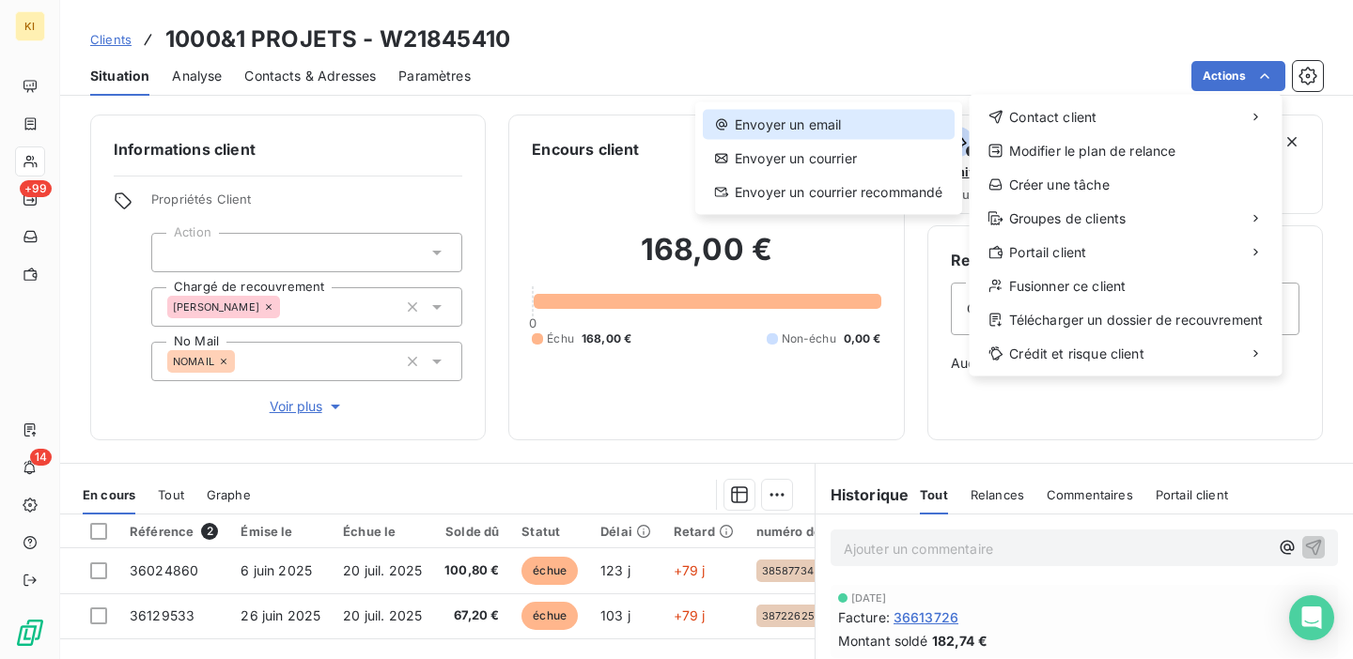
click at [879, 123] on div "Envoyer un email" at bounding box center [829, 125] width 252 height 30
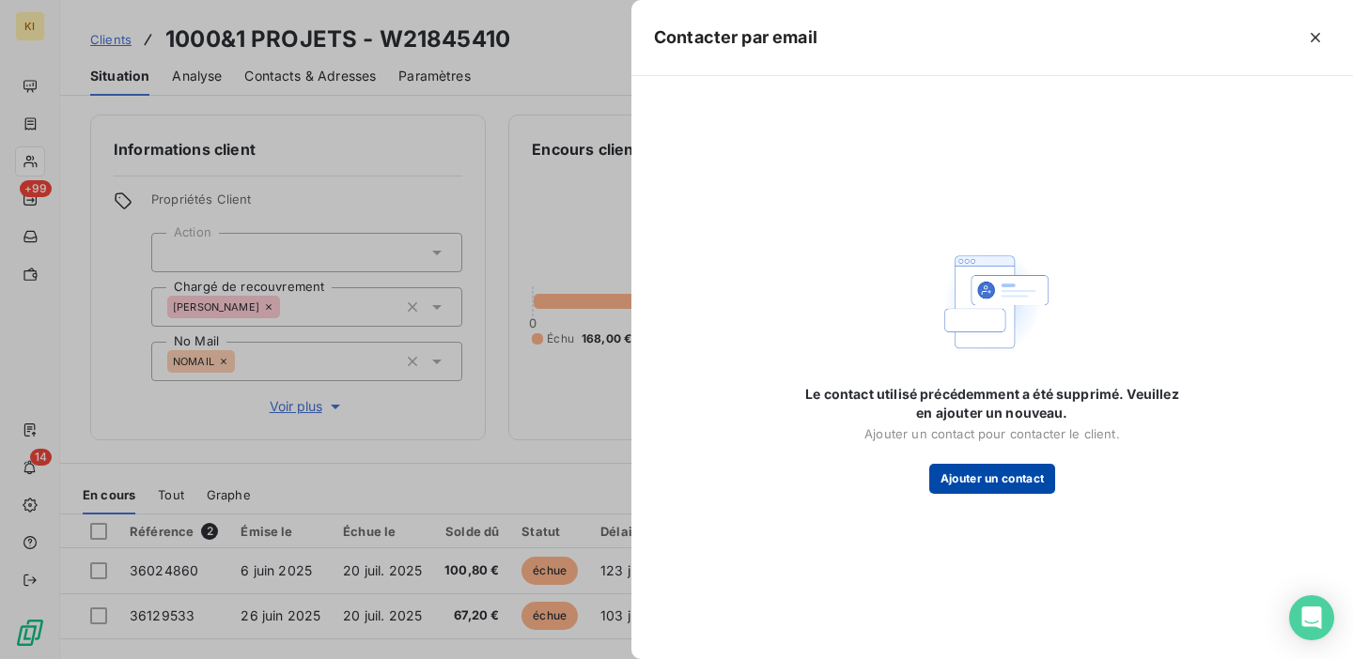
click at [957, 472] on button "Ajouter un contact" at bounding box center [992, 479] width 127 height 30
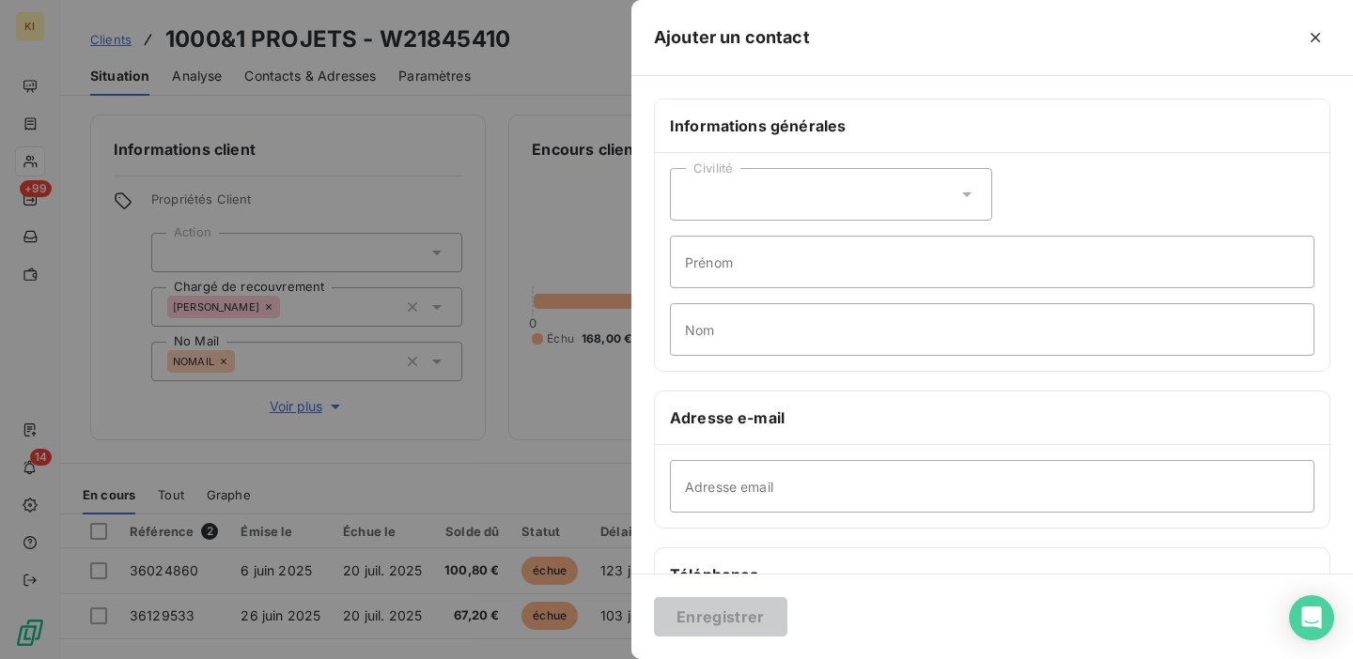
click at [790, 217] on div "Civilité" at bounding box center [831, 194] width 322 height 53
click at [796, 162] on div "Civilité Madame Monsieur [PERSON_NAME] Nom" at bounding box center [992, 262] width 674 height 218
click at [779, 264] on input "Prénom" at bounding box center [992, 262] width 644 height 53
type input "Ninon"
type input "De Noose"
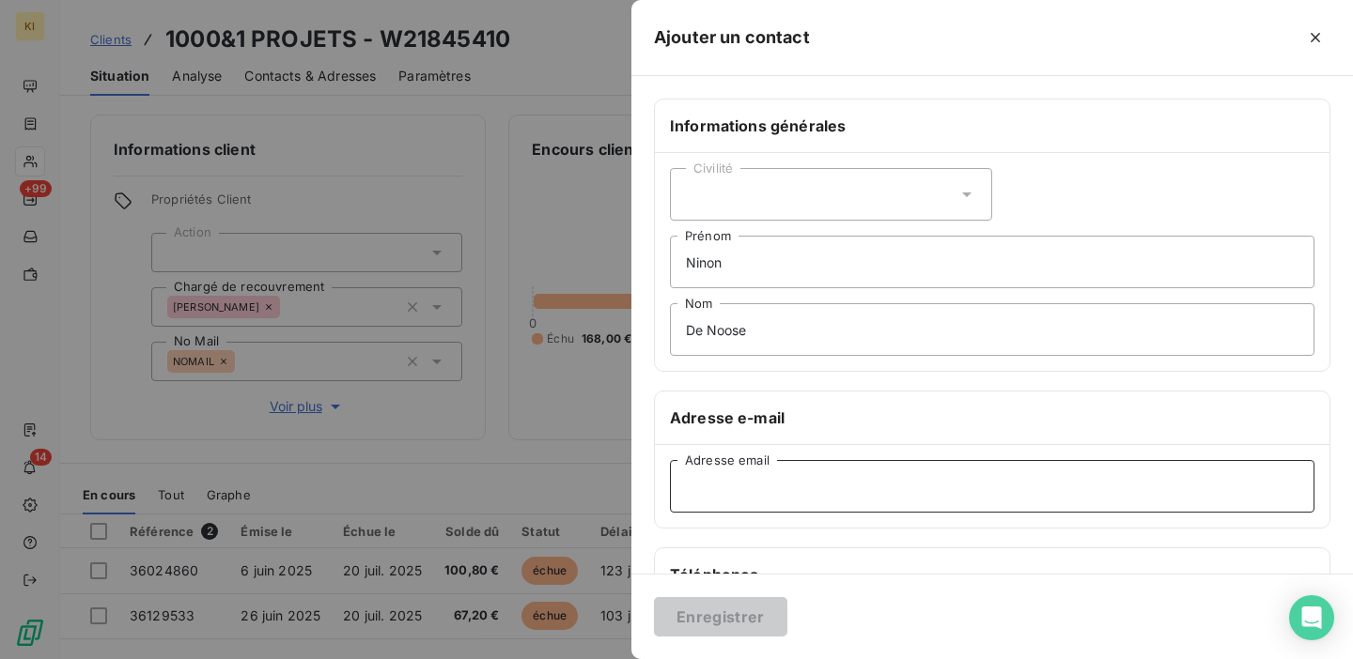
type input "[EMAIL_ADDRESS][DOMAIN_NAME]"
type input "0632199760"
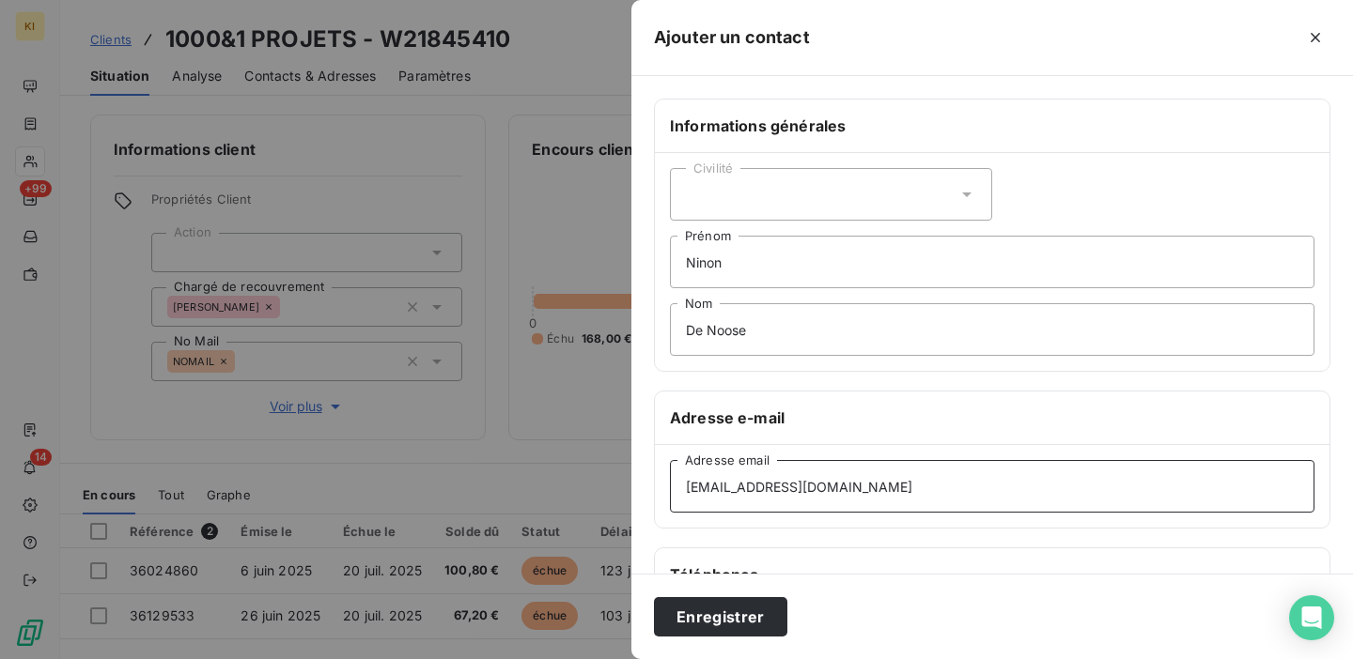
click at [862, 503] on input "[EMAIL_ADDRESS][DOMAIN_NAME]" at bounding box center [992, 486] width 644 height 53
type input "[EMAIL_ADDRESS][DOMAIN_NAME]"
click at [714, 622] on button "Enregistrer" at bounding box center [720, 616] width 133 height 39
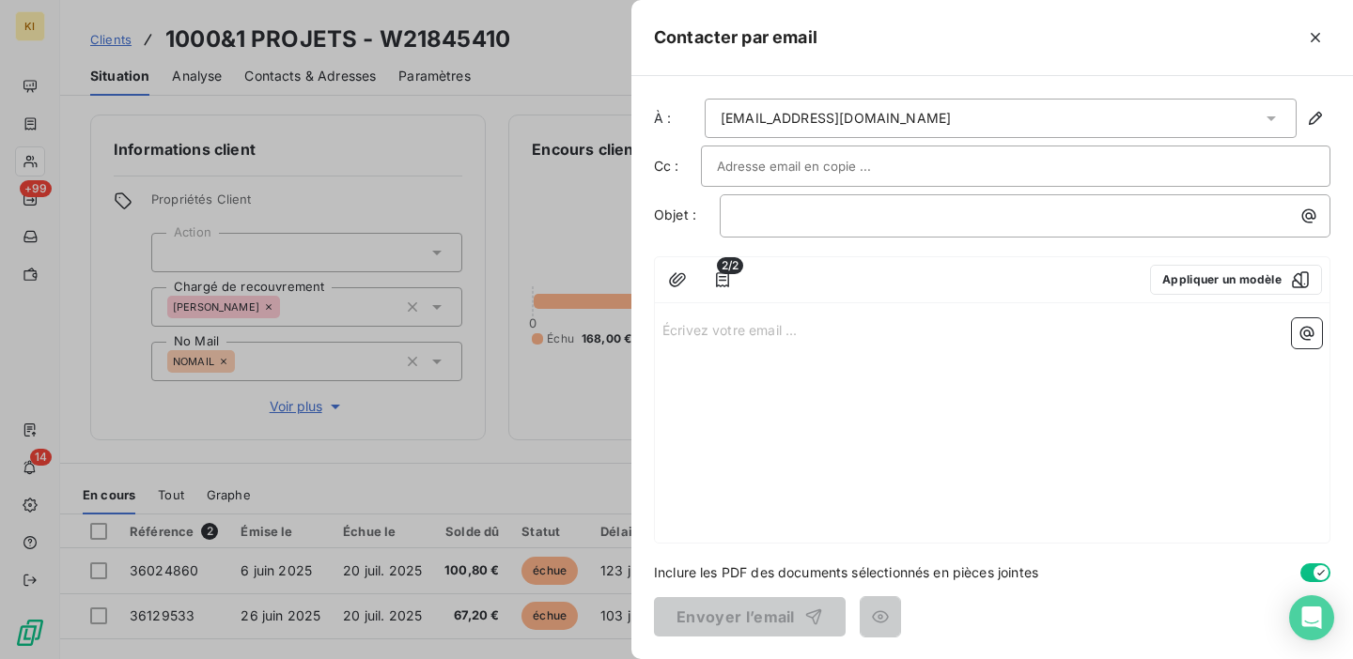
click at [890, 323] on p "Écrivez votre email ... ﻿" at bounding box center [991, 329] width 659 height 22
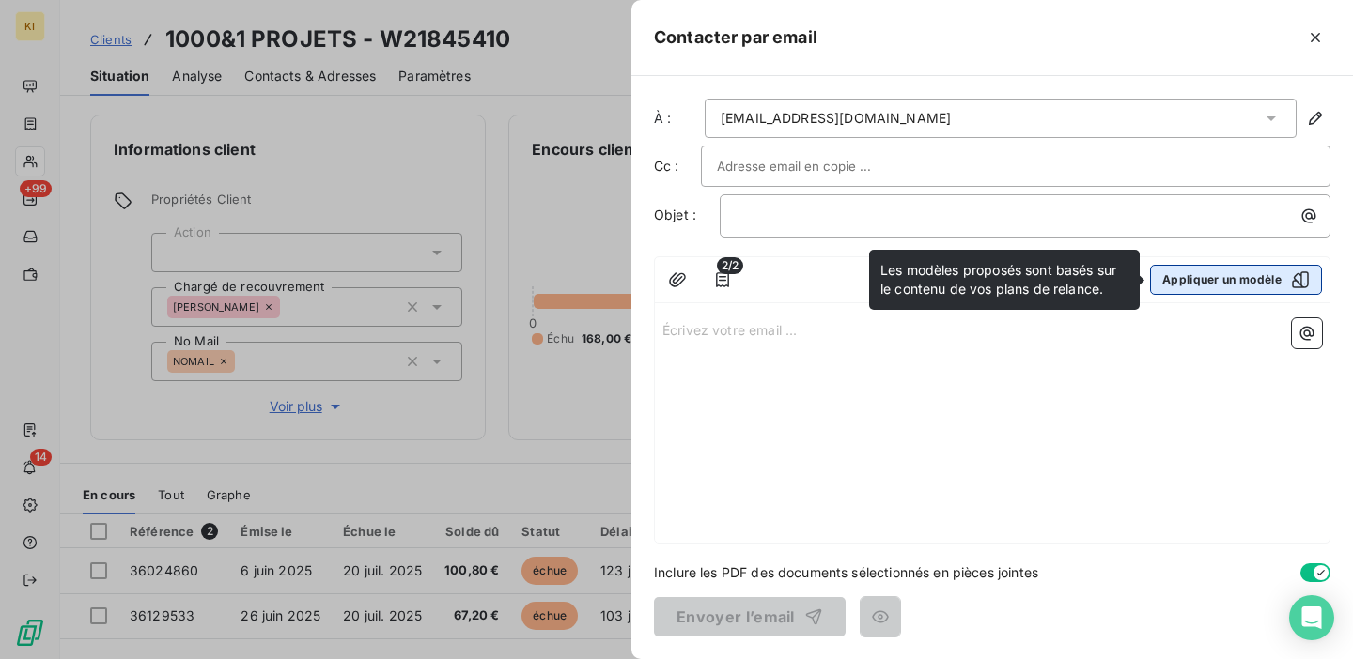
click at [1201, 288] on button "Appliquer un modèle" at bounding box center [1236, 280] width 172 height 30
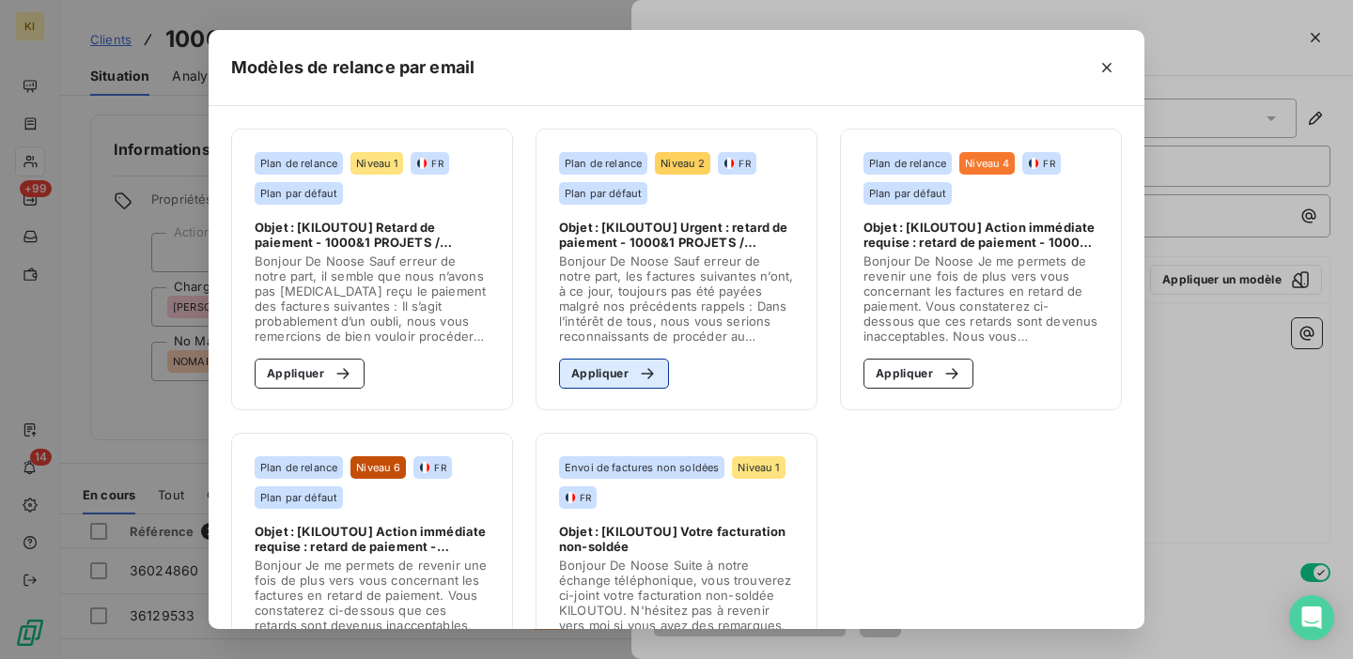
click at [610, 375] on button "Appliquer" at bounding box center [614, 374] width 110 height 30
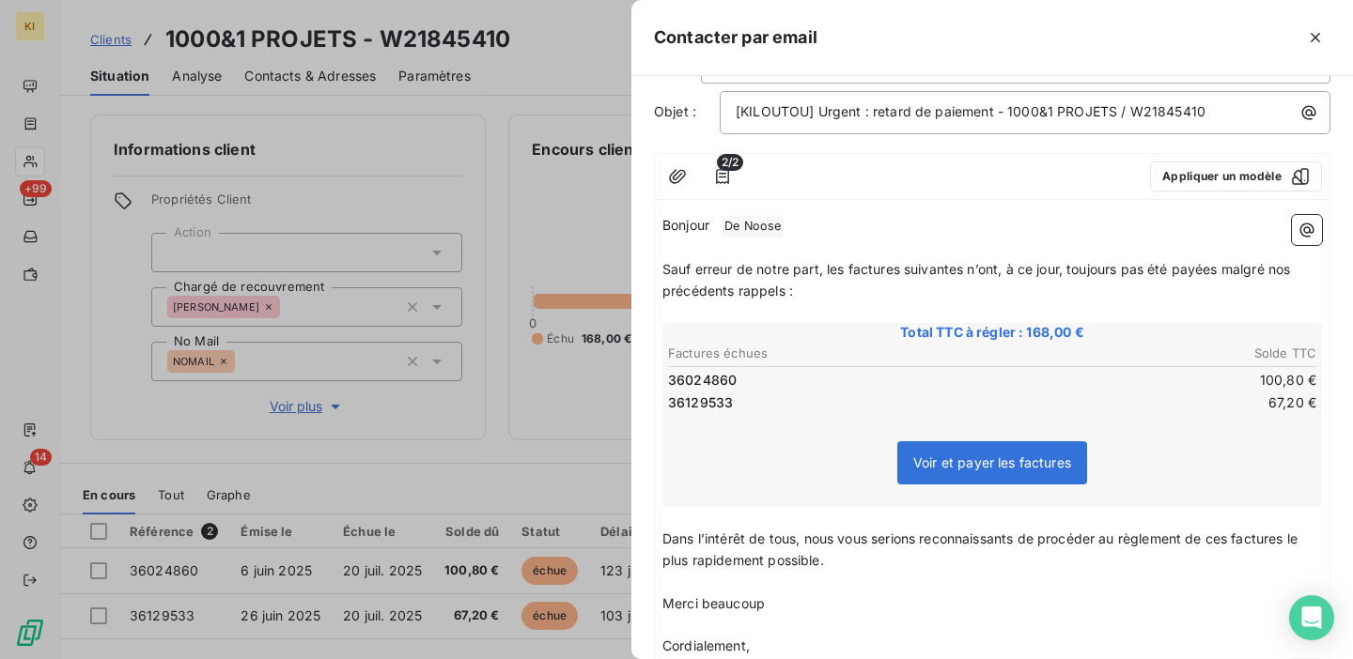
scroll to position [244, 0]
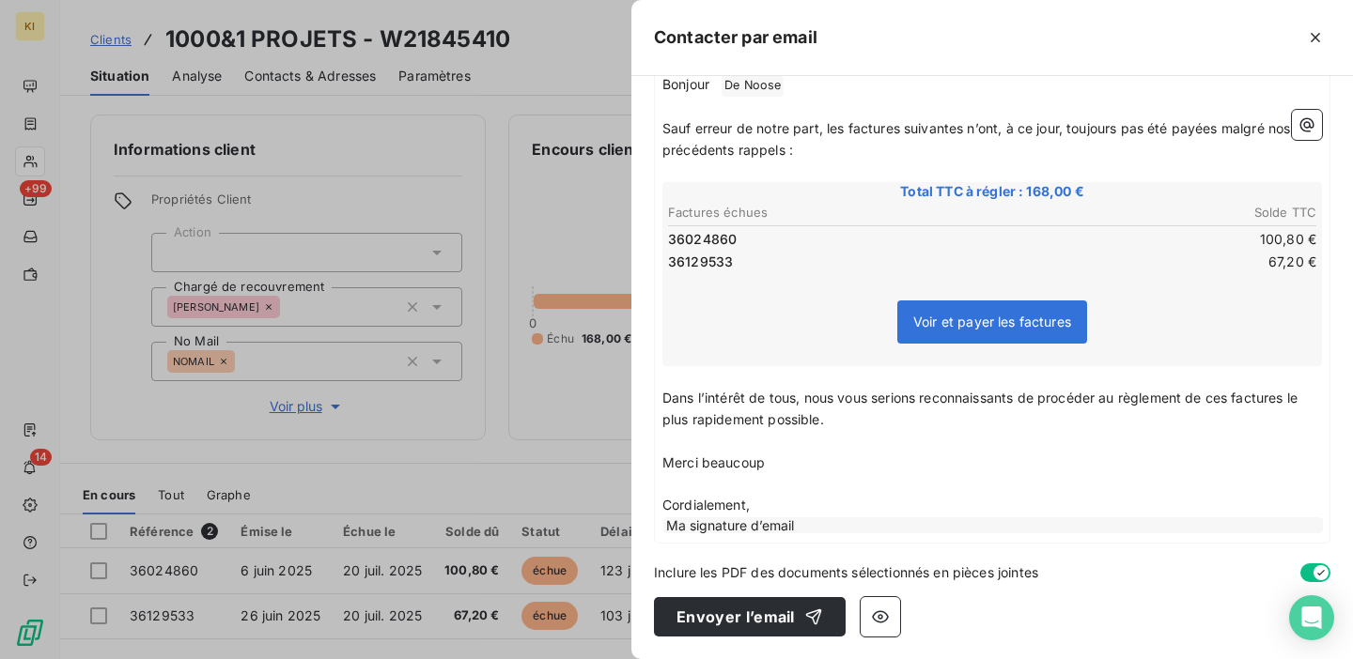
click at [1028, 374] on p "﻿" at bounding box center [991, 377] width 659 height 22
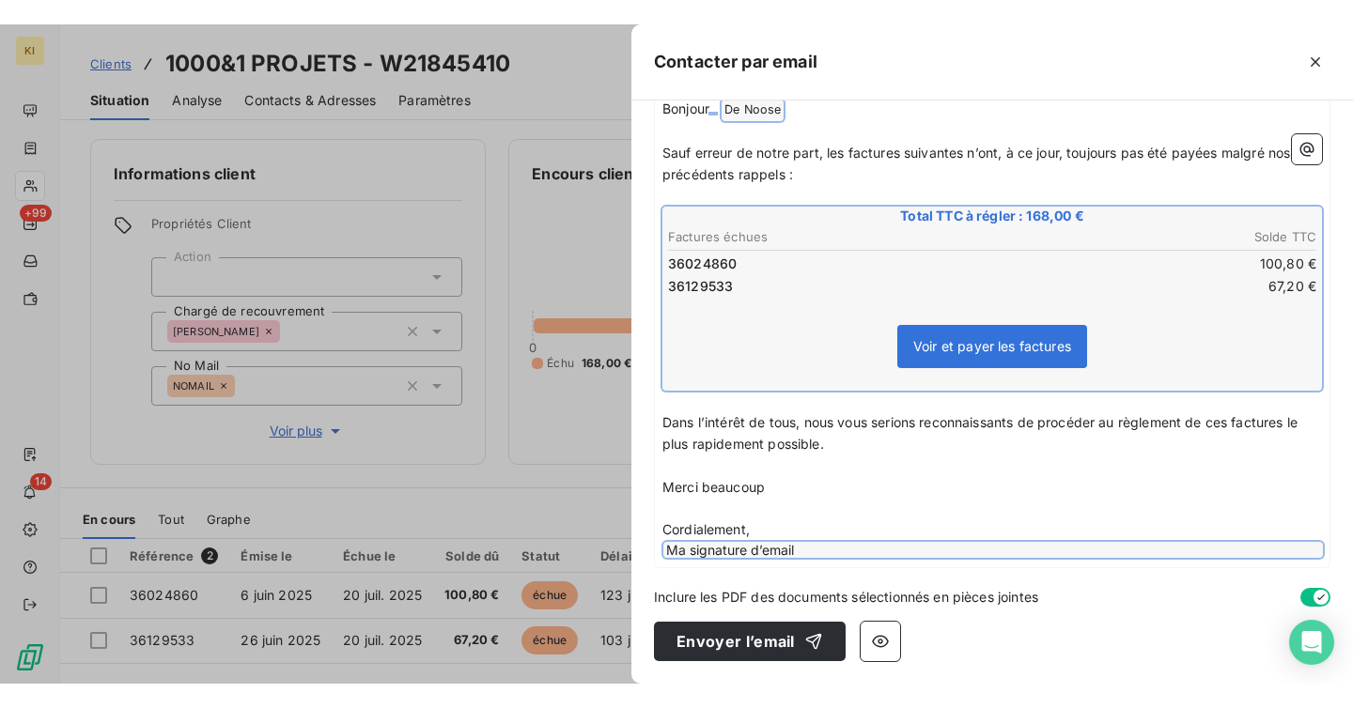
scroll to position [0, 0]
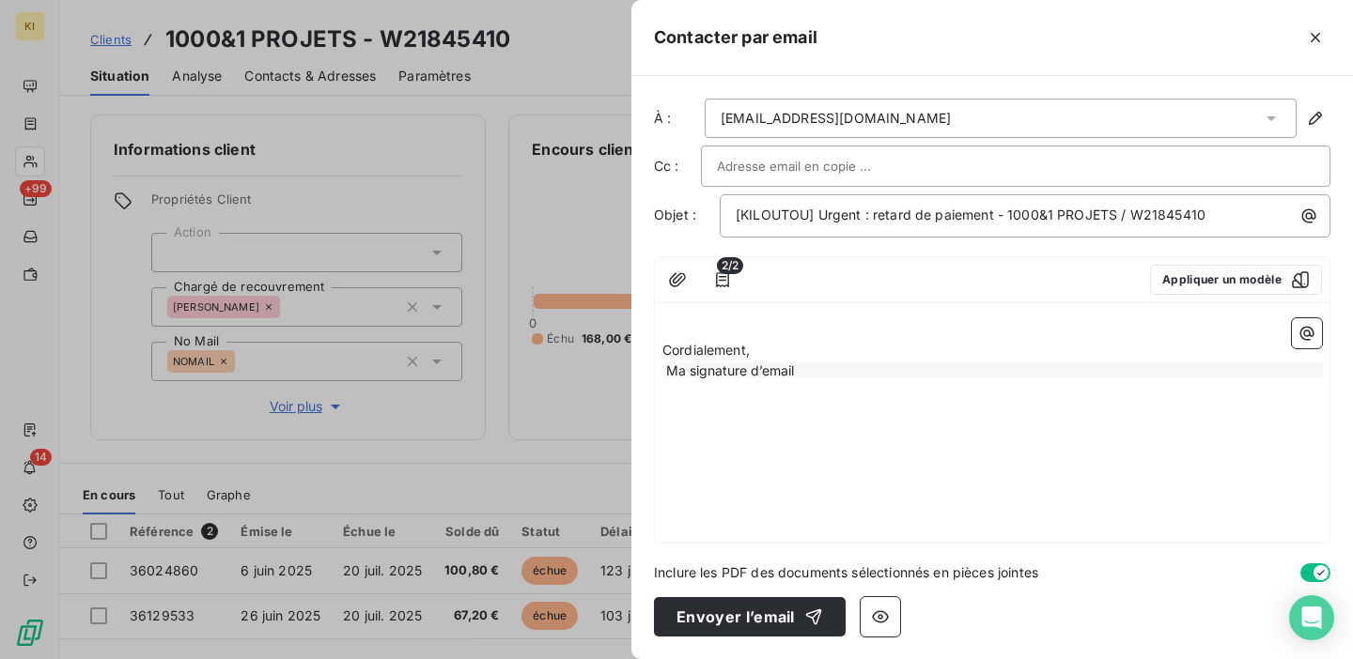
drag, startPoint x: 790, startPoint y: 411, endPoint x: 697, endPoint y: 344, distance: 115.0
click at [697, 344] on div "﻿ Cordialement, Ma signature d’email ﻿" at bounding box center [992, 427] width 674 height 232
drag, startPoint x: 665, startPoint y: 348, endPoint x: 792, endPoint y: 383, distance: 131.7
click at [792, 383] on div "﻿ Cordialement, Ma signature d’email ﻿" at bounding box center [992, 427] width 674 height 232
click at [705, 371] on div "Ma signature d’email" at bounding box center [992, 371] width 659 height 16
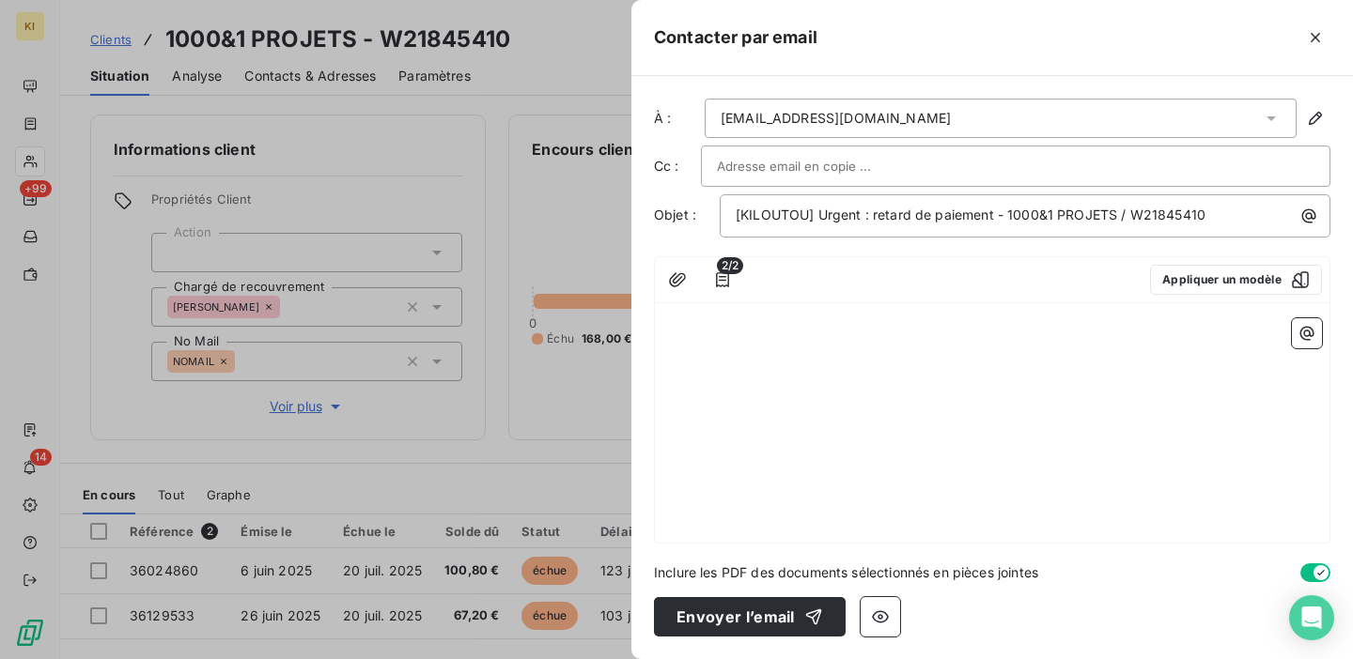
click at [754, 323] on p "﻿" at bounding box center [991, 329] width 659 height 22
click at [1294, 328] on button "button" at bounding box center [1306, 333] width 30 height 30
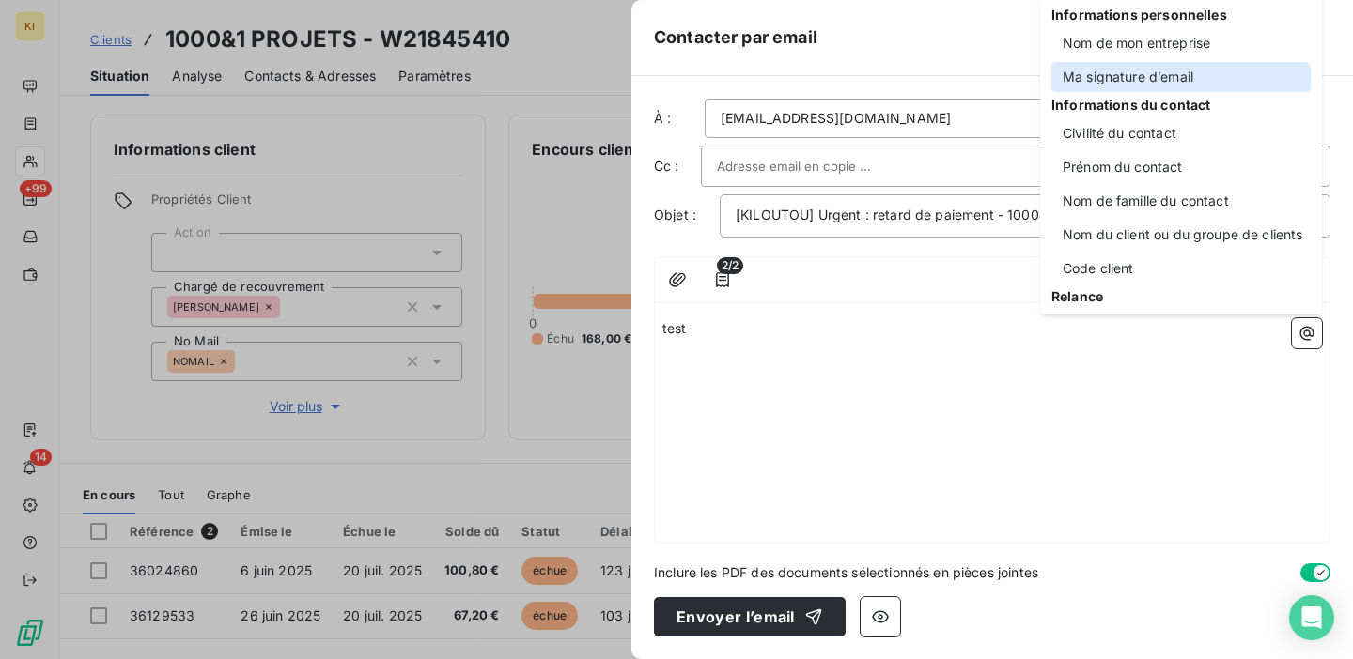
click at [1158, 79] on div "Ma signature d’email" at bounding box center [1180, 77] width 259 height 30
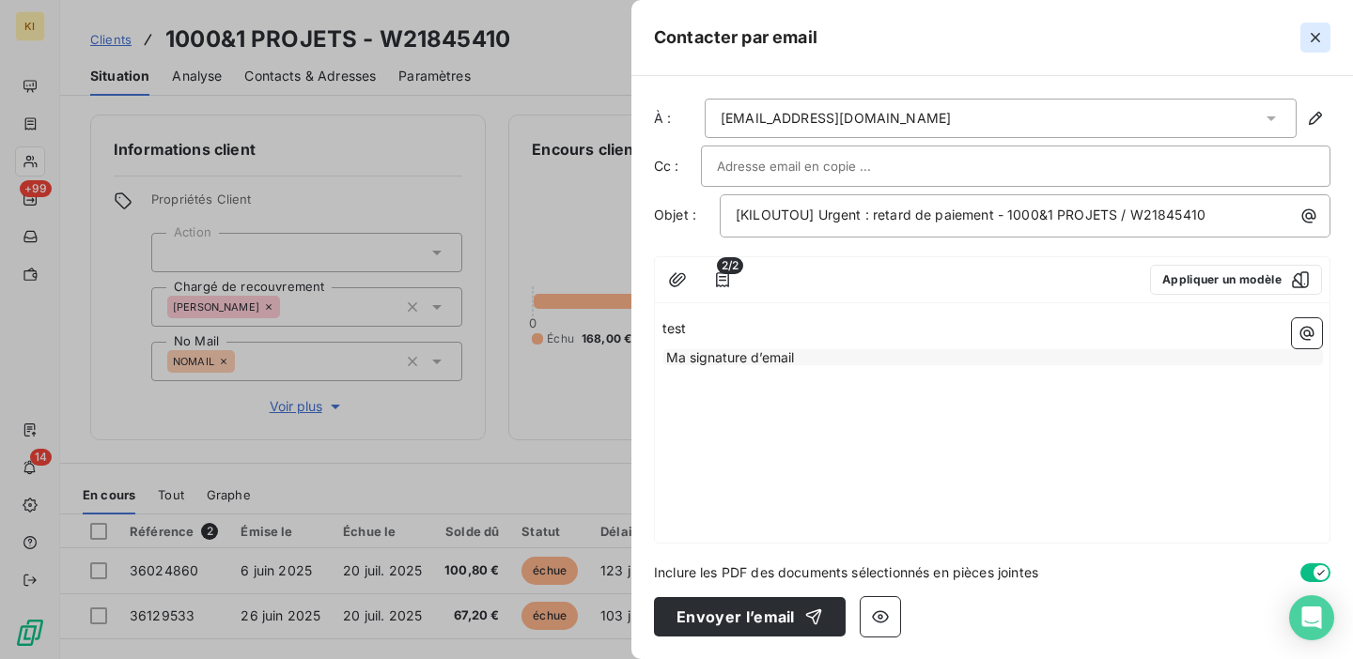
click at [1313, 37] on icon "button" at bounding box center [1314, 37] width 9 height 9
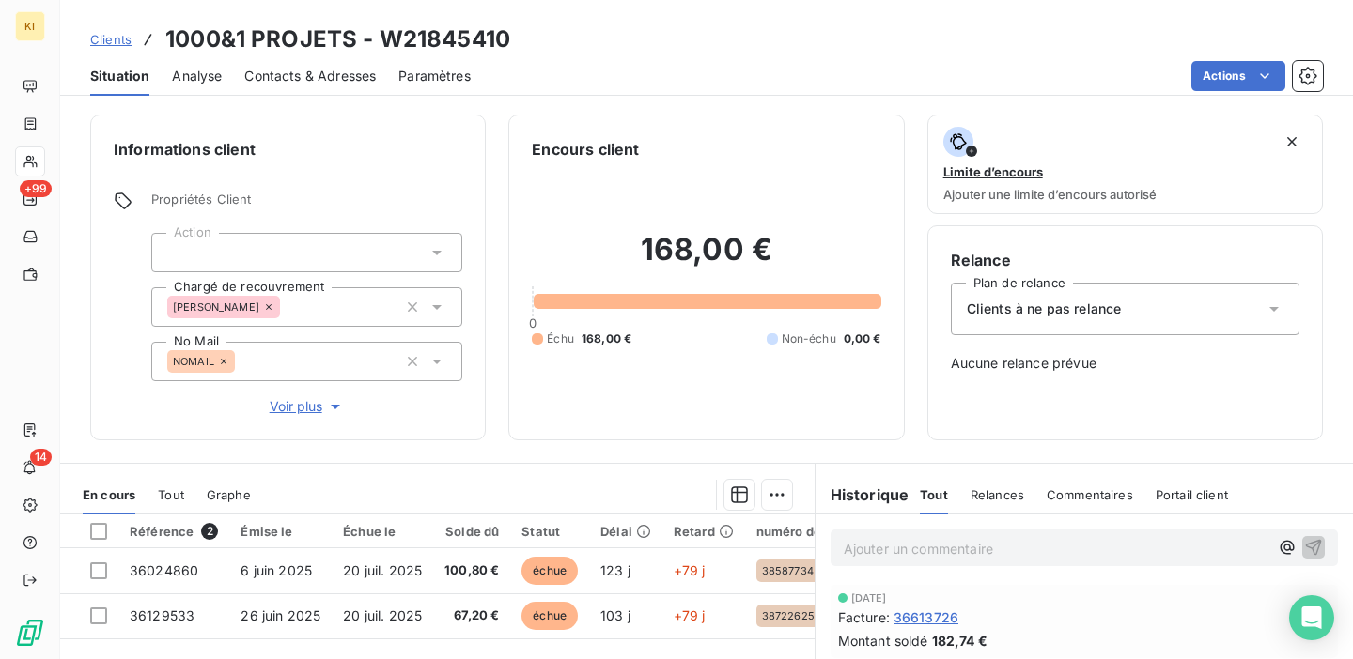
click at [855, 64] on div "Actions" at bounding box center [907, 76] width 829 height 30
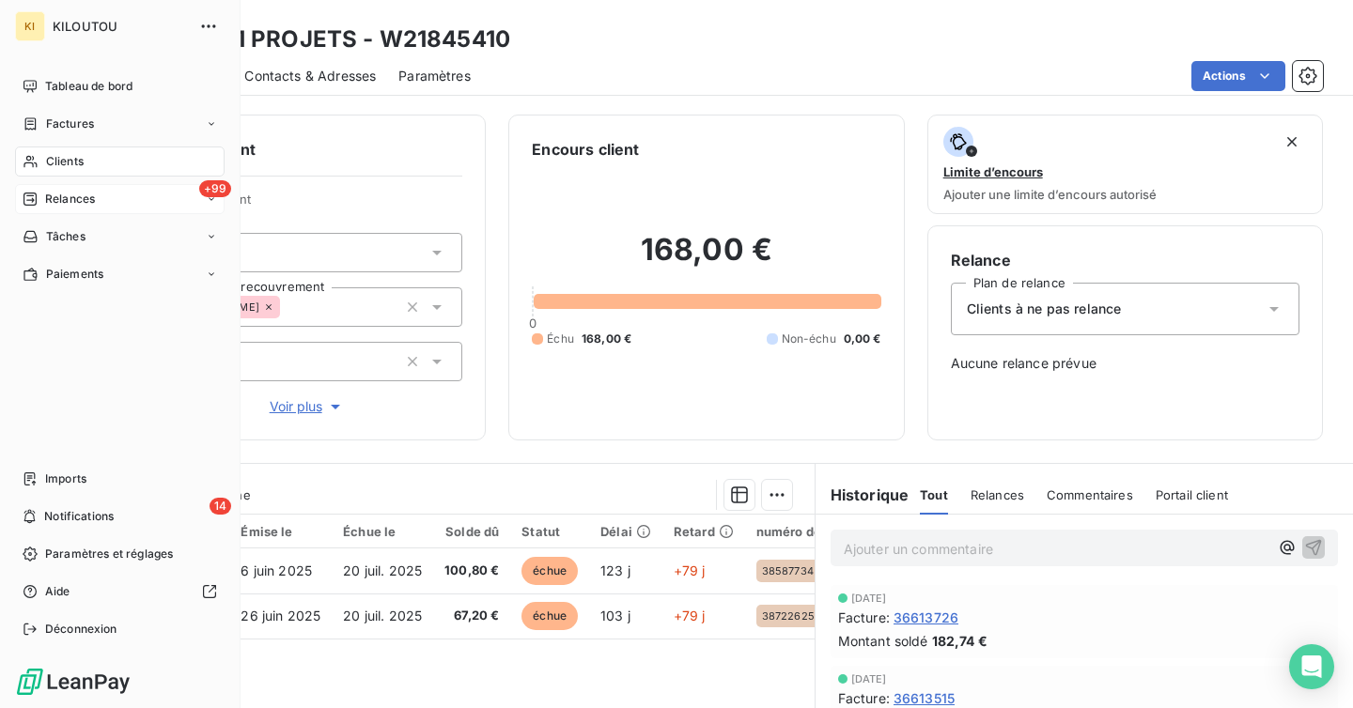
click at [59, 193] on span "Relances" at bounding box center [70, 199] width 50 height 17
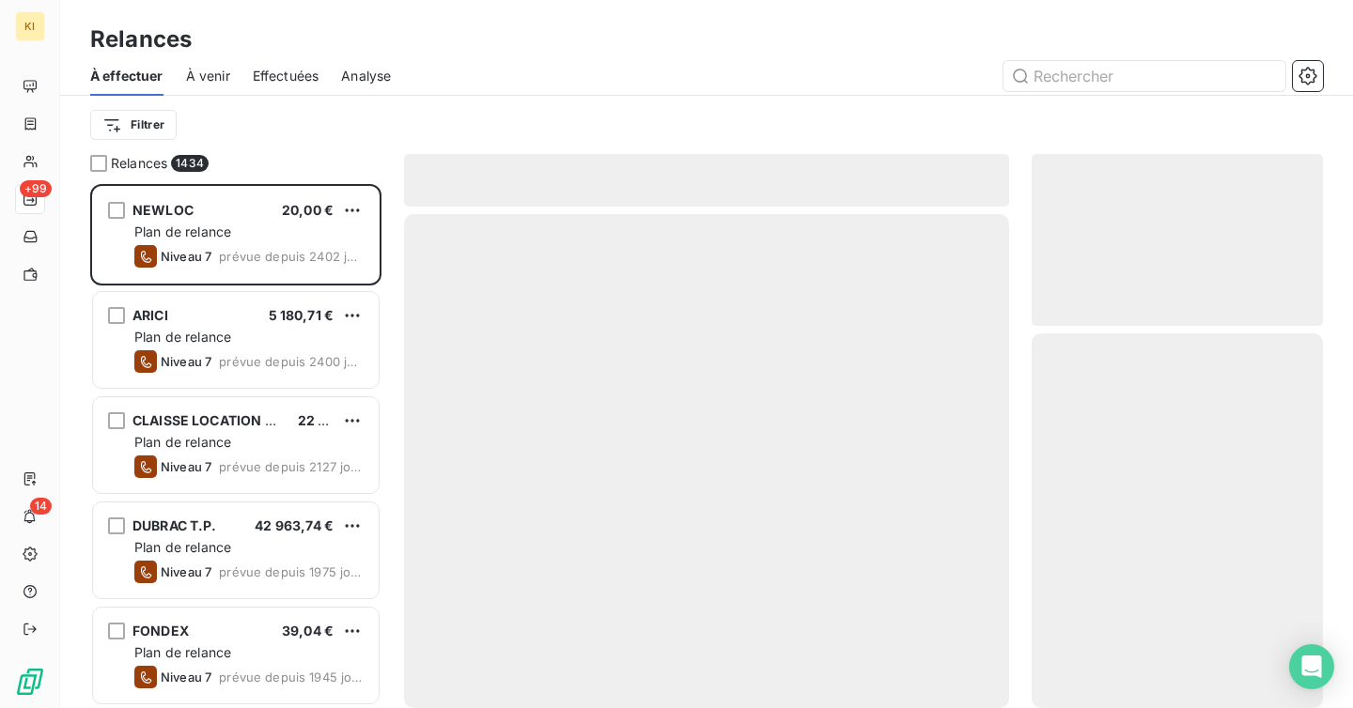
scroll to position [524, 291]
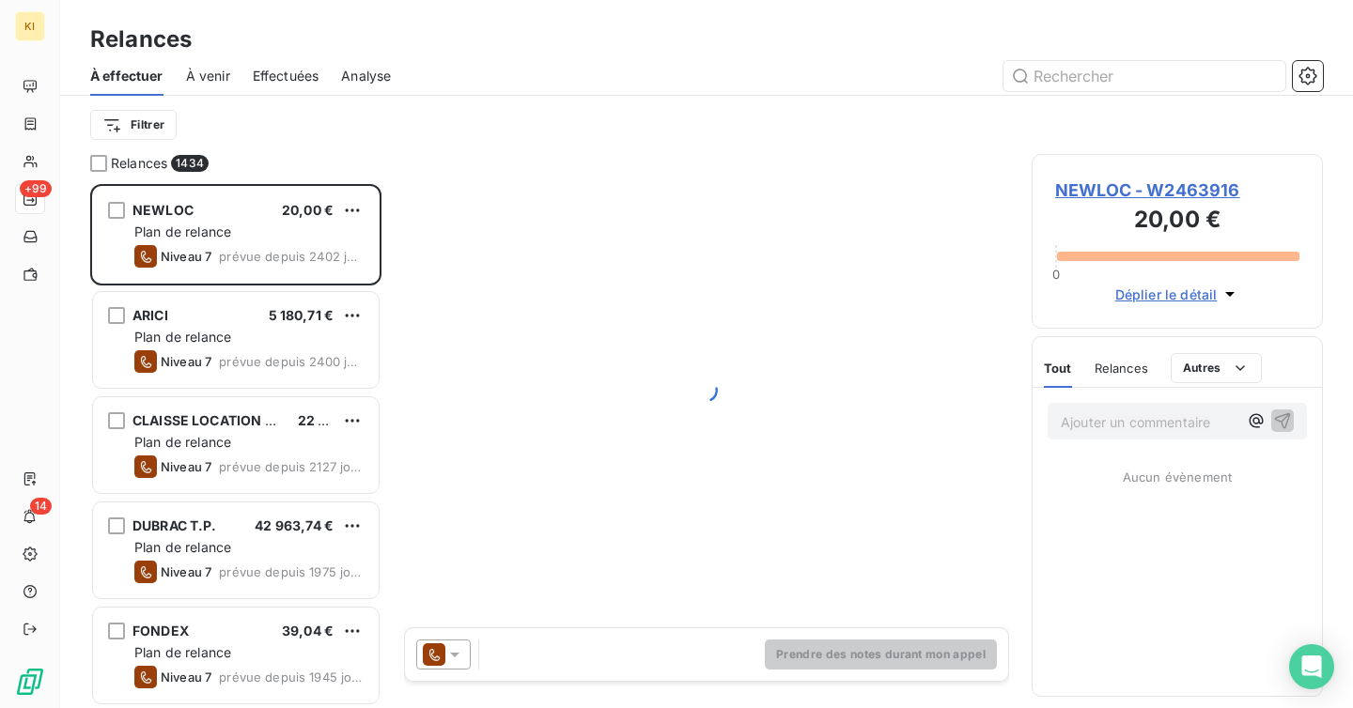
click at [1311, 59] on div "À effectuer À venir Effectuées Analyse" at bounding box center [706, 75] width 1292 height 39
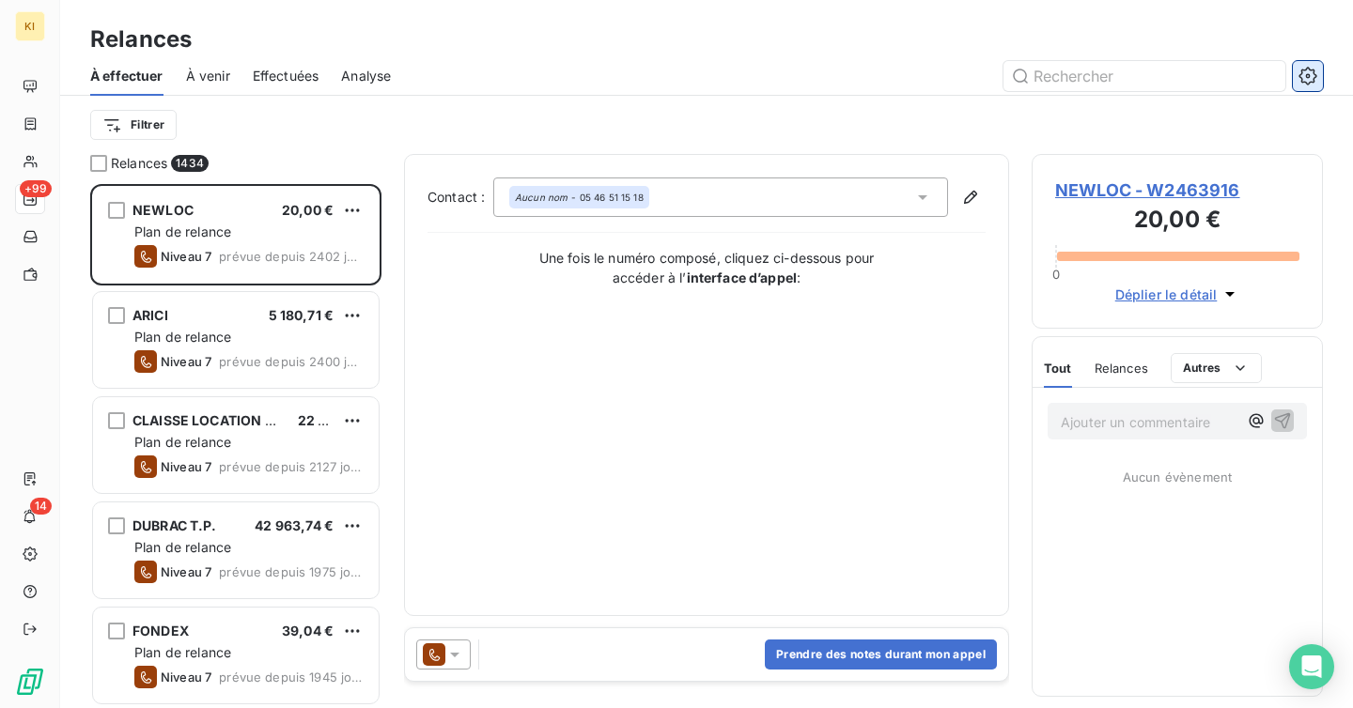
click at [1305, 73] on icon "button" at bounding box center [1307, 76] width 19 height 19
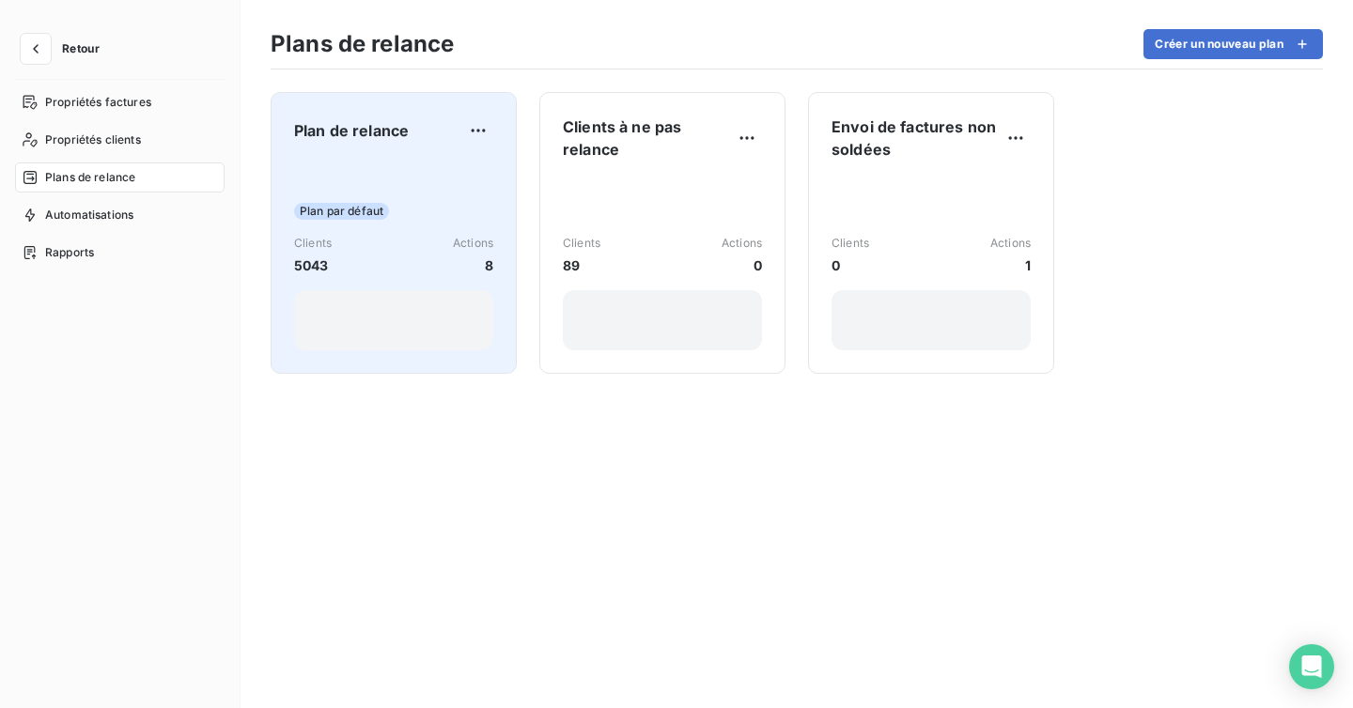
click at [426, 212] on div "Plan par défaut" at bounding box center [393, 211] width 199 height 17
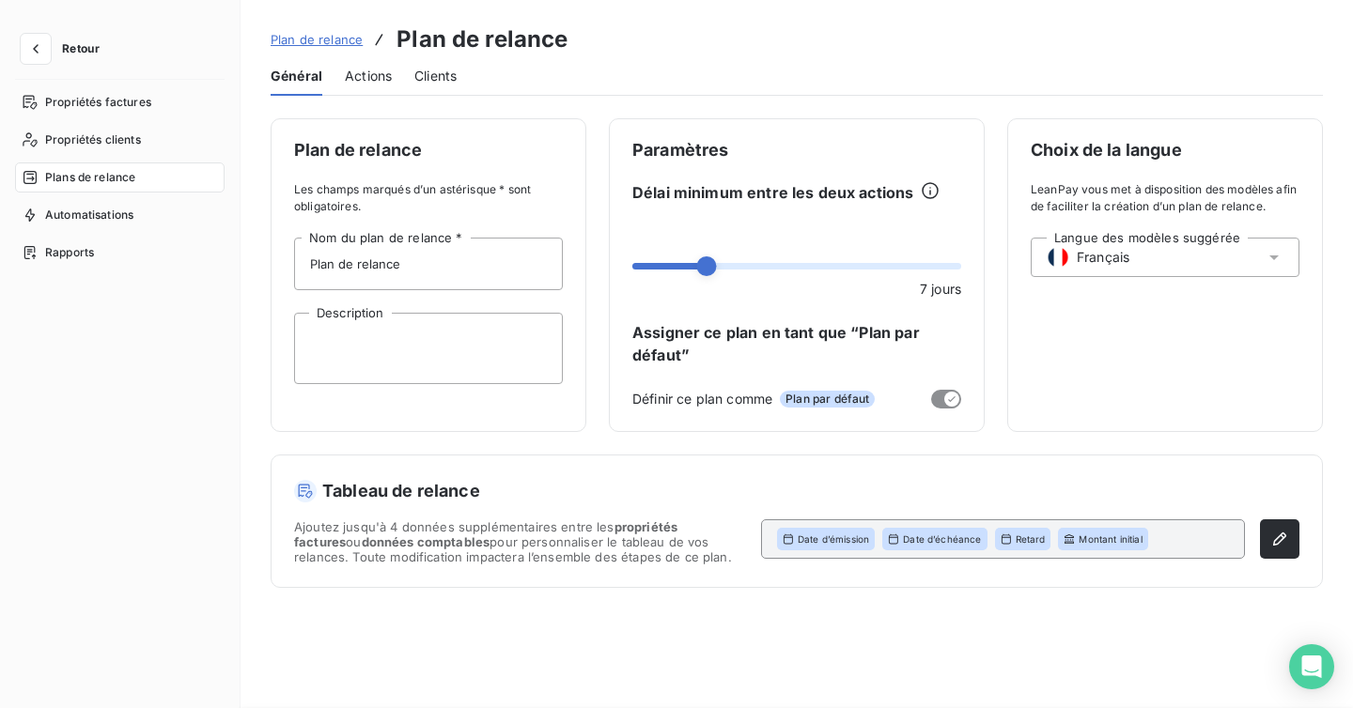
click at [370, 74] on span "Actions" at bounding box center [368, 76] width 47 height 19
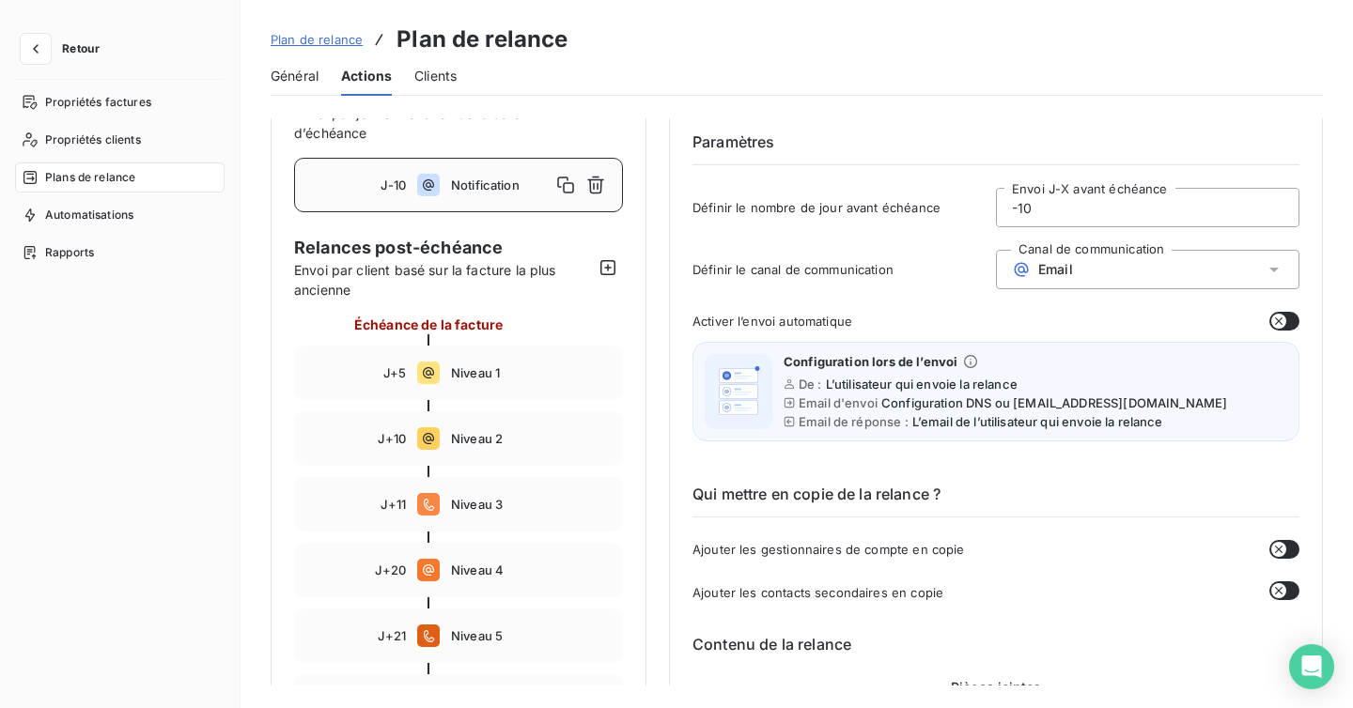
scroll to position [164, 0]
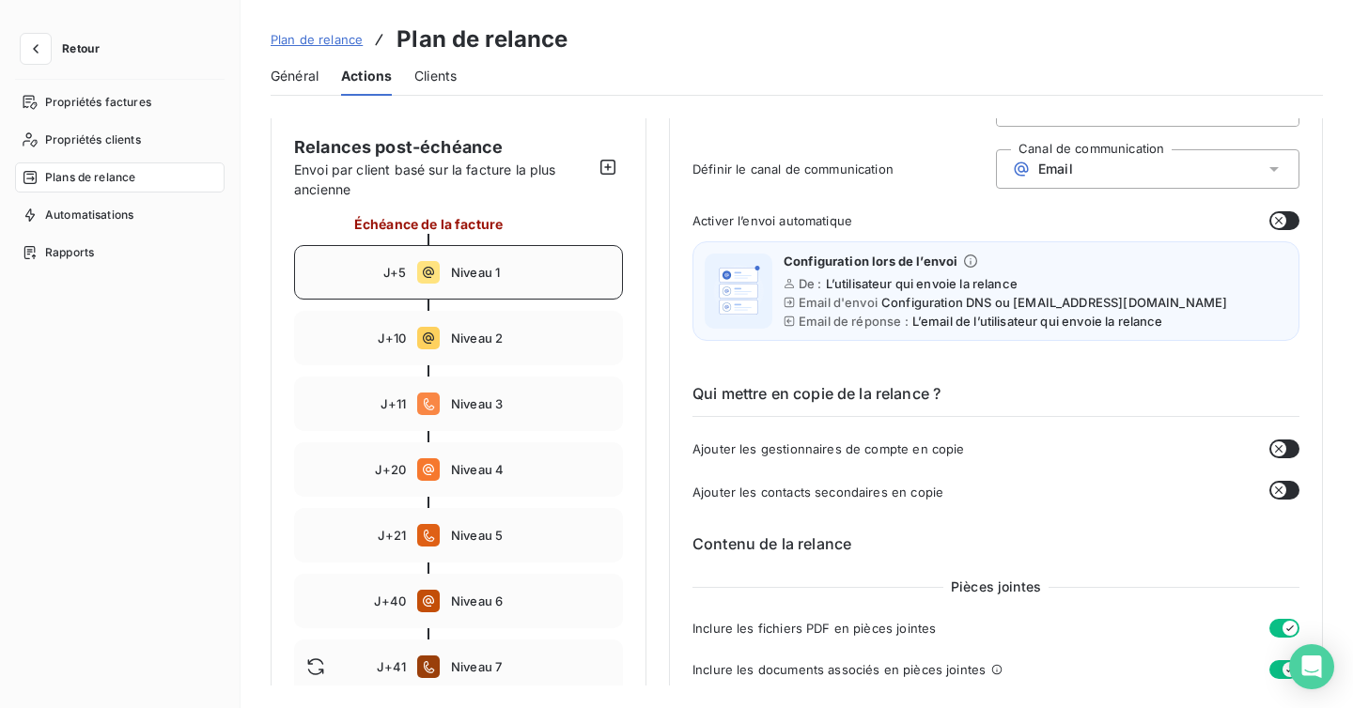
click at [504, 274] on span "Niveau 1" at bounding box center [531, 272] width 160 height 15
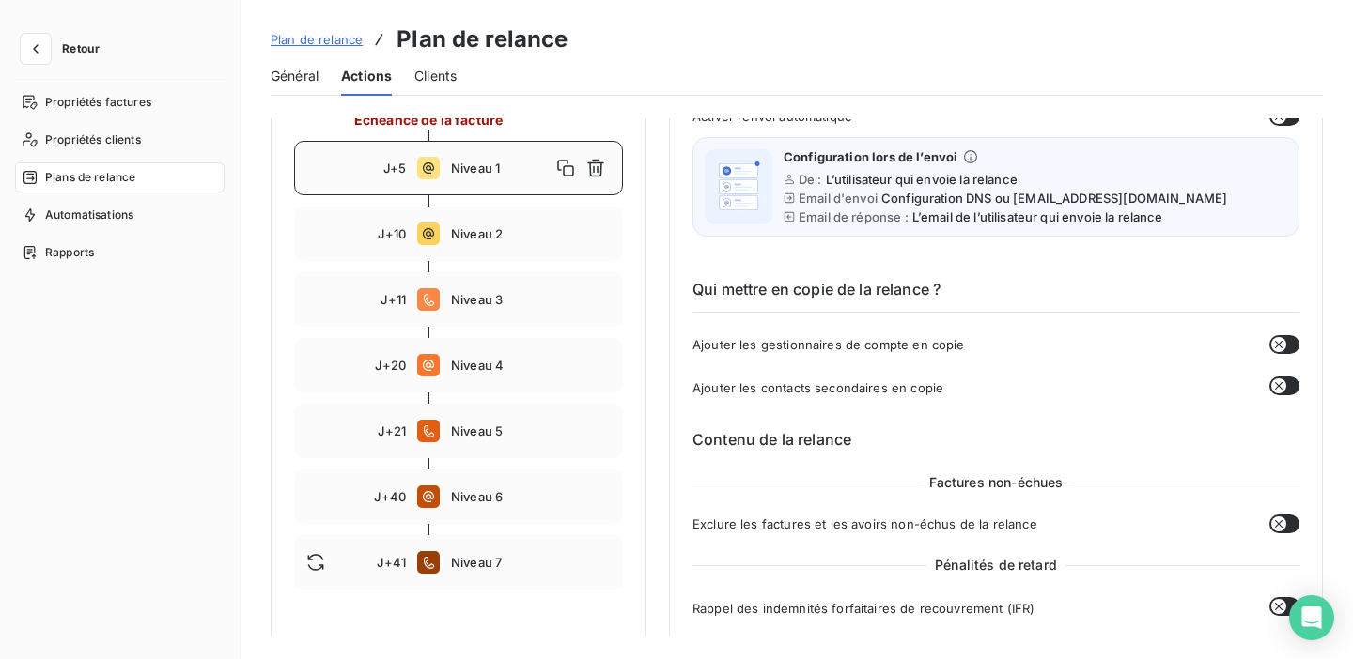
scroll to position [276, 0]
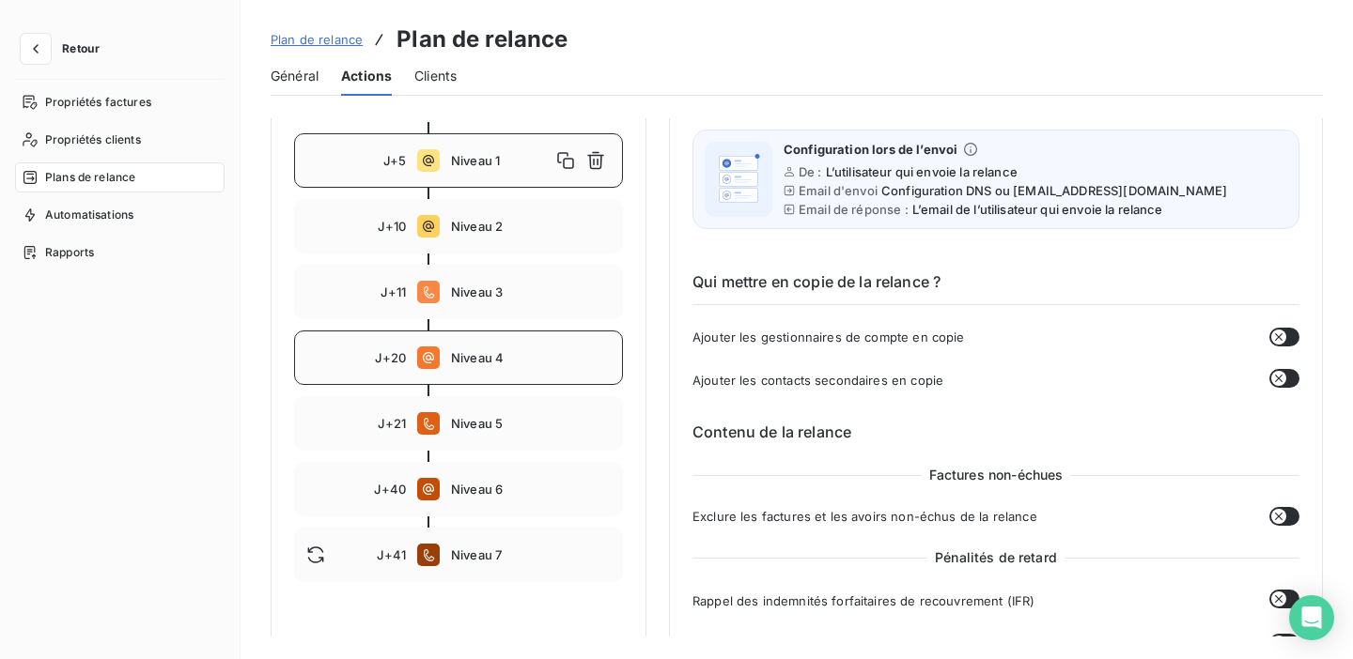
click at [585, 350] on span "Niveau 4" at bounding box center [531, 357] width 160 height 15
type input "20"
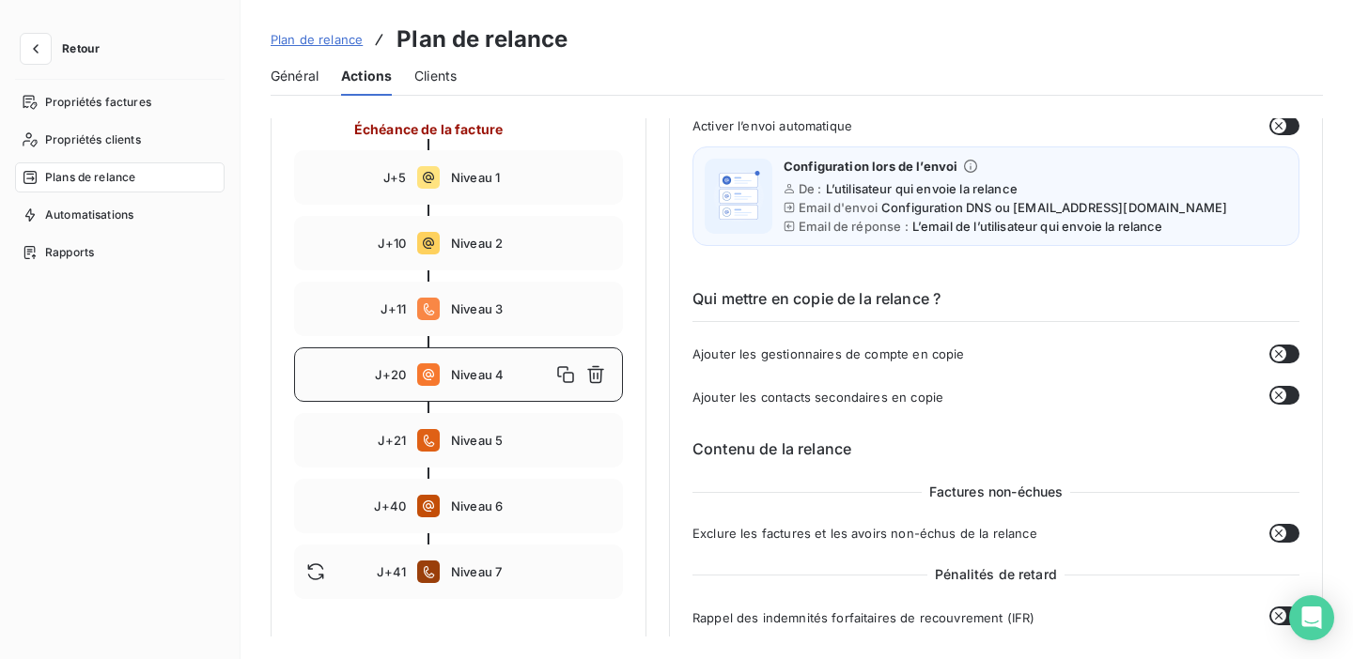
scroll to position [249, 0]
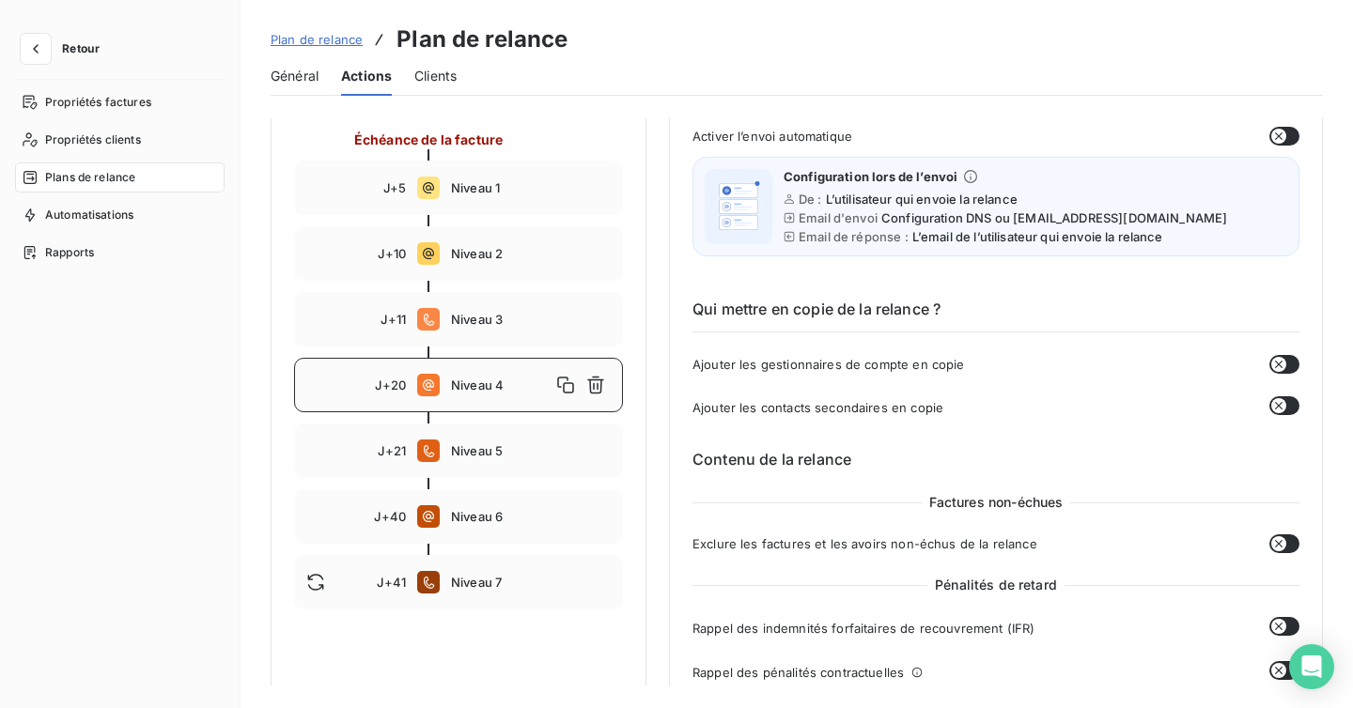
click at [330, 37] on span "Plan de relance" at bounding box center [317, 39] width 92 height 15
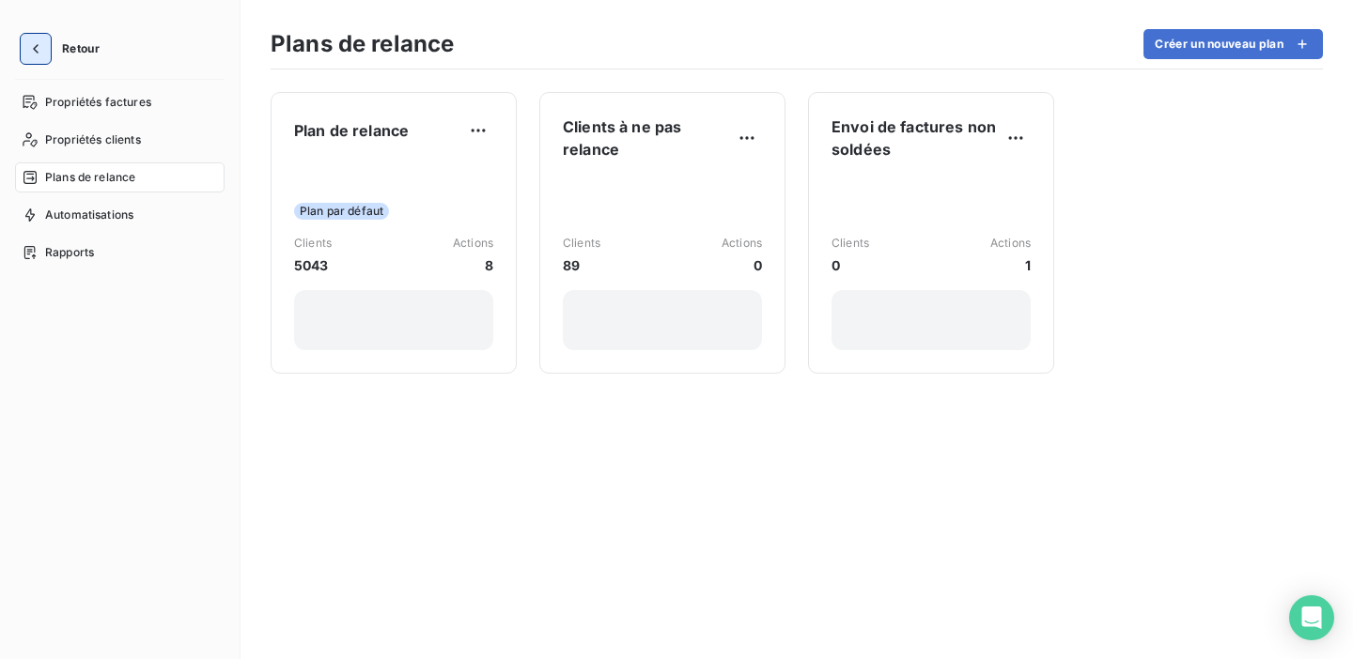
click at [35, 41] on icon "button" at bounding box center [35, 48] width 19 height 19
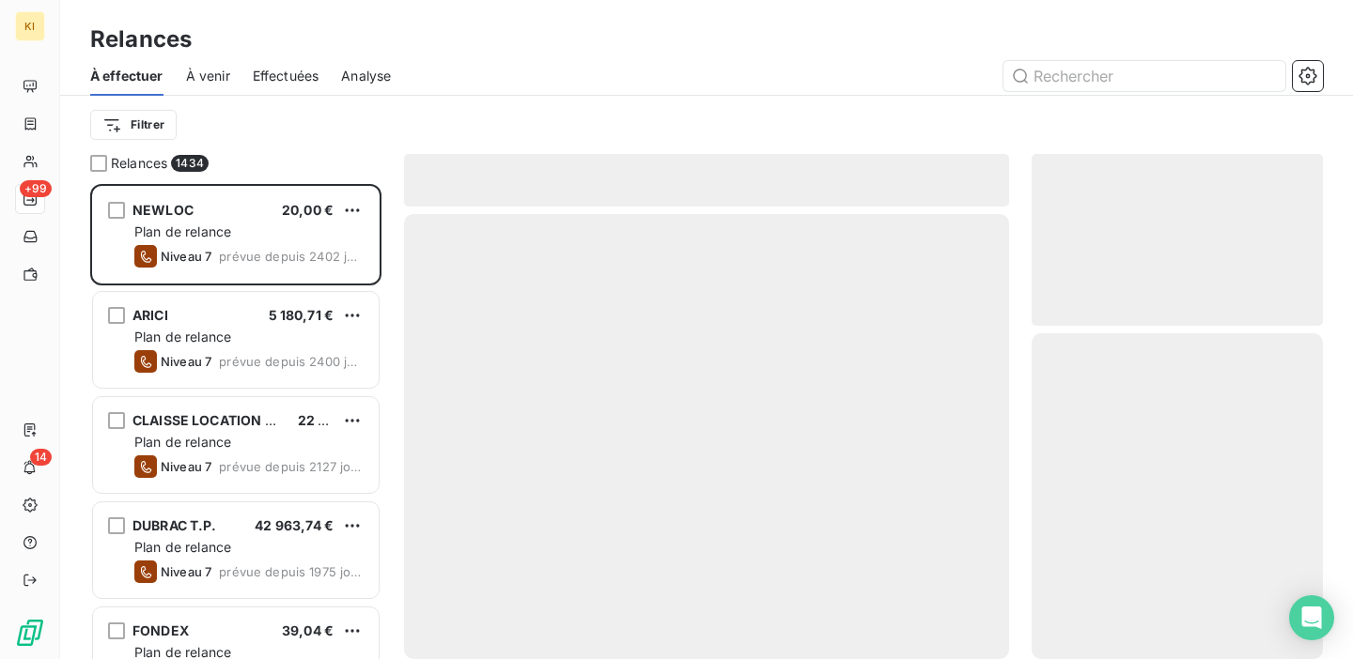
scroll to position [475, 291]
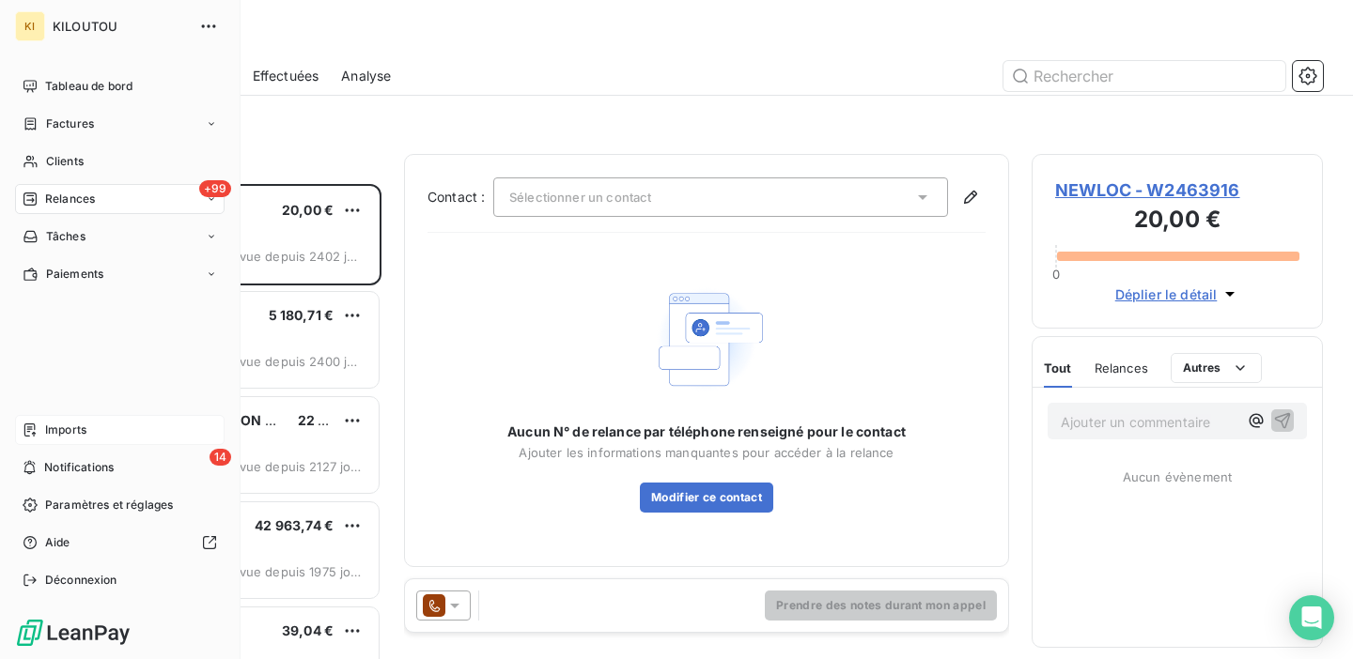
click at [63, 426] on span "Imports" at bounding box center [65, 430] width 41 height 17
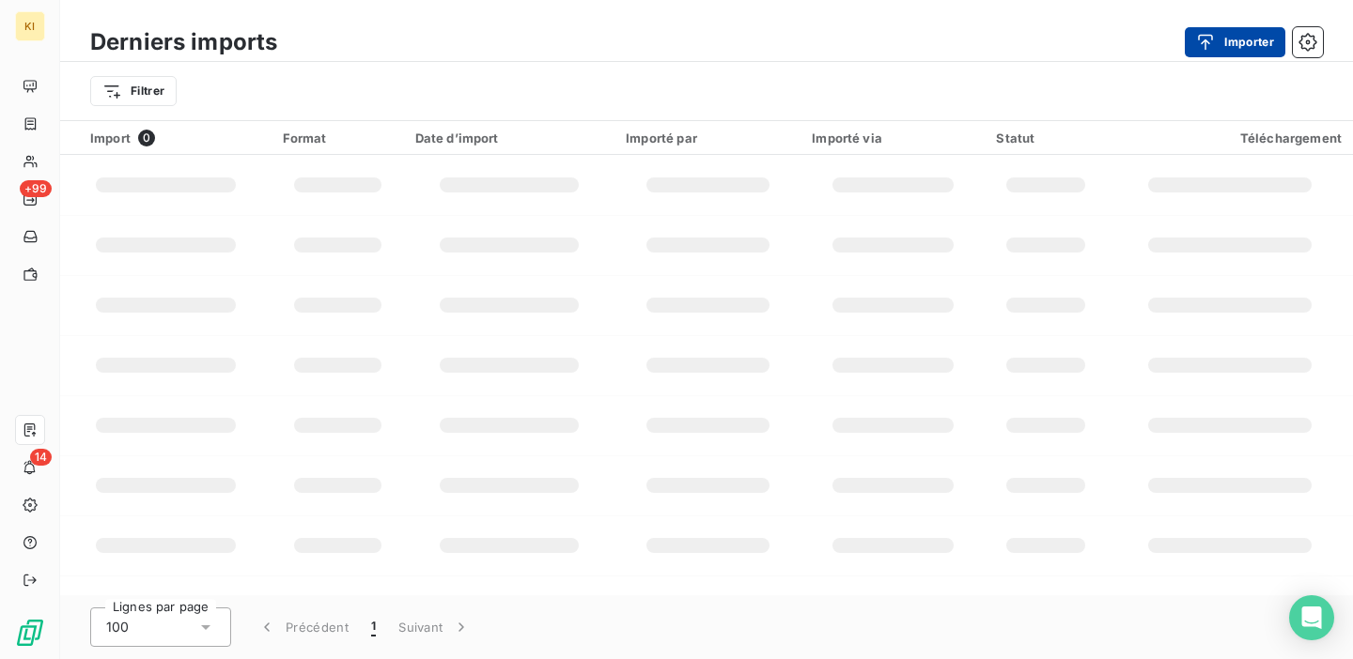
click at [1228, 47] on button "Importer" at bounding box center [1234, 42] width 101 height 30
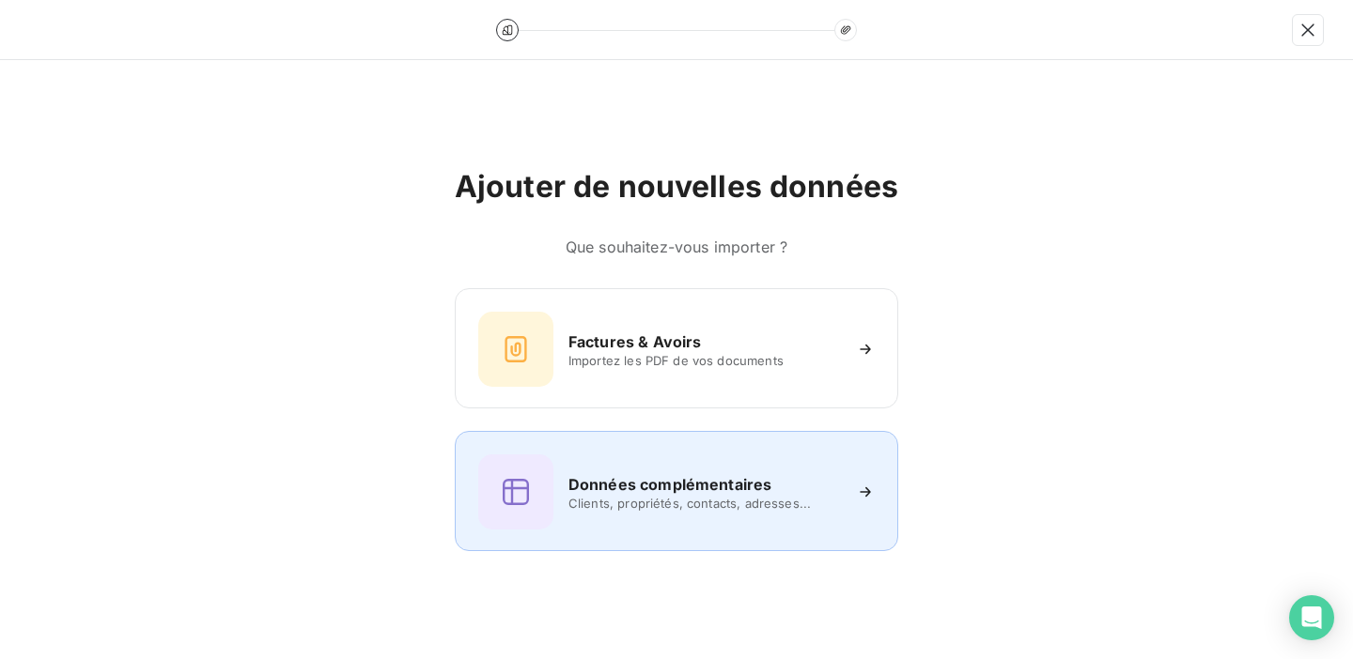
click at [682, 486] on h6 "Données complémentaires" at bounding box center [669, 484] width 203 height 23
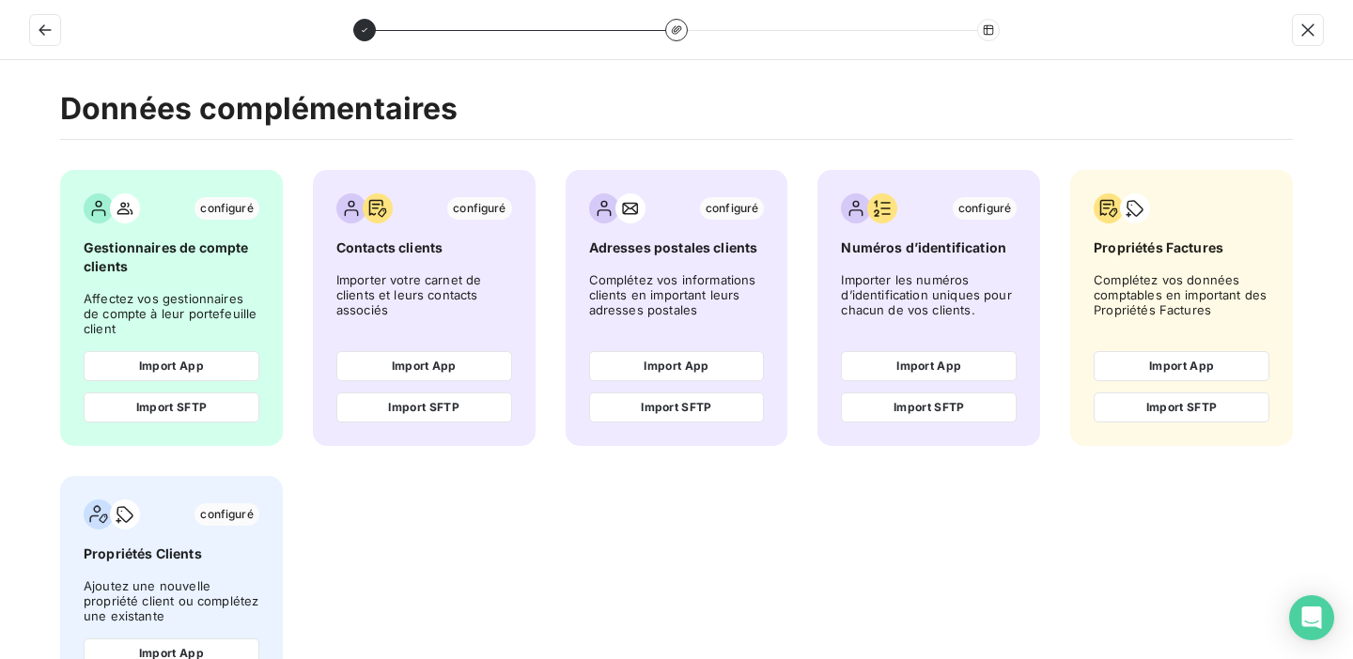
scroll to position [104, 0]
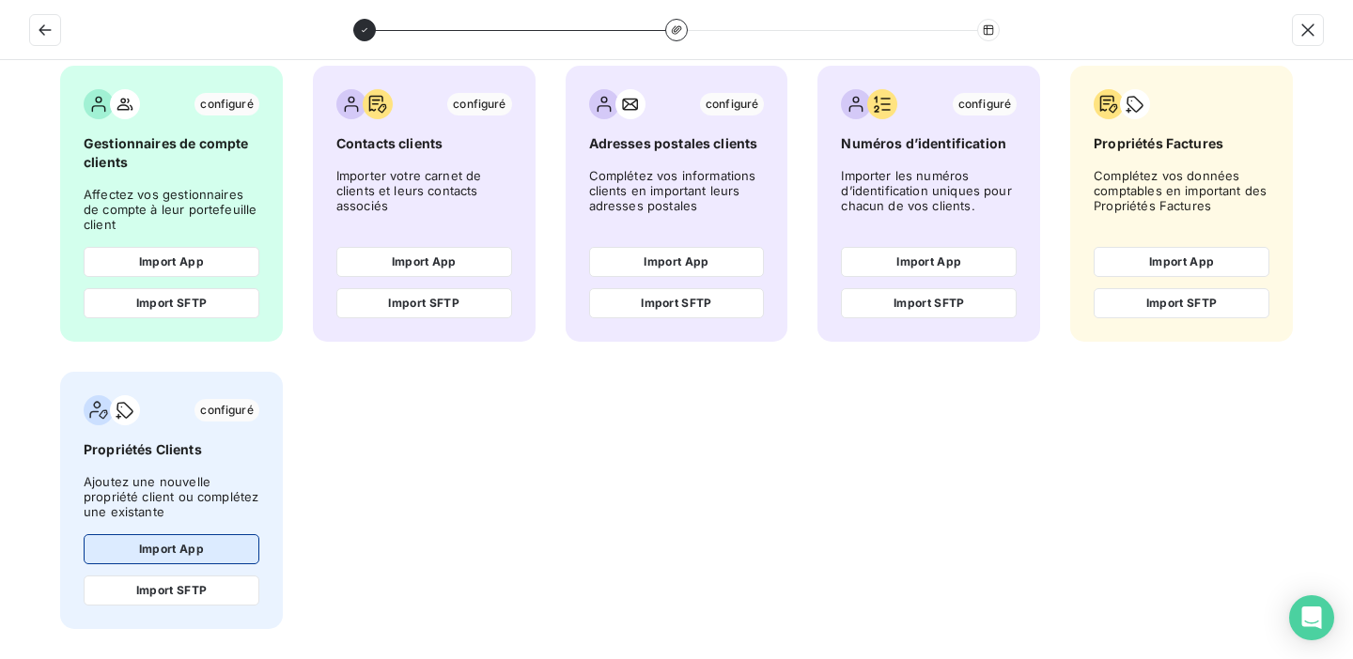
click at [191, 543] on button "Import App" at bounding box center [172, 549] width 176 height 30
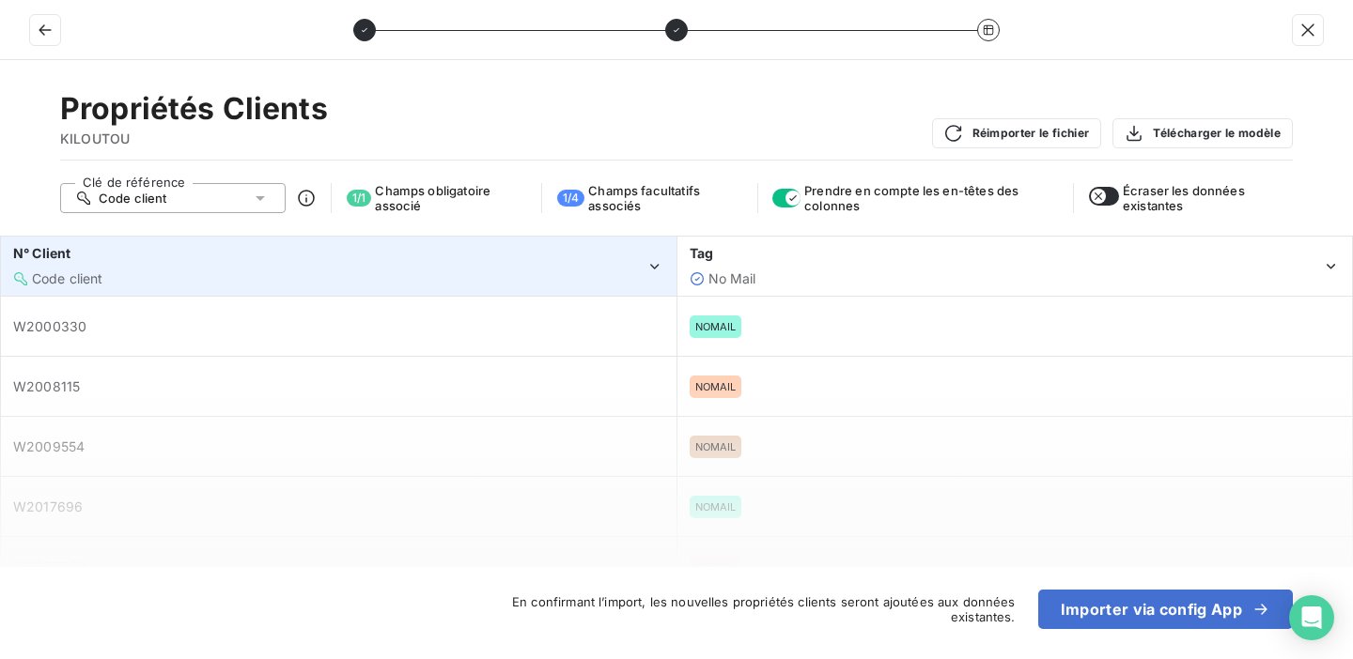
click at [482, 277] on div "Code client" at bounding box center [329, 279] width 632 height 19
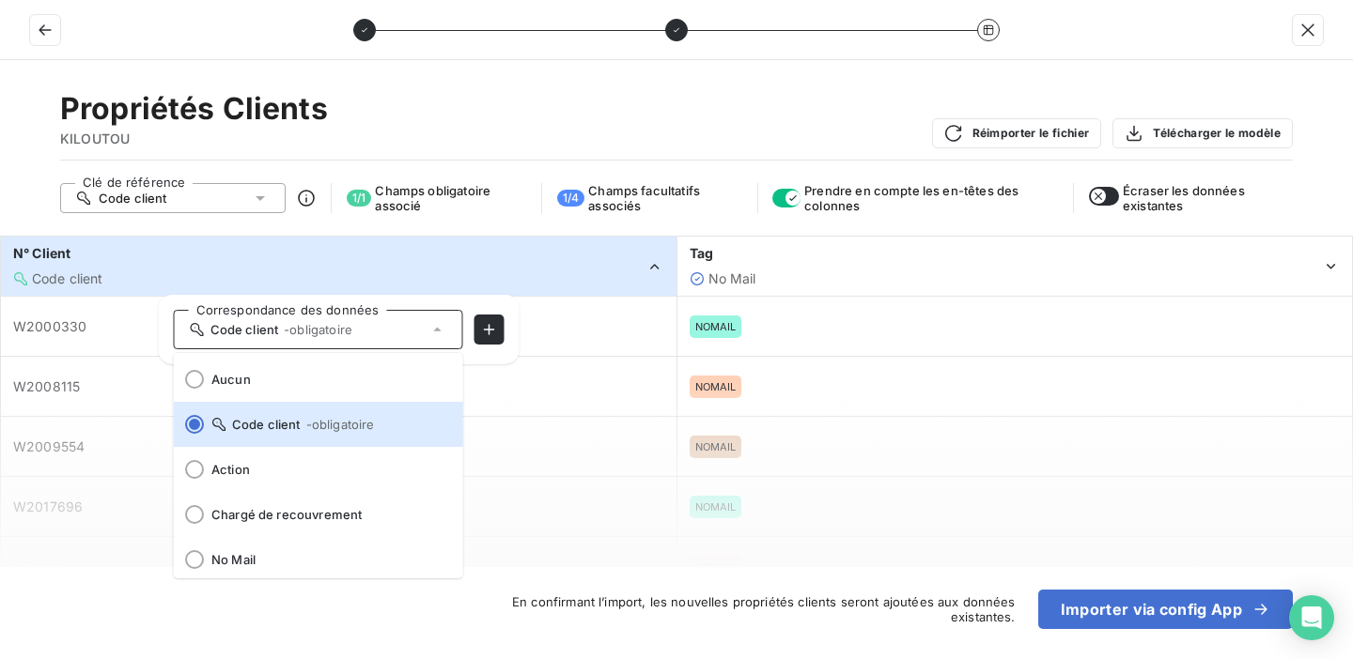
click at [482, 277] on div "Code client" at bounding box center [329, 279] width 632 height 19
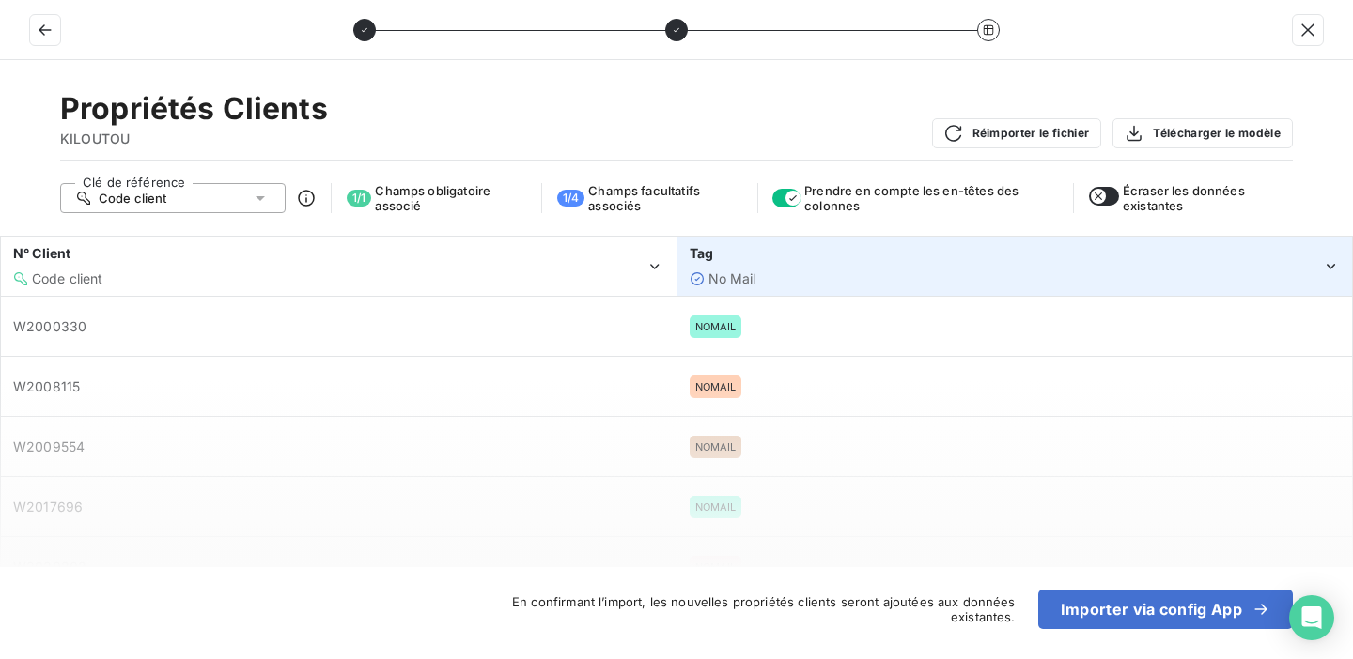
click at [802, 266] on div "Tag No Mail" at bounding box center [1005, 265] width 632 height 43
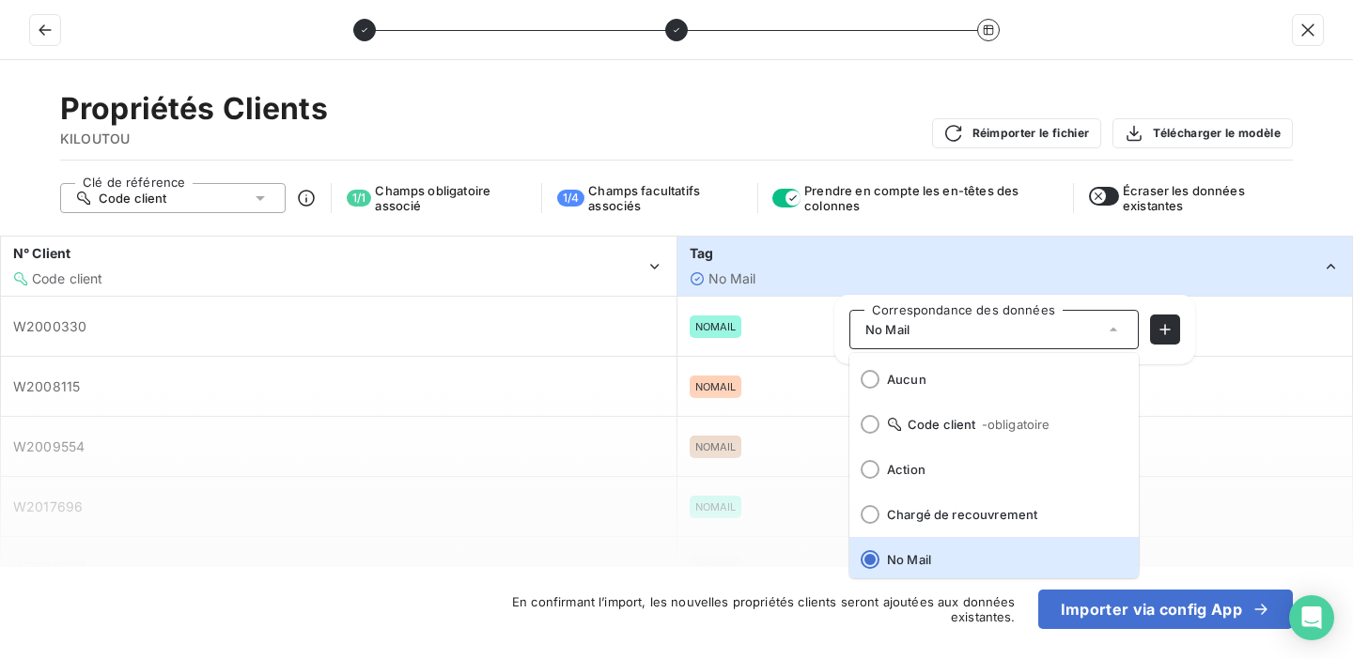
scroll to position [4, 0]
click at [1033, 205] on span "Prendre en compte les en-têtes des colonnes" at bounding box center [931, 198] width 254 height 30
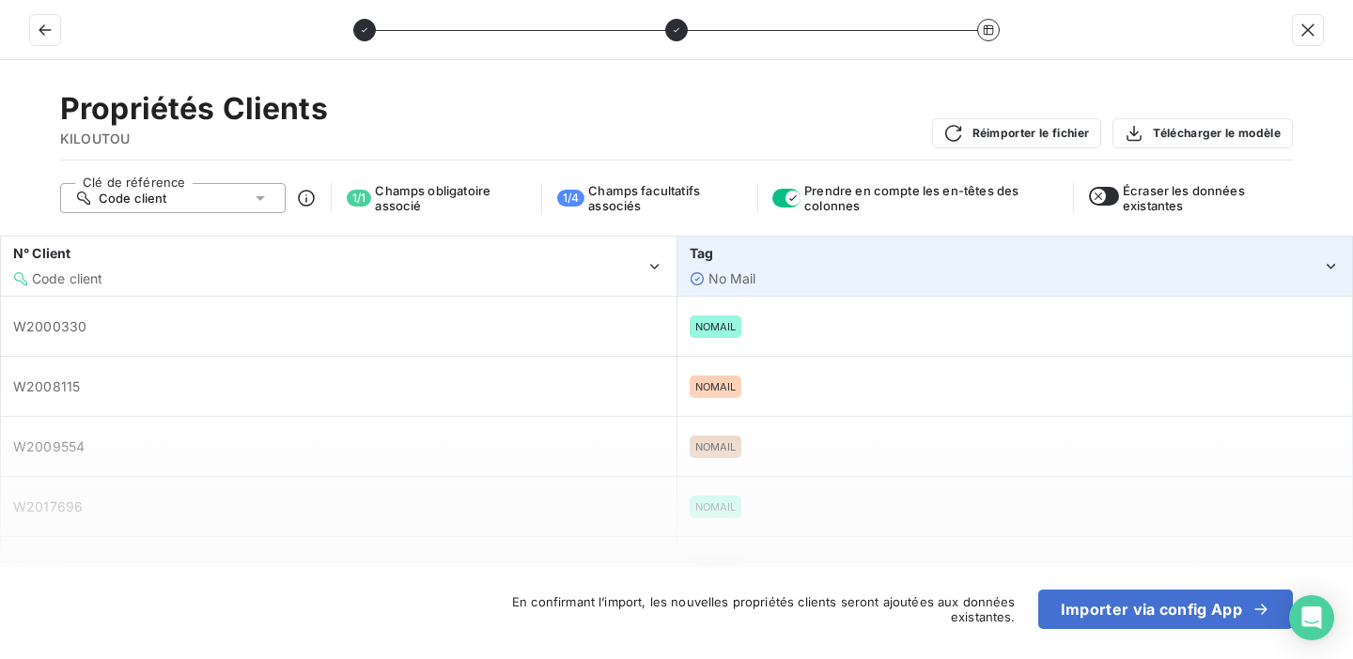
click at [1045, 261] on div "Tag" at bounding box center [1005, 253] width 632 height 19
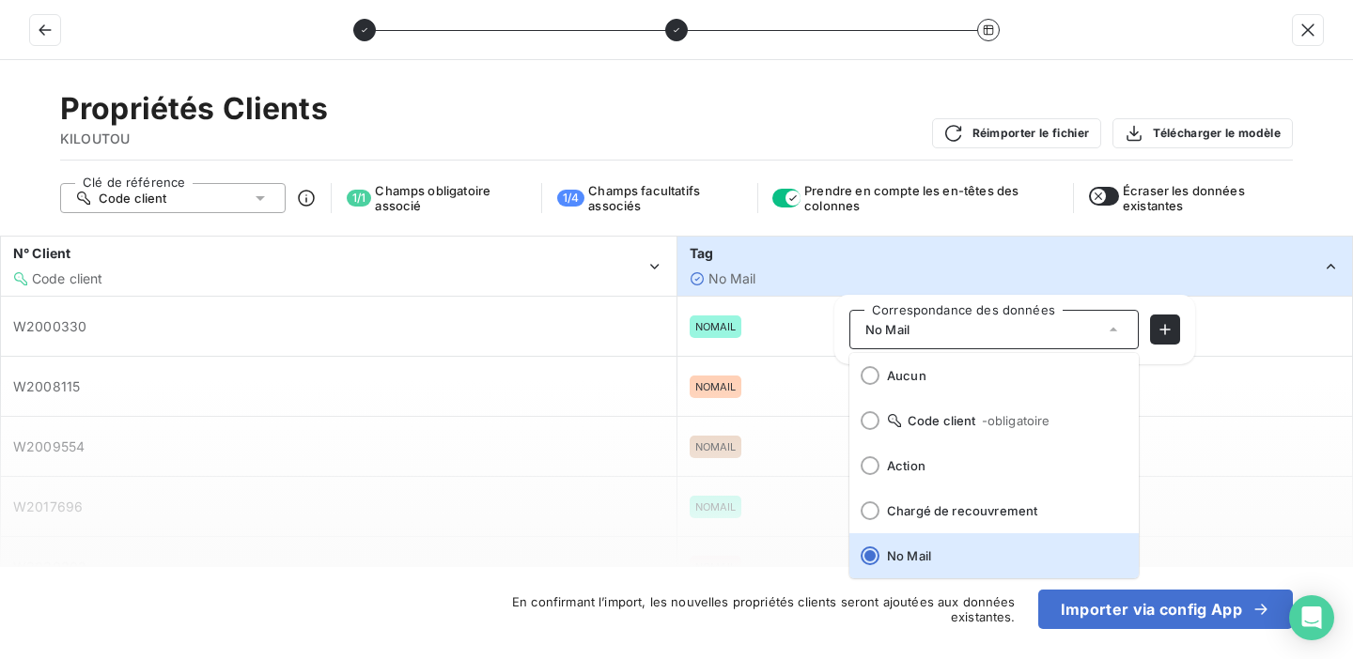
click at [1045, 261] on div "Tag" at bounding box center [1005, 253] width 632 height 19
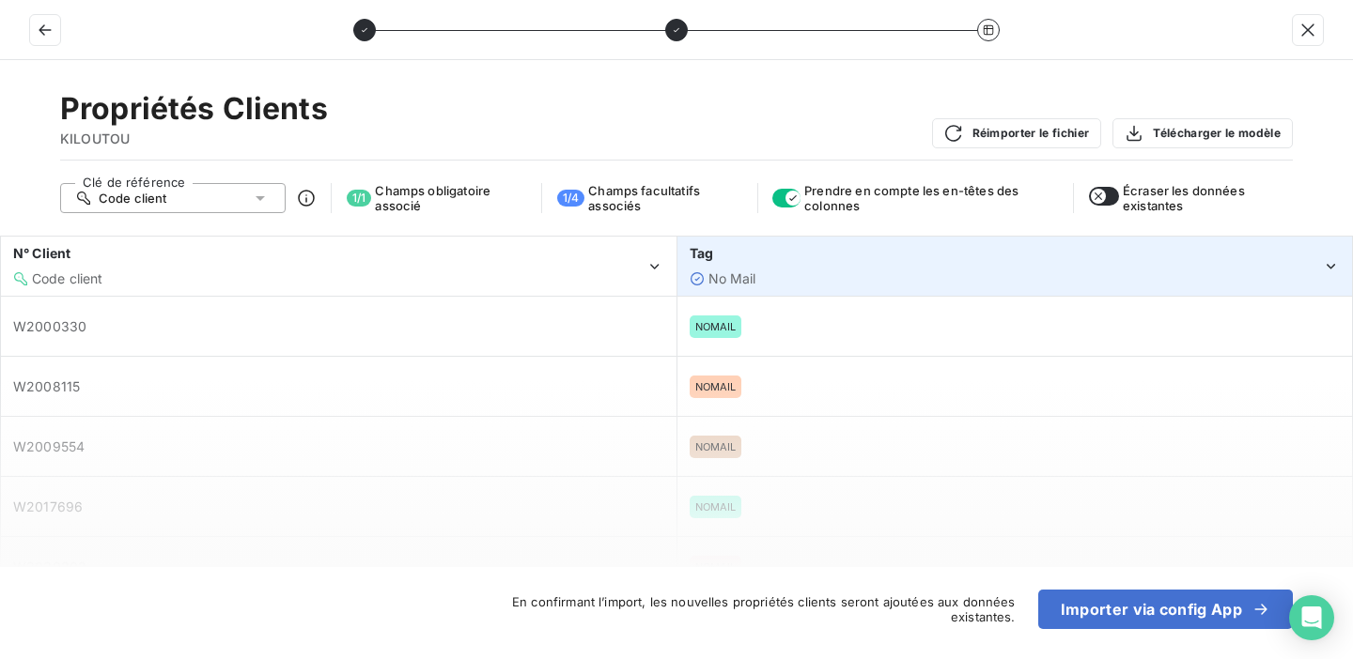
click at [1045, 261] on div "Tag" at bounding box center [1005, 253] width 632 height 19
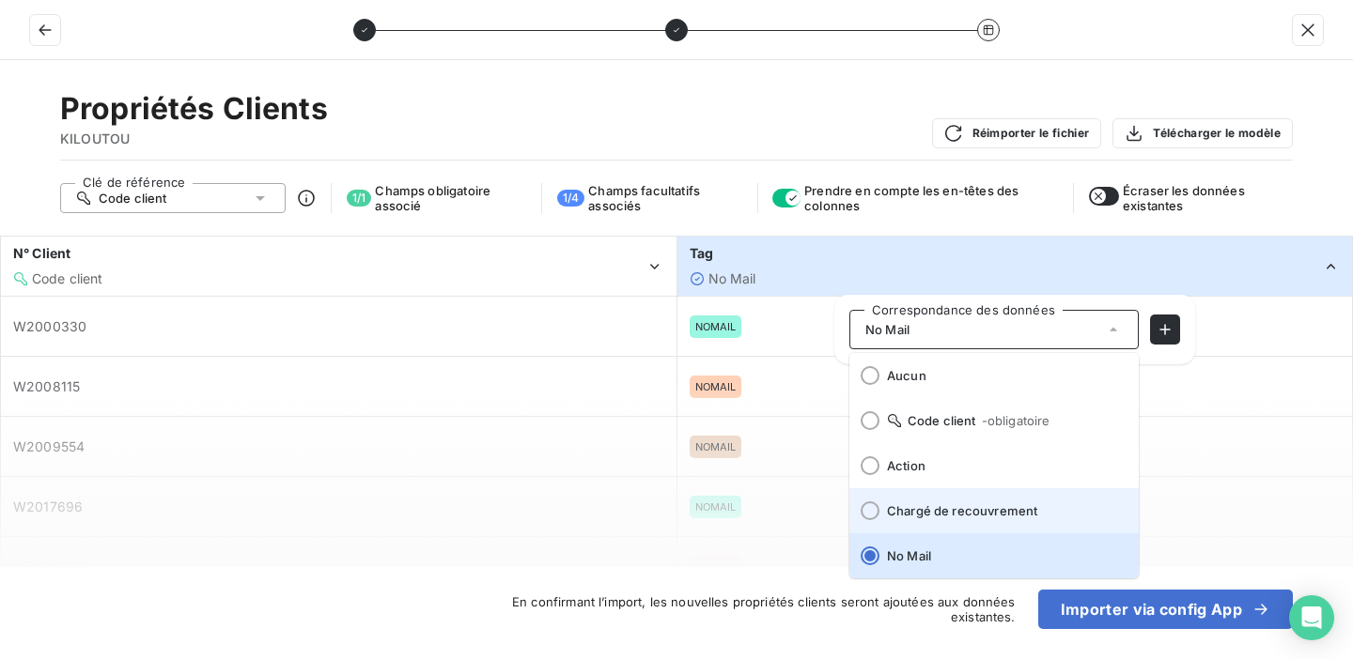
scroll to position [53, 0]
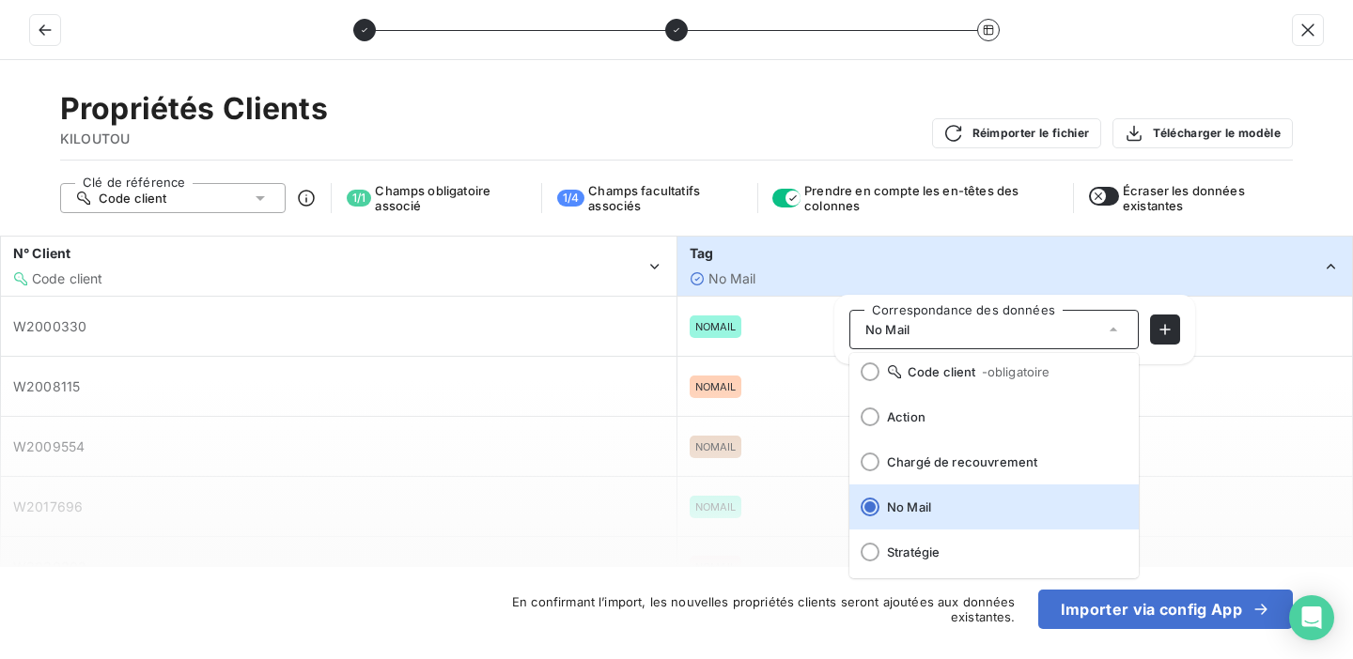
click at [905, 219] on div "Propriétés Clients KILOUTOU Réimporter le fichier Télécharger le modèle Clé de …" at bounding box center [676, 359] width 1353 height 599
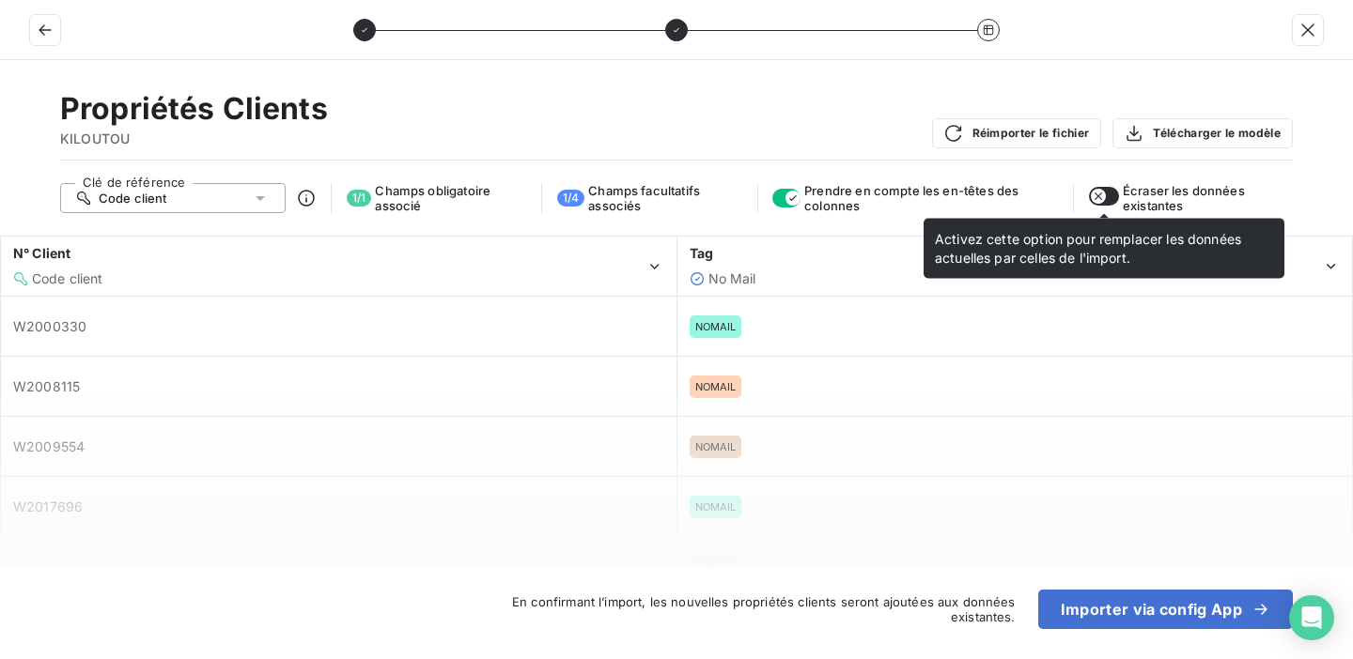
click at [1114, 199] on button "button" at bounding box center [1104, 196] width 30 height 19
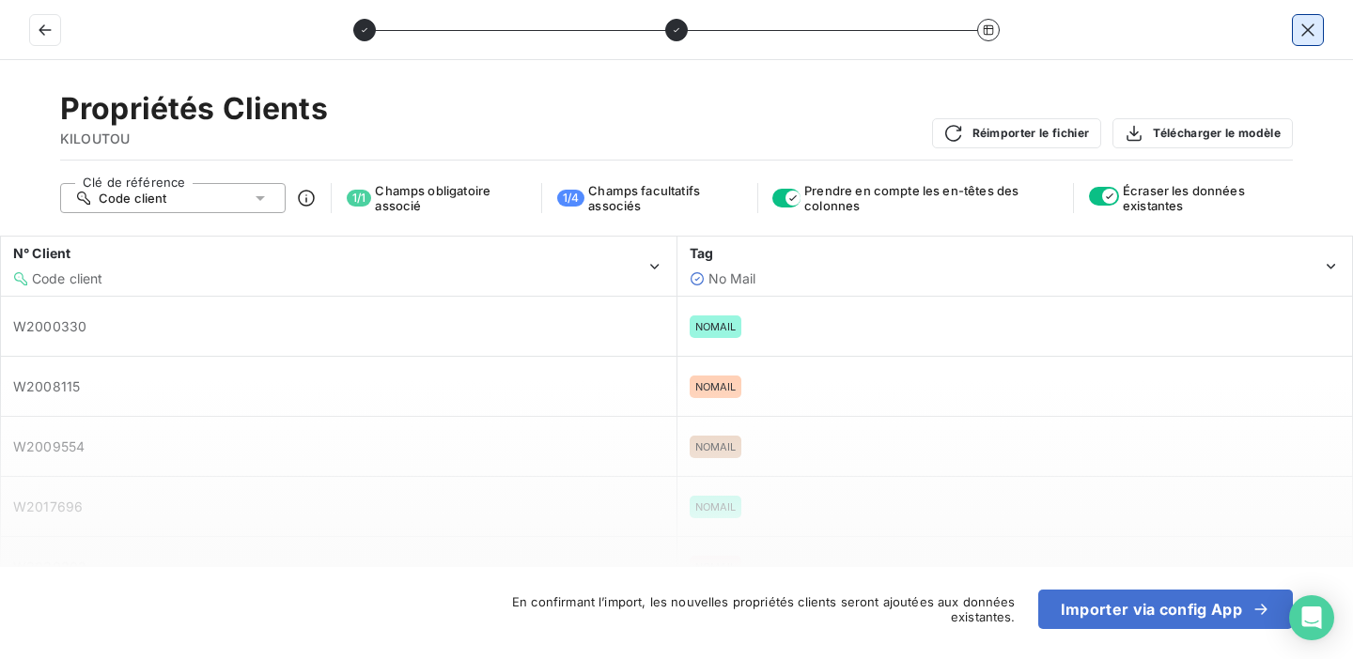
click at [1305, 37] on icon "button" at bounding box center [1307, 30] width 19 height 19
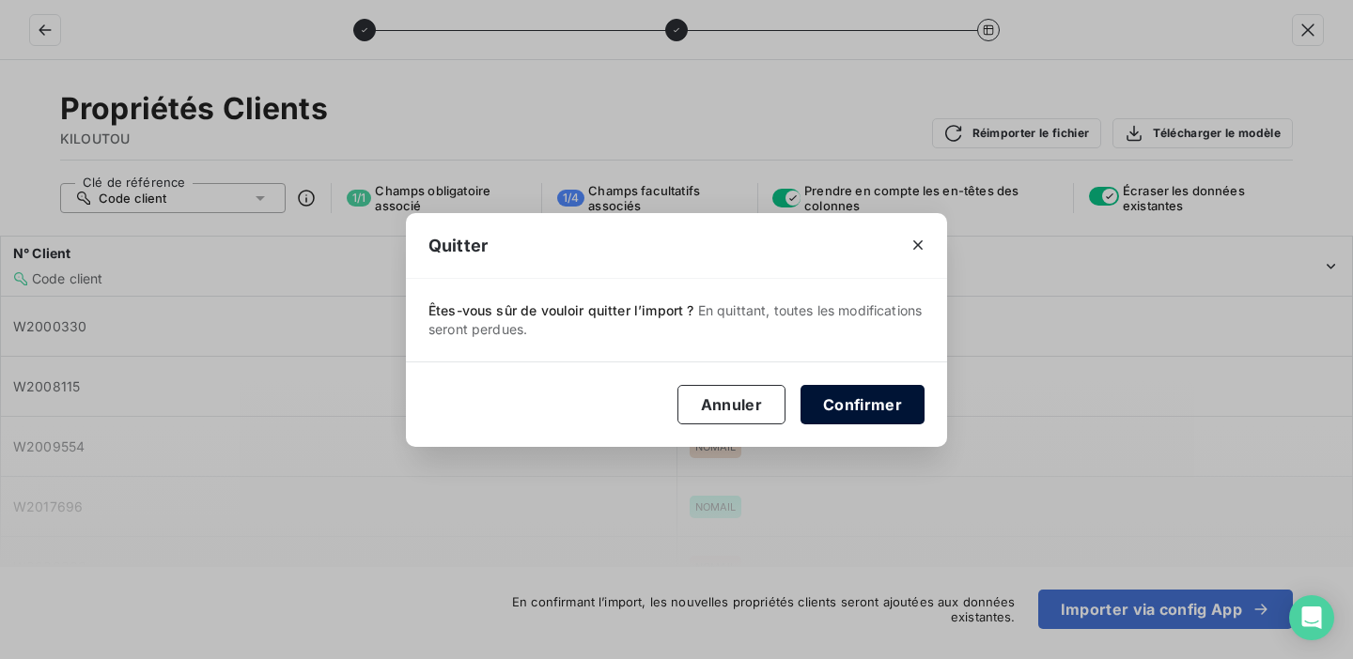
click at [847, 402] on button "Confirmer" at bounding box center [862, 404] width 124 height 39
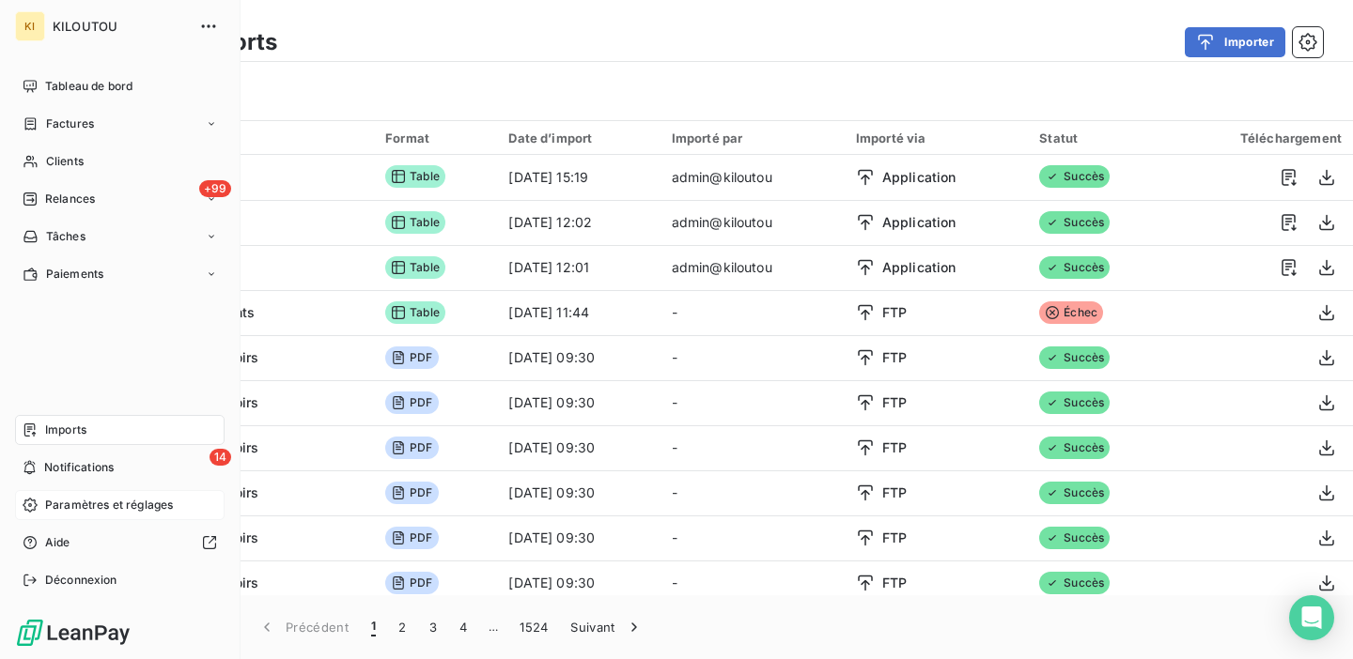
click at [53, 505] on span "Paramètres et réglages" at bounding box center [109, 505] width 128 height 17
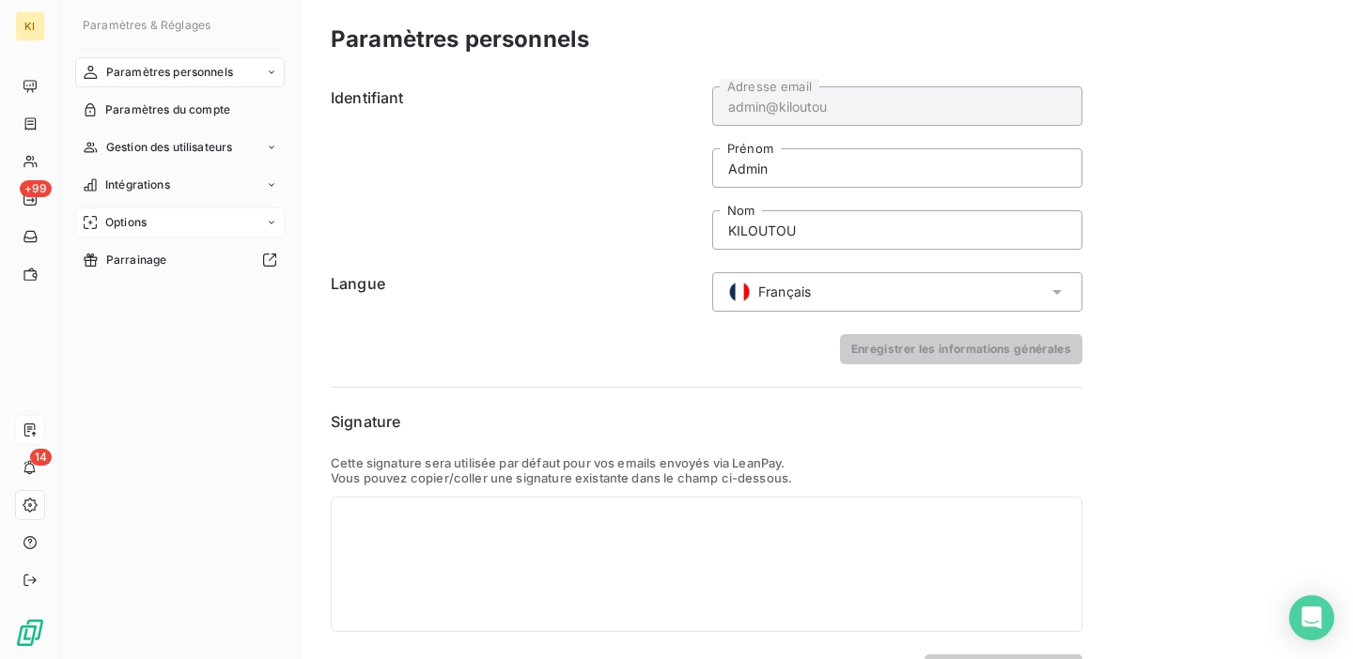
click at [187, 223] on div "Options" at bounding box center [179, 223] width 209 height 30
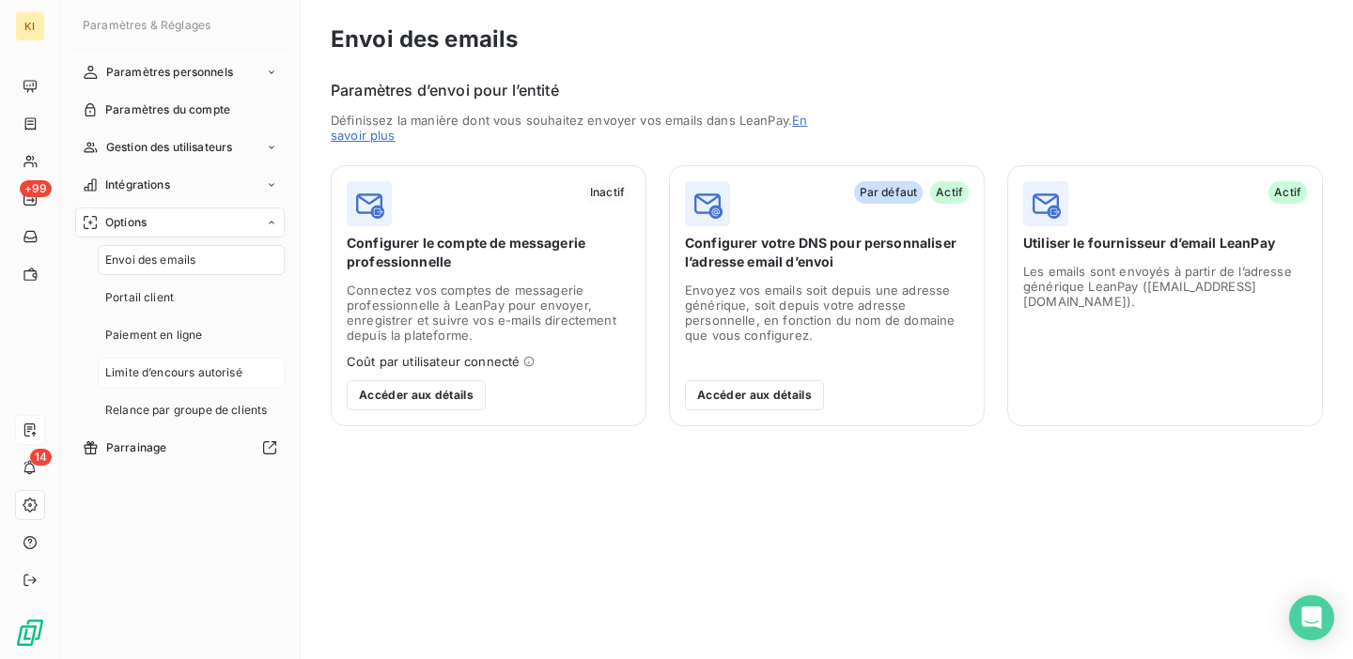
click at [162, 379] on span "Limite d’encours autorisé" at bounding box center [173, 372] width 137 height 17
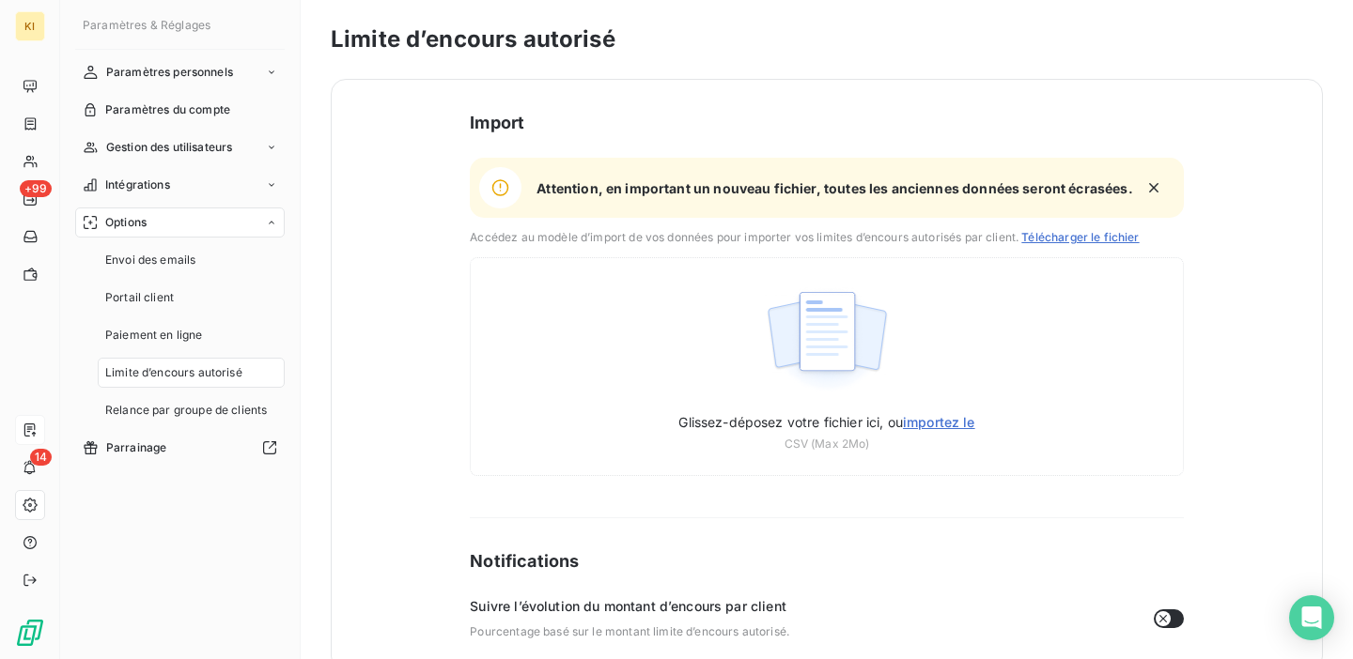
scroll to position [35, 0]
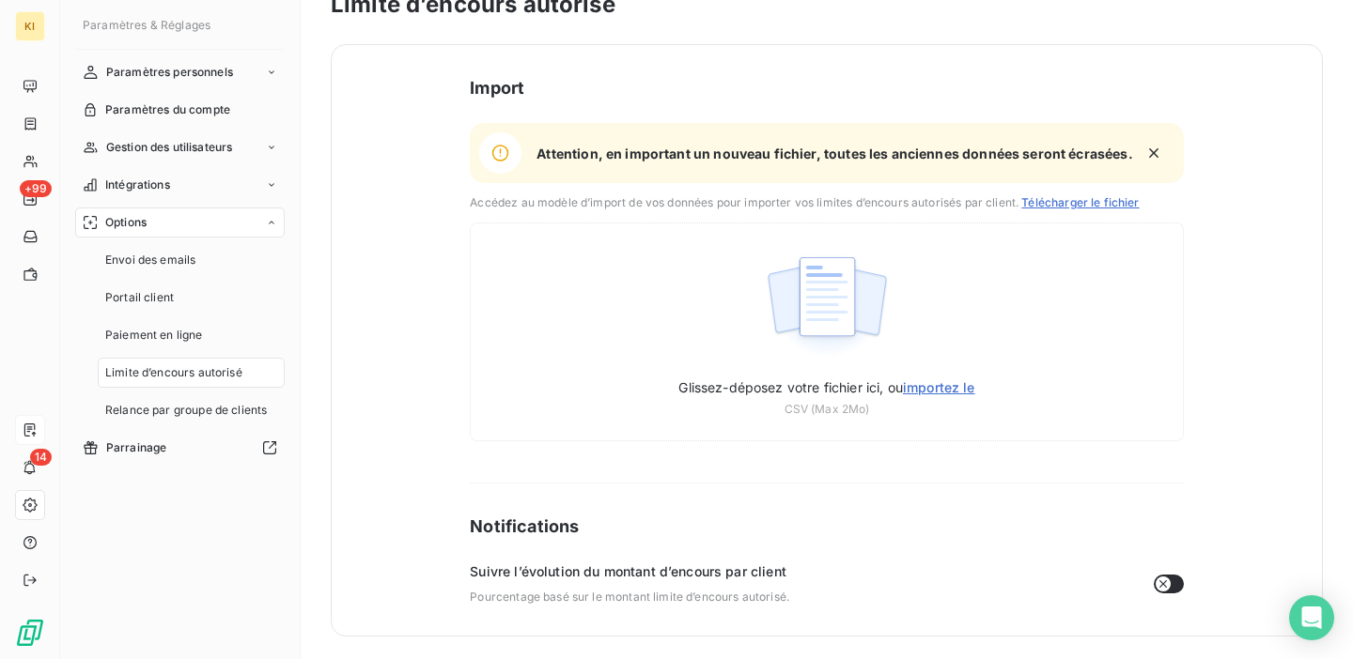
click at [1174, 585] on button "button" at bounding box center [1168, 584] width 30 height 19
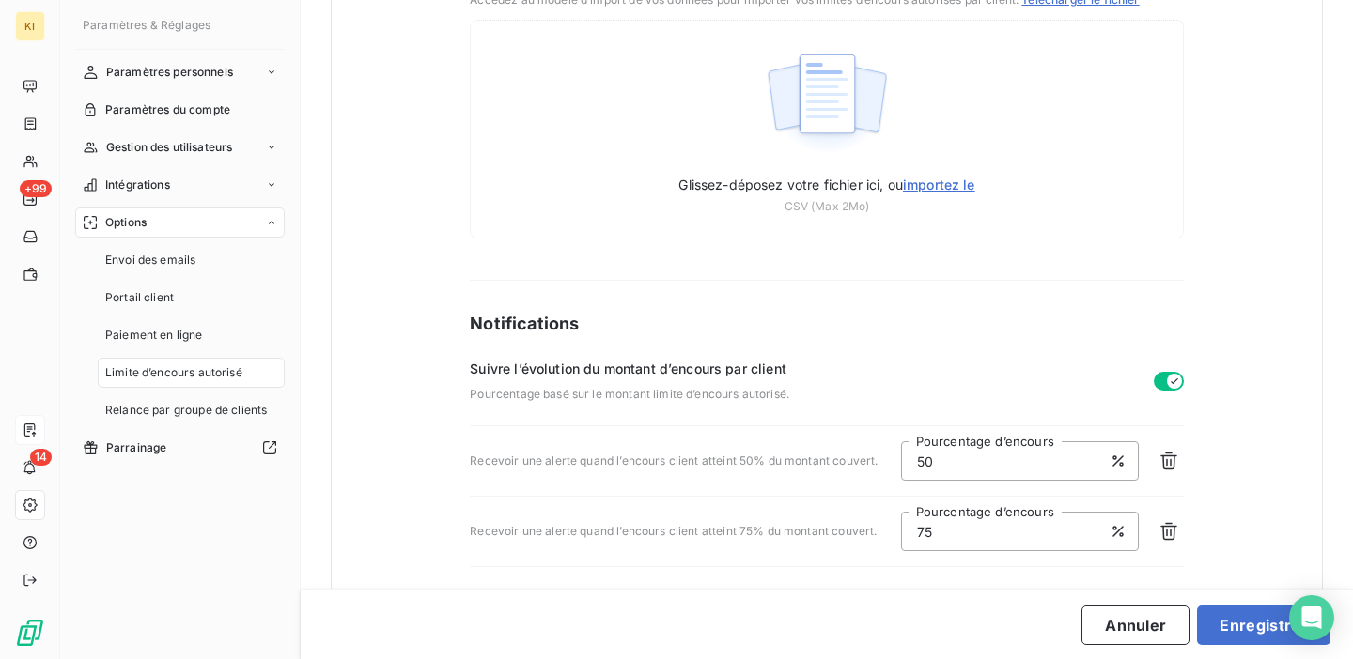
scroll to position [252, 0]
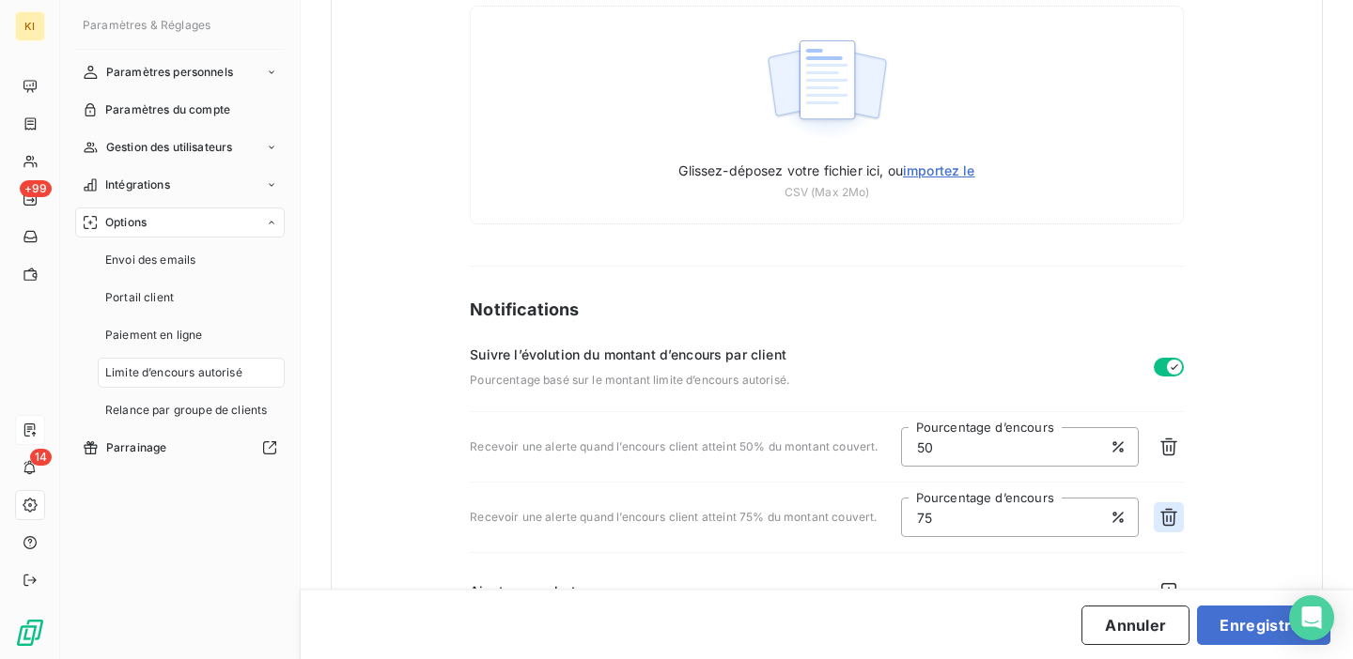
click at [1168, 517] on icon "button" at bounding box center [1168, 518] width 17 height 18
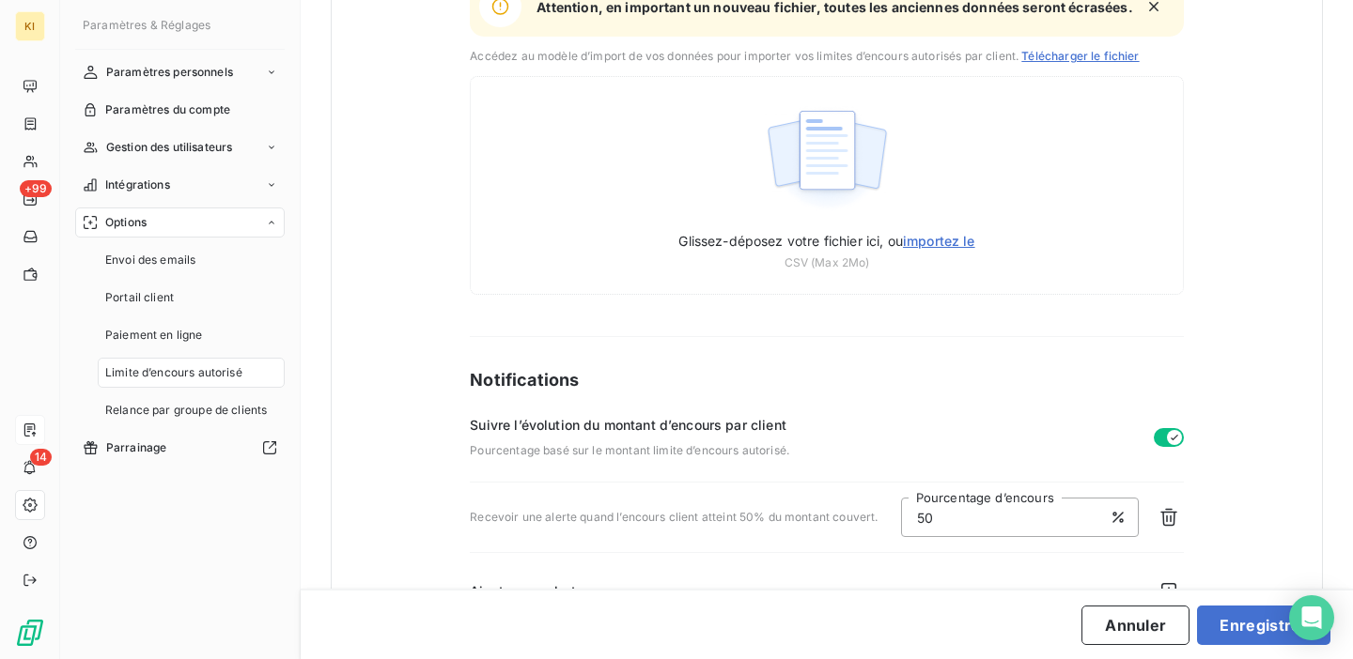
scroll to position [181, 0]
click at [1027, 520] on input "50" at bounding box center [1020, 517] width 238 height 39
type input "100"
click at [1224, 626] on button "Enregistrer" at bounding box center [1263, 625] width 133 height 39
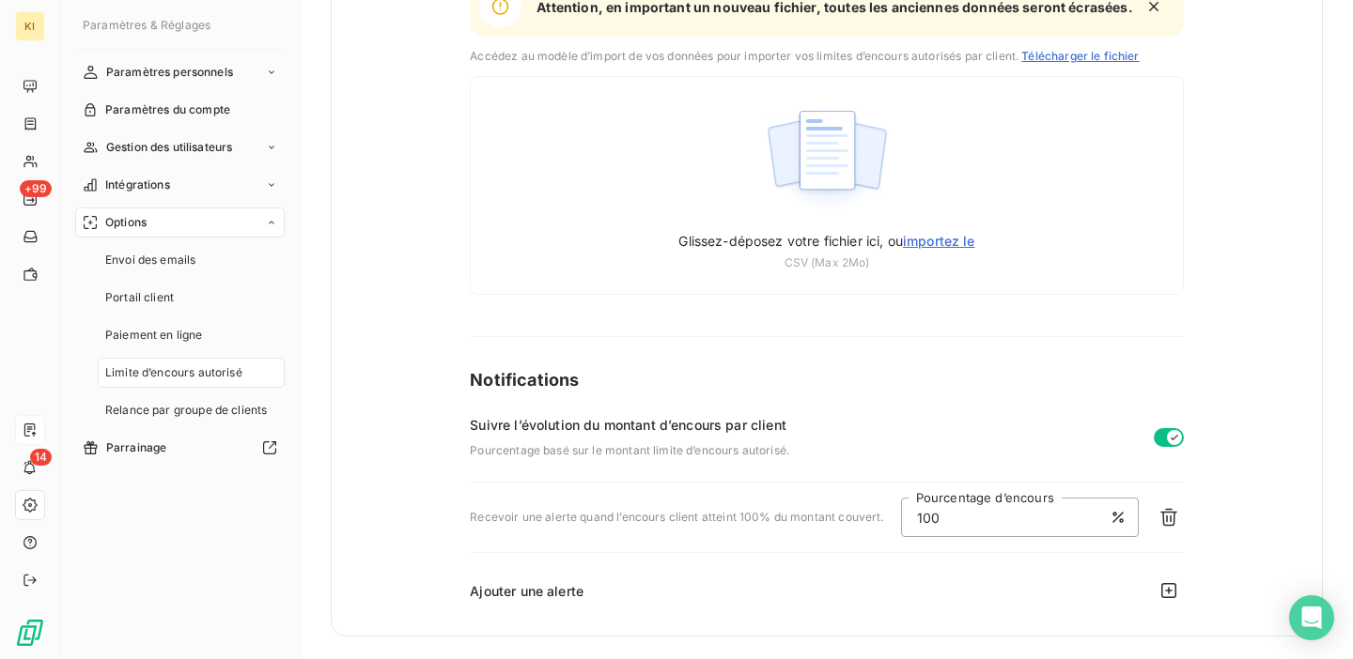
click at [1157, 444] on button "button" at bounding box center [1168, 437] width 30 height 19
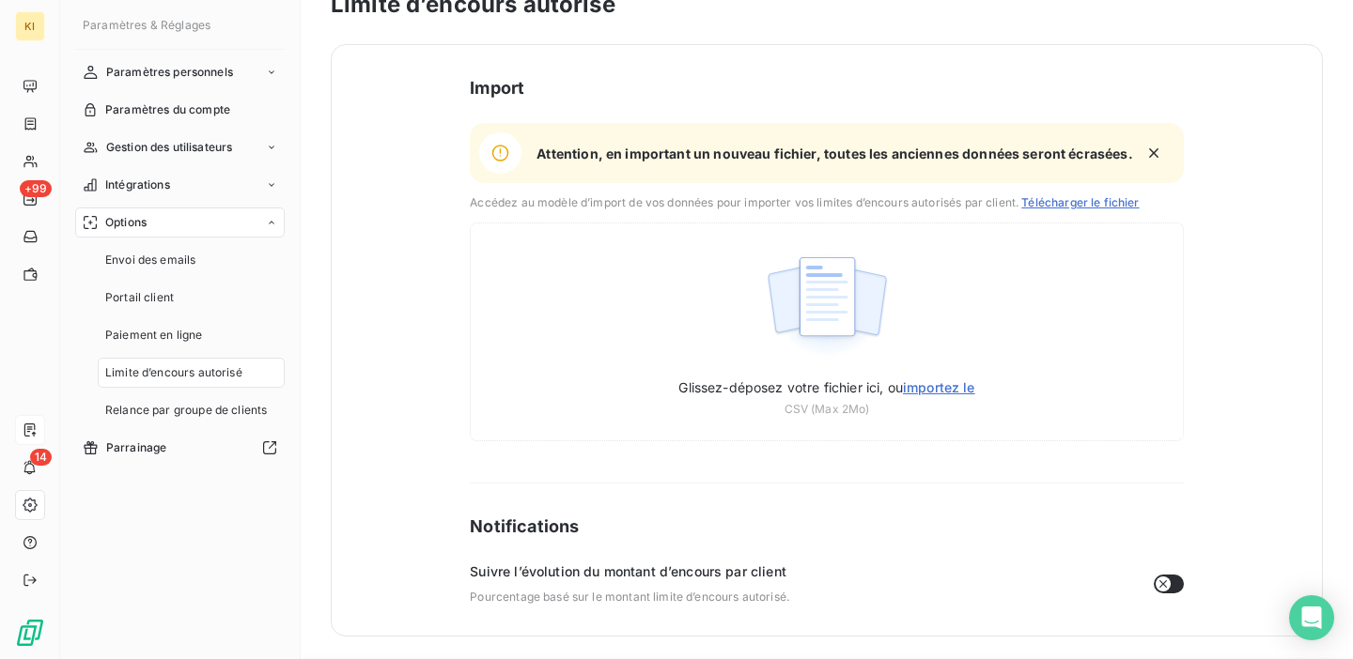
scroll to position [35, 0]
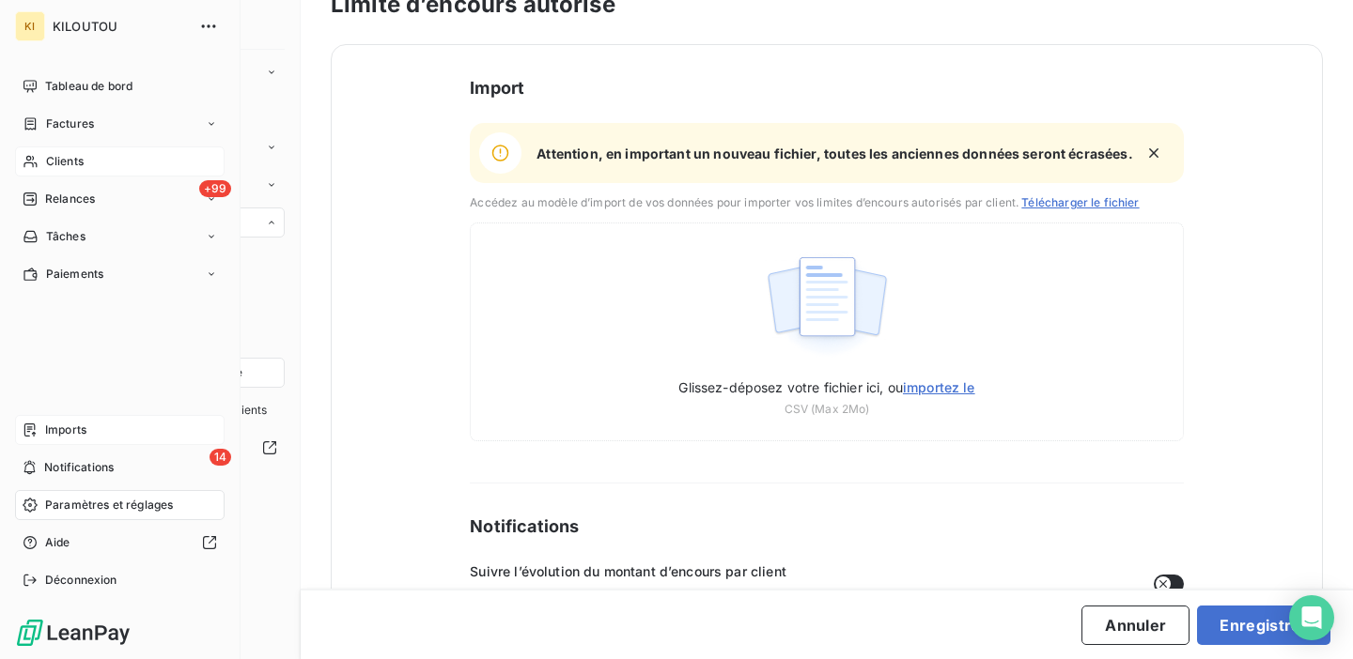
click at [38, 155] on div "Clients" at bounding box center [119, 162] width 209 height 30
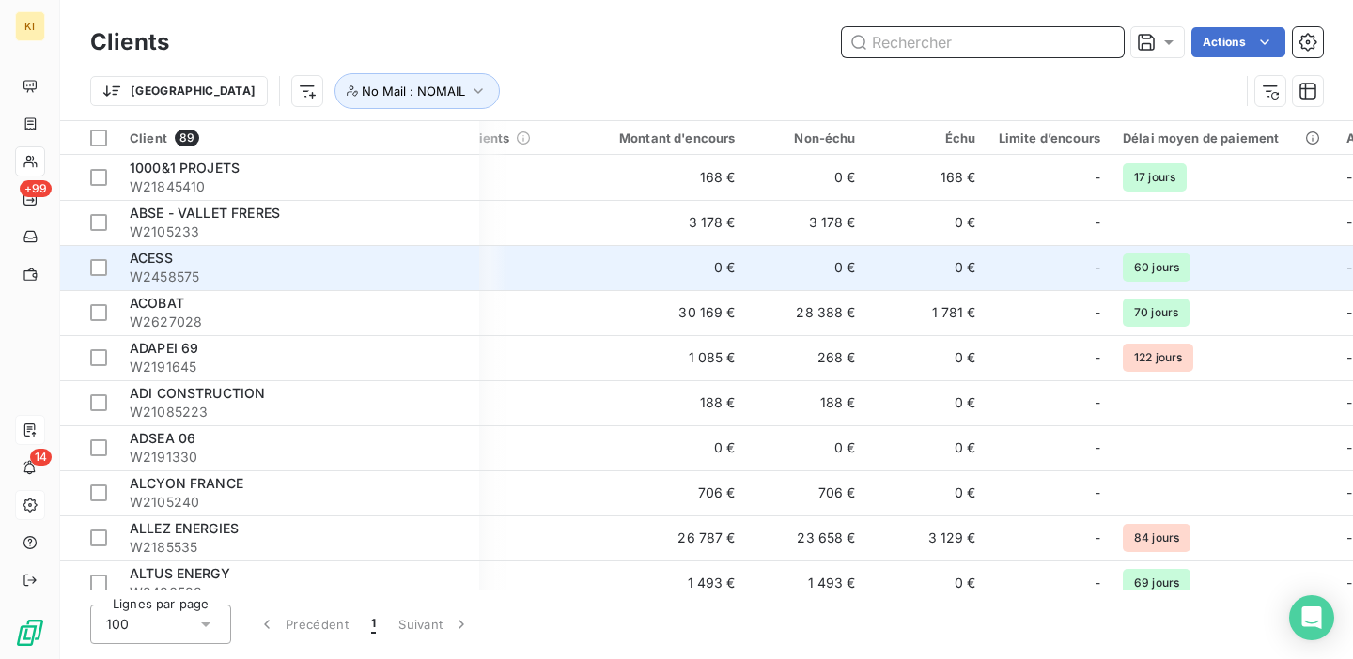
scroll to position [0, 284]
